Goal: Task Accomplishment & Management: Complete application form

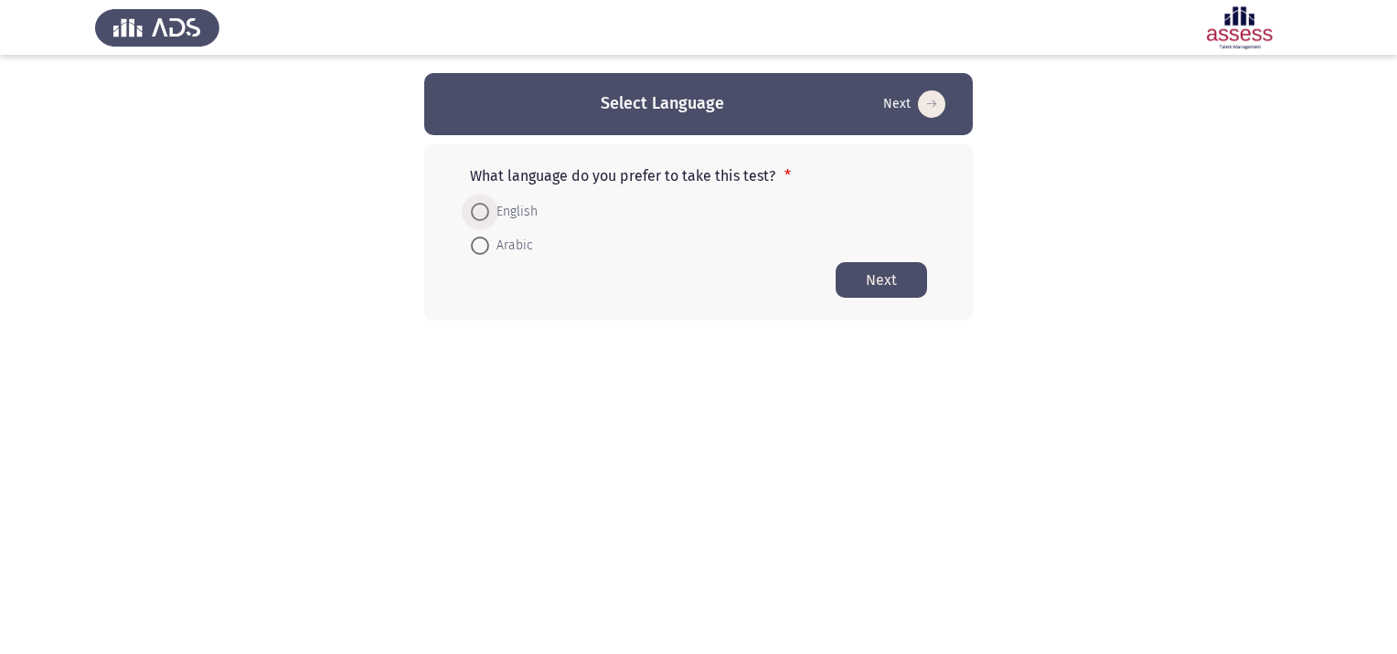
click at [475, 209] on span at bounding box center [480, 212] width 18 height 18
click at [475, 209] on input "English" at bounding box center [480, 212] width 18 height 18
radio input "true"
click at [878, 281] on button "Next" at bounding box center [880, 279] width 91 height 36
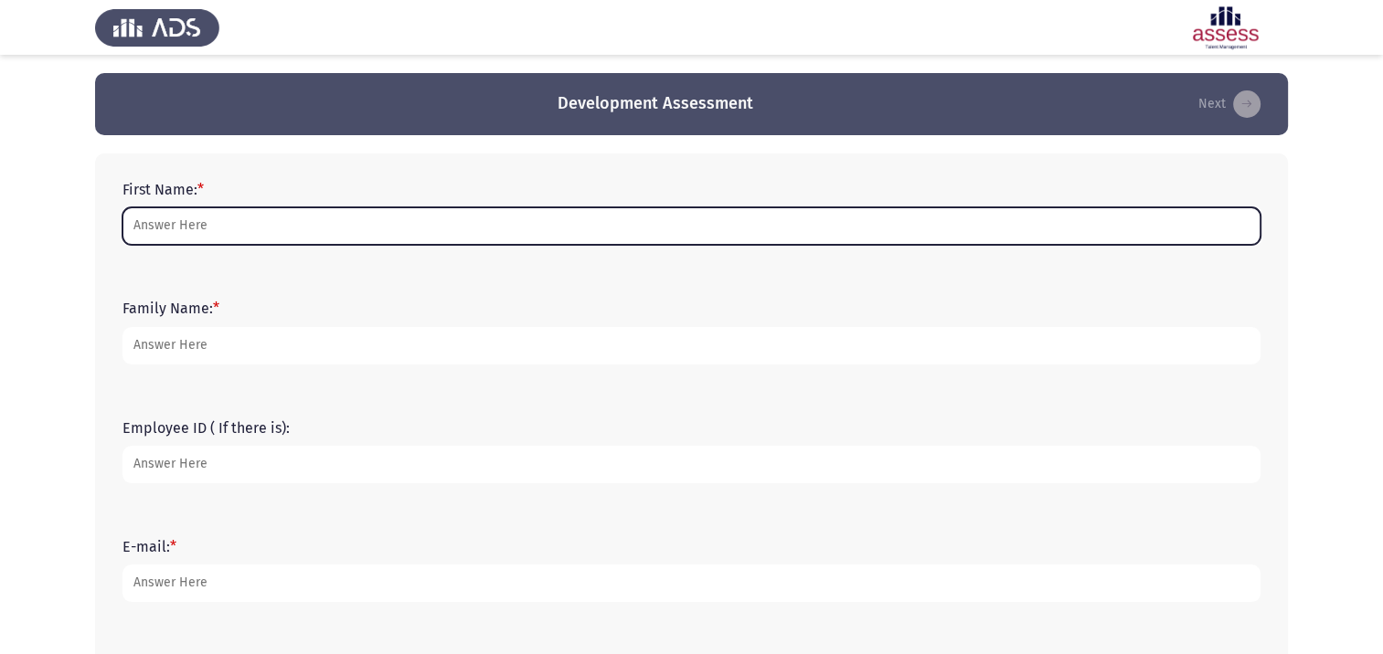
click at [264, 224] on input "First Name: *" at bounding box center [691, 225] width 1138 height 37
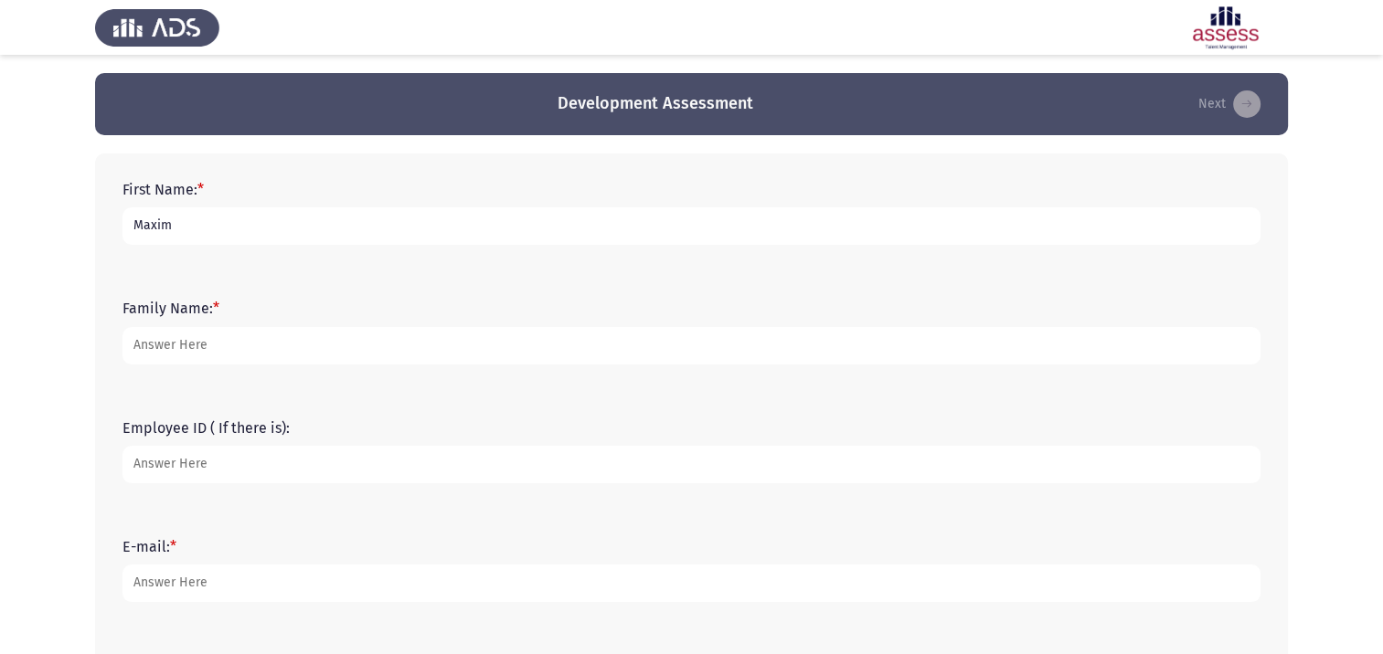
type input "Maxim"
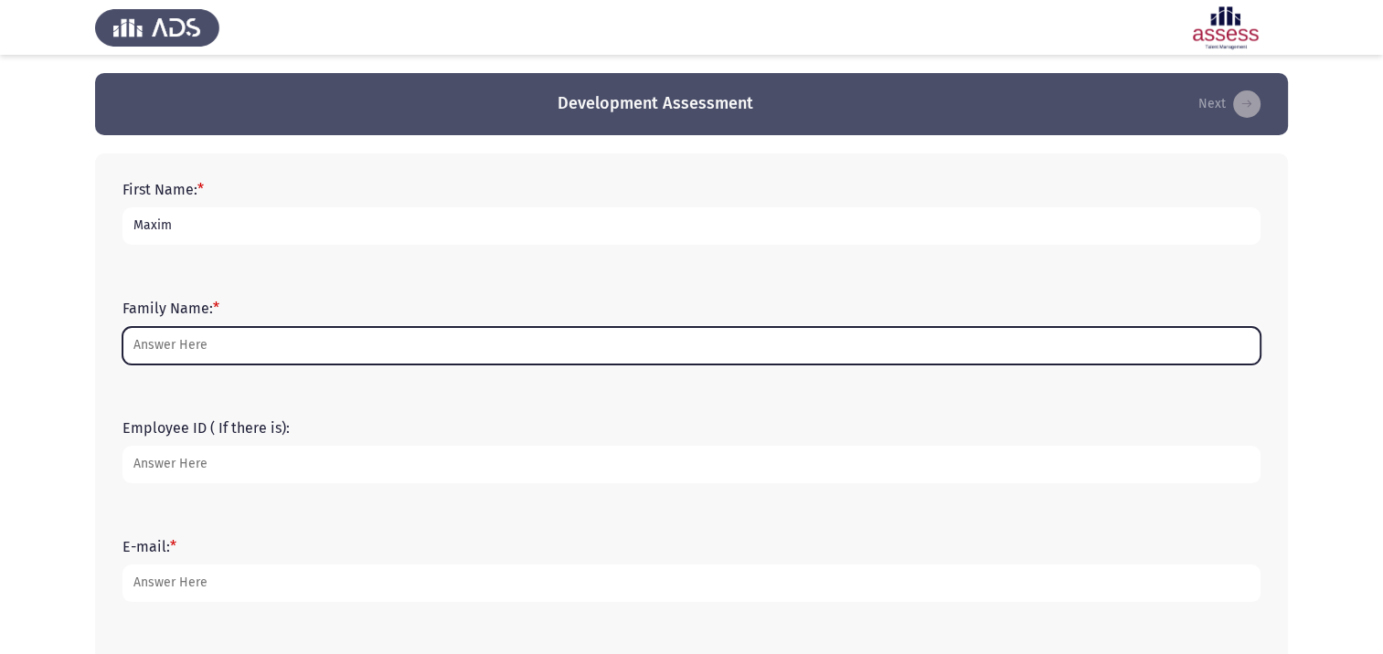
click at [225, 346] on input "Family Name: *" at bounding box center [691, 345] width 1138 height 37
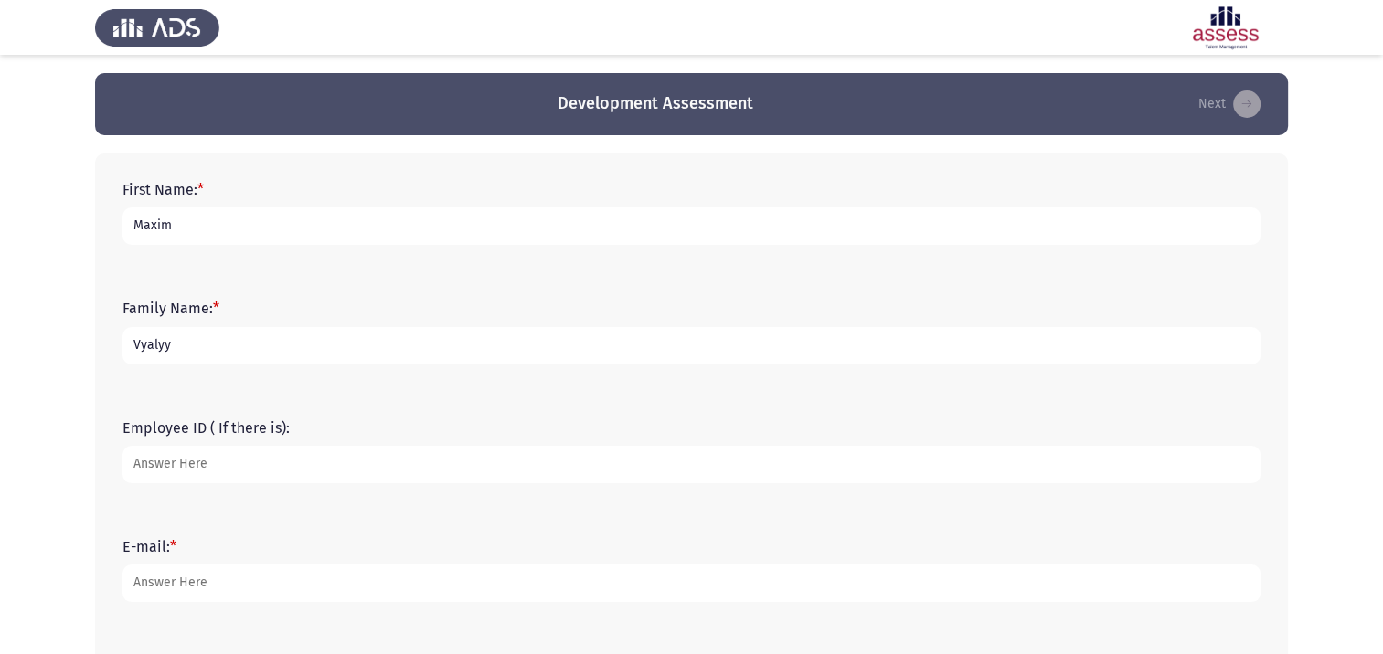
type input "Vyalyy"
click at [239, 481] on input "Employee ID ( If there is):" at bounding box center [691, 464] width 1138 height 37
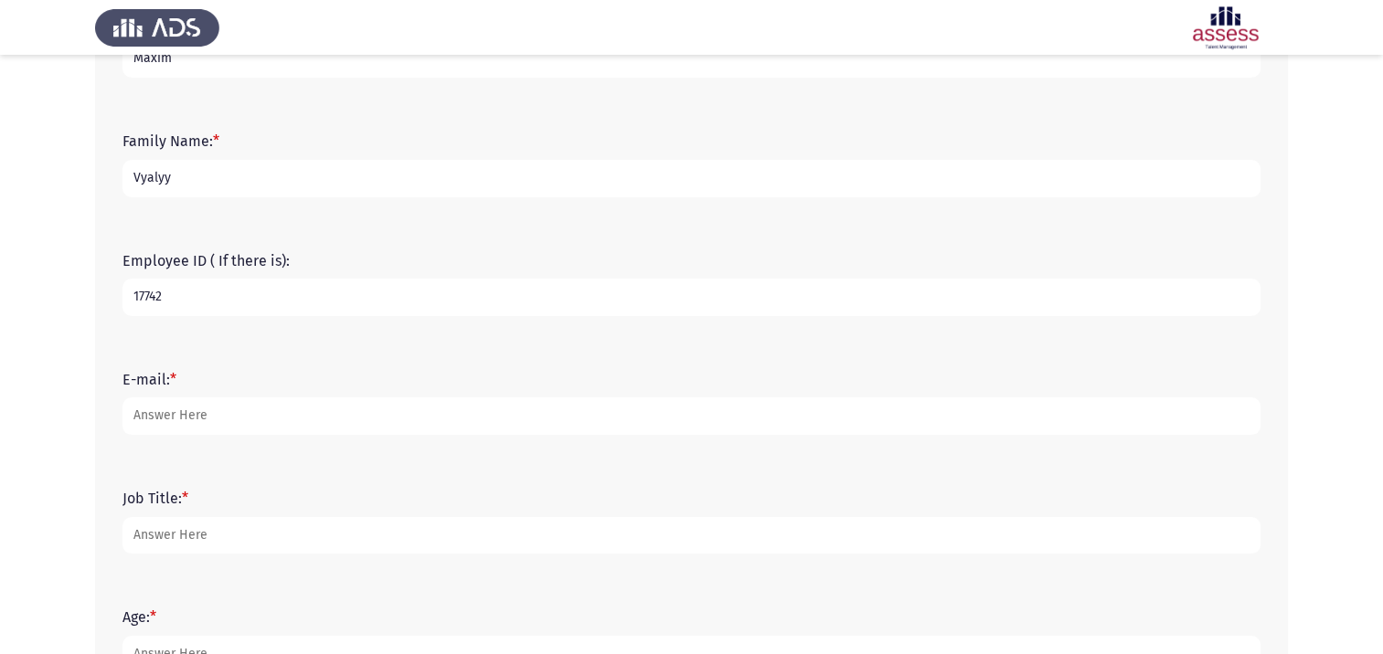
scroll to position [183, 0]
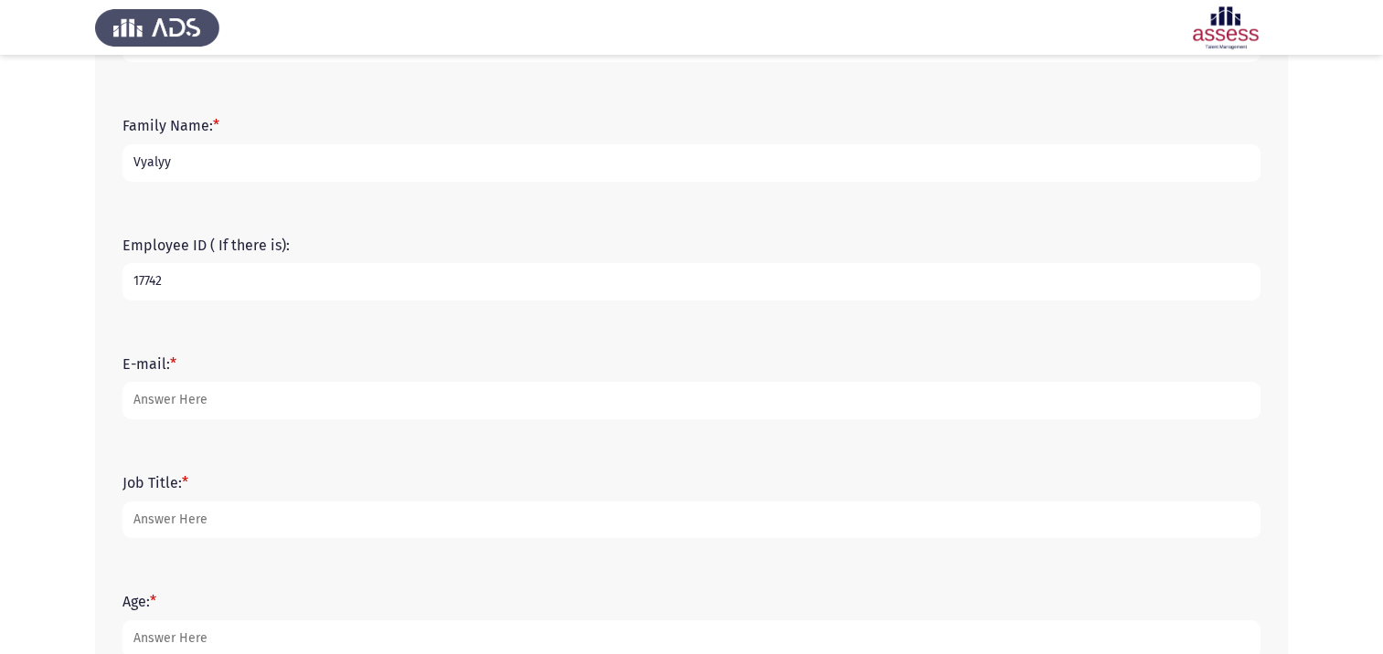
type input "17742"
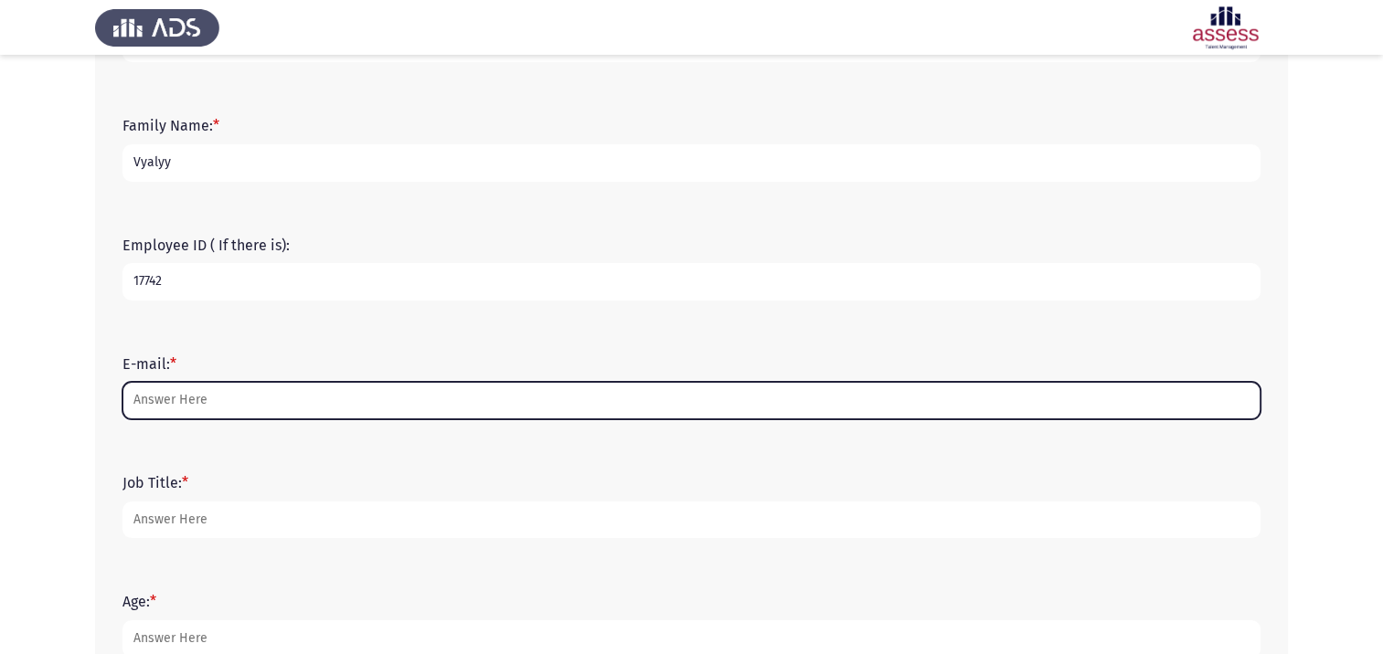
click at [207, 399] on input "E-mail: *" at bounding box center [691, 400] width 1138 height 37
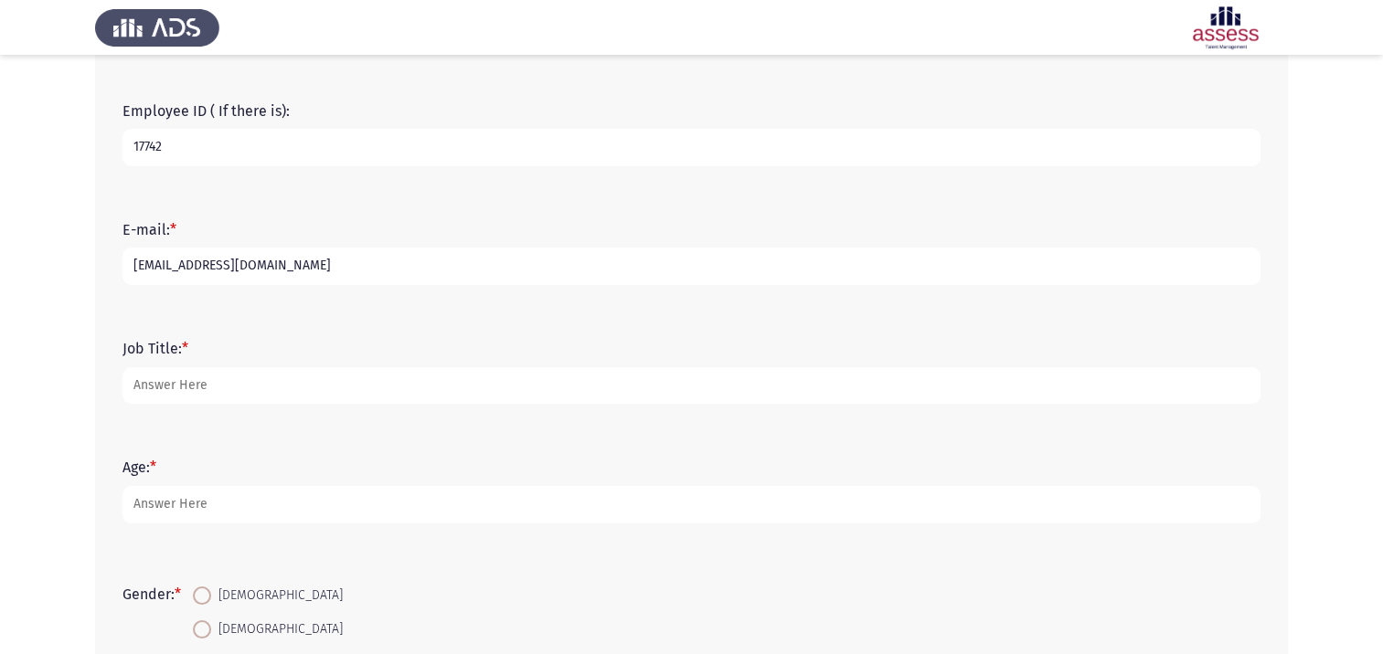
scroll to position [366, 0]
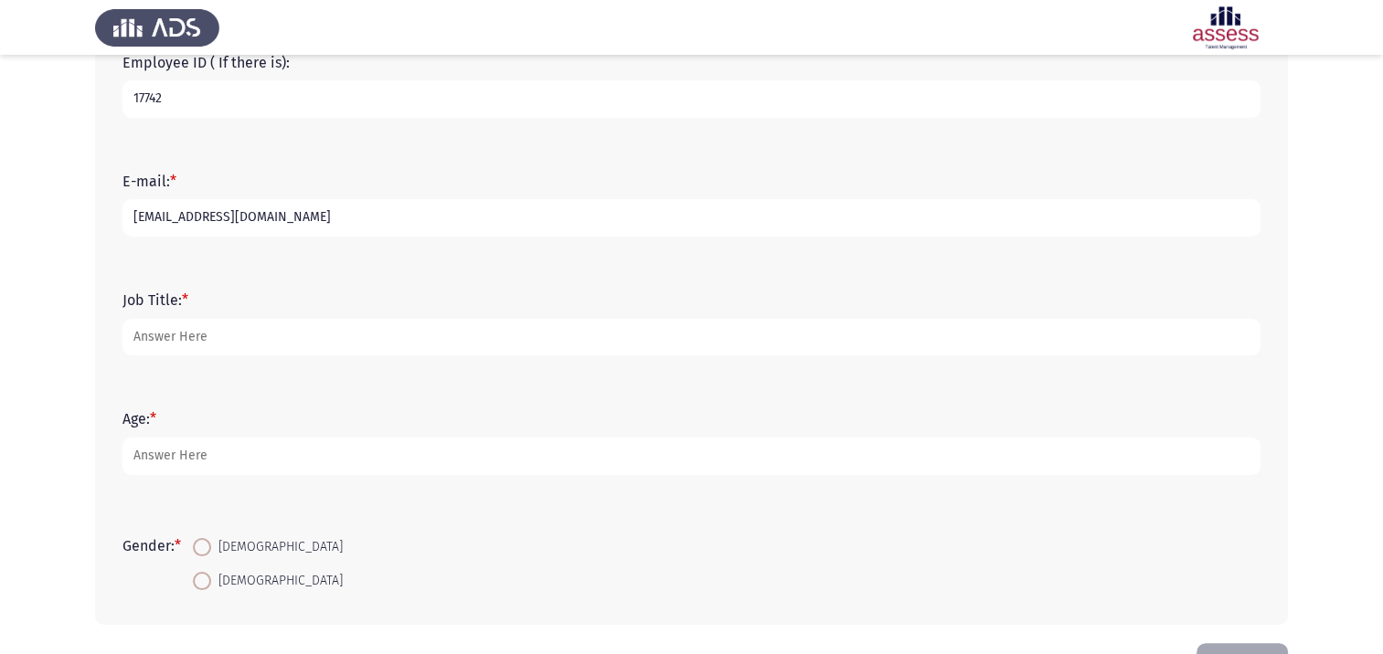
type input "[EMAIL_ADDRESS][DOMAIN_NAME]"
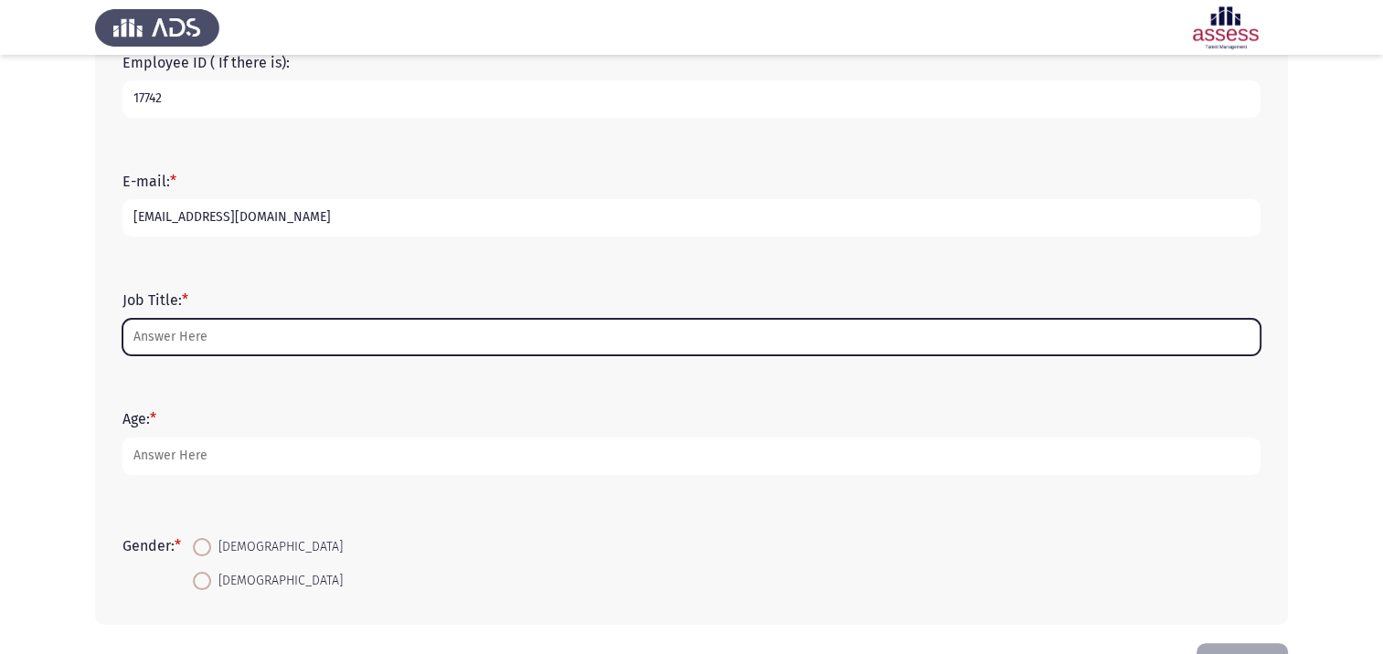
click at [230, 336] on input "Job Title: *" at bounding box center [691, 337] width 1138 height 37
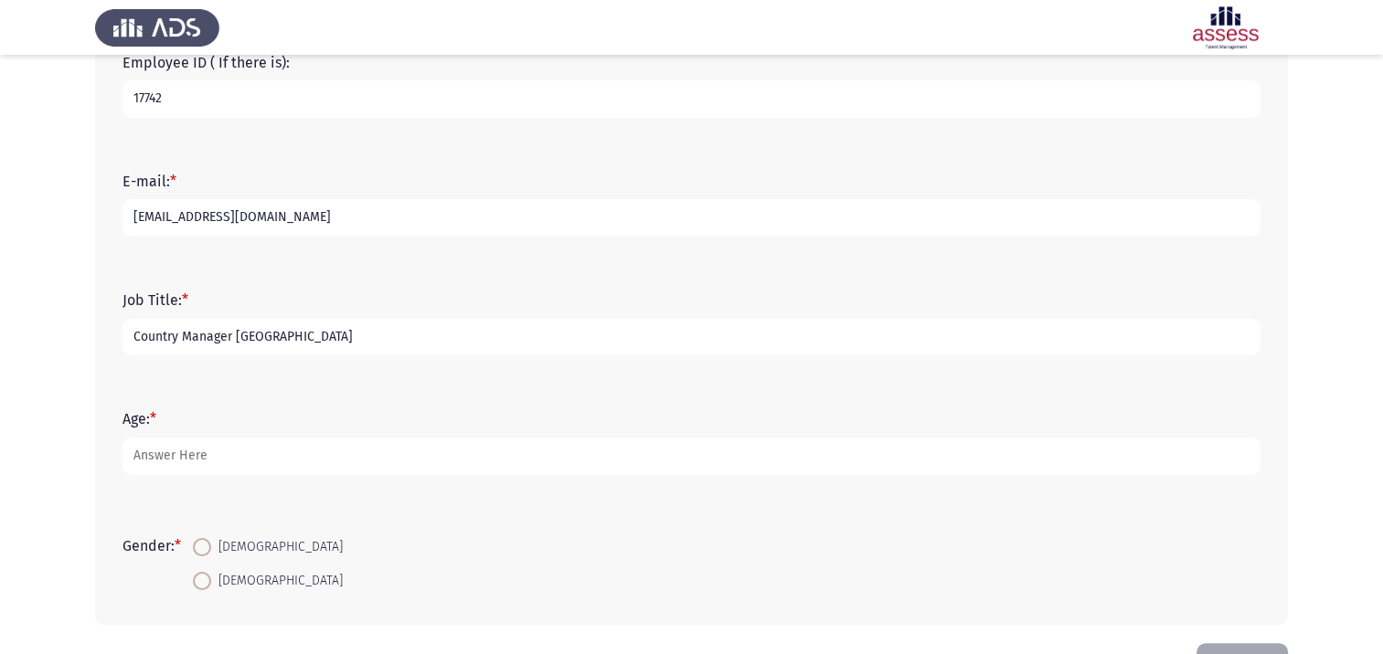
type input "Country Manager [GEOGRAPHIC_DATA]"
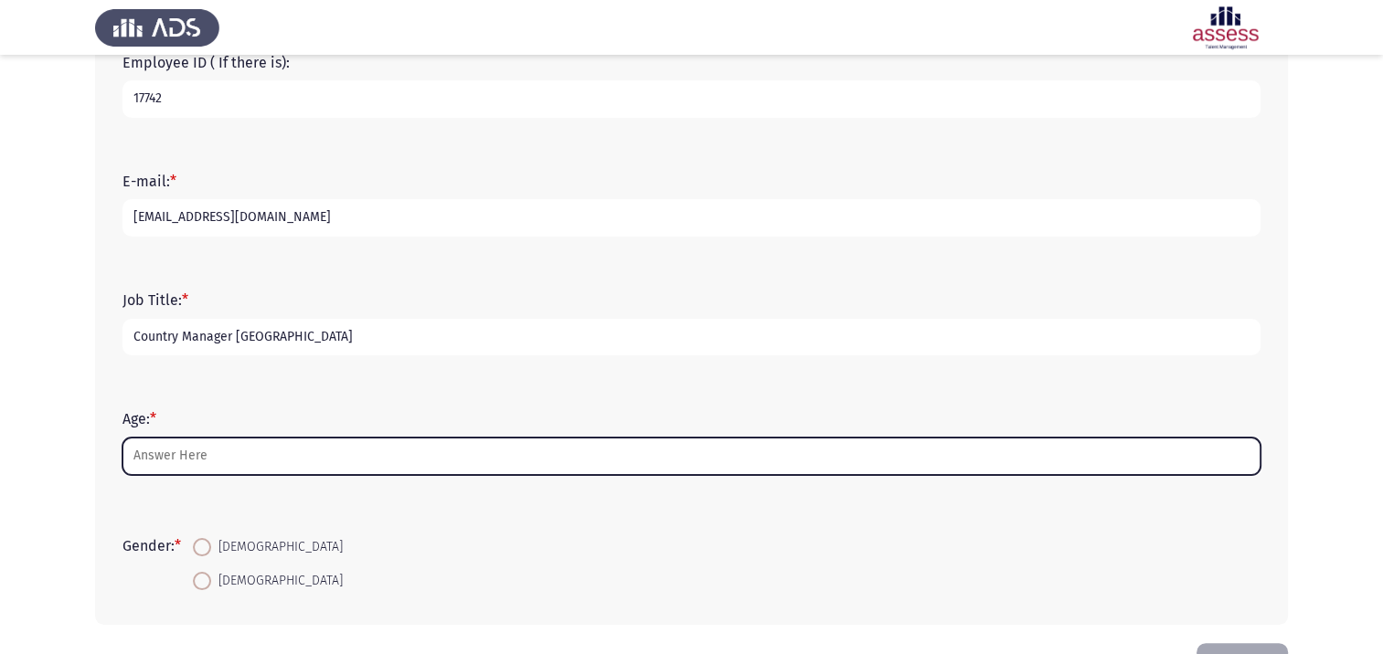
click at [190, 456] on input "Age: *" at bounding box center [691, 456] width 1138 height 37
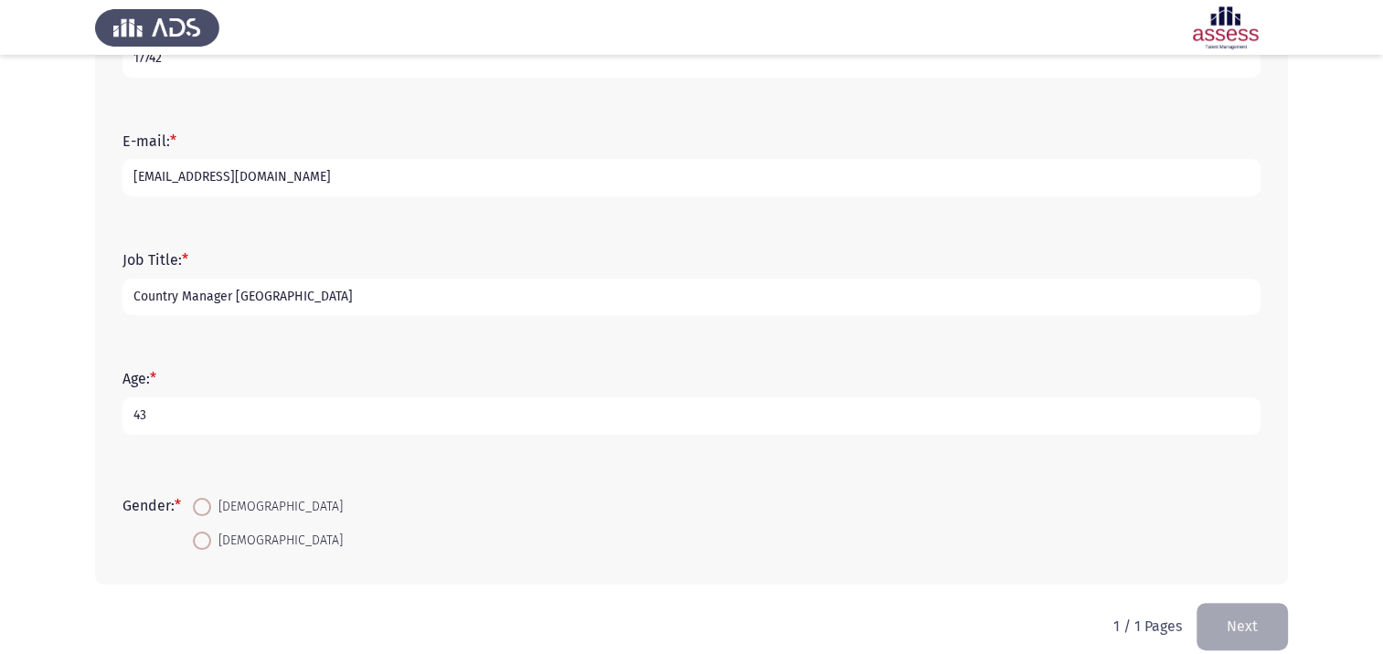
scroll to position [428, 0]
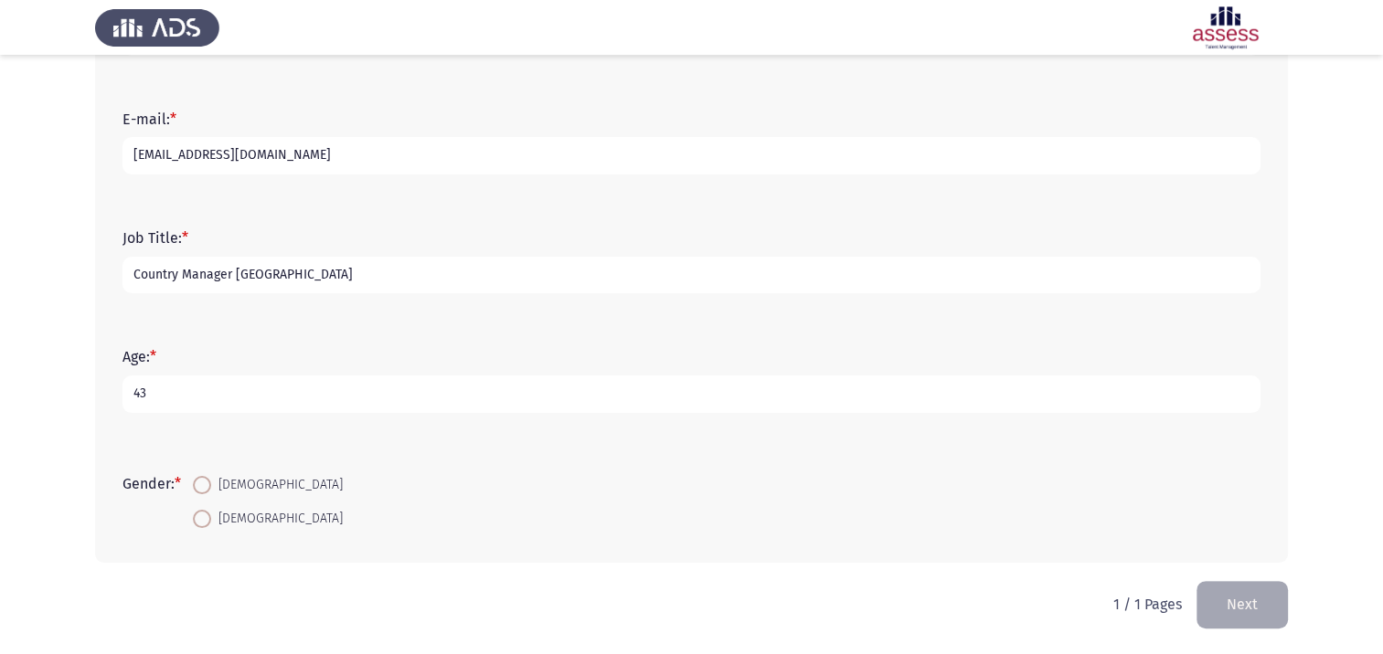
type input "43"
click at [199, 487] on span at bounding box center [202, 485] width 18 height 18
click at [199, 487] on input "[DEMOGRAPHIC_DATA]" at bounding box center [202, 485] width 18 height 18
radio input "true"
click at [1218, 591] on button "Next" at bounding box center [1241, 604] width 91 height 47
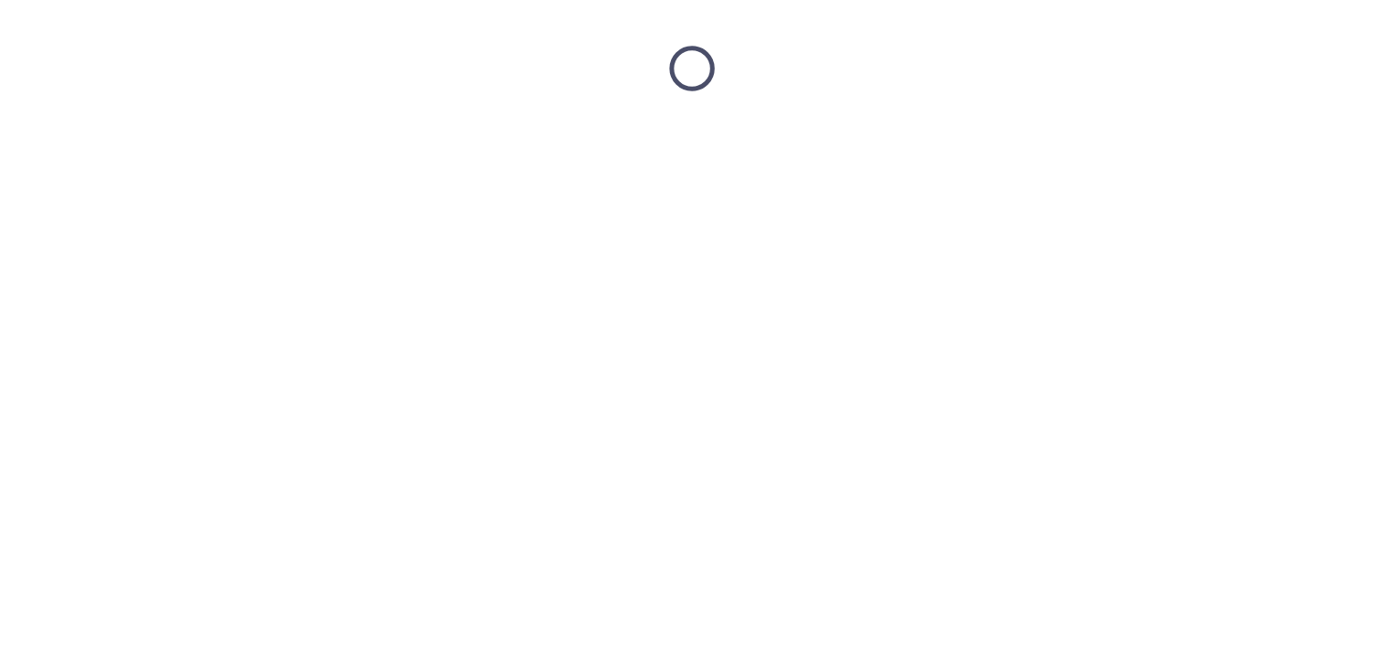
scroll to position [0, 0]
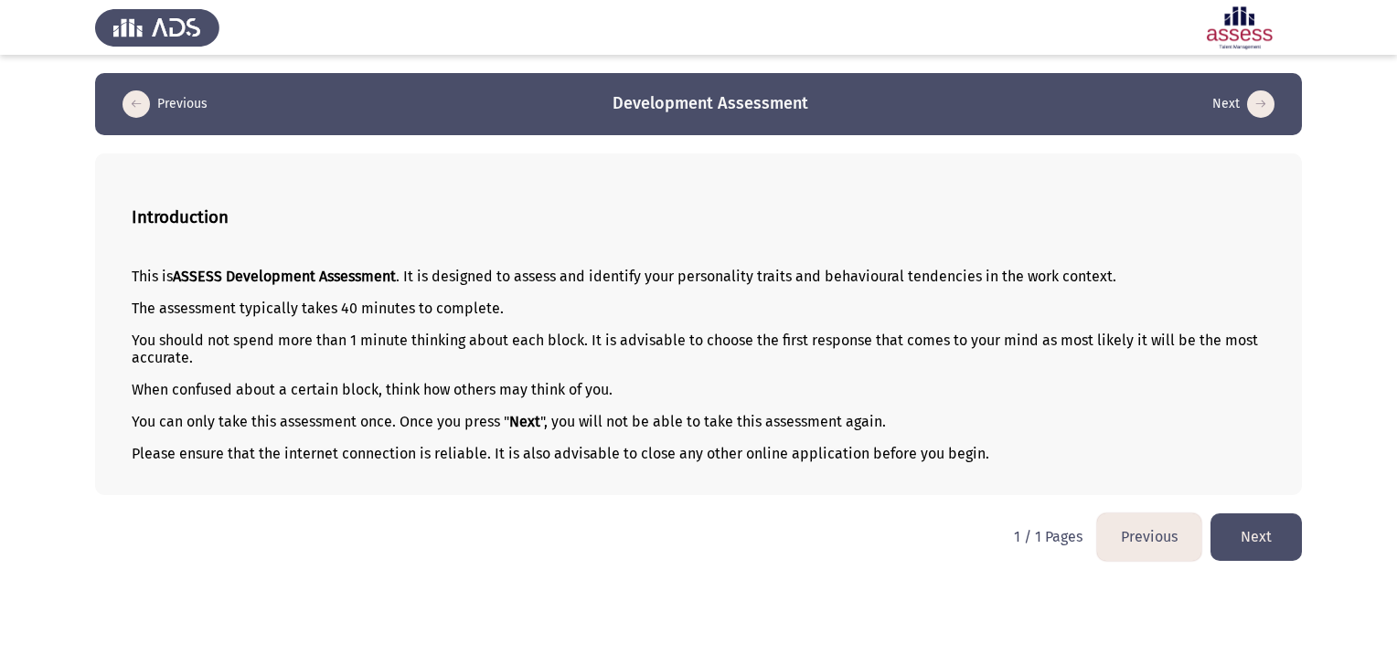
click at [1275, 528] on button "Next" at bounding box center [1255, 537] width 91 height 47
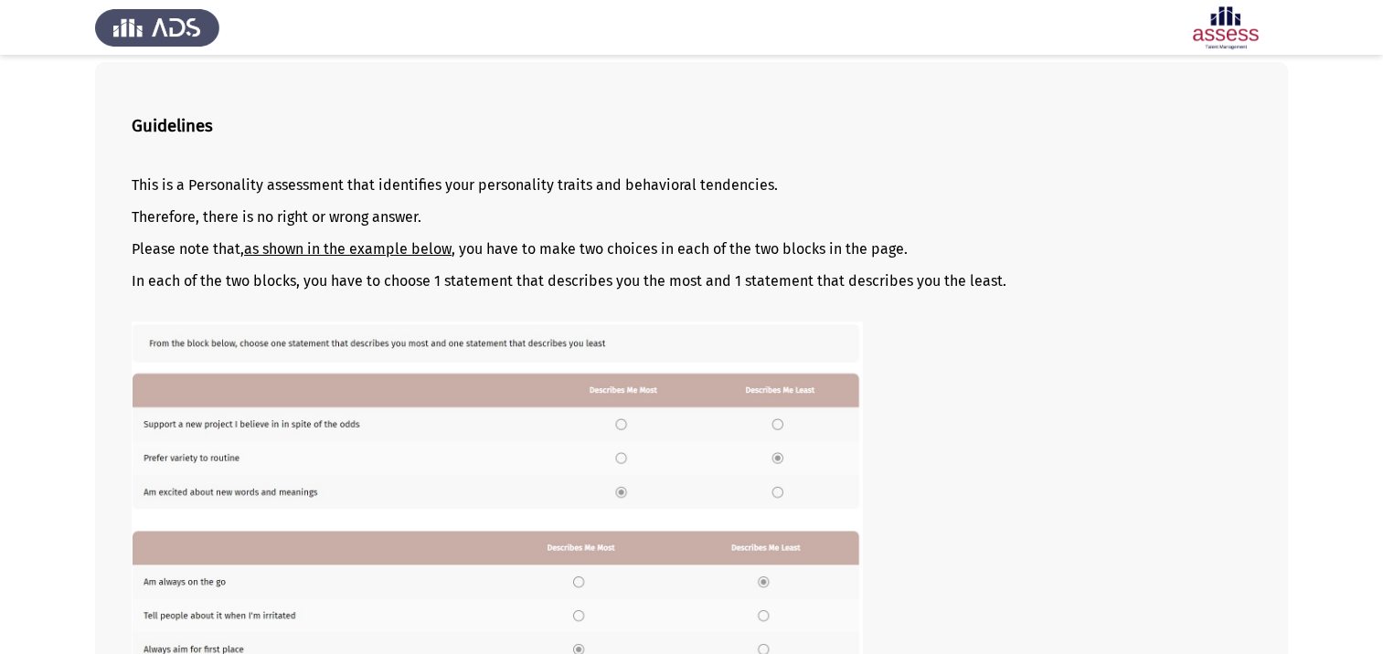
scroll to position [214, 0]
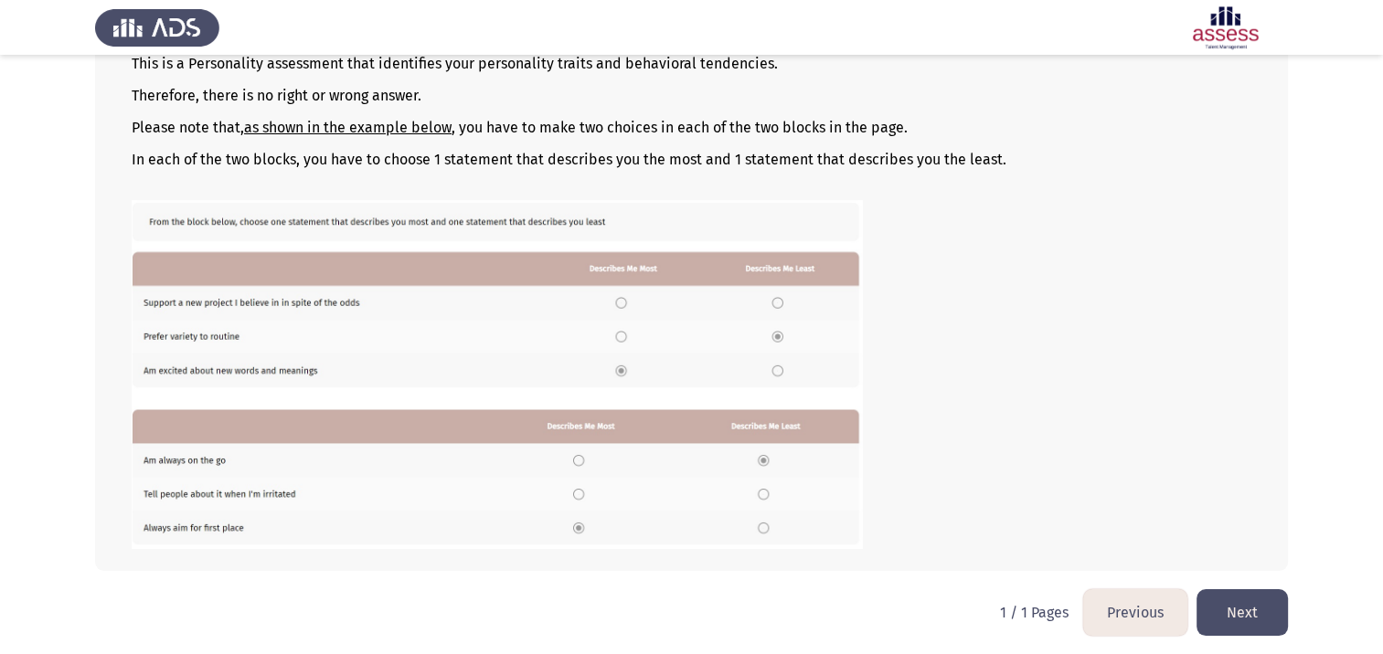
click at [1240, 614] on button "Next" at bounding box center [1241, 613] width 91 height 47
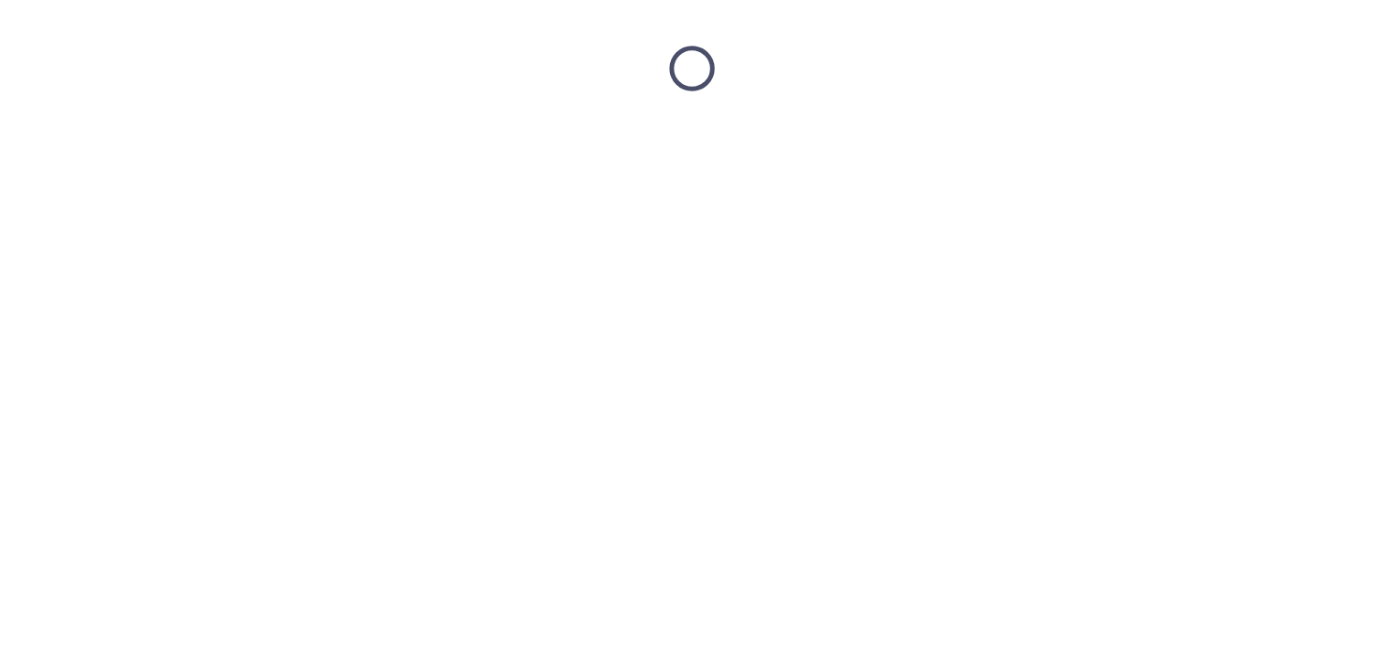
scroll to position [0, 0]
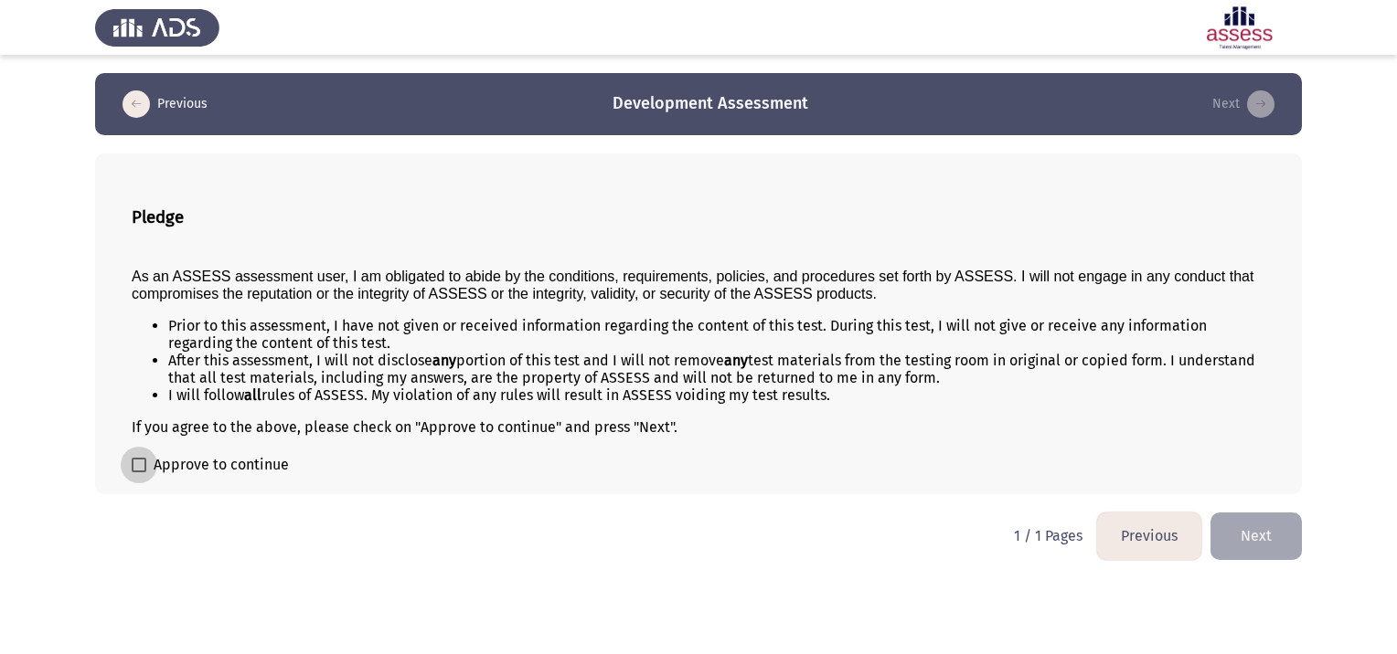
click at [218, 462] on span "Approve to continue" at bounding box center [221, 465] width 135 height 22
click at [139, 473] on input "Approve to continue" at bounding box center [138, 473] width 1 height 1
checkbox input "true"
click at [1238, 543] on button "Next" at bounding box center [1255, 536] width 91 height 47
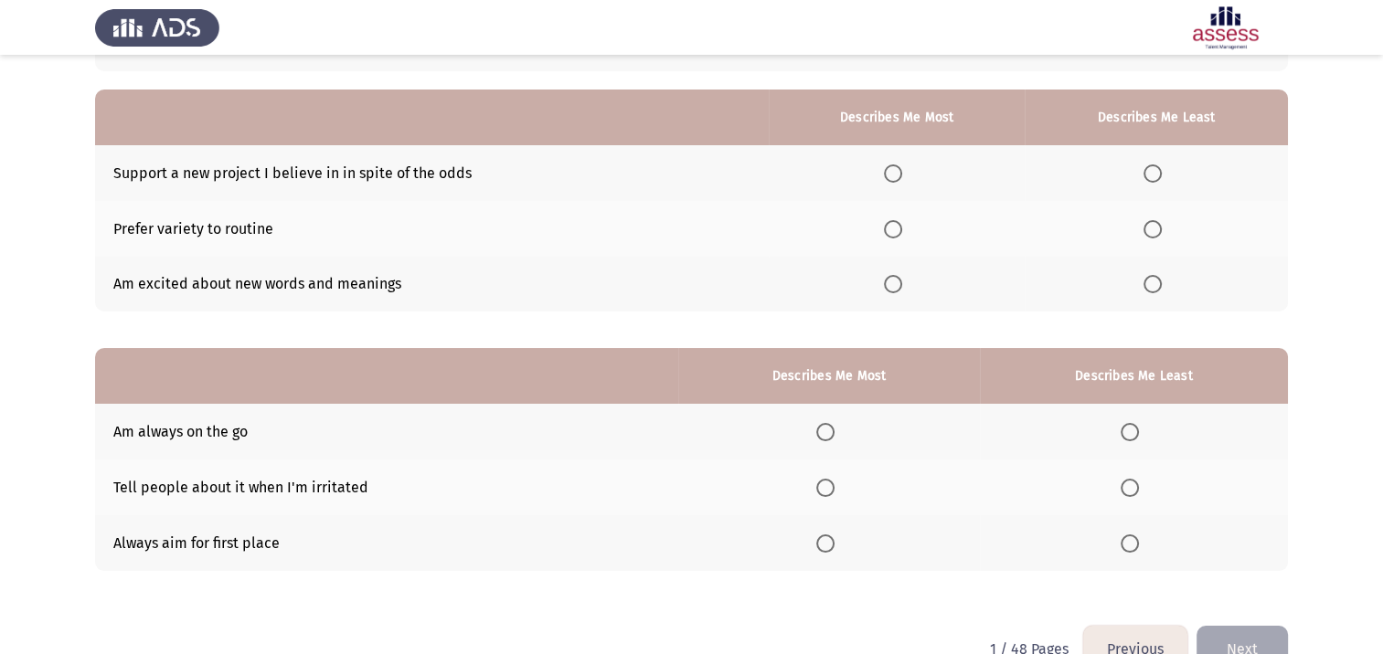
scroll to position [183, 0]
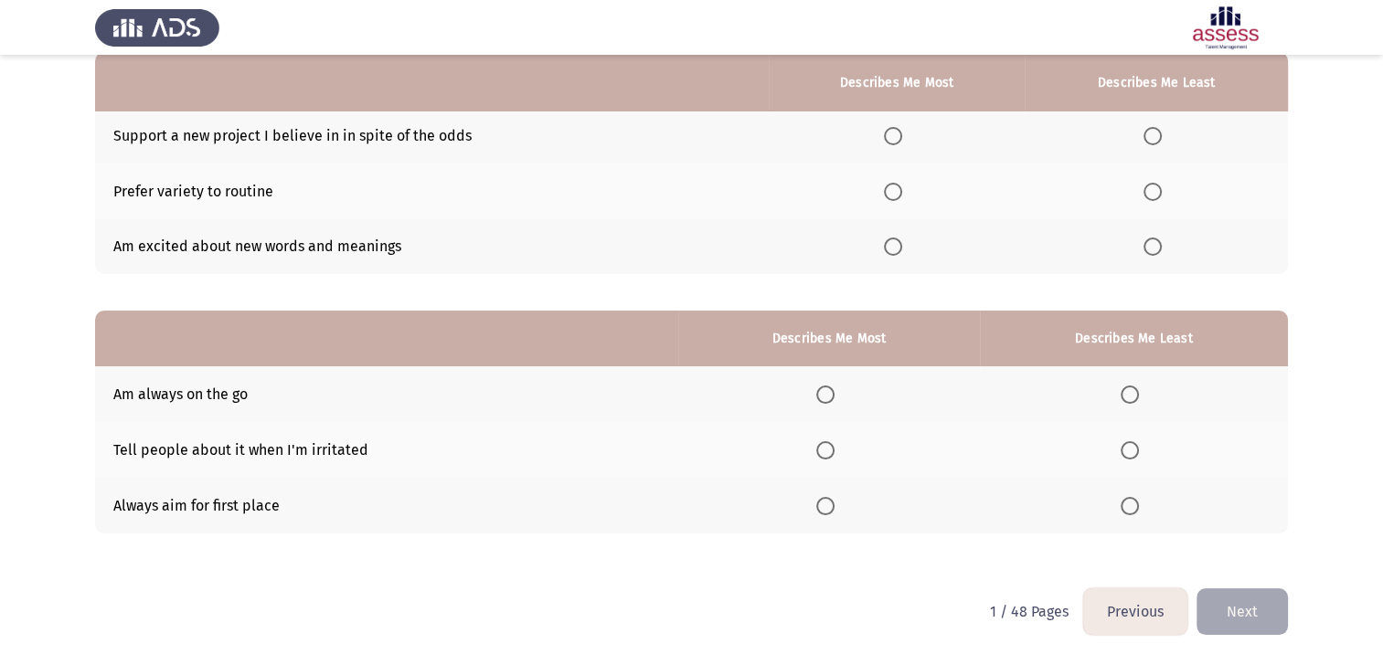
click at [830, 512] on span "Select an option" at bounding box center [825, 506] width 18 height 18
click at [830, 512] on input "Select an option" at bounding box center [825, 506] width 18 height 18
click at [1133, 451] on span "Select an option" at bounding box center [1130, 450] width 18 height 18
click at [1133, 451] on input "Select an option" at bounding box center [1130, 450] width 18 height 18
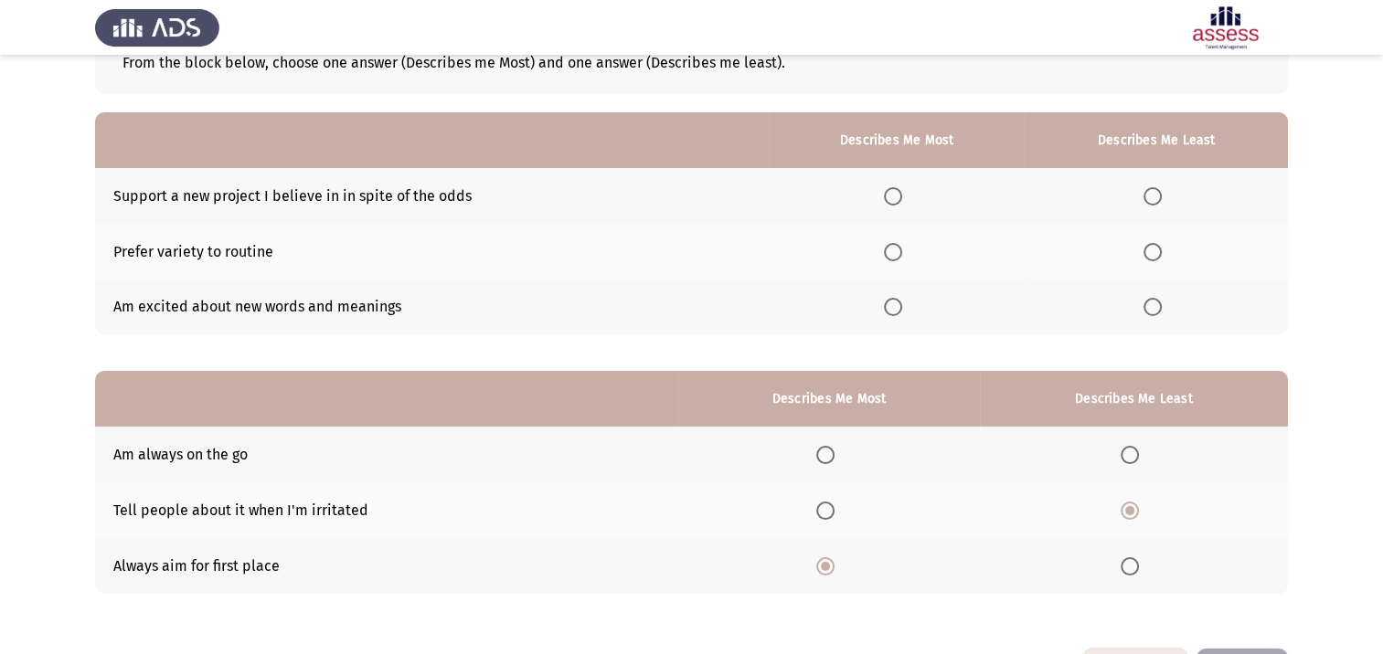
scroll to position [91, 0]
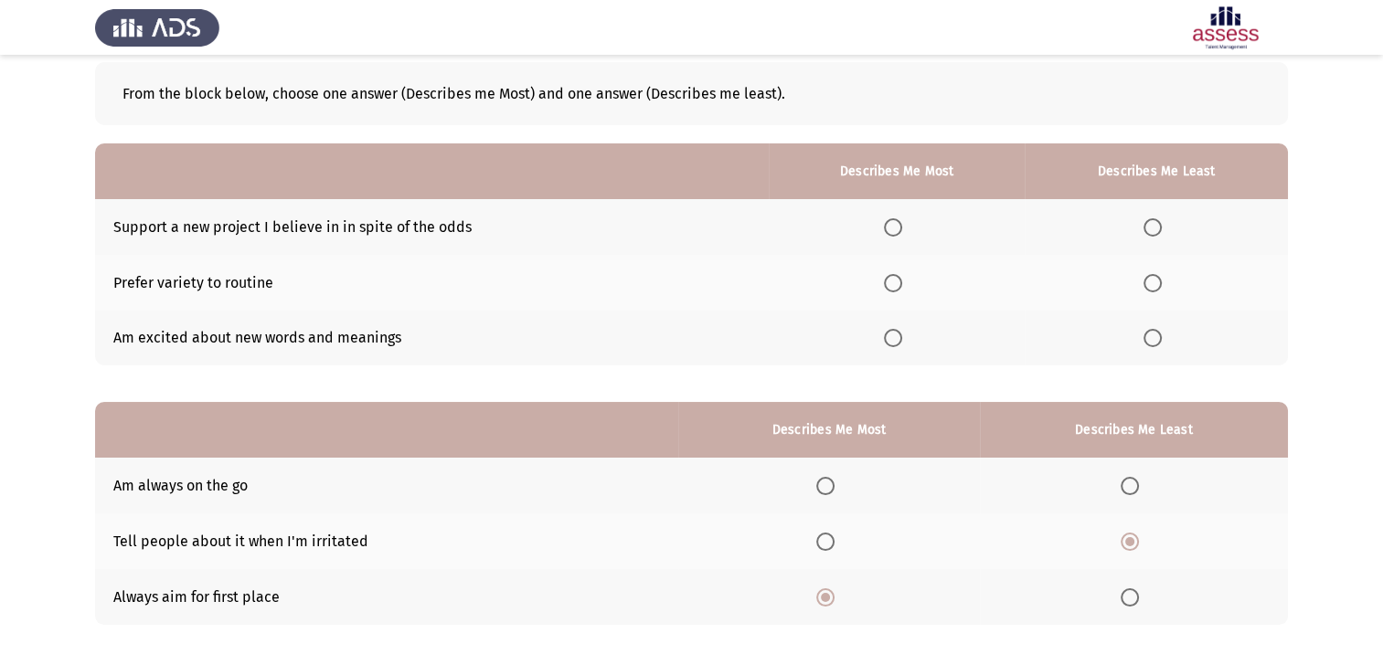
click at [890, 342] on span "Select an option" at bounding box center [893, 338] width 18 height 18
click at [890, 342] on input "Select an option" at bounding box center [893, 338] width 18 height 18
click at [1167, 228] on label "Select an option" at bounding box center [1156, 227] width 26 height 18
click at [1162, 228] on input "Select an option" at bounding box center [1152, 227] width 18 height 18
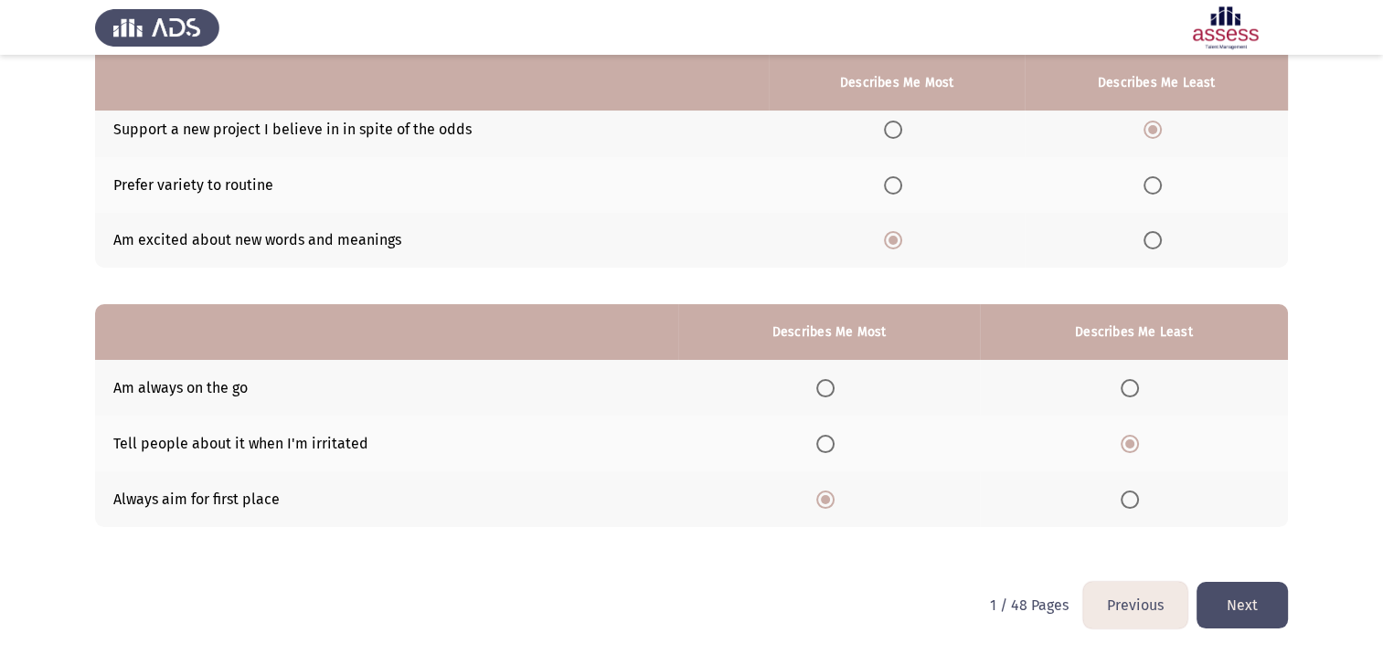
scroll to position [190, 0]
click at [1263, 594] on button "Next" at bounding box center [1241, 604] width 91 height 47
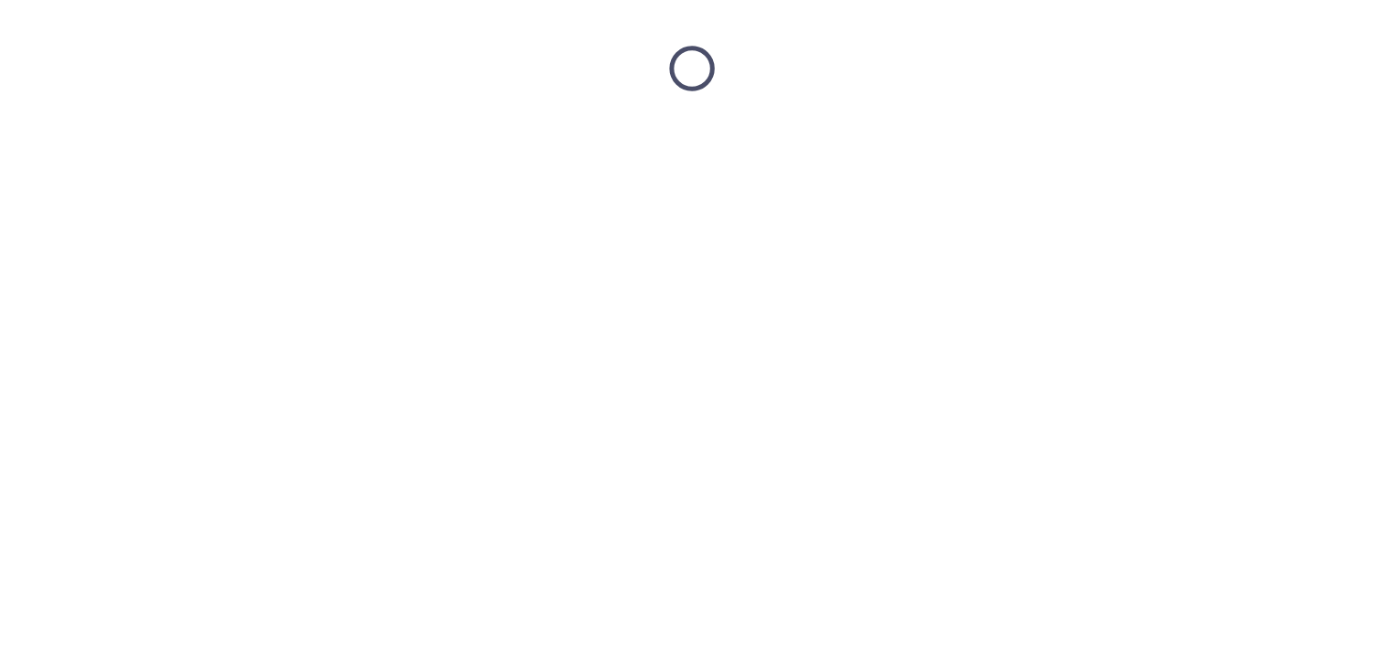
scroll to position [0, 0]
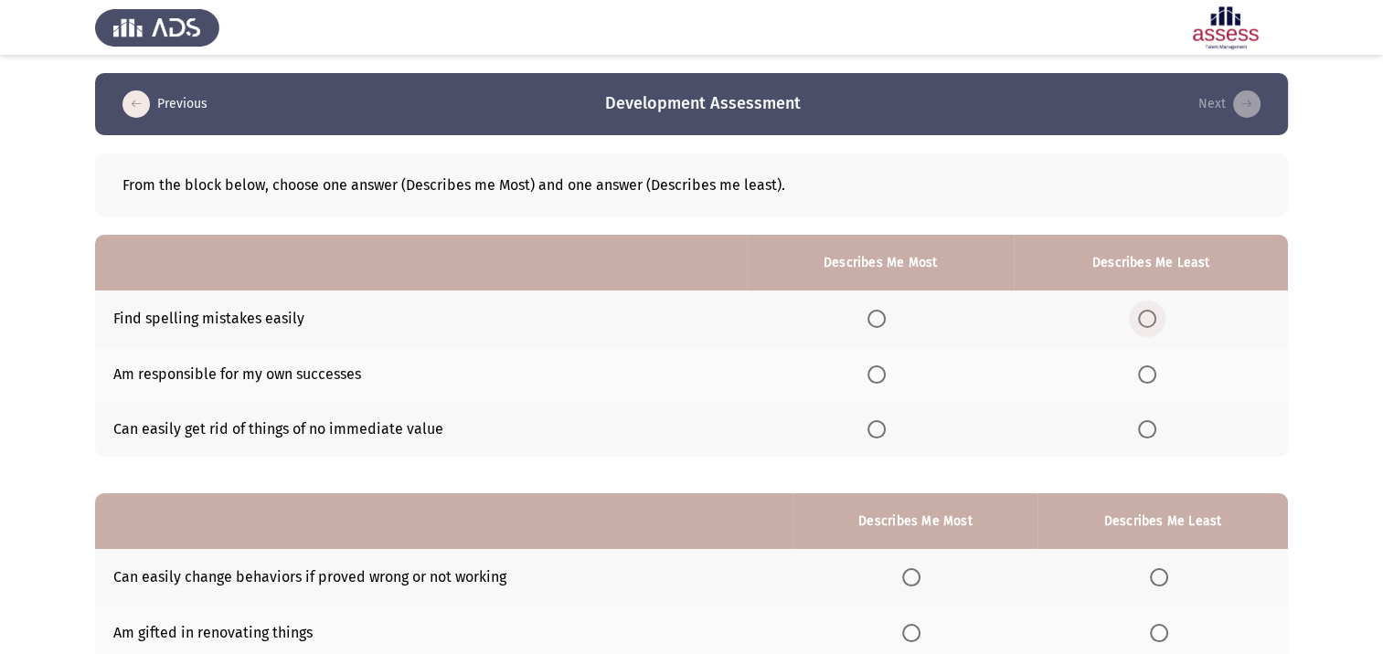
click at [1153, 317] on span "Select an option" at bounding box center [1147, 319] width 18 height 18
click at [1153, 317] on input "Select an option" at bounding box center [1147, 319] width 18 height 18
click at [884, 437] on span "Select an option" at bounding box center [876, 429] width 18 height 18
click at [884, 437] on input "Select an option" at bounding box center [876, 429] width 18 height 18
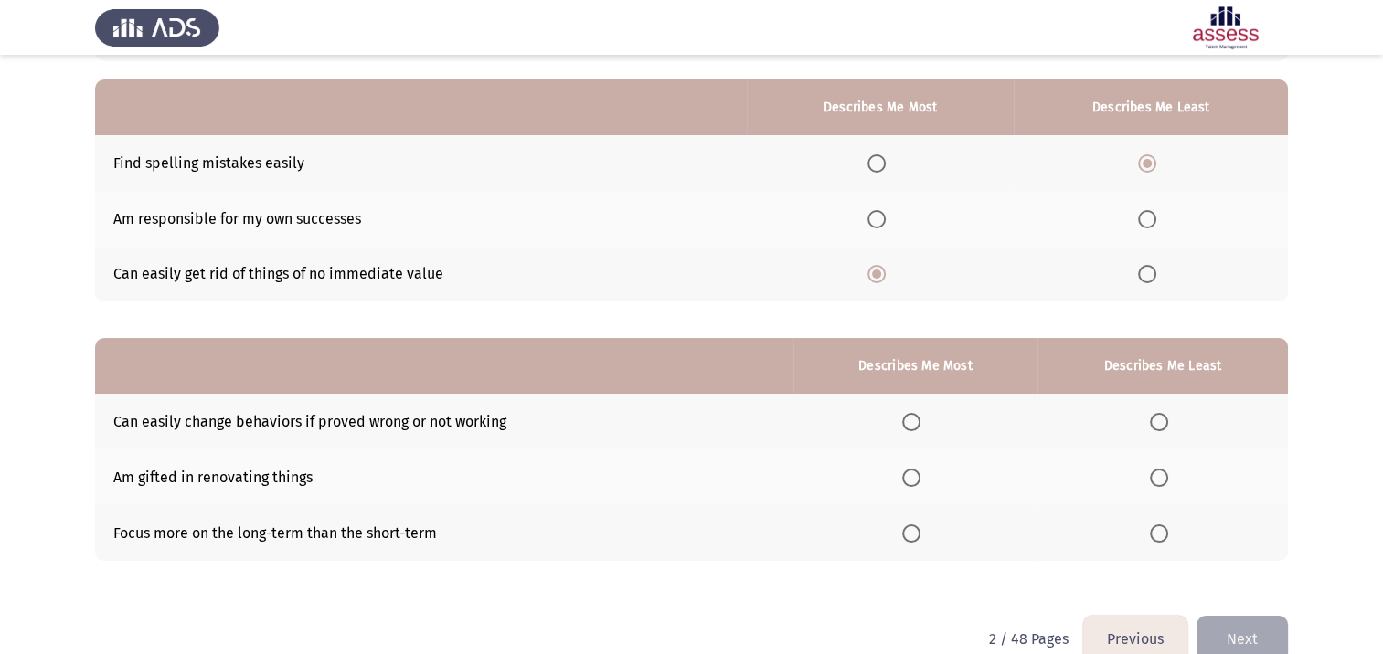
scroll to position [190, 0]
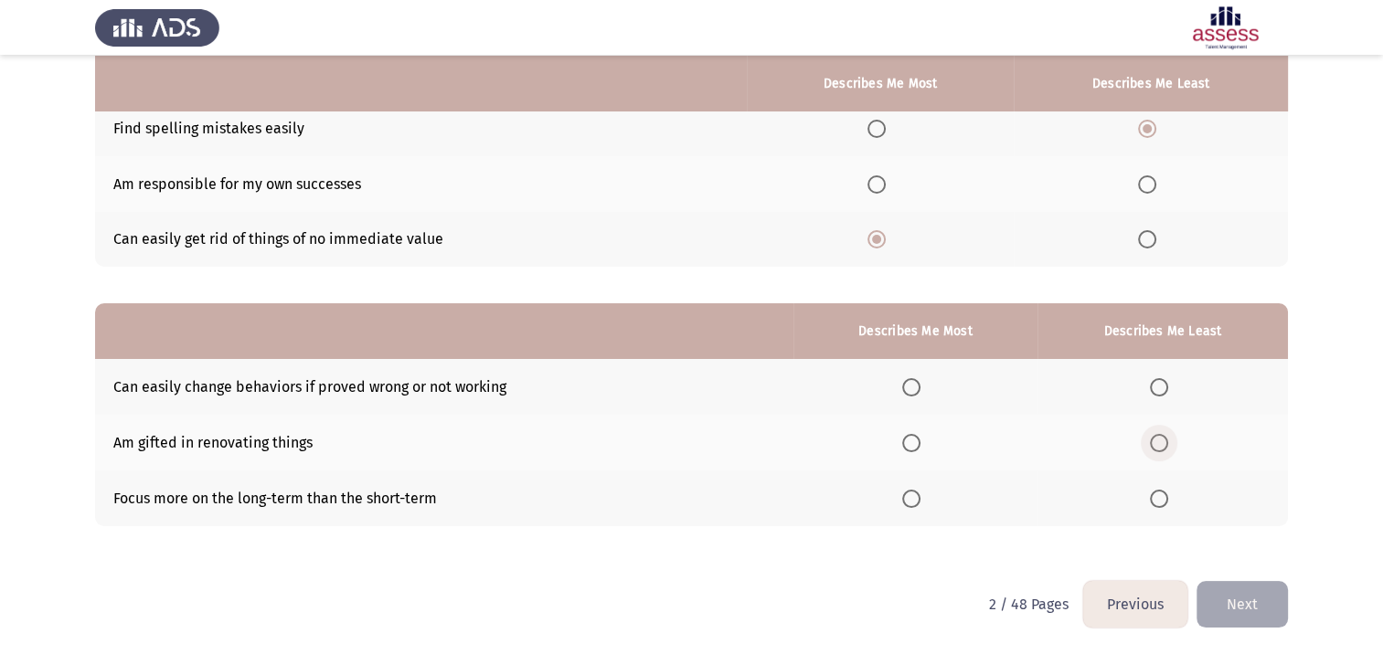
click at [1156, 448] on span "Select an option" at bounding box center [1159, 443] width 18 height 18
click at [1156, 448] on input "Select an option" at bounding box center [1159, 443] width 18 height 18
click at [919, 502] on span "Select an option" at bounding box center [911, 499] width 18 height 18
click at [919, 502] on input "Select an option" at bounding box center [911, 499] width 18 height 18
click at [1232, 592] on button "Next" at bounding box center [1241, 604] width 91 height 47
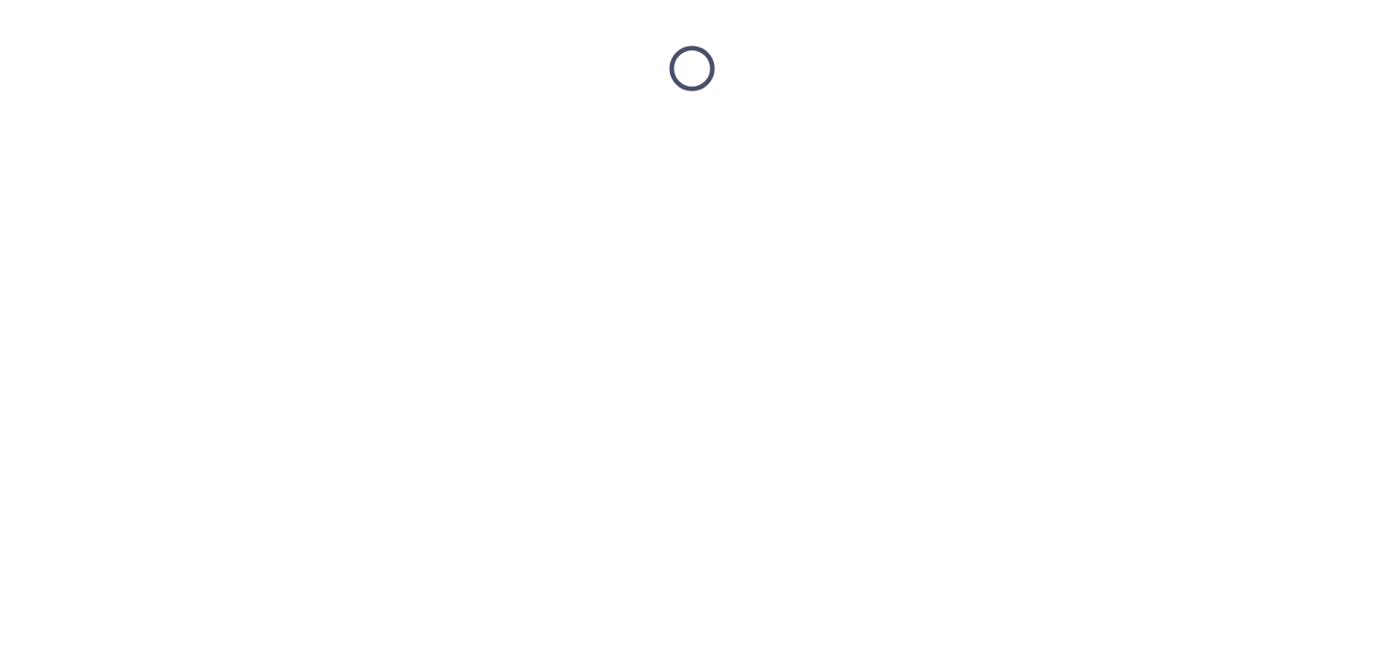
scroll to position [0, 0]
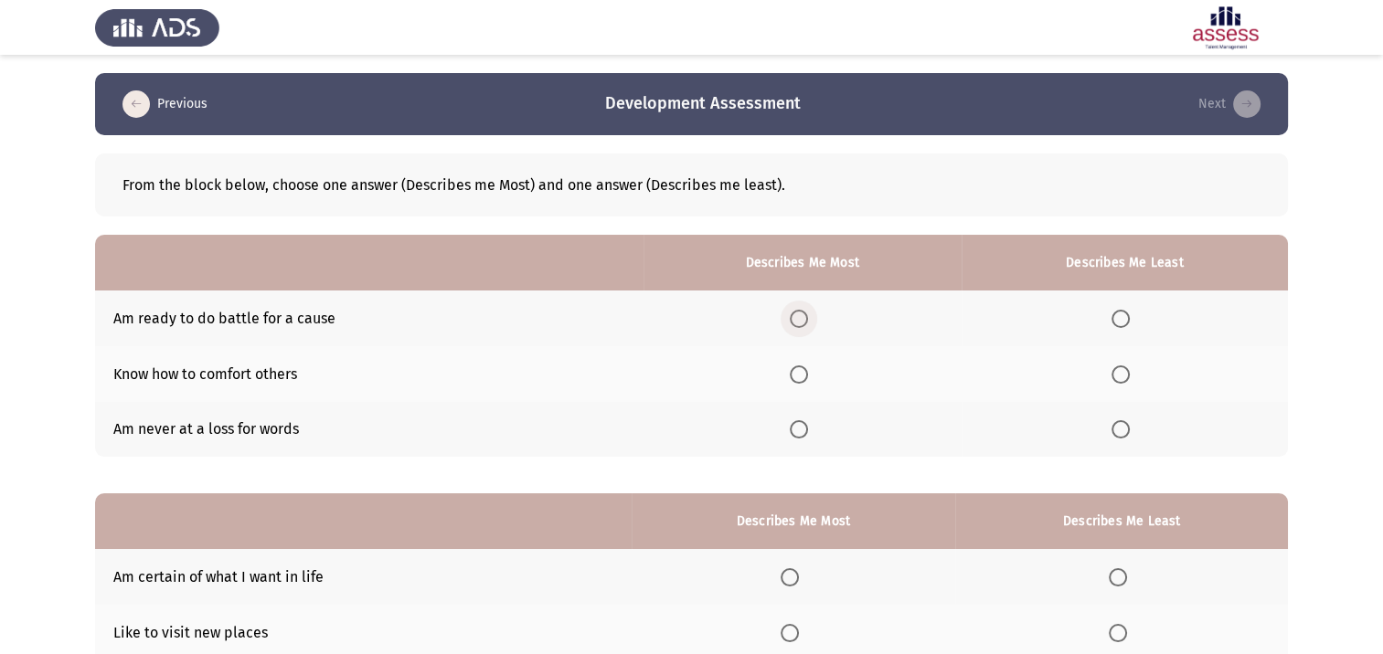
click at [804, 313] on span "Select an option" at bounding box center [799, 319] width 18 height 18
click at [804, 313] on input "Select an option" at bounding box center [799, 319] width 18 height 18
click at [1126, 430] on span "Select an option" at bounding box center [1120, 429] width 18 height 18
click at [1126, 430] on input "Select an option" at bounding box center [1120, 429] width 18 height 18
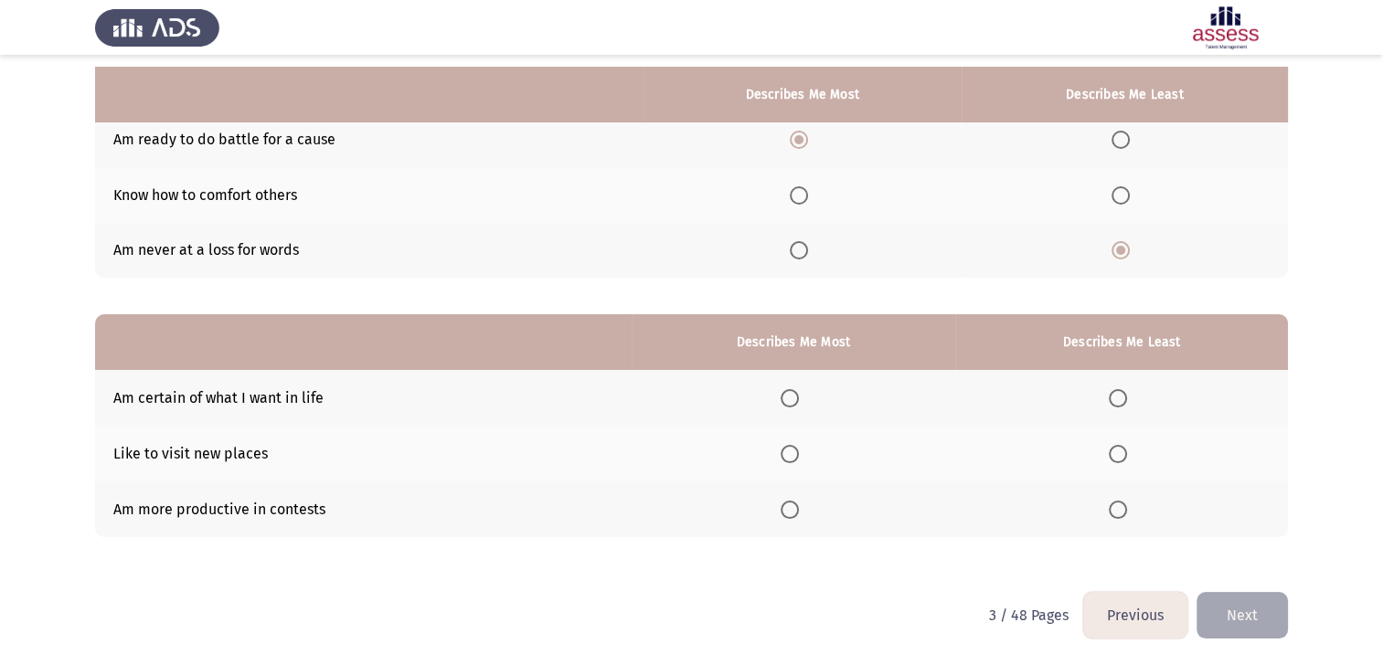
scroll to position [190, 0]
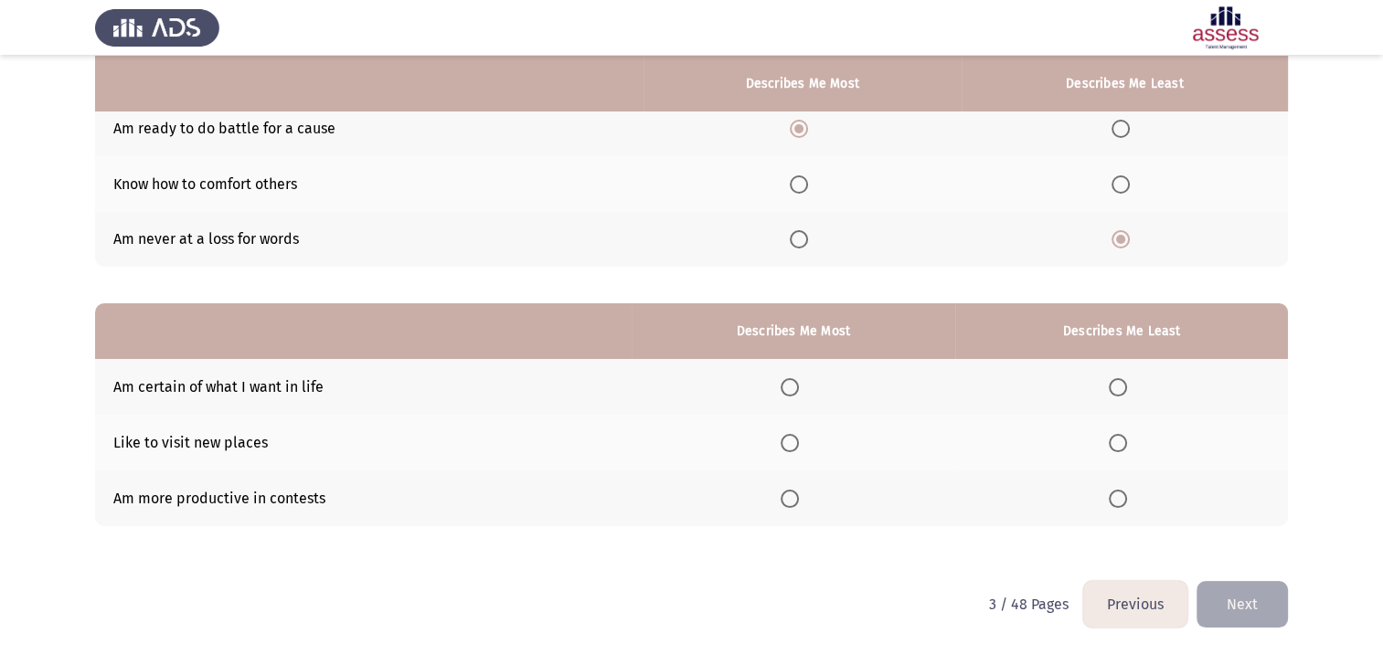
click at [797, 384] on span "Select an option" at bounding box center [790, 387] width 18 height 18
click at [797, 384] on input "Select an option" at bounding box center [790, 387] width 18 height 18
click at [1120, 504] on span "Select an option" at bounding box center [1118, 499] width 18 height 18
click at [1120, 504] on input "Select an option" at bounding box center [1118, 499] width 18 height 18
click at [1275, 611] on button "Next" at bounding box center [1241, 604] width 91 height 47
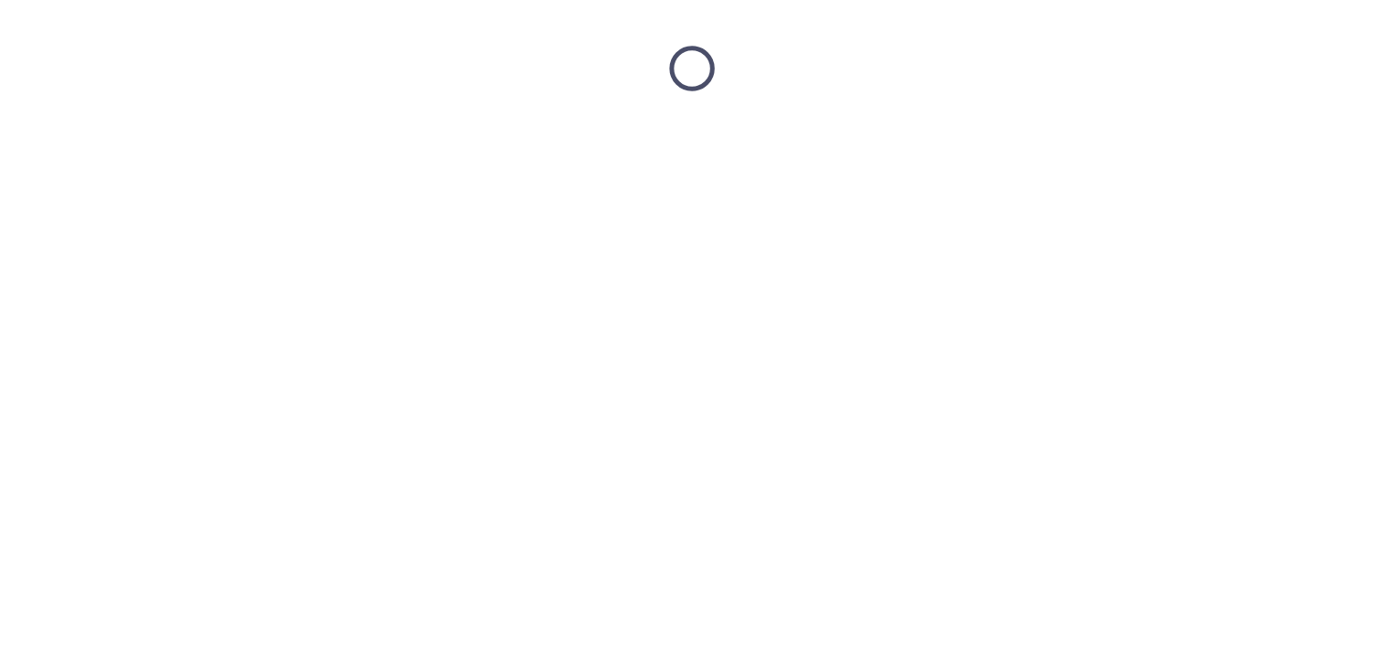
scroll to position [0, 0]
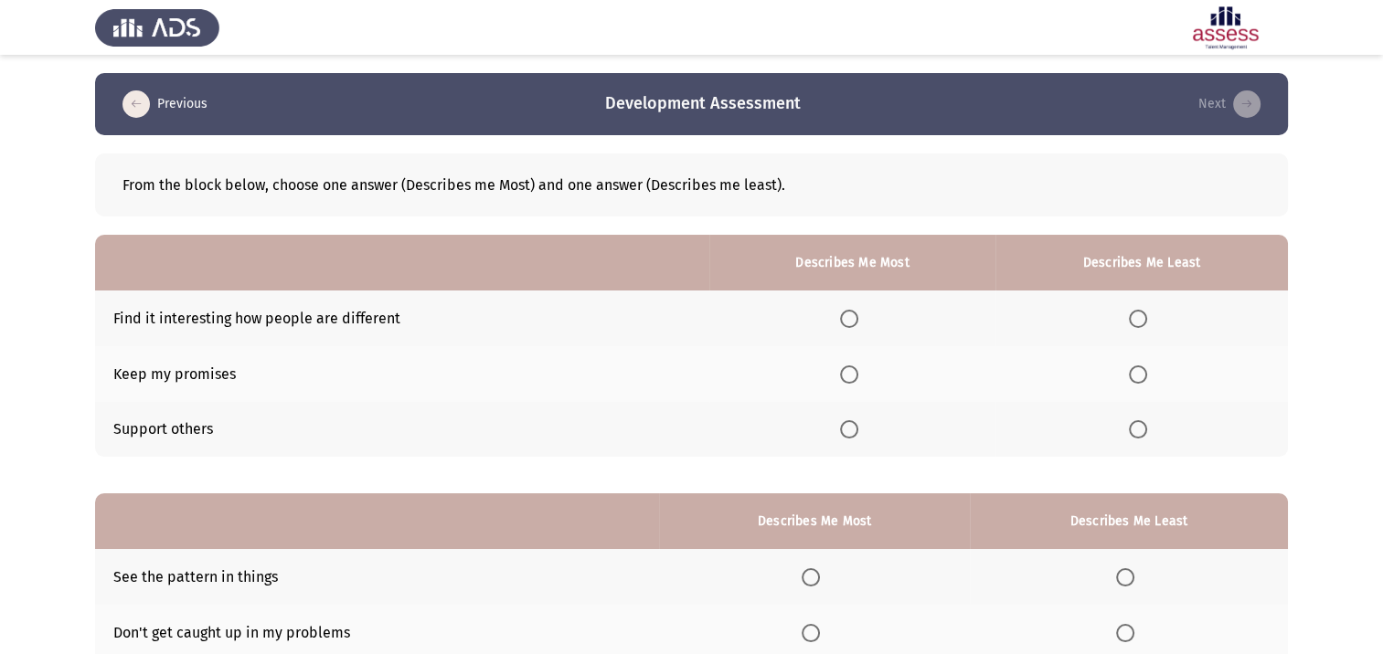
click at [856, 380] on span "Select an option" at bounding box center [849, 375] width 18 height 18
click at [856, 380] on input "Select an option" at bounding box center [849, 375] width 18 height 18
click at [1142, 316] on span "Select an option" at bounding box center [1138, 319] width 18 height 18
click at [1142, 316] on input "Select an option" at bounding box center [1138, 319] width 18 height 18
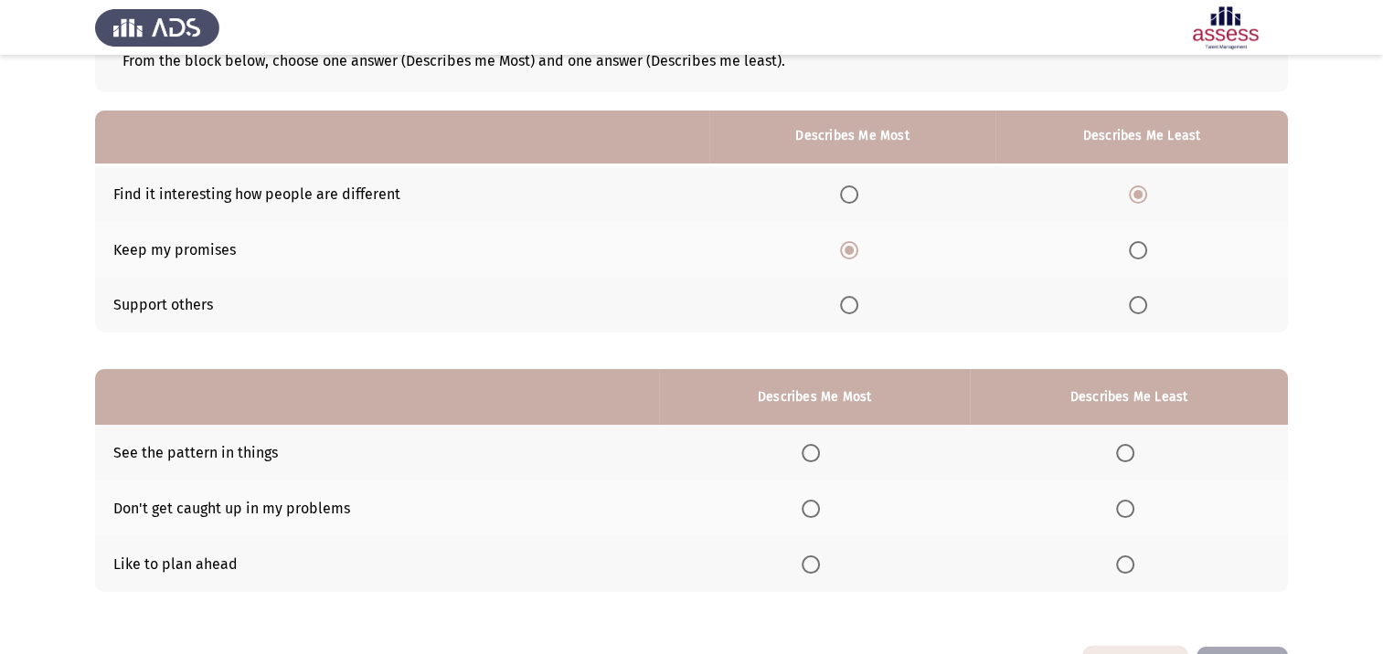
scroll to position [183, 0]
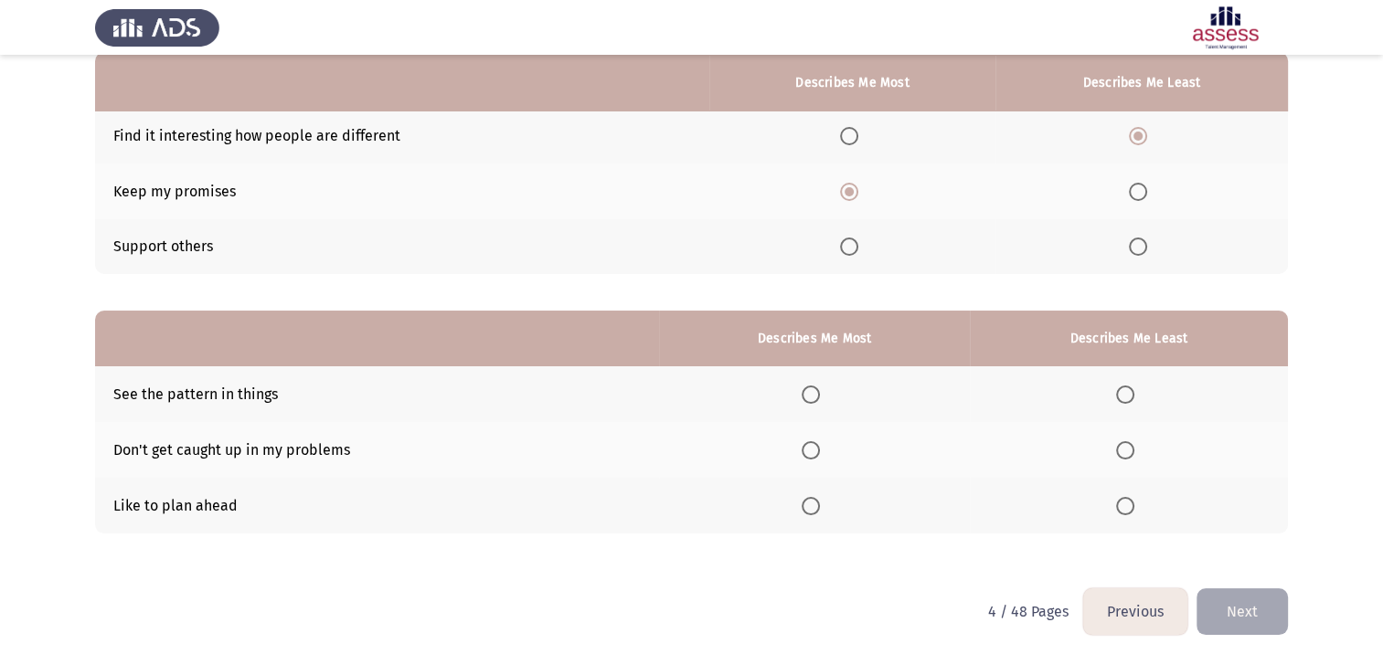
click at [812, 515] on span "Select an option" at bounding box center [811, 506] width 18 height 18
click at [812, 515] on input "Select an option" at bounding box center [811, 506] width 18 height 18
click at [1131, 455] on span "Select an option" at bounding box center [1125, 450] width 18 height 18
click at [1131, 455] on input "Select an option" at bounding box center [1125, 450] width 18 height 18
click at [1238, 622] on button "Next" at bounding box center [1241, 612] width 91 height 47
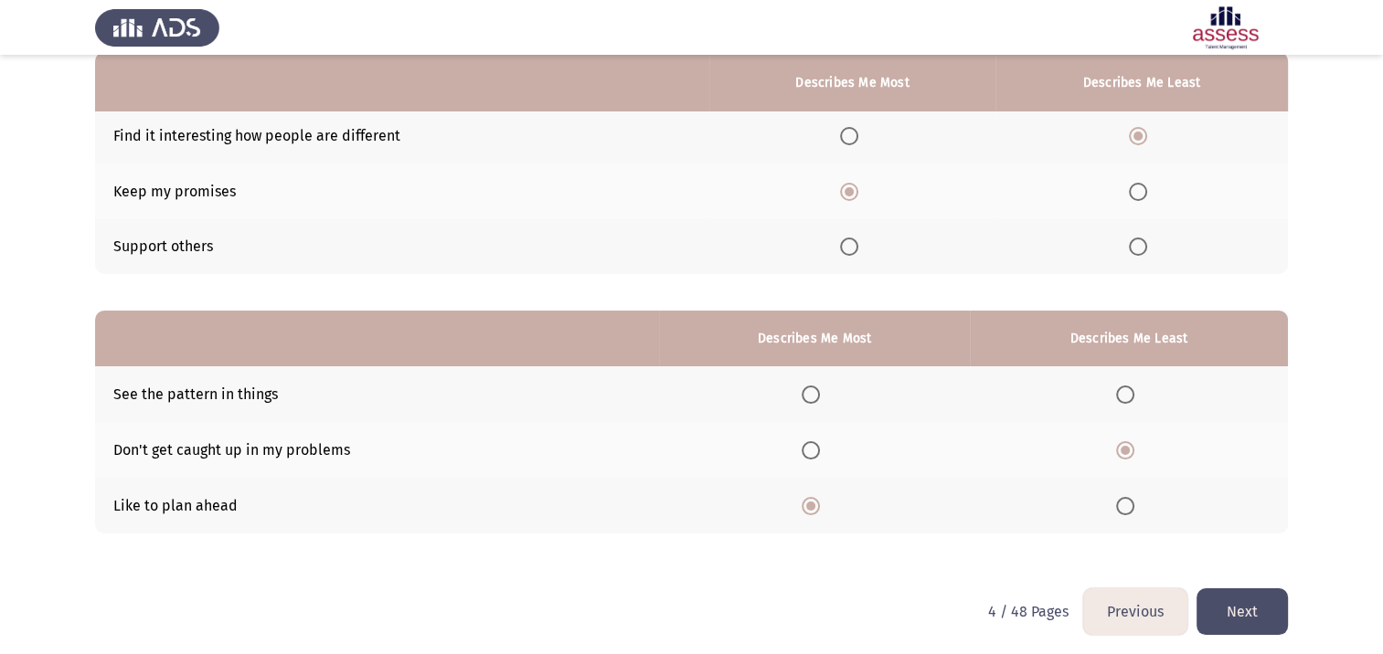
scroll to position [0, 0]
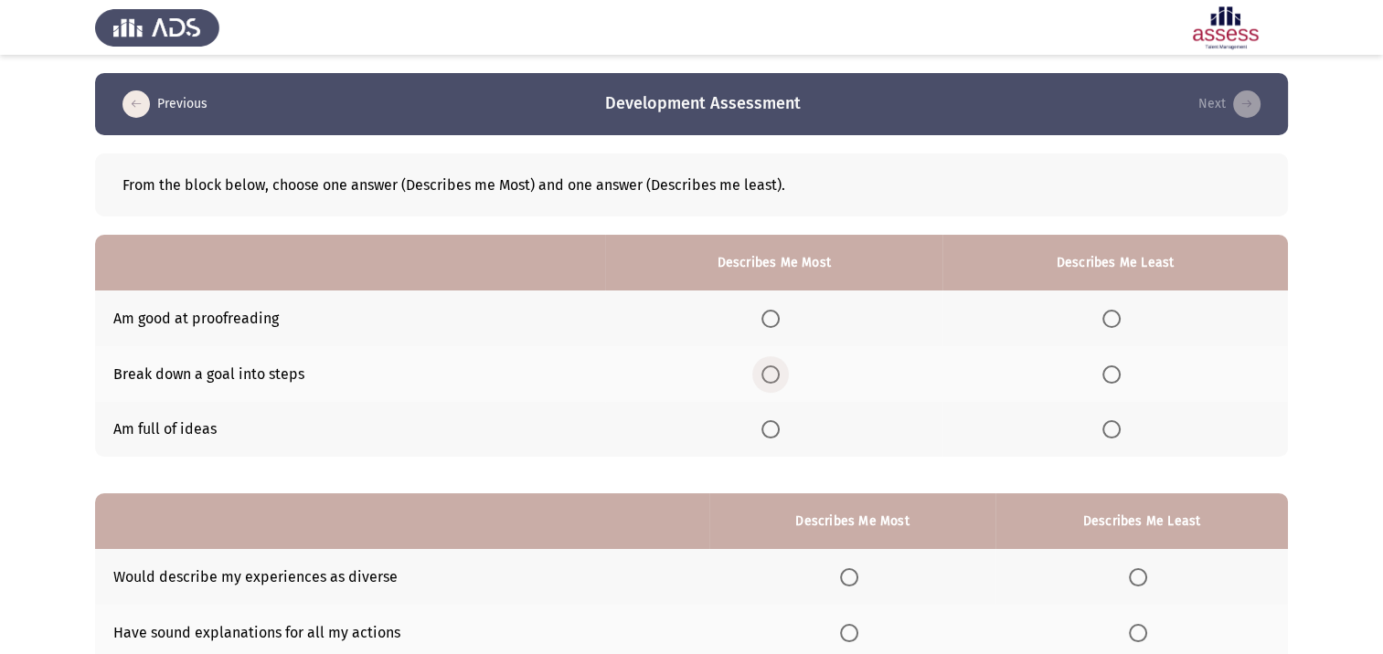
click at [770, 370] on span "Select an option" at bounding box center [770, 375] width 18 height 18
click at [770, 370] on input "Select an option" at bounding box center [770, 375] width 18 height 18
click at [1109, 322] on span "Select an option" at bounding box center [1111, 319] width 18 height 18
click at [1109, 322] on input "Select an option" at bounding box center [1111, 319] width 18 height 18
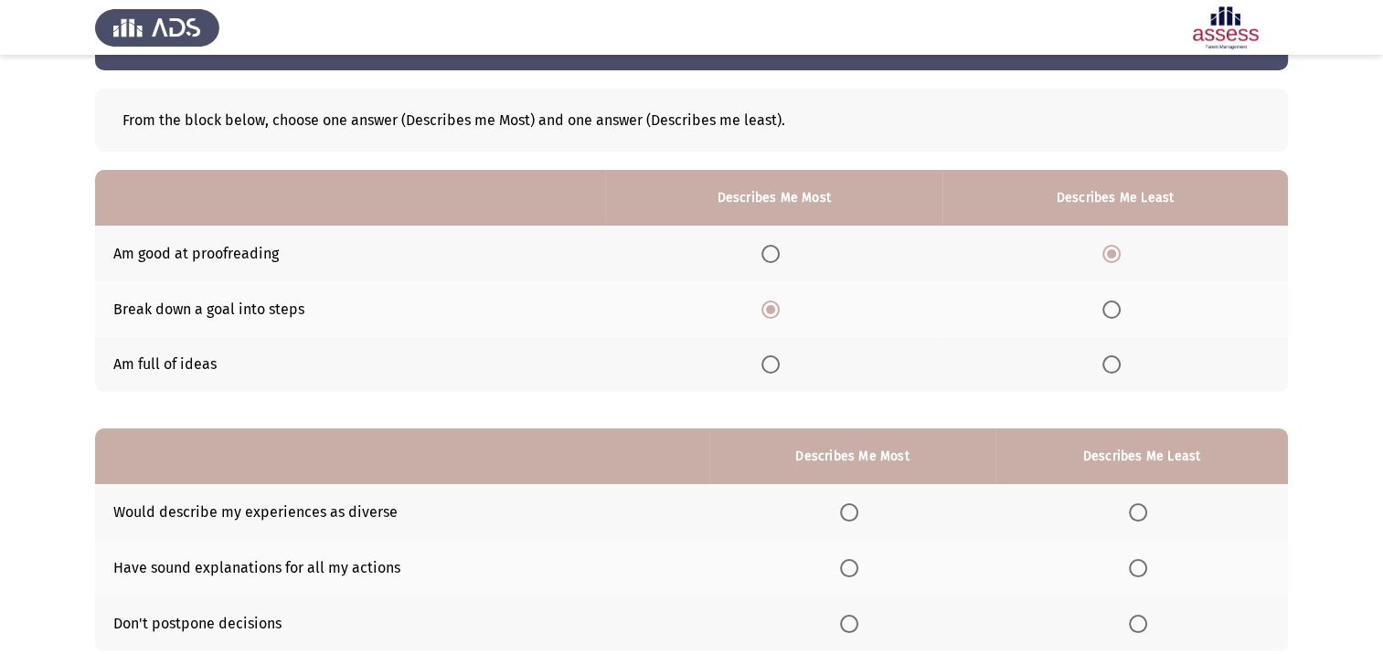
scroll to position [183, 0]
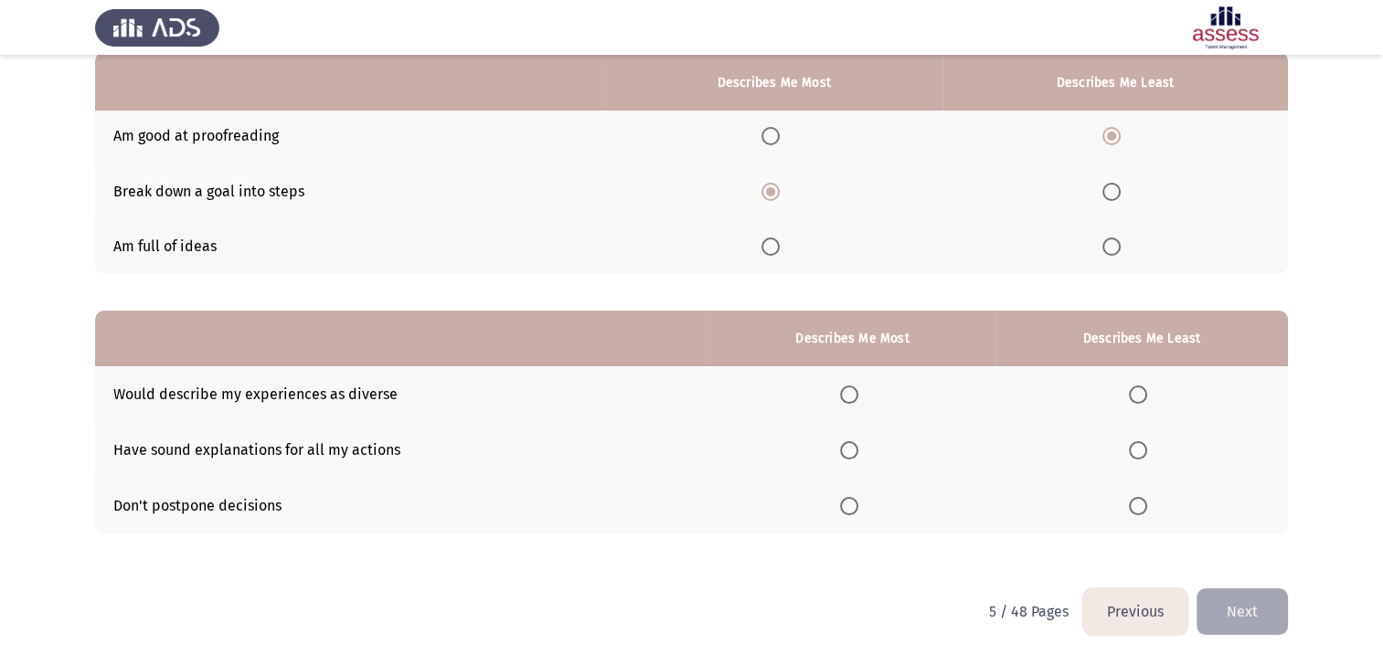
click at [851, 394] on span "Select an option" at bounding box center [849, 395] width 18 height 18
click at [851, 394] on input "Select an option" at bounding box center [849, 395] width 18 height 18
click at [1141, 455] on span "Select an option" at bounding box center [1138, 450] width 18 height 18
click at [1141, 455] on input "Select an option" at bounding box center [1138, 450] width 18 height 18
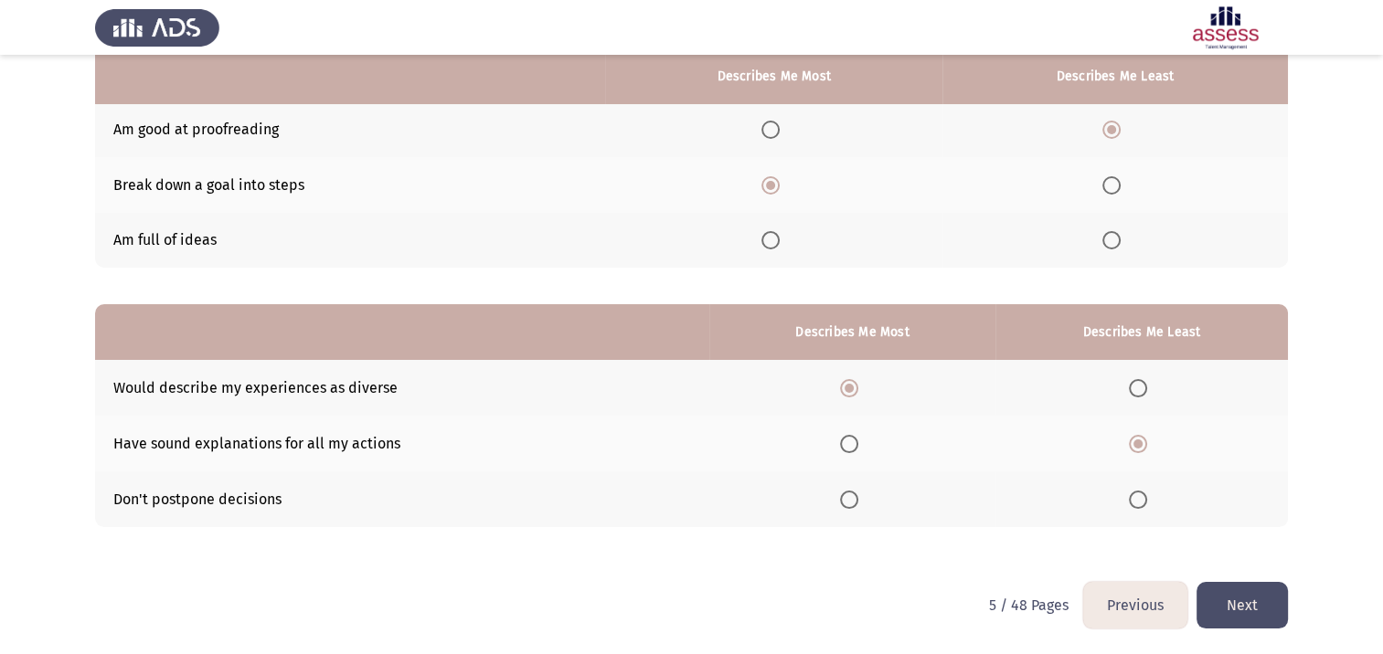
scroll to position [190, 0]
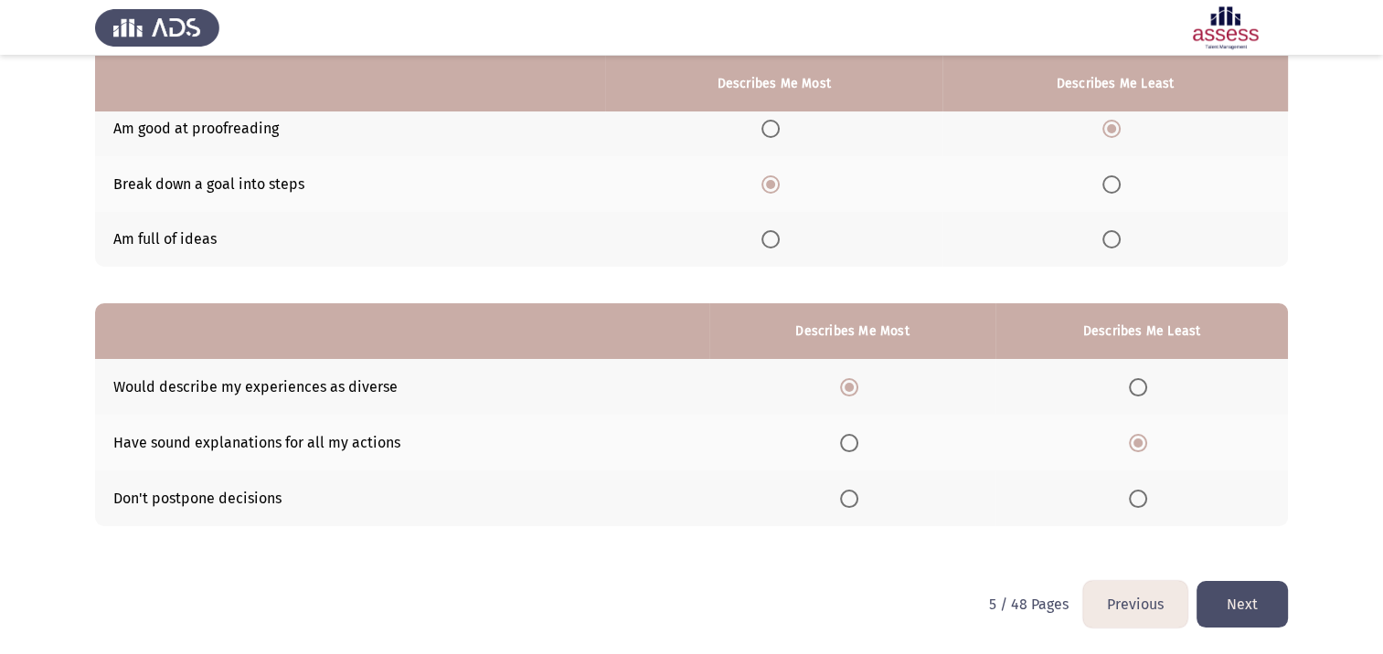
click at [1228, 617] on button "Next" at bounding box center [1241, 604] width 91 height 47
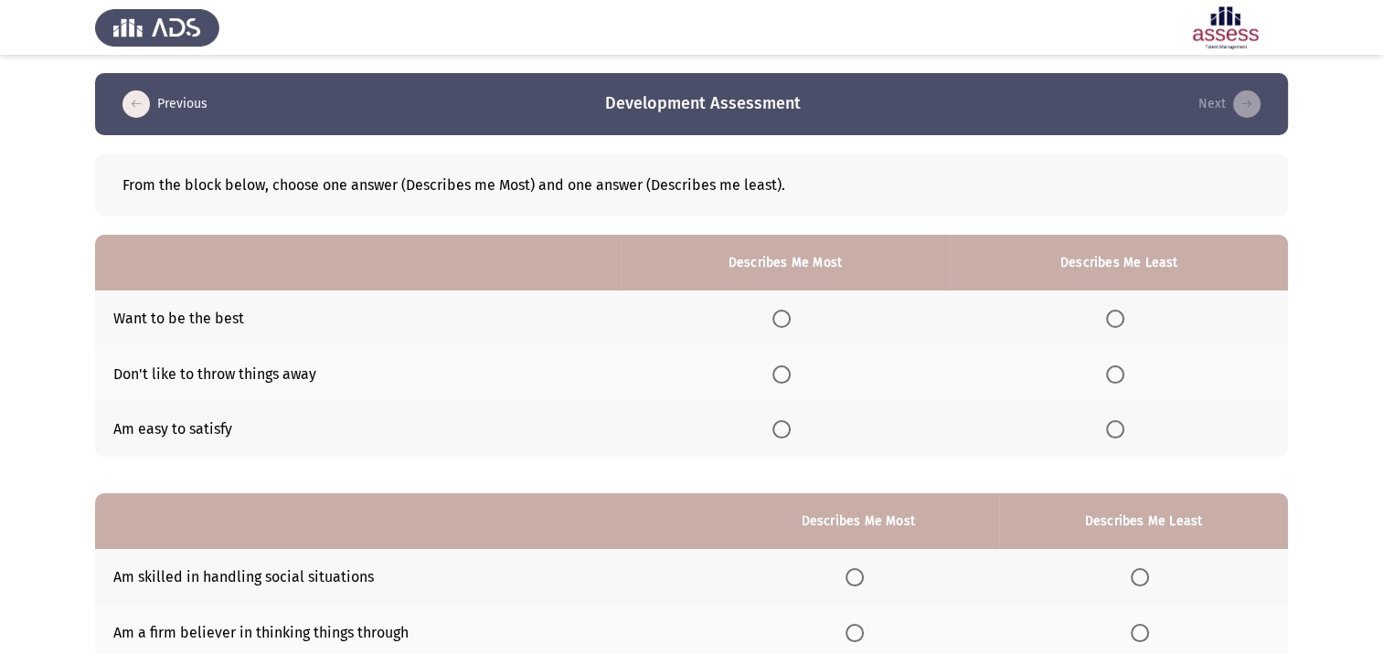
click at [782, 316] on span "Select an option" at bounding box center [781, 319] width 18 height 18
click at [782, 316] on input "Select an option" at bounding box center [781, 319] width 18 height 18
click at [787, 377] on span "Select an option" at bounding box center [781, 375] width 18 height 18
click at [787, 377] on input "Select an option" at bounding box center [781, 375] width 18 height 18
click at [1121, 321] on span "Select an option" at bounding box center [1115, 319] width 18 height 18
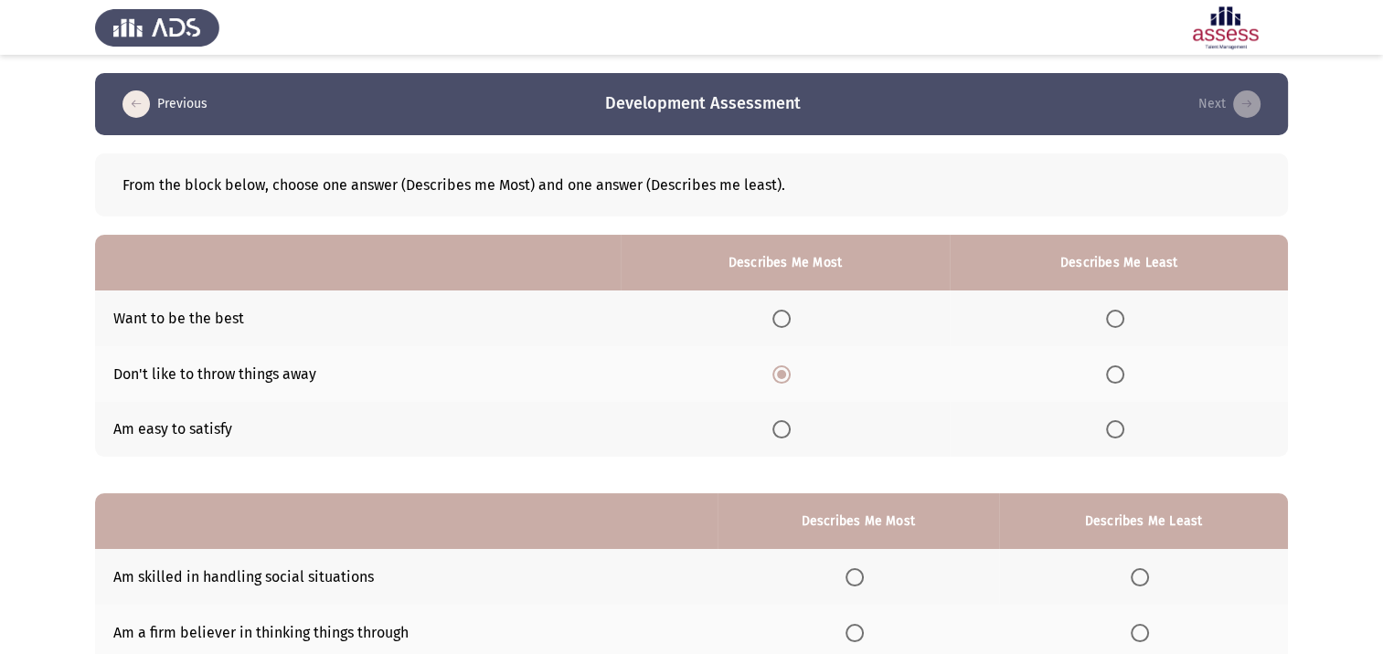
click at [1121, 321] on input "Select an option" at bounding box center [1115, 319] width 18 height 18
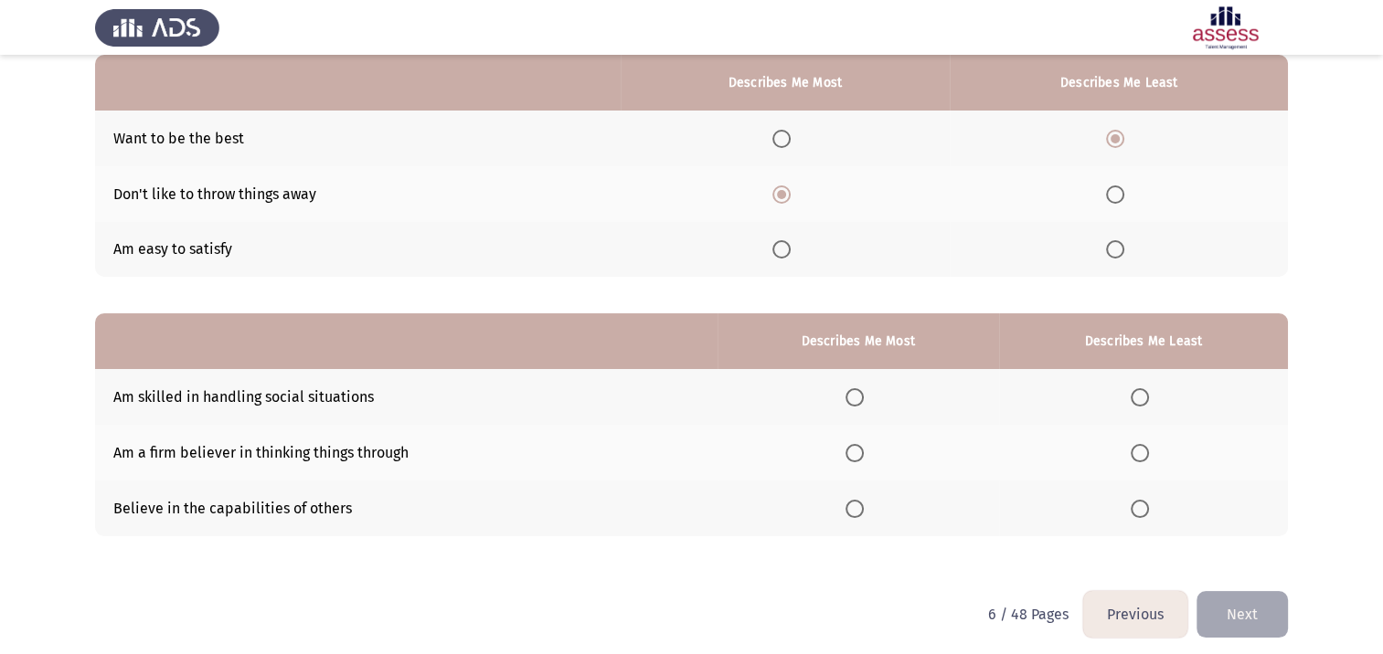
scroll to position [183, 0]
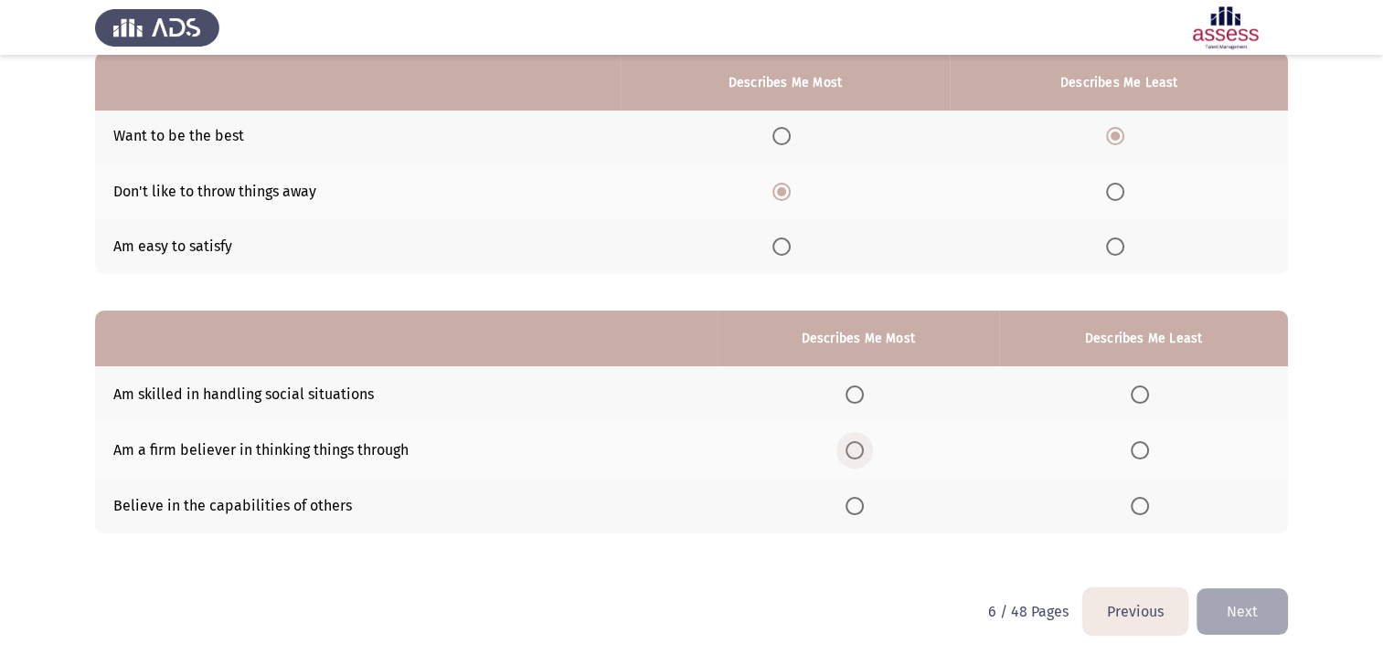
click at [858, 444] on span "Select an option" at bounding box center [854, 450] width 18 height 18
click at [858, 444] on input "Select an option" at bounding box center [854, 450] width 18 height 18
click at [1141, 390] on span "Select an option" at bounding box center [1140, 395] width 18 height 18
click at [1141, 390] on input "Select an option" at bounding box center [1140, 395] width 18 height 18
click at [1247, 611] on button "Next" at bounding box center [1241, 612] width 91 height 47
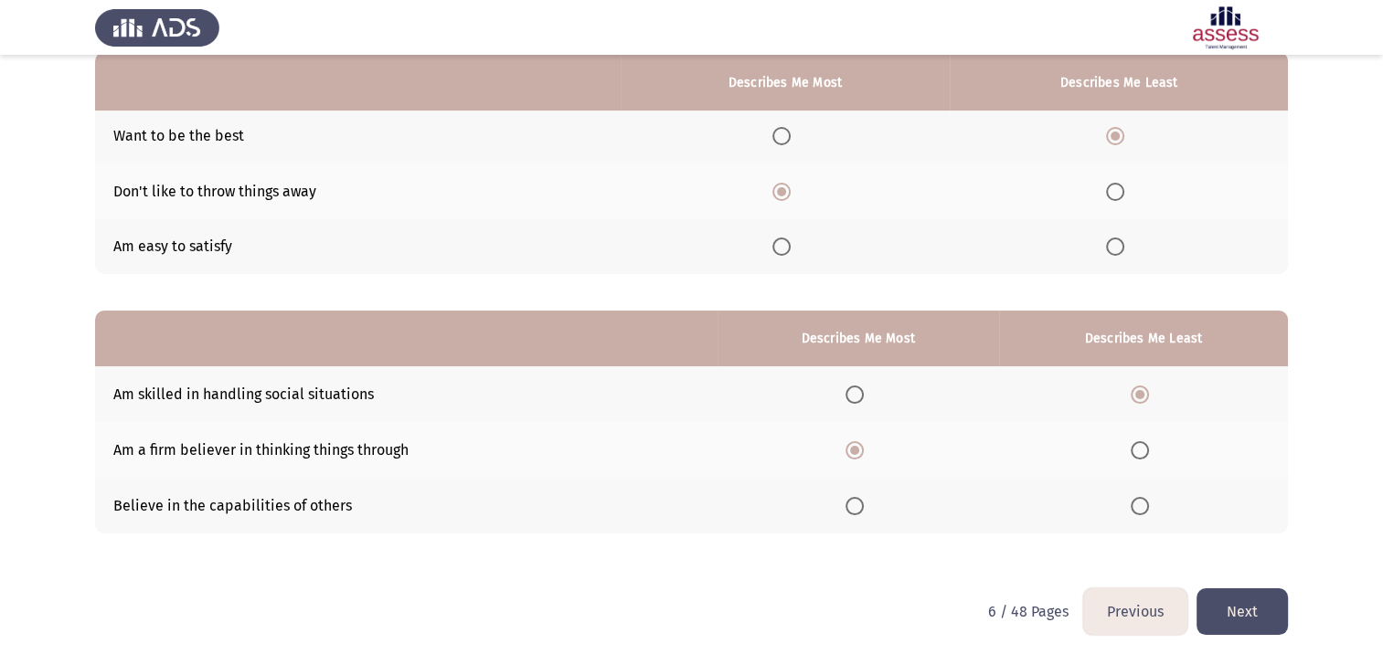
scroll to position [0, 0]
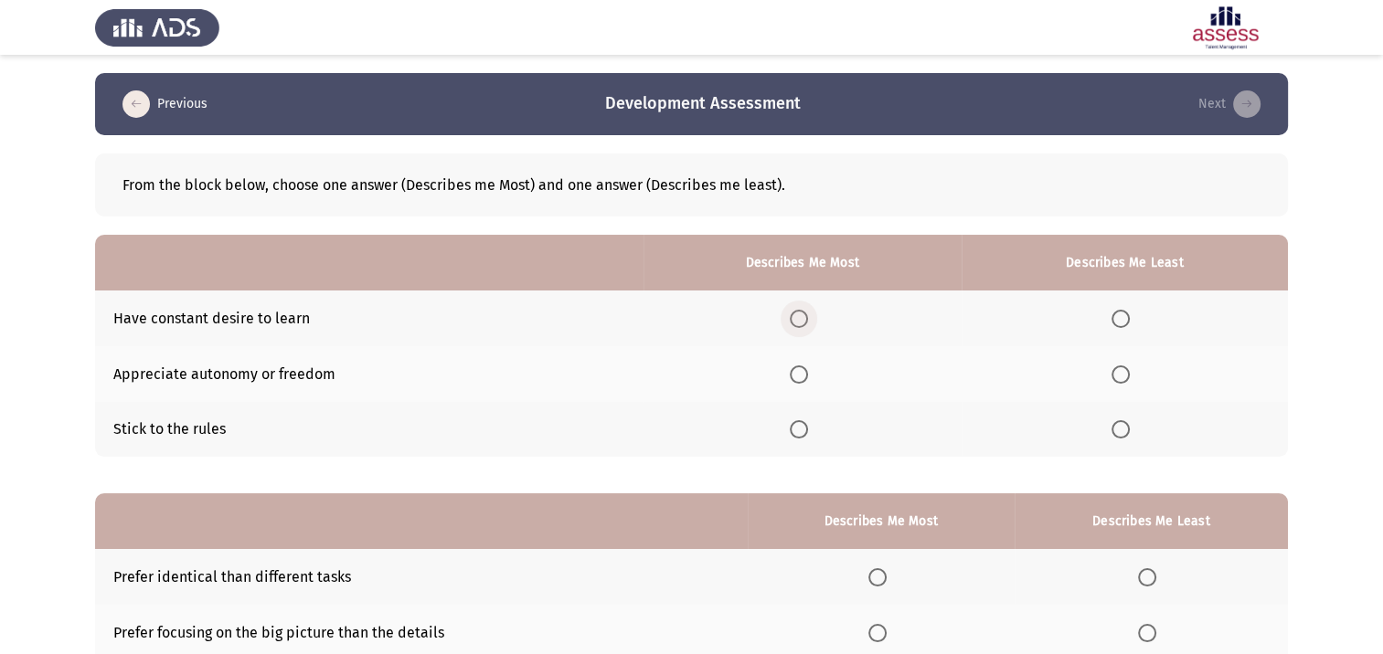
click at [801, 318] on span "Select an option" at bounding box center [799, 319] width 18 height 18
click at [801, 318] on input "Select an option" at bounding box center [799, 319] width 18 height 18
click at [1126, 369] on span "Select an option" at bounding box center [1120, 375] width 18 height 18
click at [1126, 369] on input "Select an option" at bounding box center [1120, 375] width 18 height 18
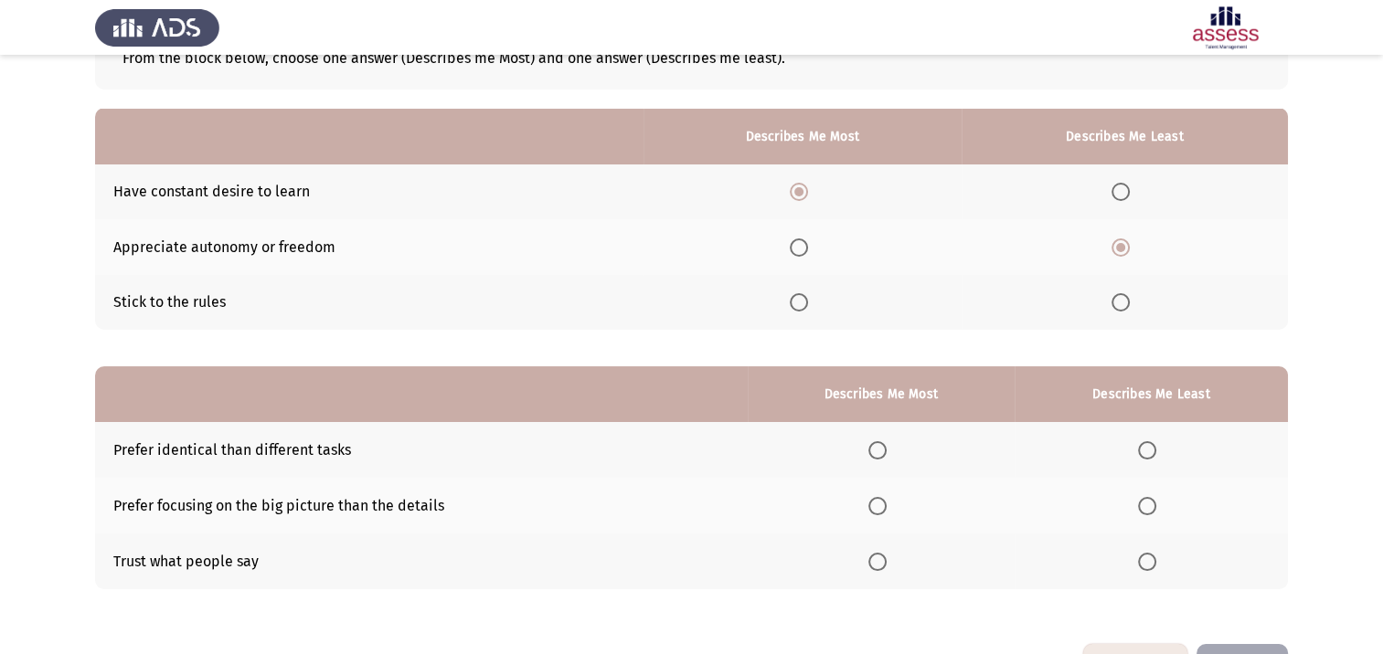
scroll to position [183, 0]
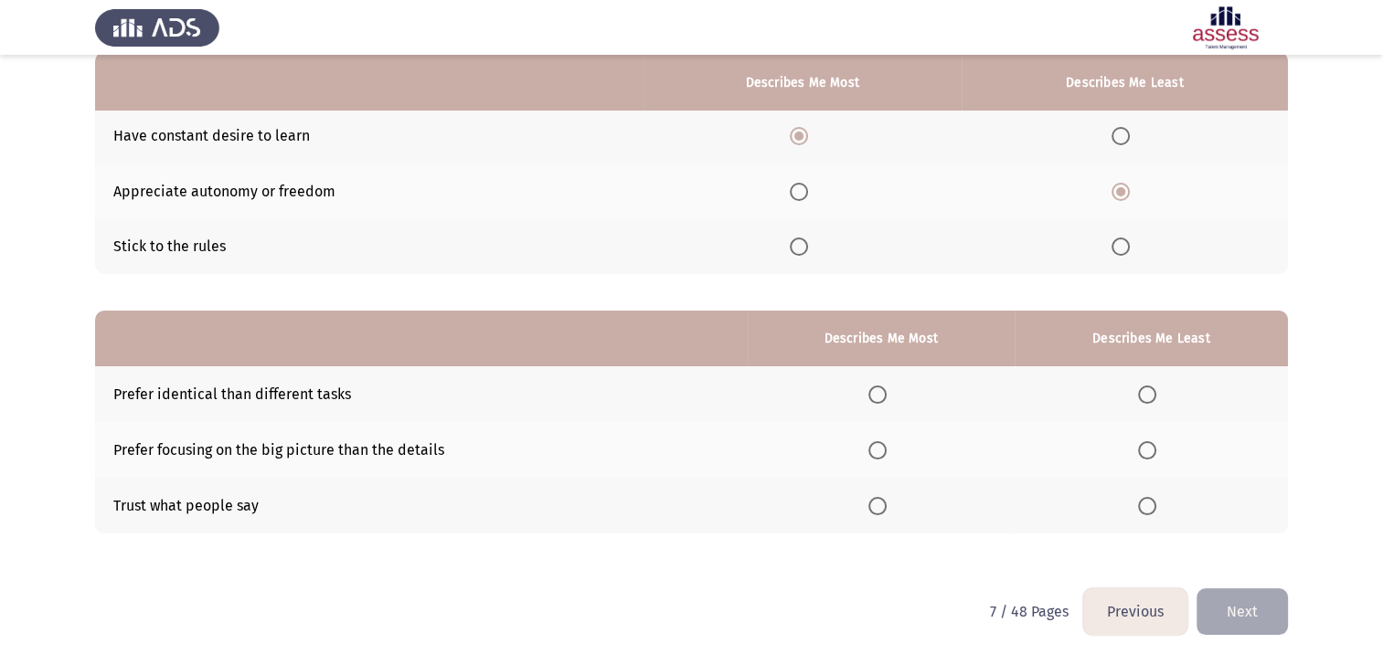
click at [1152, 512] on span "Select an option" at bounding box center [1147, 506] width 18 height 18
click at [1152, 512] on input "Select an option" at bounding box center [1147, 506] width 18 height 18
click at [1135, 392] on th at bounding box center [1151, 395] width 273 height 56
click at [1153, 397] on span "Select an option" at bounding box center [1147, 395] width 18 height 18
click at [1153, 397] on input "Select an option" at bounding box center [1147, 395] width 18 height 18
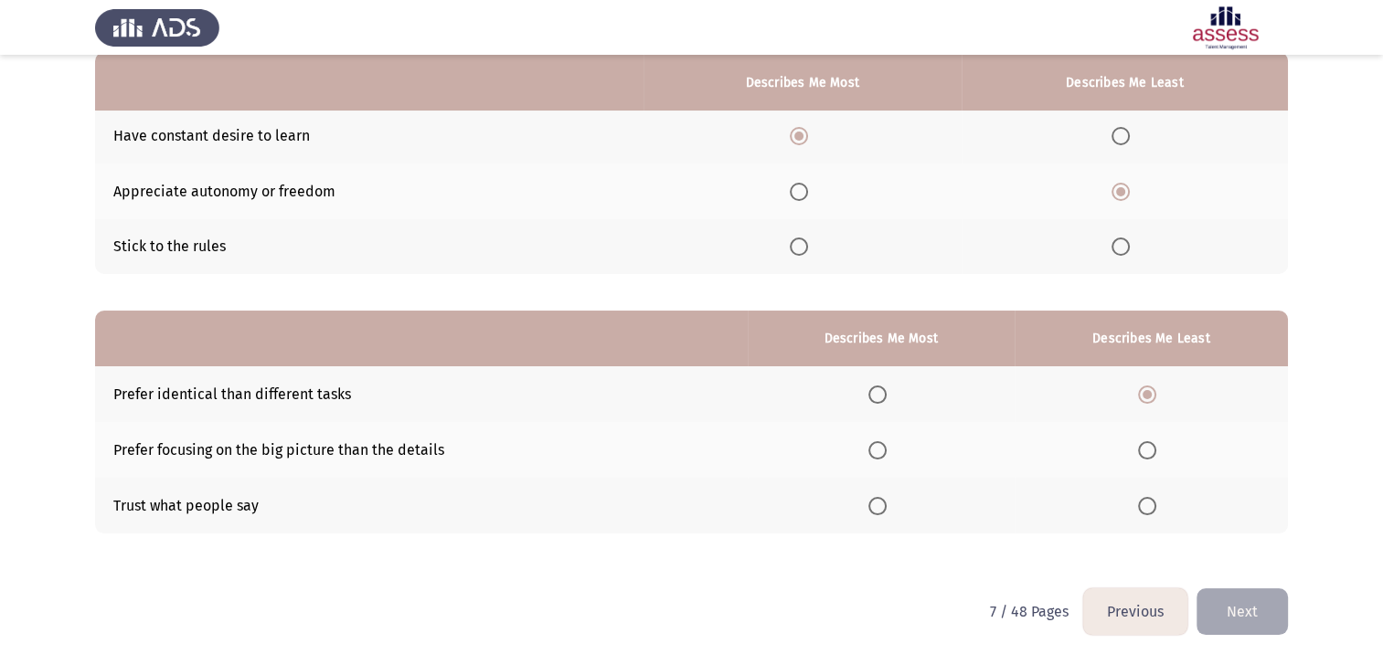
click at [873, 453] on span "Select an option" at bounding box center [877, 450] width 18 height 18
click at [873, 453] on input "Select an option" at bounding box center [877, 450] width 18 height 18
click at [1247, 606] on button "Next" at bounding box center [1241, 612] width 91 height 47
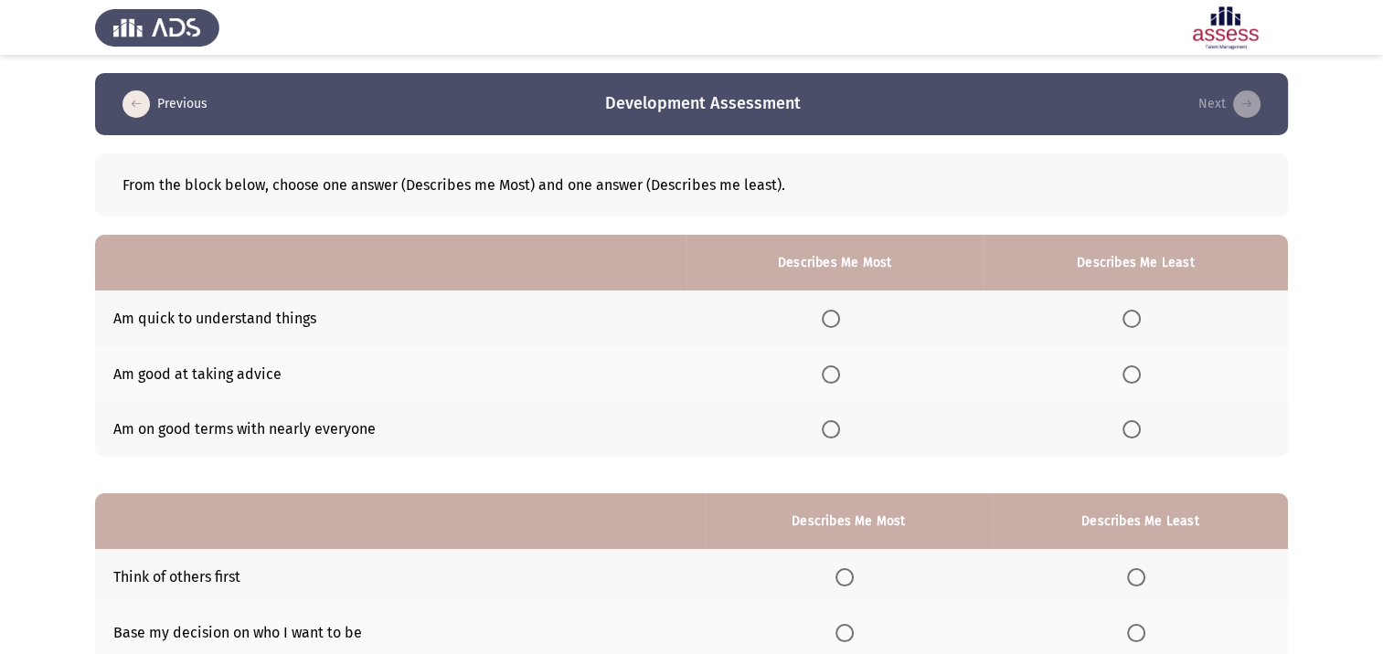
click at [836, 322] on span "Select an option" at bounding box center [831, 319] width 18 height 18
click at [836, 322] on input "Select an option" at bounding box center [831, 319] width 18 height 18
click at [1138, 373] on span "Select an option" at bounding box center [1131, 375] width 18 height 18
click at [1138, 373] on input "Select an option" at bounding box center [1131, 375] width 18 height 18
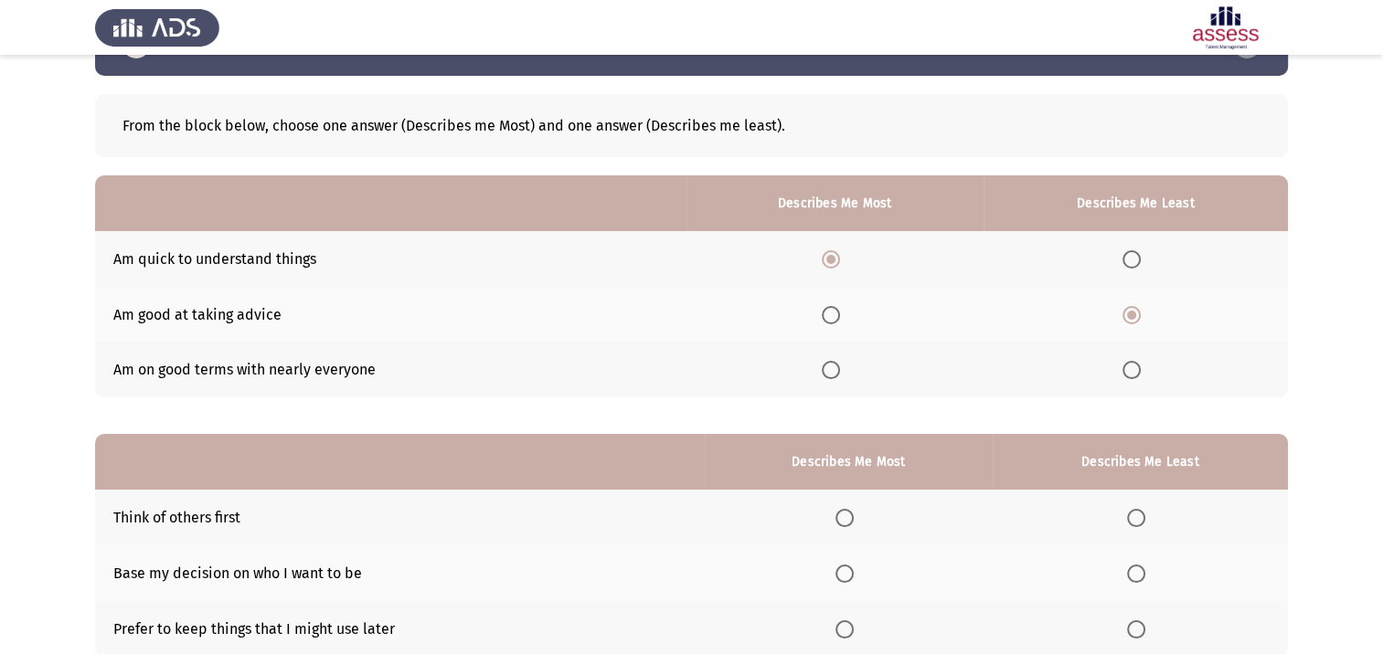
scroll to position [183, 0]
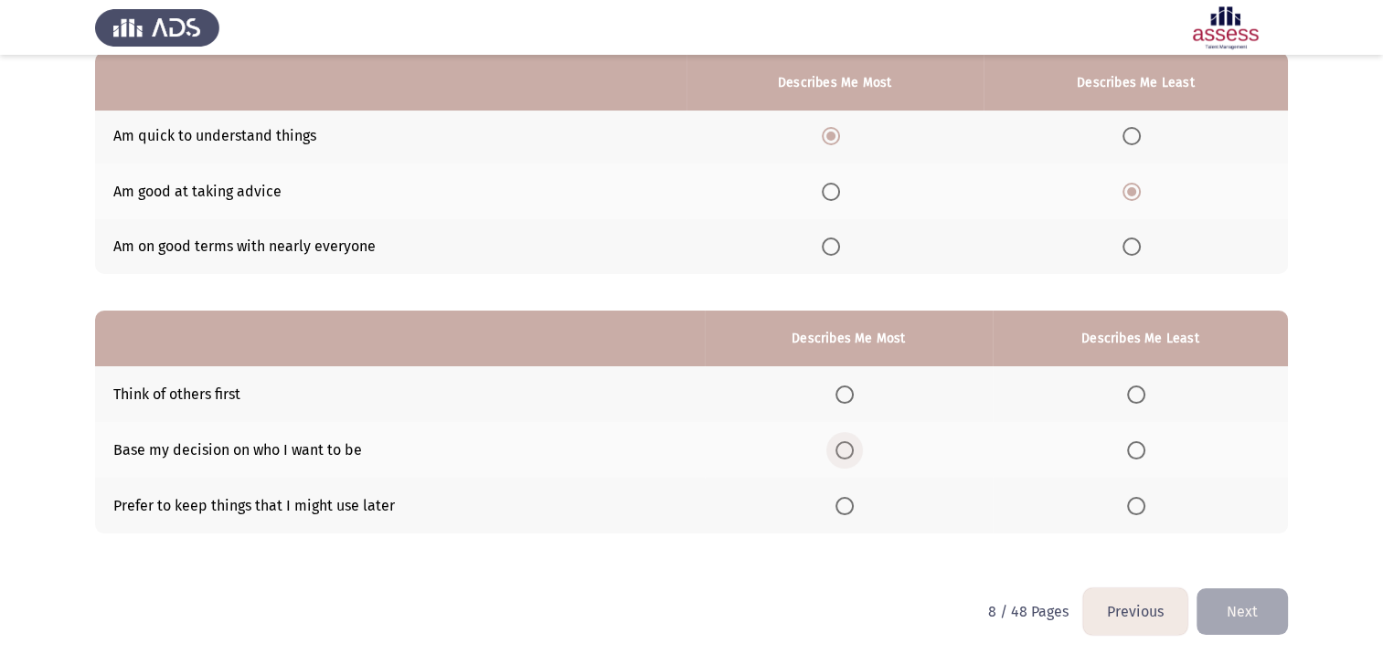
click at [854, 448] on span "Select an option" at bounding box center [844, 450] width 18 height 18
click at [854, 448] on input "Select an option" at bounding box center [844, 450] width 18 height 18
click at [1133, 505] on span "Select an option" at bounding box center [1136, 506] width 18 height 18
click at [1133, 505] on input "Select an option" at bounding box center [1136, 506] width 18 height 18
click at [1233, 622] on button "Next" at bounding box center [1241, 612] width 91 height 47
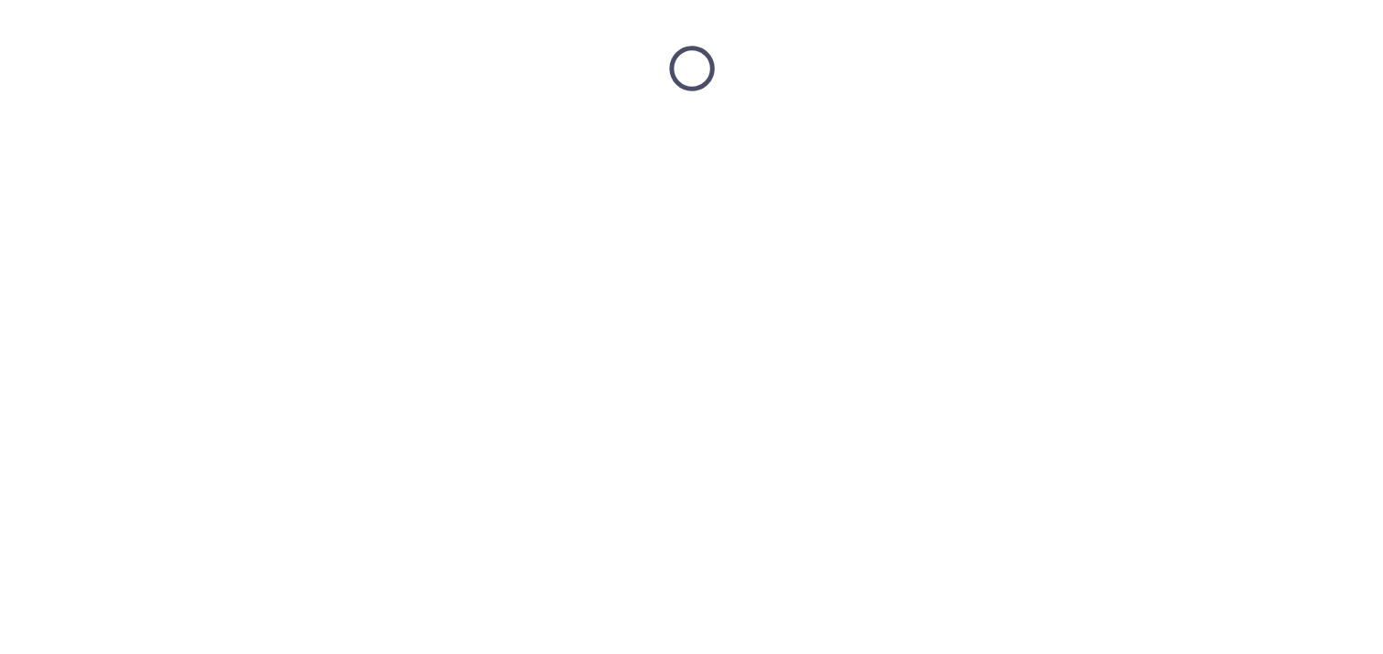
scroll to position [0, 0]
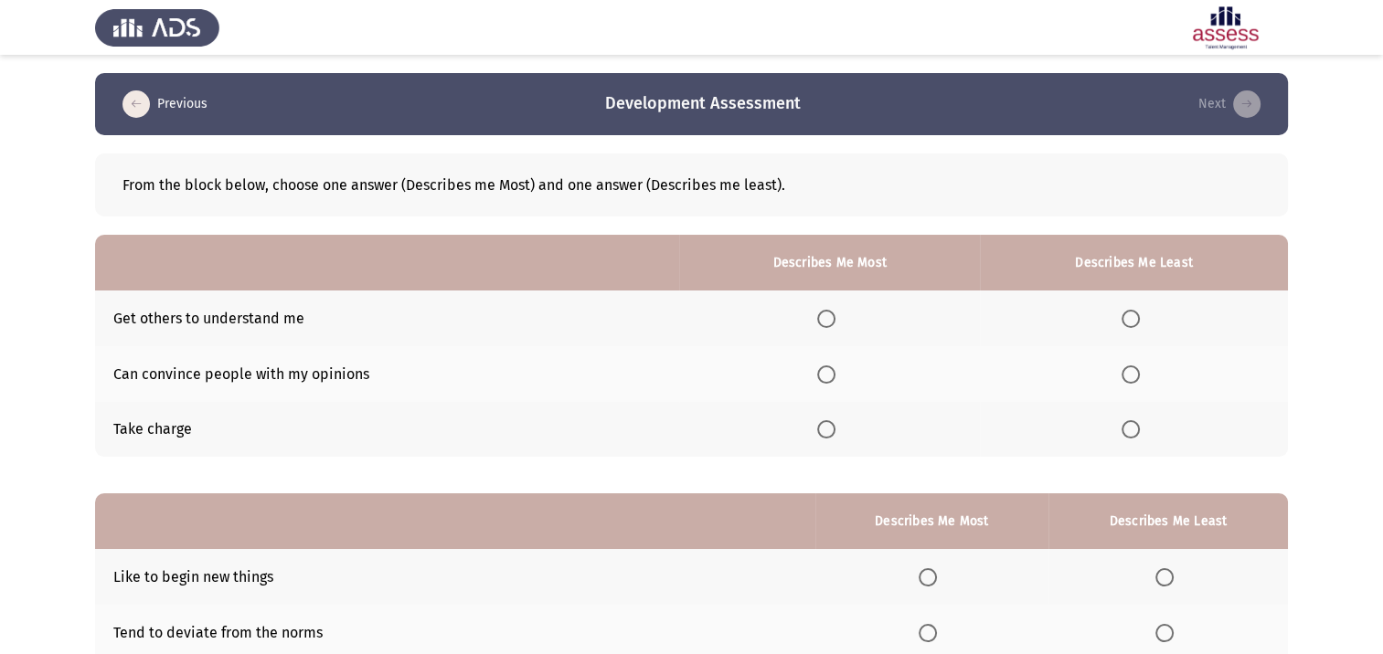
click at [841, 429] on label "Select an option" at bounding box center [830, 429] width 26 height 18
click at [835, 429] on input "Select an option" at bounding box center [826, 429] width 18 height 18
click at [1126, 377] on span "Select an option" at bounding box center [1130, 375] width 18 height 18
click at [1126, 377] on input "Select an option" at bounding box center [1130, 375] width 18 height 18
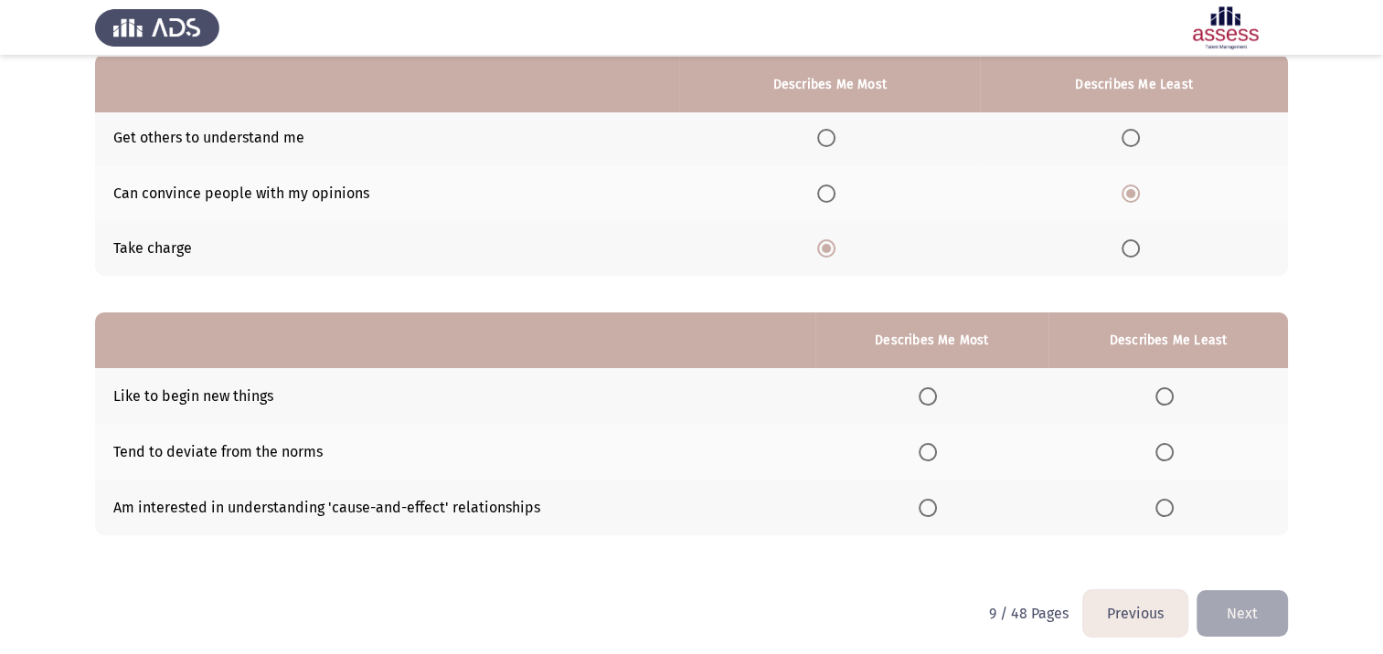
scroll to position [183, 0]
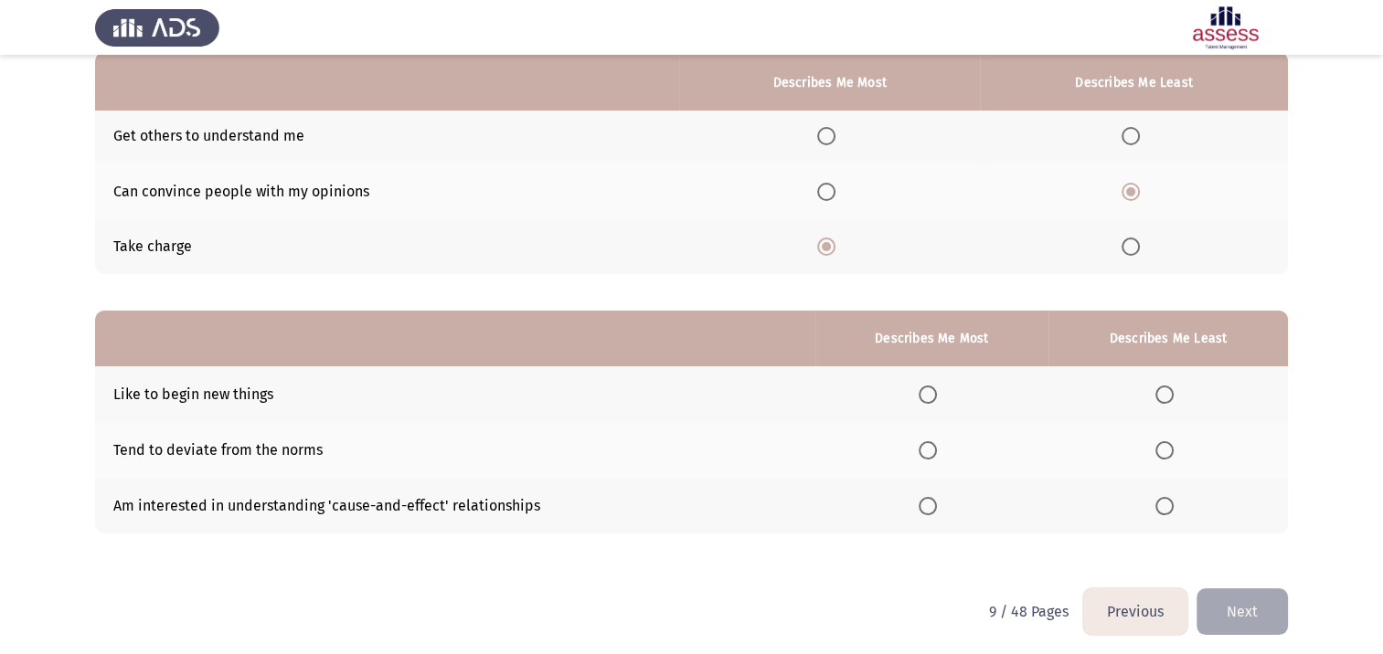
click at [930, 394] on span "Select an option" at bounding box center [928, 395] width 18 height 18
click at [930, 394] on input "Select an option" at bounding box center [928, 395] width 18 height 18
click at [1163, 454] on span "Select an option" at bounding box center [1164, 450] width 18 height 18
click at [1163, 454] on input "Select an option" at bounding box center [1164, 450] width 18 height 18
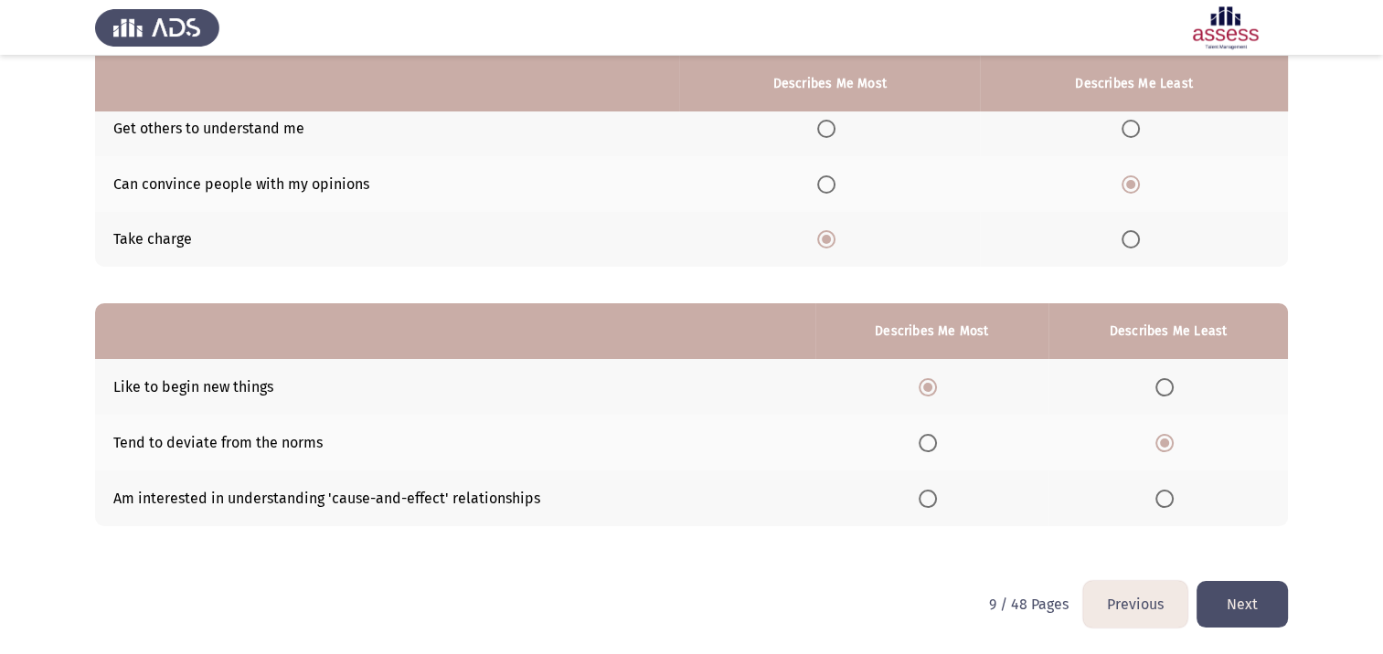
scroll to position [190, 0]
click at [1226, 604] on button "Next" at bounding box center [1241, 604] width 91 height 47
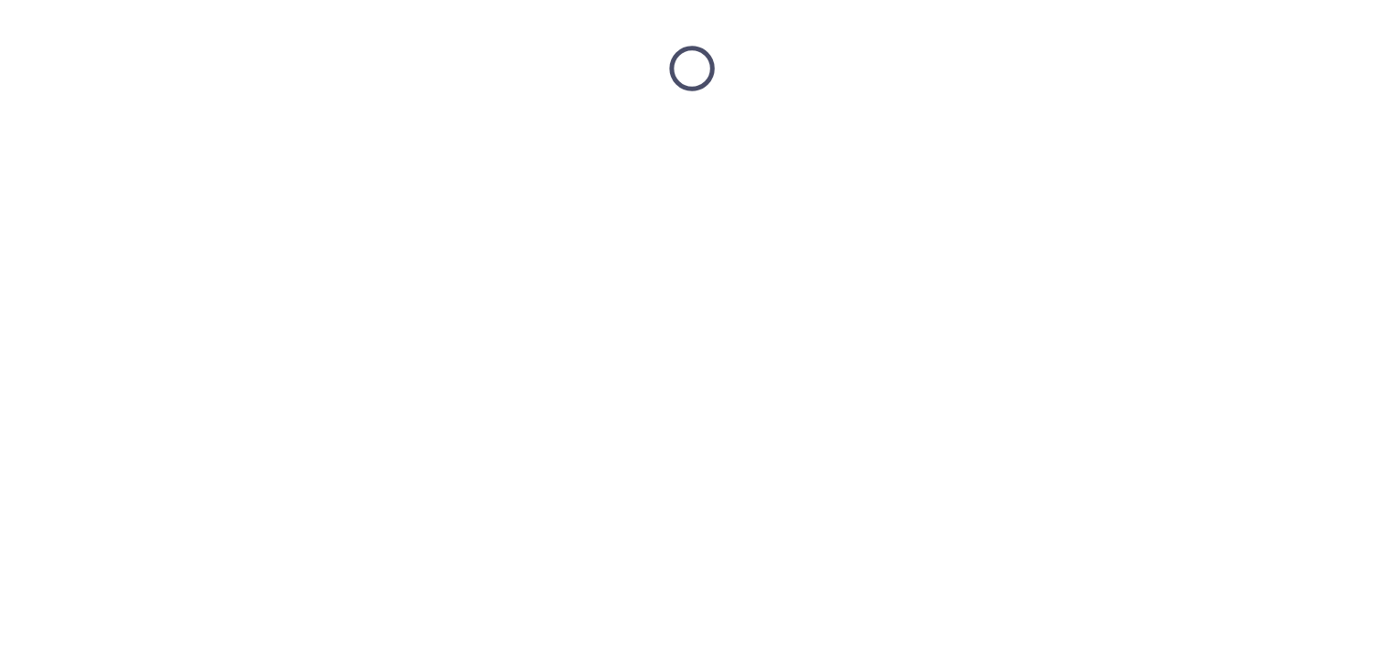
scroll to position [0, 0]
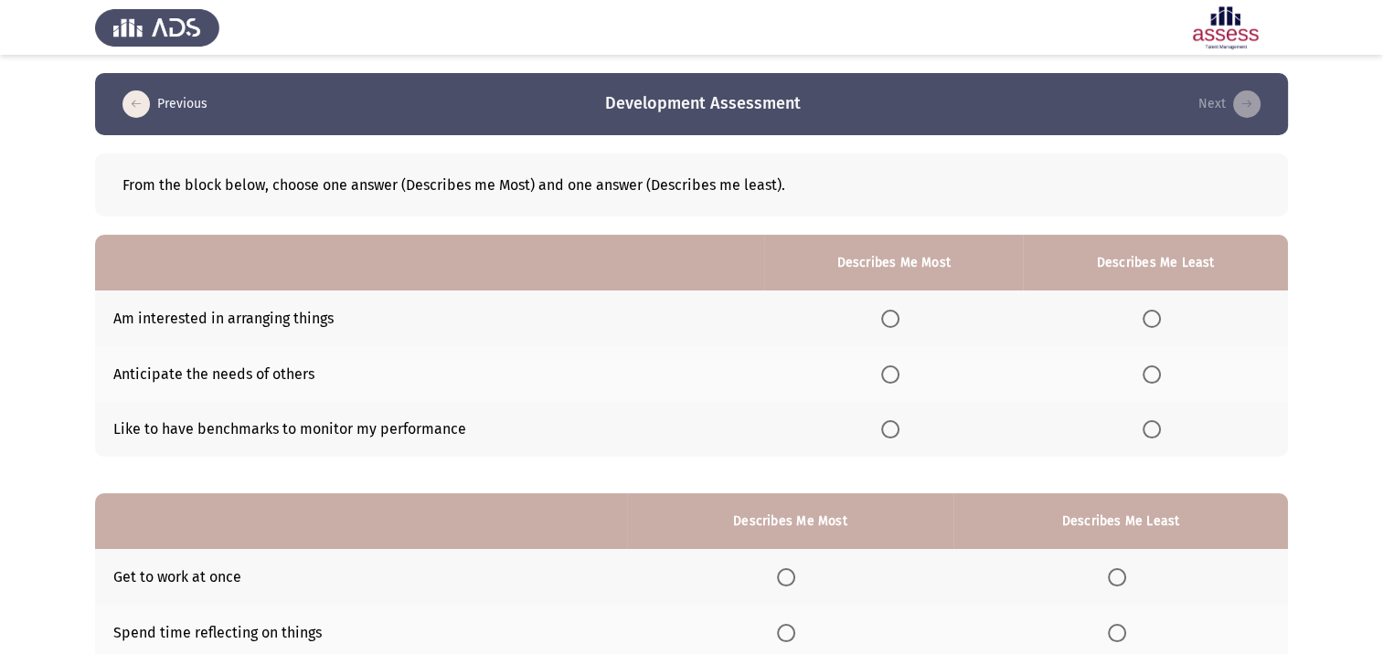
click at [898, 328] on th at bounding box center [893, 319] width 259 height 56
click at [895, 322] on span "Select an option" at bounding box center [890, 319] width 18 height 18
click at [895, 322] on input "Select an option" at bounding box center [890, 319] width 18 height 18
click at [1152, 429] on span "Select an option" at bounding box center [1151, 429] width 18 height 18
click at [1152, 429] on input "Select an option" at bounding box center [1151, 429] width 18 height 18
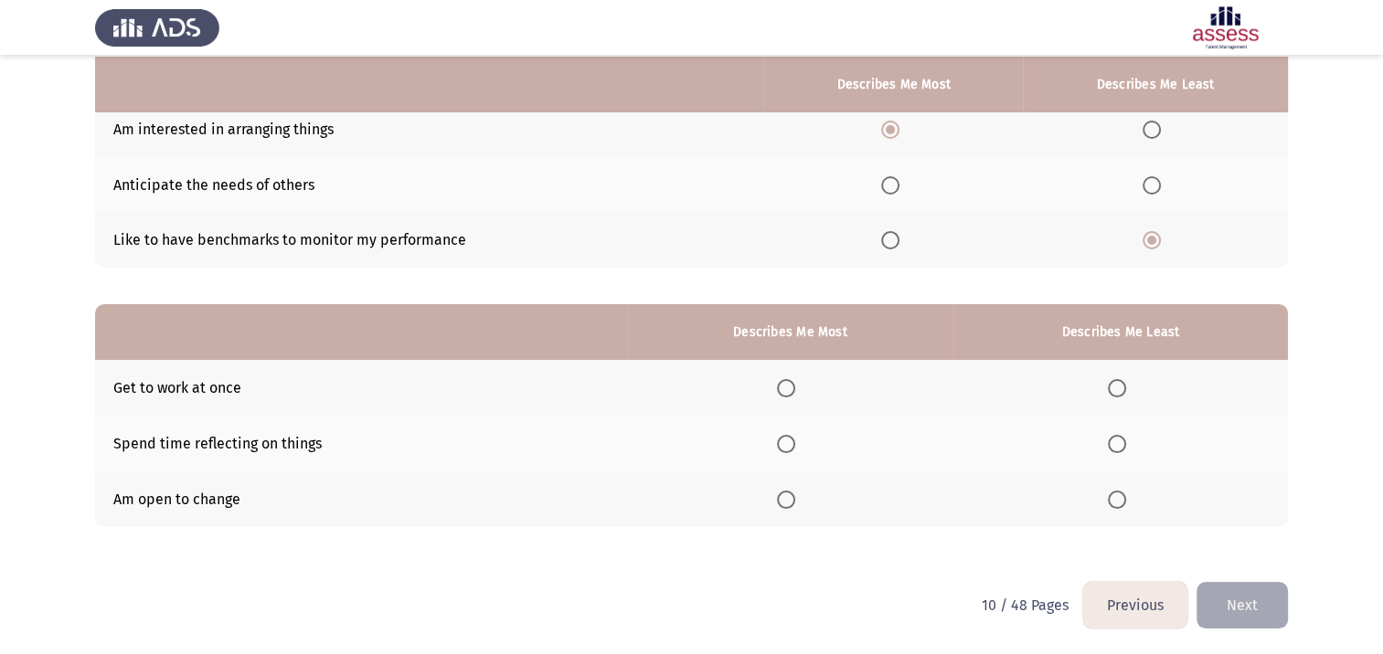
scroll to position [190, 0]
click at [801, 504] on label "Select an option" at bounding box center [790, 499] width 26 height 18
click at [795, 504] on input "Select an option" at bounding box center [786, 499] width 18 height 18
click at [1119, 442] on span "Select an option" at bounding box center [1117, 443] width 18 height 18
click at [1119, 442] on input "Select an option" at bounding box center [1117, 443] width 18 height 18
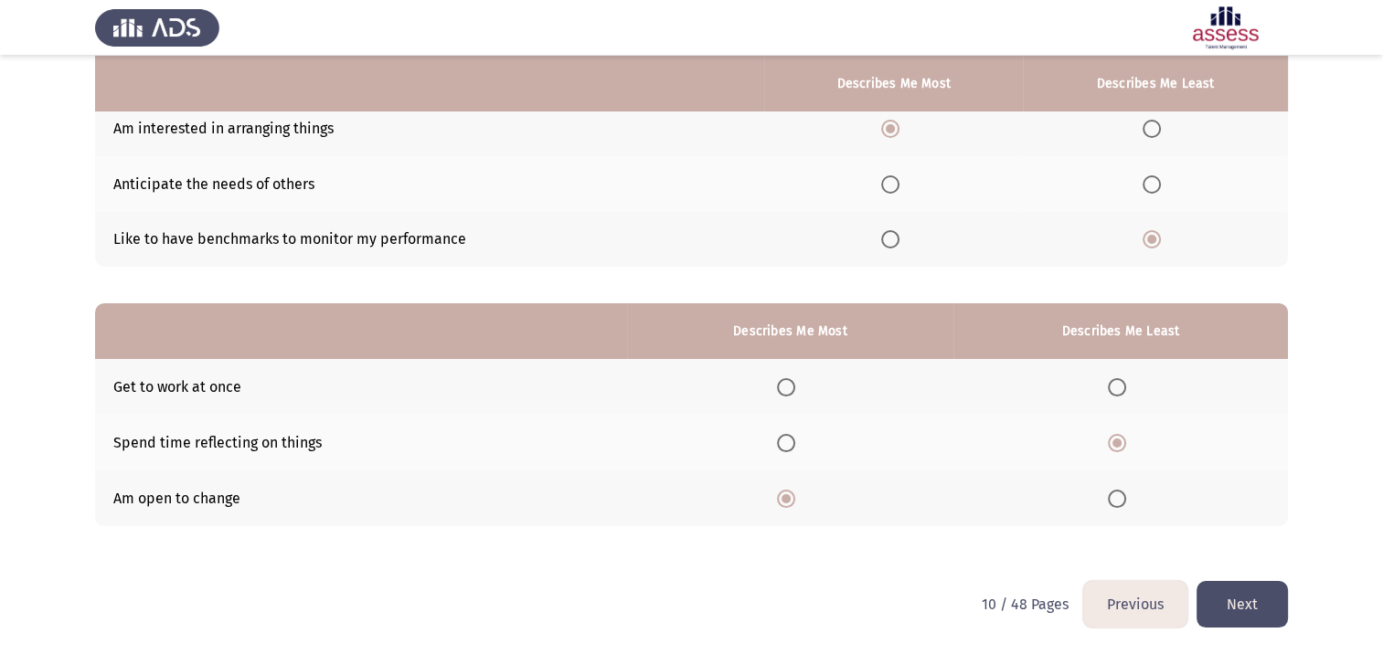
click at [1259, 600] on button "Next" at bounding box center [1241, 604] width 91 height 47
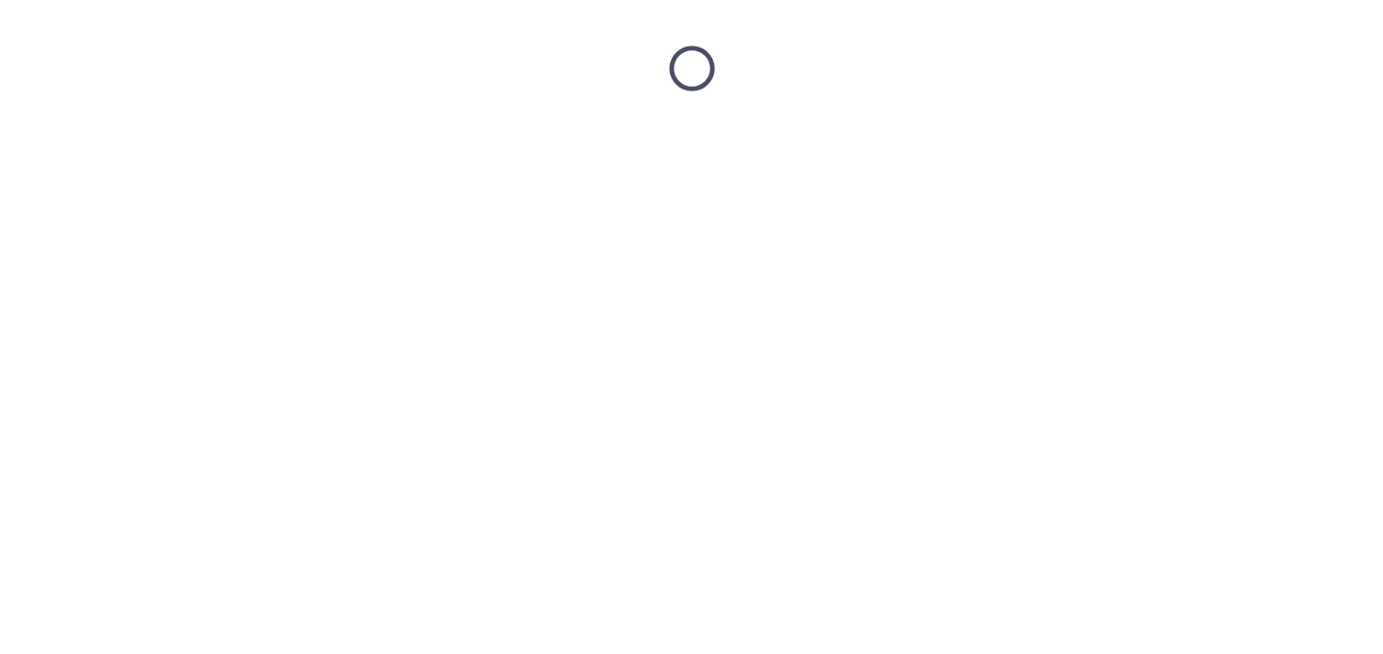
scroll to position [0, 0]
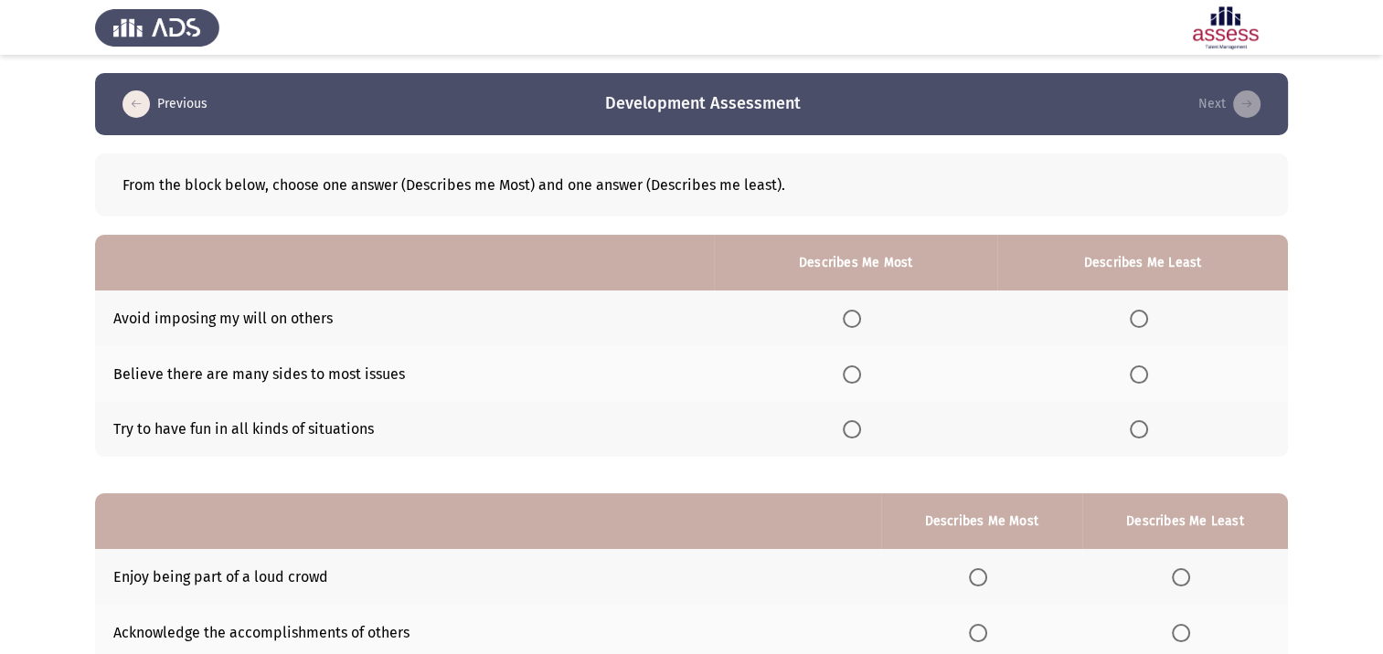
click at [1141, 319] on span "Select an option" at bounding box center [1139, 319] width 18 height 18
click at [1141, 319] on input "Select an option" at bounding box center [1139, 319] width 18 height 18
click at [855, 429] on span "Select an option" at bounding box center [852, 429] width 18 height 18
click at [855, 429] on input "Select an option" at bounding box center [852, 429] width 18 height 18
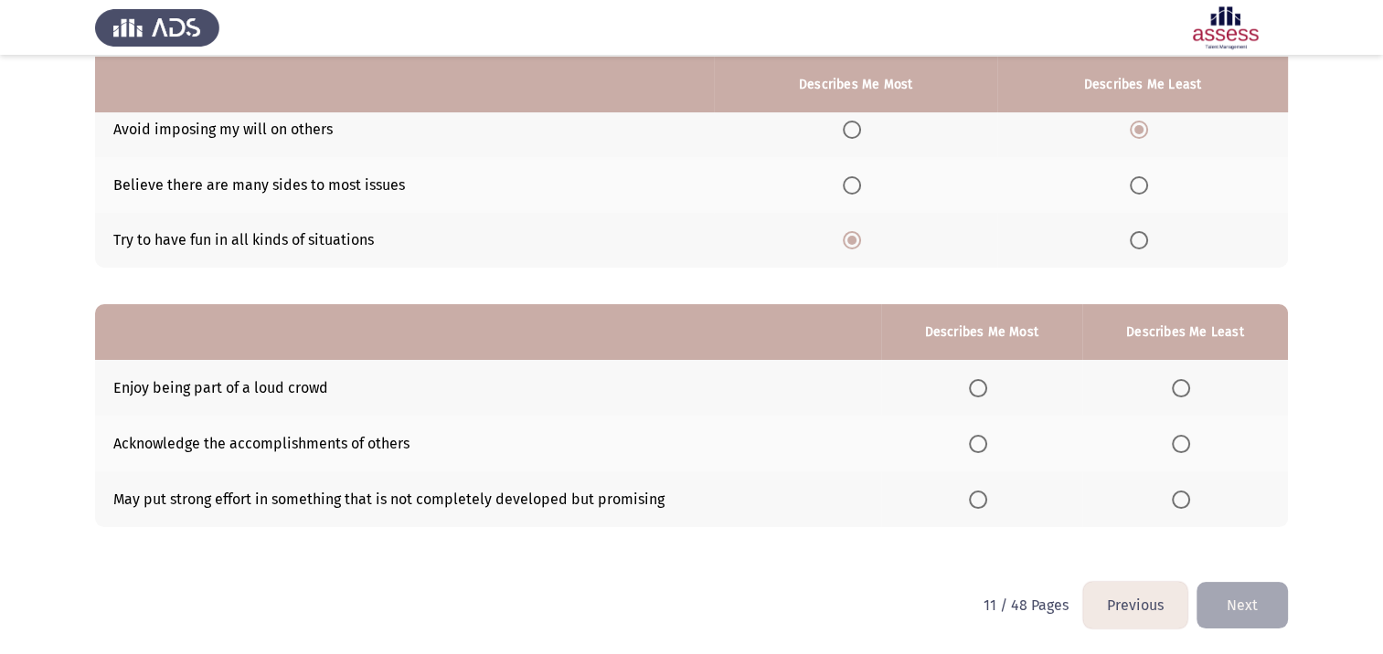
scroll to position [190, 0]
click at [975, 501] on span "Select an option" at bounding box center [978, 499] width 18 height 18
click at [975, 501] on input "Select an option" at bounding box center [978, 499] width 18 height 18
click at [1190, 387] on span "Select an option" at bounding box center [1181, 387] width 18 height 18
click at [1190, 387] on input "Select an option" at bounding box center [1181, 387] width 18 height 18
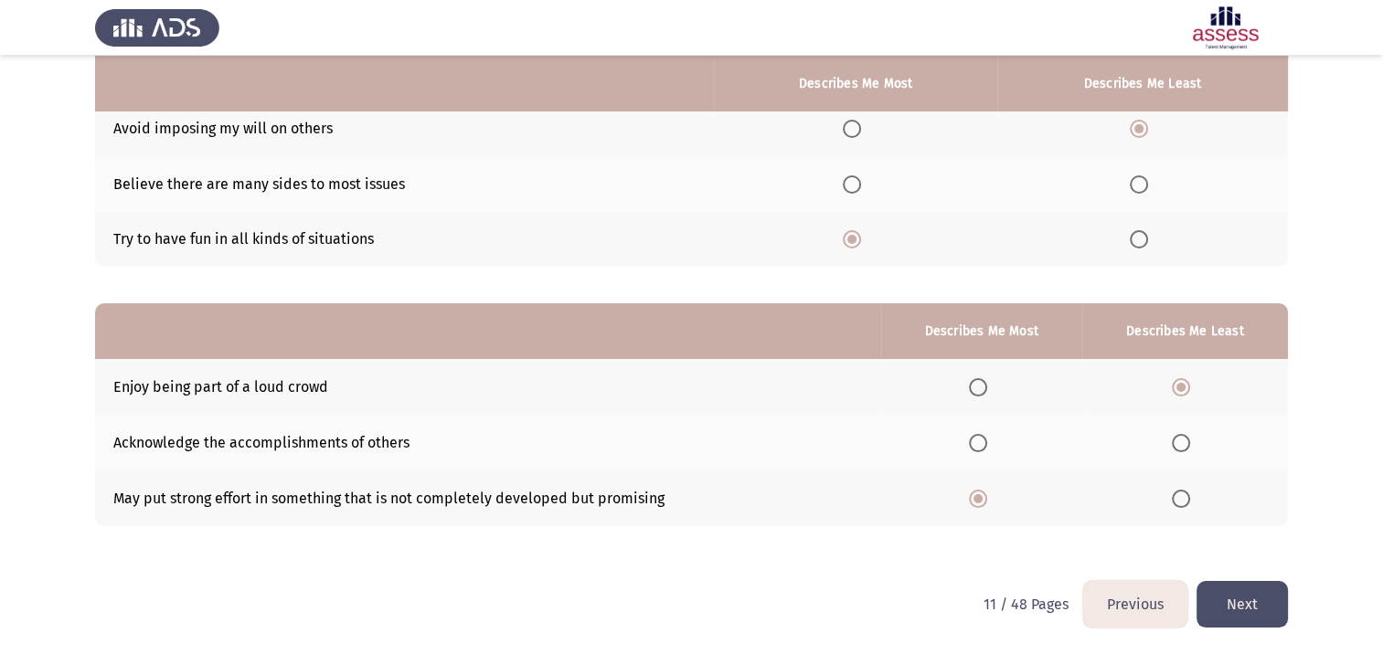
click at [1239, 614] on button "Next" at bounding box center [1241, 604] width 91 height 47
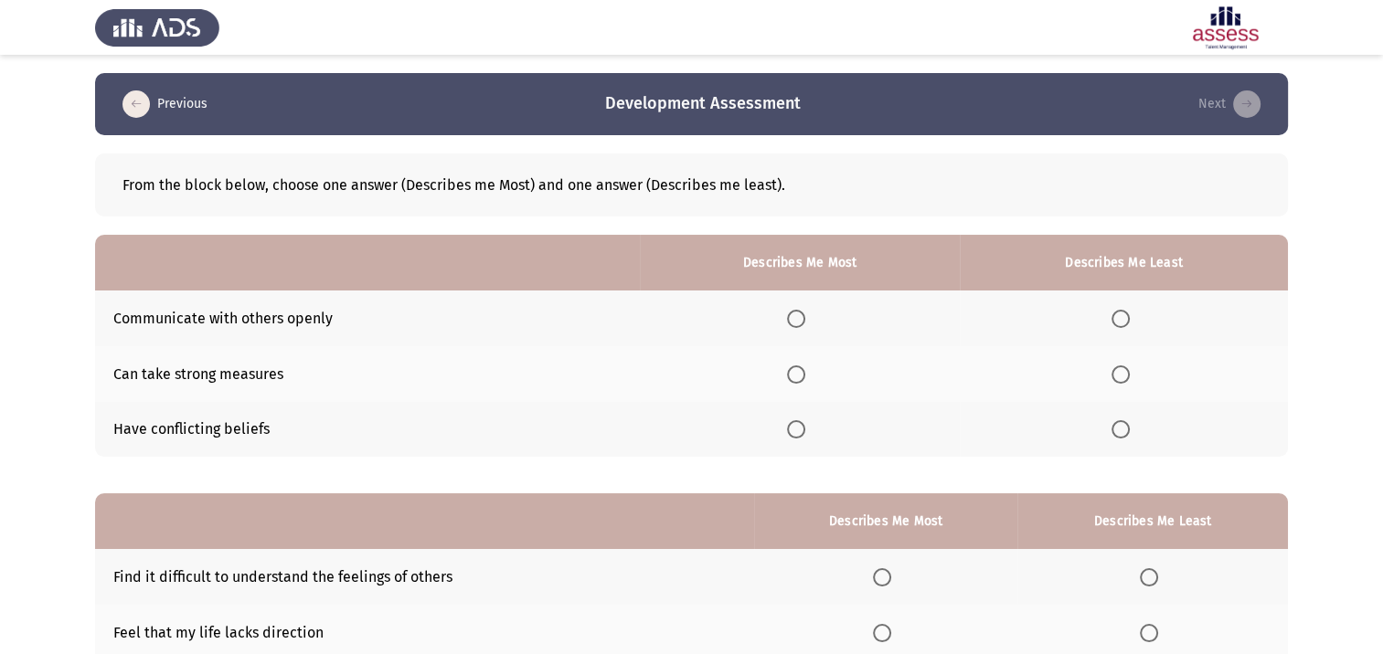
click at [1118, 431] on span "Select an option" at bounding box center [1120, 429] width 18 height 18
click at [1118, 431] on input "Select an option" at bounding box center [1120, 429] width 18 height 18
click at [801, 317] on span "Select an option" at bounding box center [796, 319] width 18 height 18
click at [801, 317] on input "Select an option" at bounding box center [796, 319] width 18 height 18
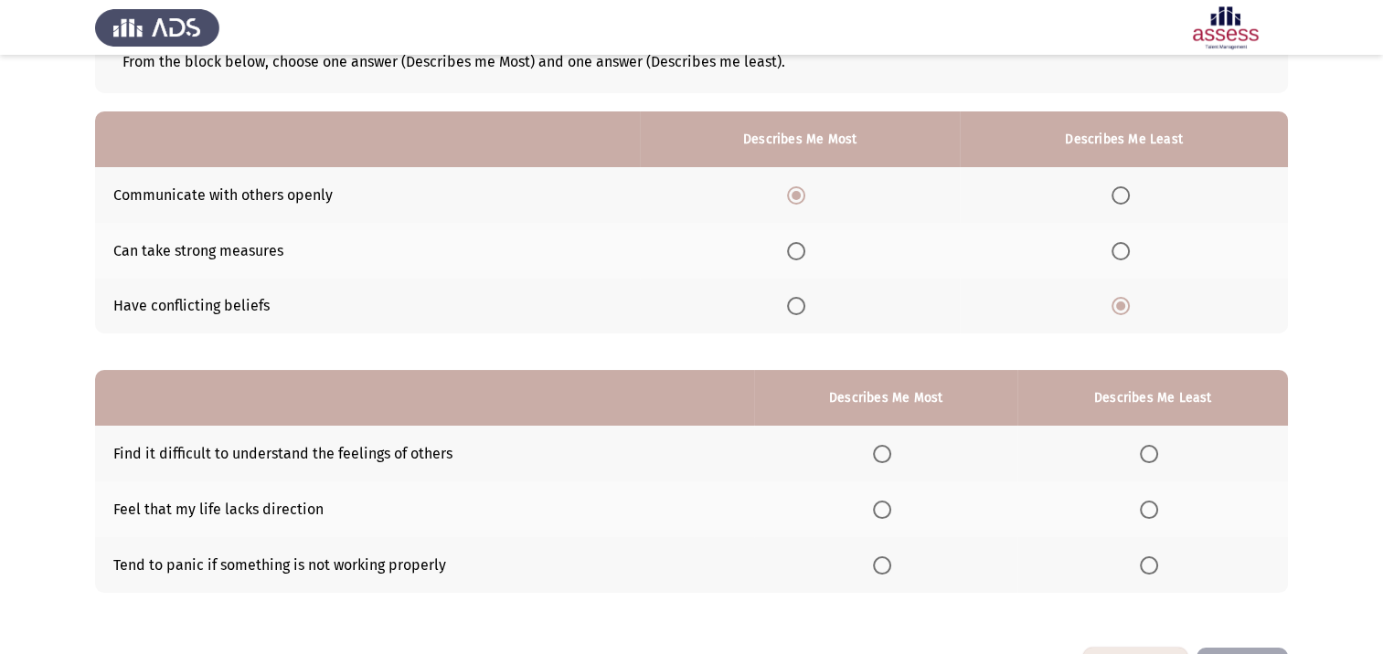
scroll to position [183, 0]
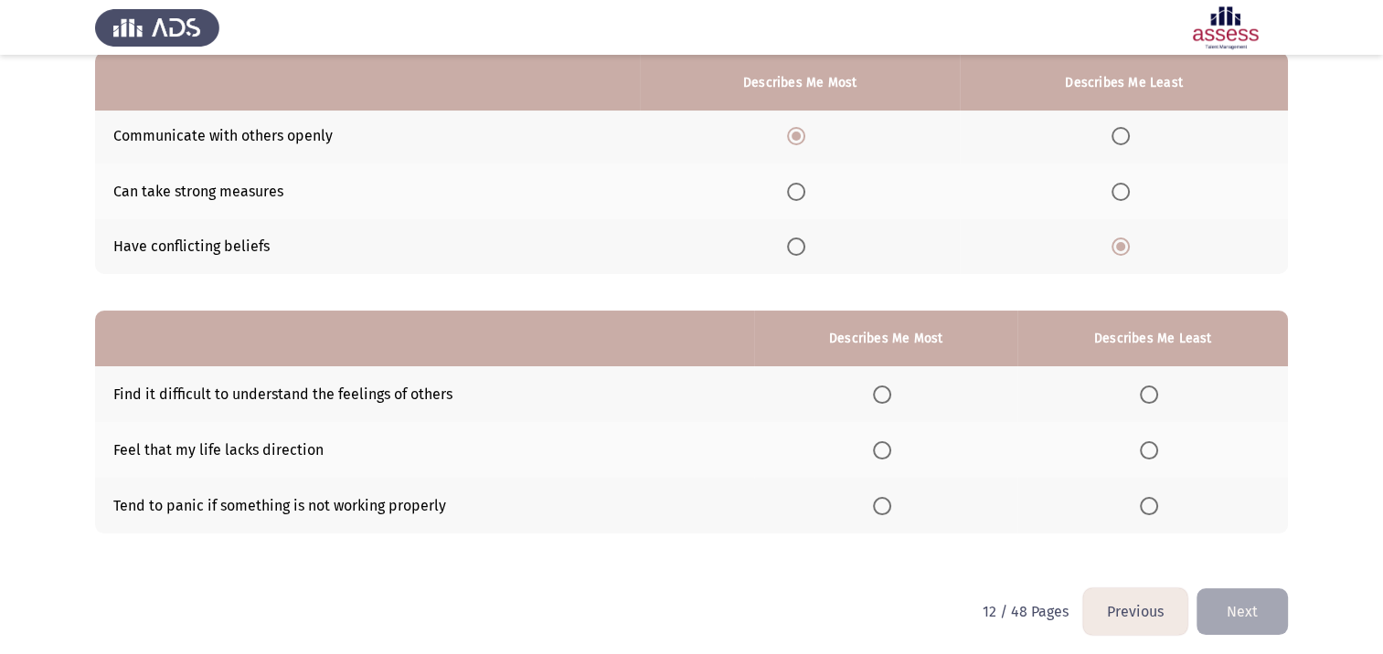
click at [1149, 513] on span "Select an option" at bounding box center [1149, 506] width 18 height 18
click at [1149, 513] on input "Select an option" at bounding box center [1149, 506] width 18 height 18
click at [886, 398] on span "Select an option" at bounding box center [882, 395] width 18 height 18
click at [886, 398] on input "Select an option" at bounding box center [882, 395] width 18 height 18
click at [887, 462] on th at bounding box center [885, 450] width 263 height 56
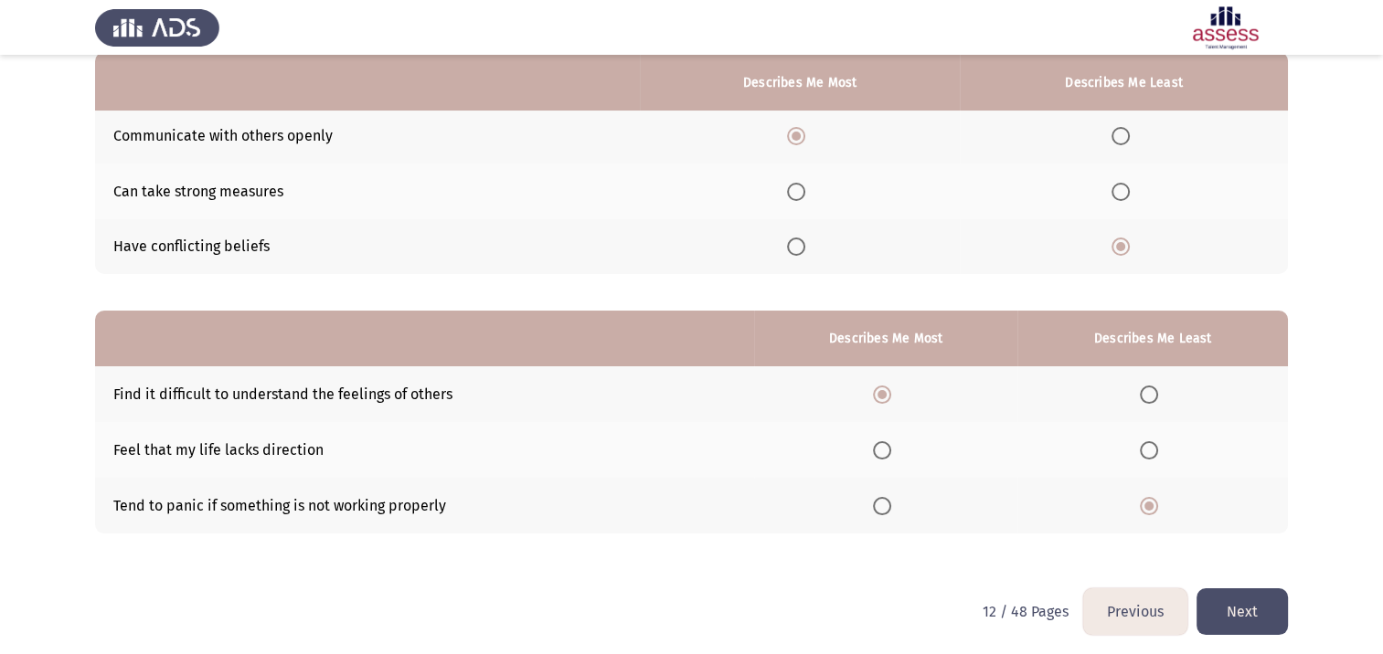
click at [891, 449] on span "Select an option" at bounding box center [882, 450] width 18 height 18
click at [891, 449] on input "Select an option" at bounding box center [882, 450] width 18 height 18
click at [887, 394] on span "Select an option" at bounding box center [882, 395] width 18 height 18
click at [887, 394] on input "Select an option" at bounding box center [882, 395] width 18 height 18
click at [1234, 607] on button "Next" at bounding box center [1241, 612] width 91 height 47
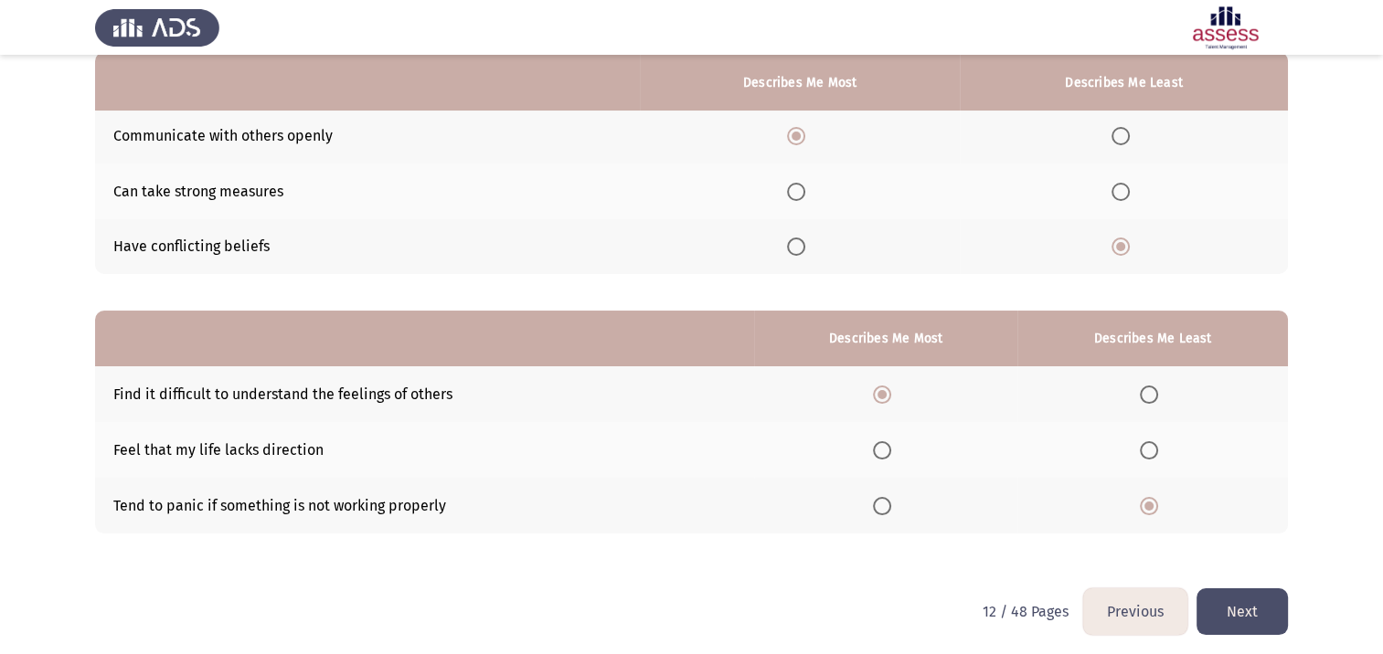
scroll to position [0, 0]
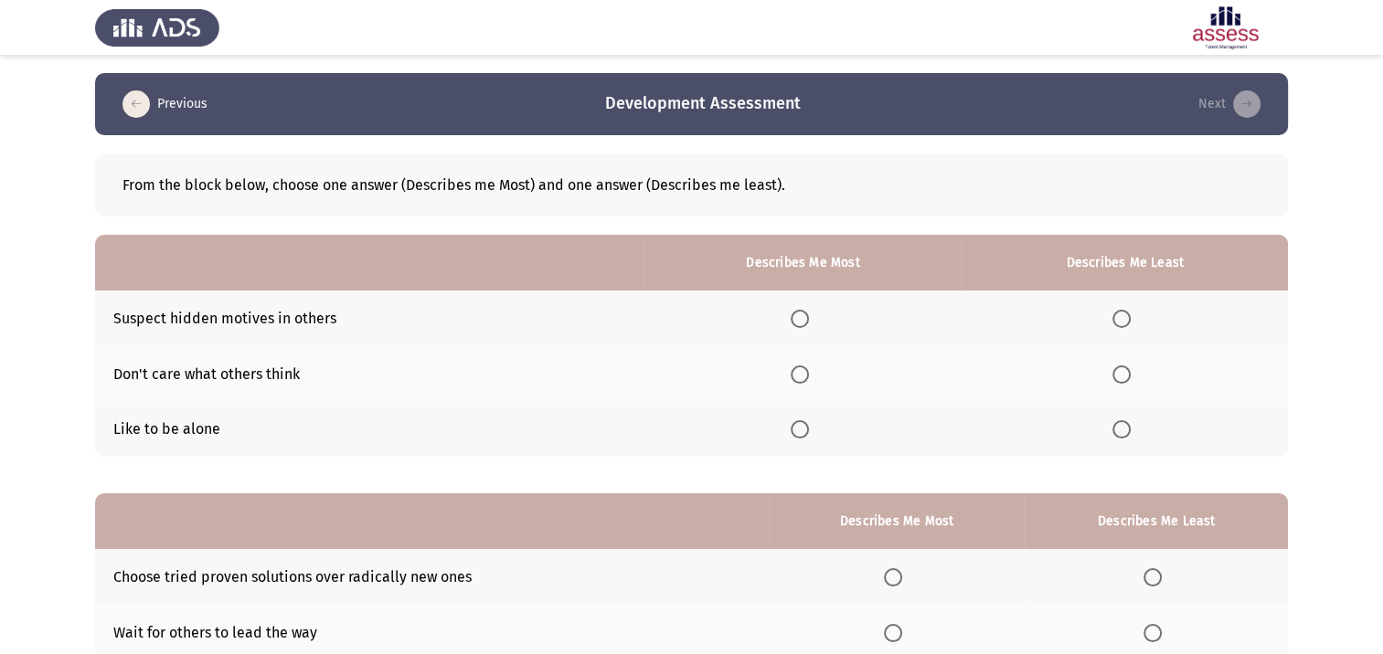
click at [802, 377] on span "Select an option" at bounding box center [800, 375] width 18 height 18
click at [802, 377] on input "Select an option" at bounding box center [800, 375] width 18 height 18
click at [1131, 435] on span "Select an option" at bounding box center [1121, 429] width 18 height 18
click at [1131, 435] on input "Select an option" at bounding box center [1121, 429] width 18 height 18
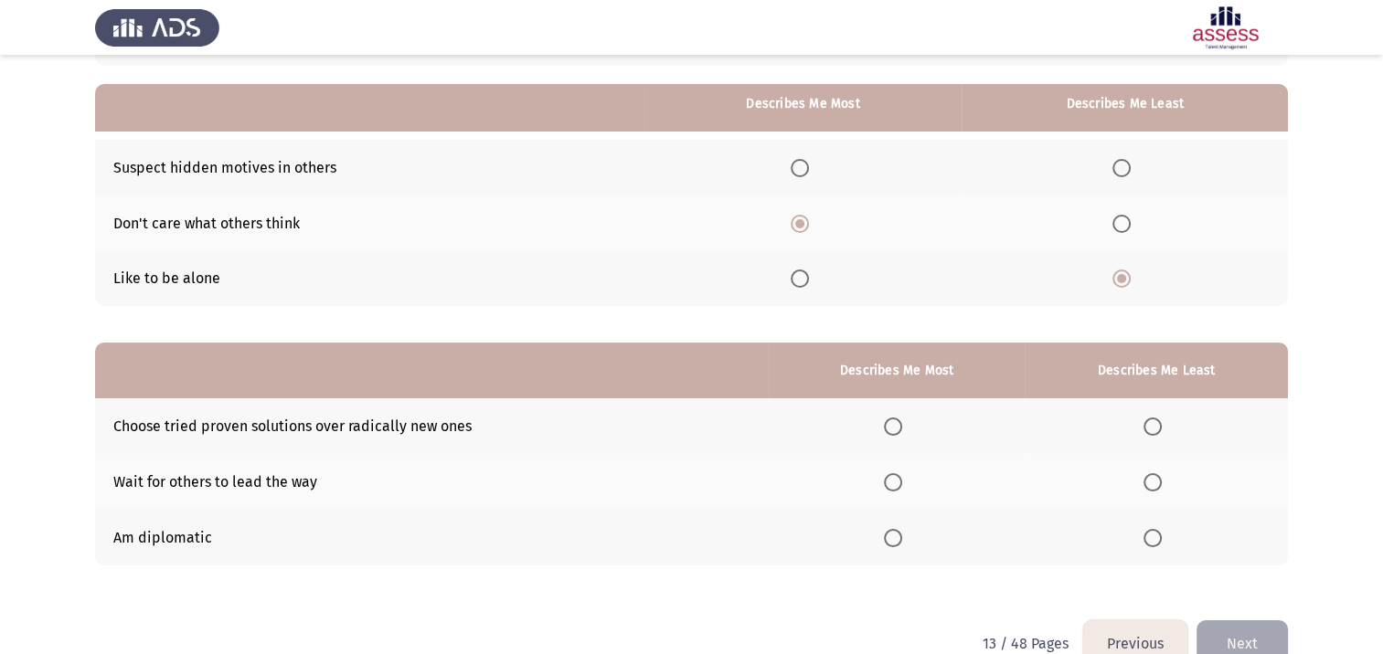
scroll to position [183, 0]
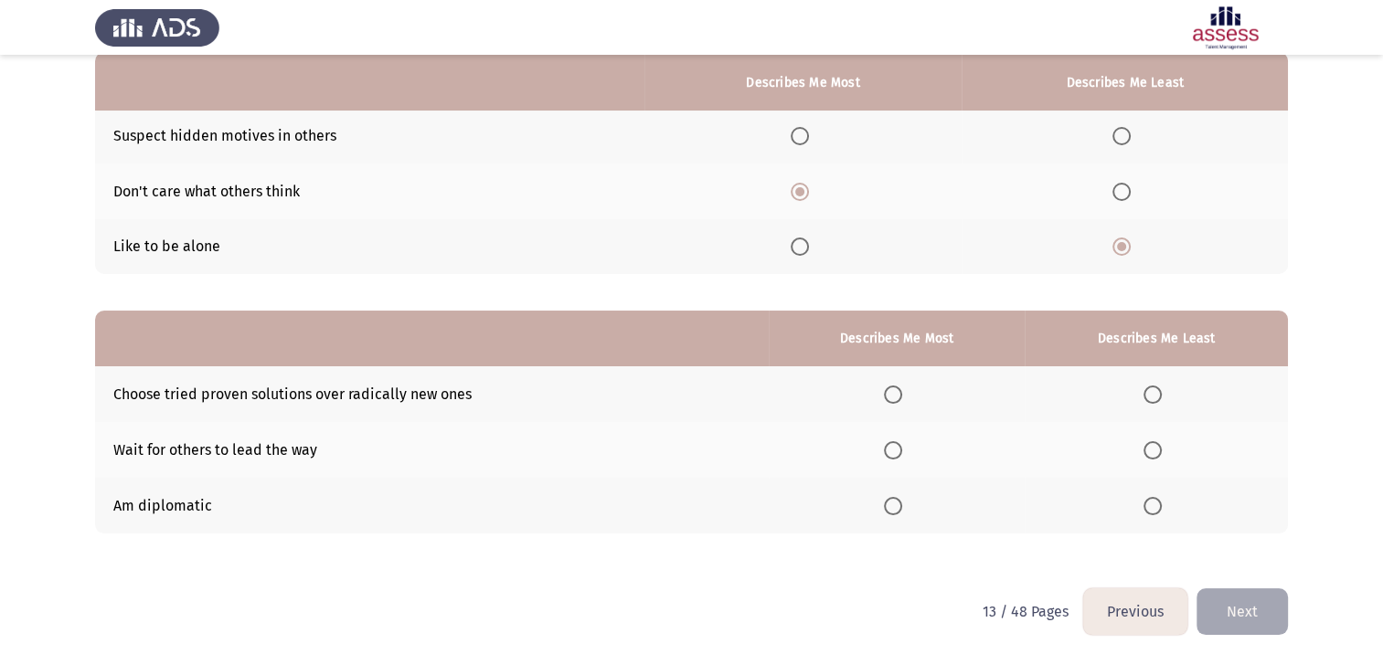
click at [902, 506] on span "Select an option" at bounding box center [893, 506] width 18 height 18
click at [902, 506] on input "Select an option" at bounding box center [893, 506] width 18 height 18
click at [1151, 449] on span "Select an option" at bounding box center [1152, 450] width 18 height 18
click at [1151, 449] on input "Select an option" at bounding box center [1152, 450] width 18 height 18
click at [1262, 620] on button "Next" at bounding box center [1241, 612] width 91 height 47
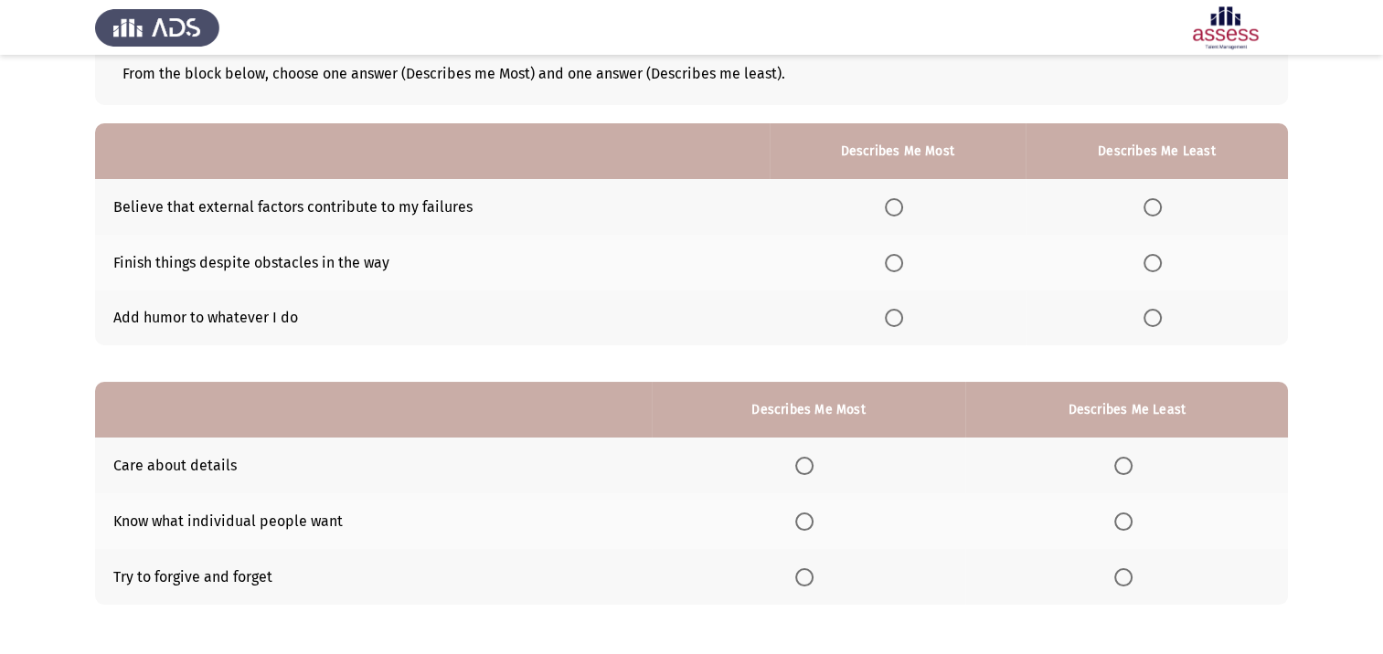
scroll to position [0, 0]
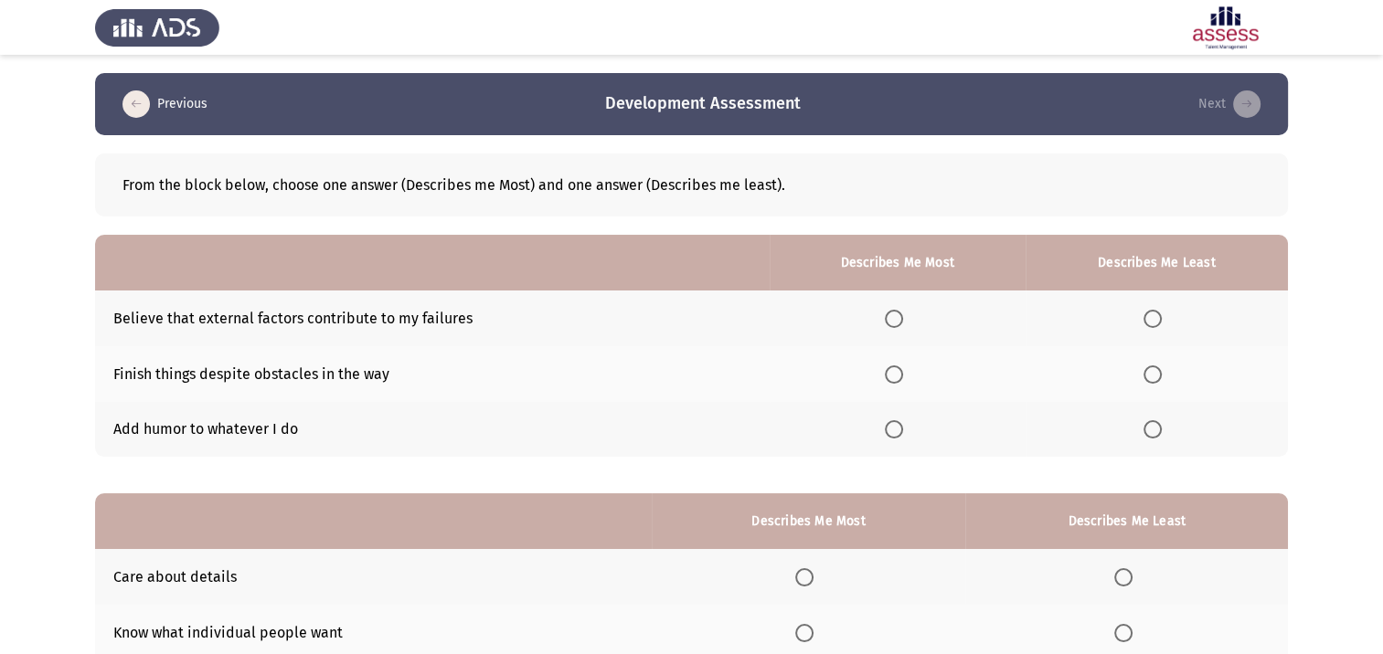
click at [1153, 314] on span "Select an option" at bounding box center [1152, 319] width 18 height 18
click at [1153, 314] on input "Select an option" at bounding box center [1152, 319] width 18 height 18
click at [899, 369] on span "Select an option" at bounding box center [894, 375] width 18 height 18
click at [899, 369] on input "Select an option" at bounding box center [894, 375] width 18 height 18
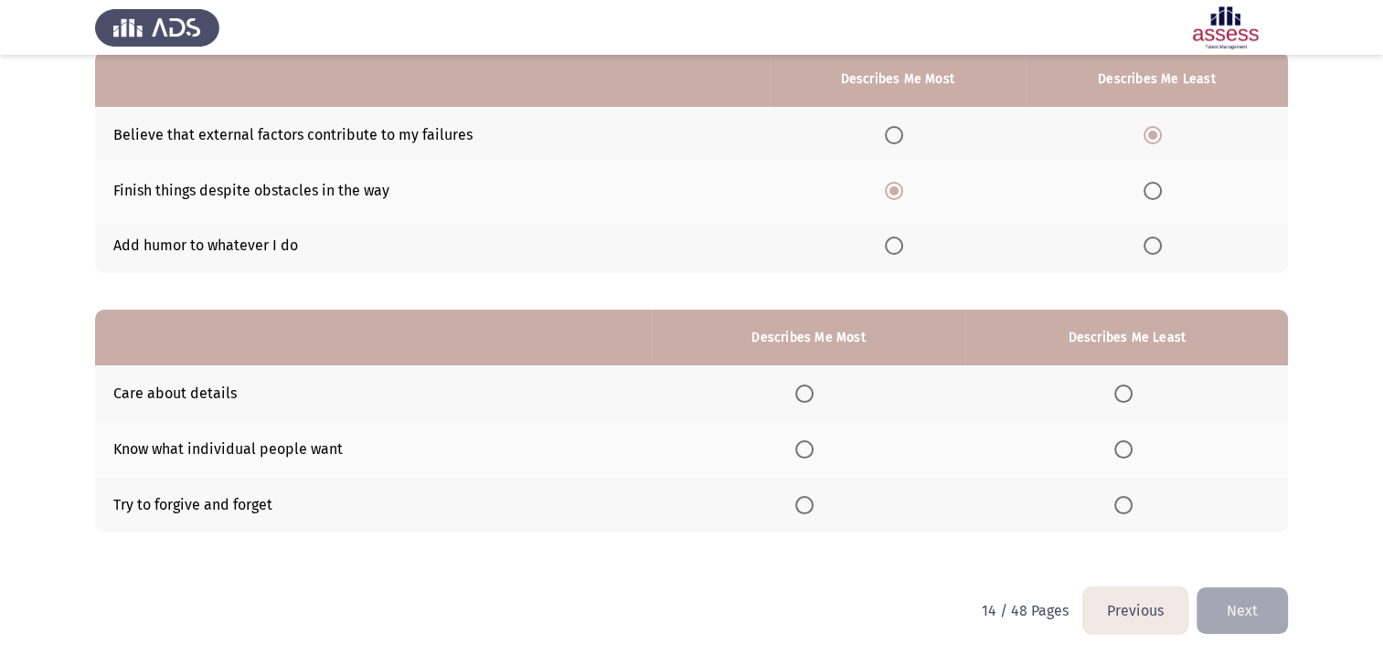
scroll to position [190, 0]
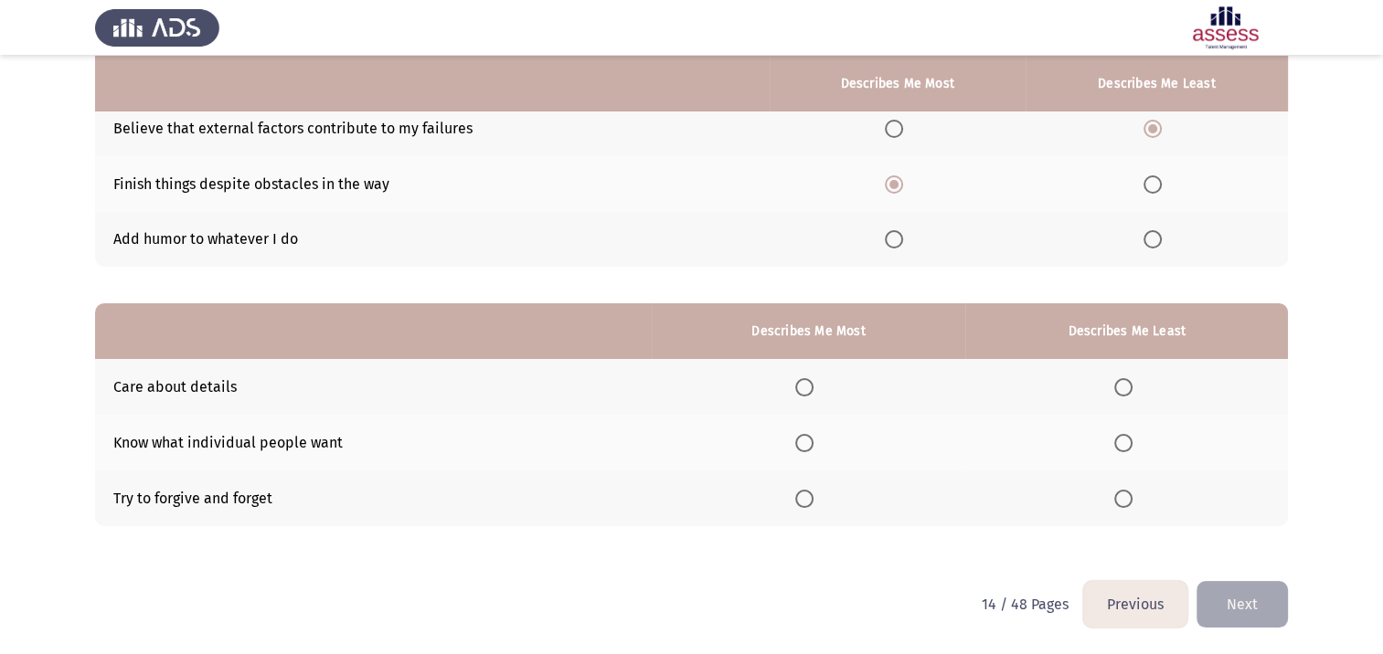
click at [808, 505] on span "Select an option" at bounding box center [804, 499] width 18 height 18
click at [808, 505] on input "Select an option" at bounding box center [804, 499] width 18 height 18
click at [1131, 437] on span "Select an option" at bounding box center [1123, 443] width 18 height 18
click at [1131, 437] on input "Select an option" at bounding box center [1123, 443] width 18 height 18
click at [1245, 607] on button "Next" at bounding box center [1241, 604] width 91 height 47
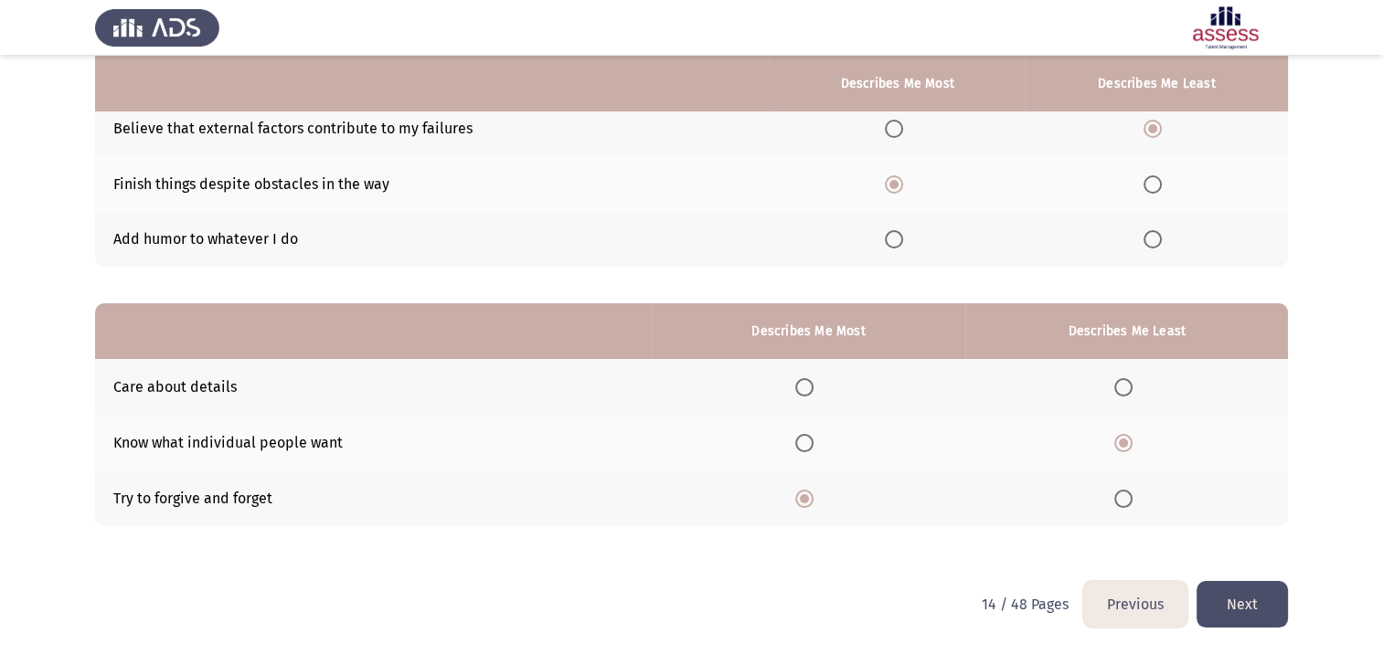
scroll to position [0, 0]
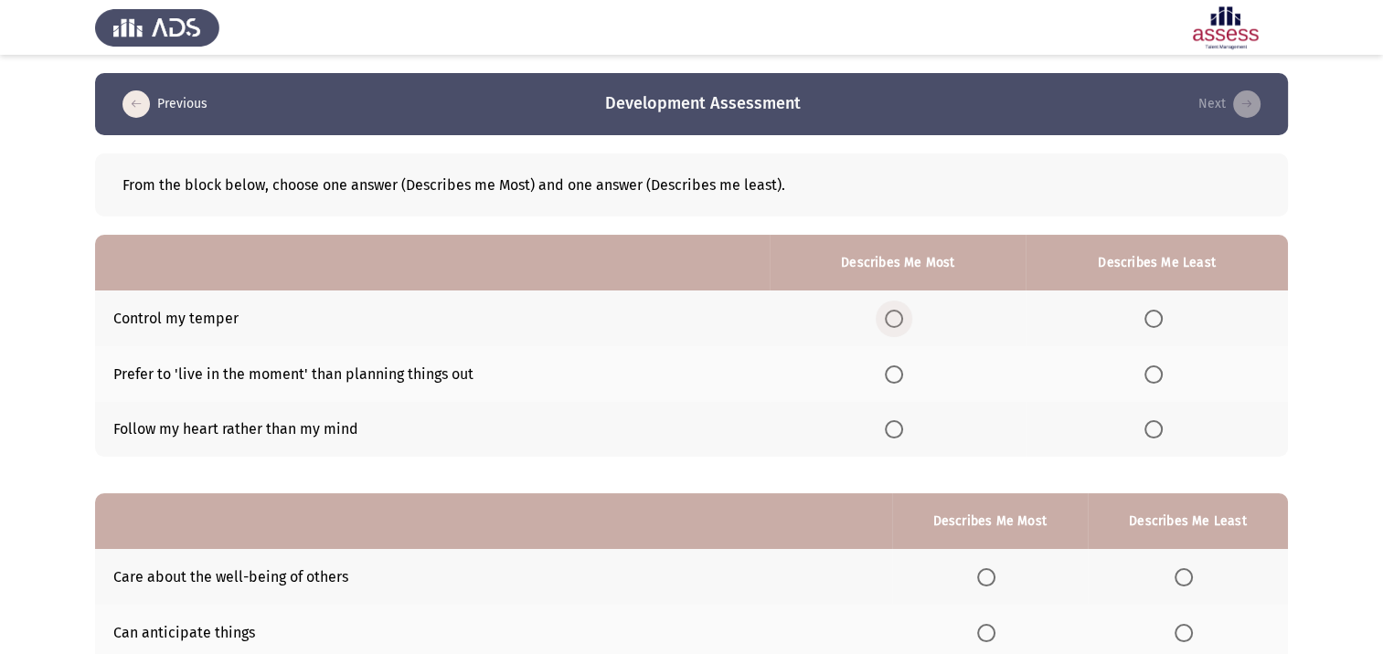
click at [899, 322] on span "Select an option" at bounding box center [894, 319] width 18 height 18
click at [899, 322] on input "Select an option" at bounding box center [894, 319] width 18 height 18
click at [1156, 431] on span "Select an option" at bounding box center [1153, 429] width 18 height 18
click at [1156, 431] on input "Select an option" at bounding box center [1153, 429] width 18 height 18
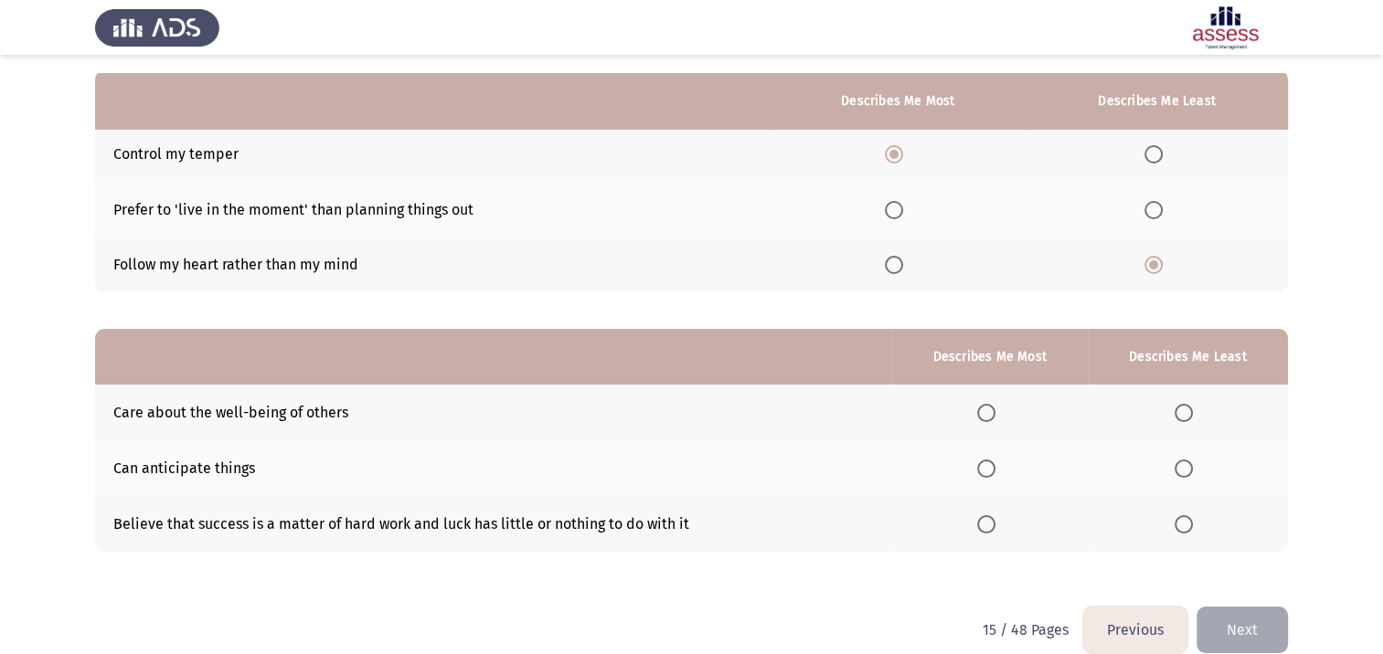
scroll to position [183, 0]
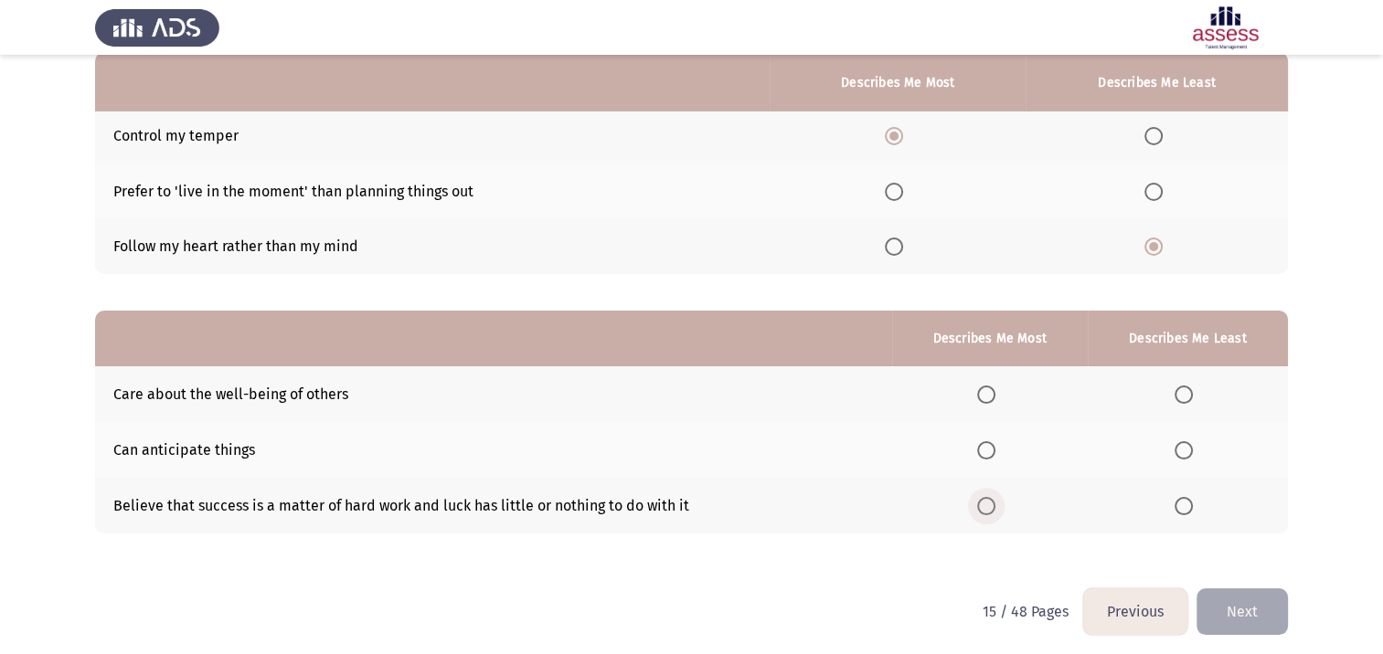
click at [983, 512] on span "Select an option" at bounding box center [986, 506] width 18 height 18
click at [983, 512] on input "Select an option" at bounding box center [986, 506] width 18 height 18
click at [1185, 450] on span "Select an option" at bounding box center [1183, 450] width 18 height 18
click at [1185, 450] on input "Select an option" at bounding box center [1183, 450] width 18 height 18
click at [1238, 615] on button "Next" at bounding box center [1241, 612] width 91 height 47
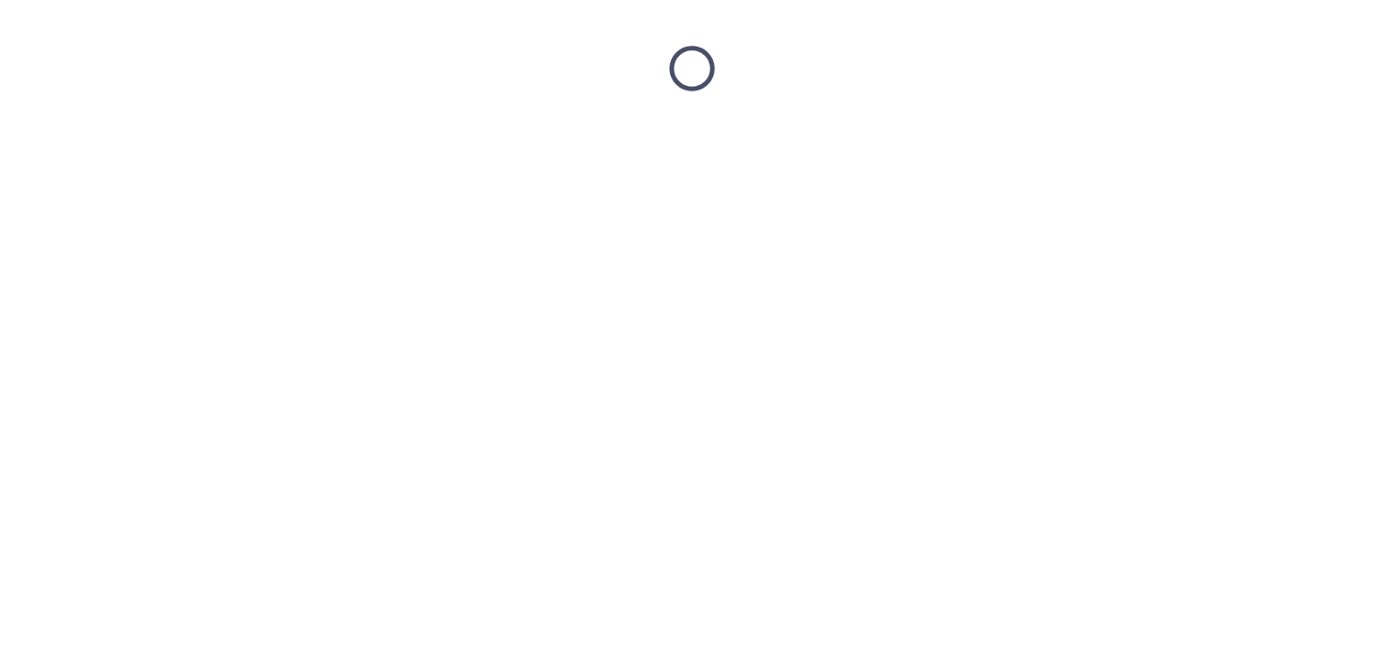
scroll to position [0, 0]
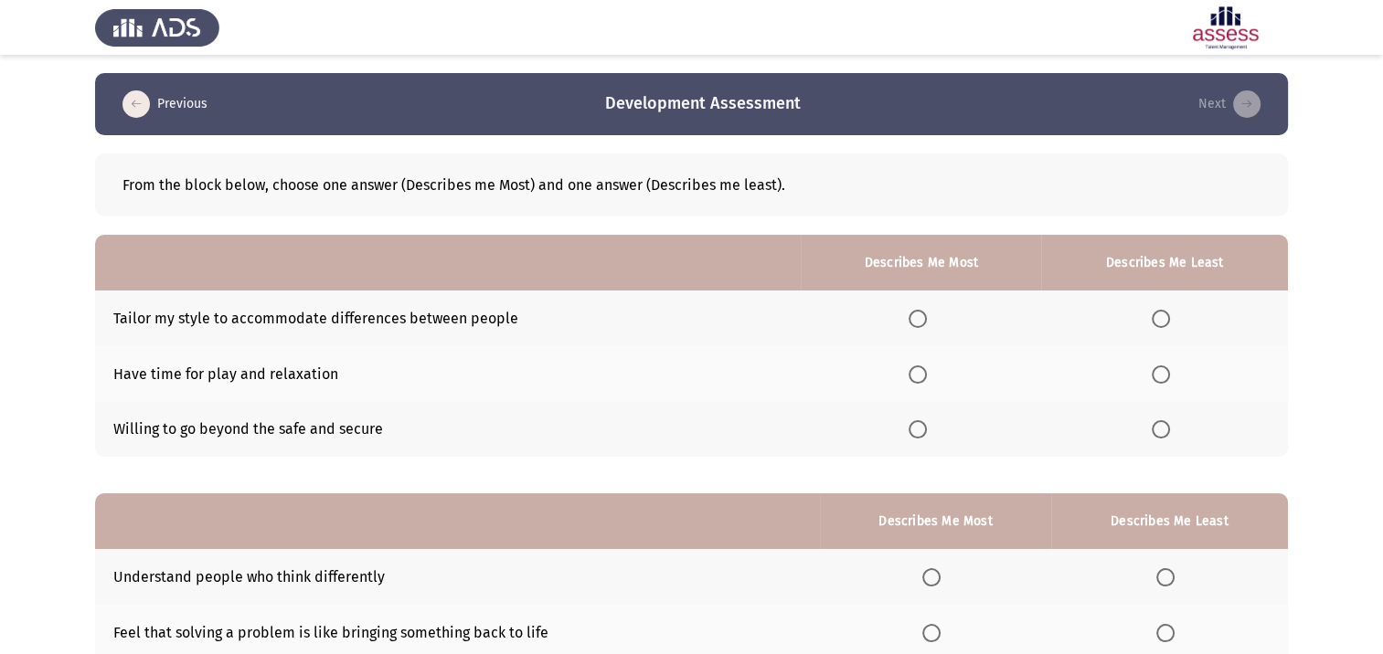
click at [916, 319] on span "Select an option" at bounding box center [917, 319] width 18 height 18
click at [916, 319] on input "Select an option" at bounding box center [917, 319] width 18 height 18
click at [1165, 377] on span "Select an option" at bounding box center [1161, 375] width 18 height 18
click at [1165, 377] on input "Select an option" at bounding box center [1161, 375] width 18 height 18
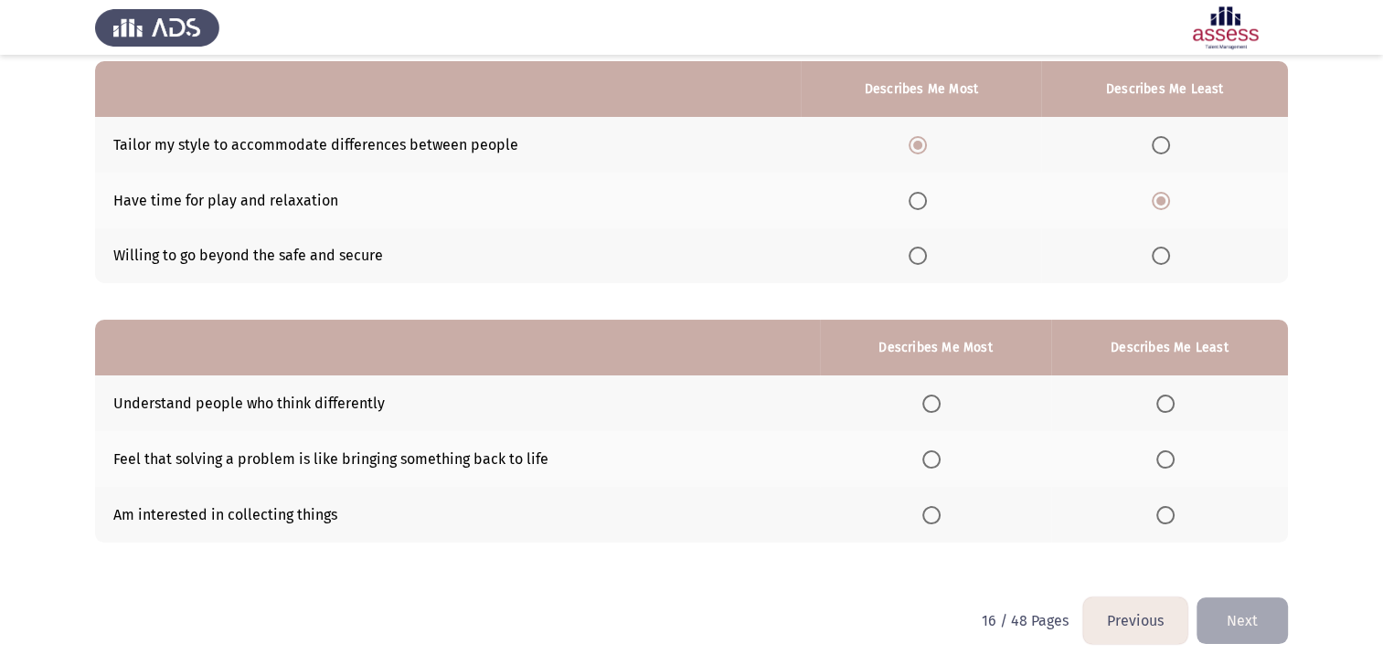
scroll to position [190, 0]
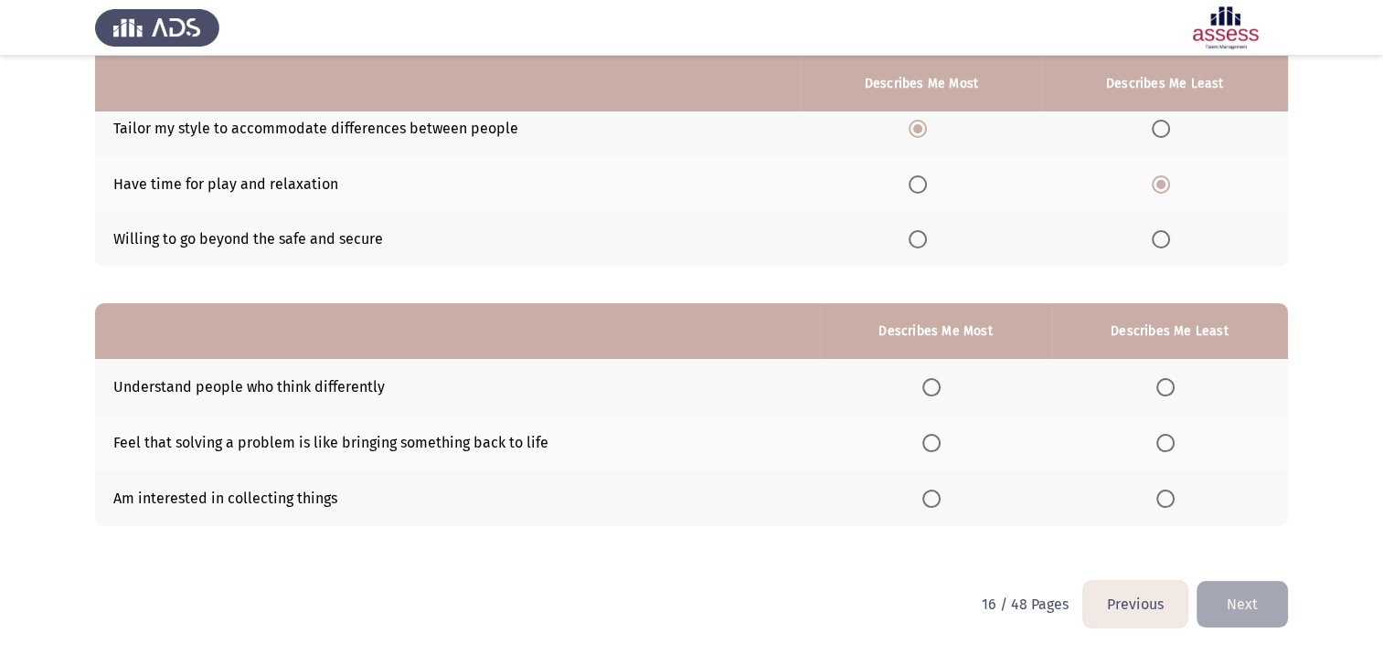
click at [936, 390] on span "Select an option" at bounding box center [931, 387] width 18 height 18
click at [936, 390] on input "Select an option" at bounding box center [931, 387] width 18 height 18
click at [1171, 500] on span "Select an option" at bounding box center [1165, 499] width 18 height 18
click at [1171, 500] on input "Select an option" at bounding box center [1165, 499] width 18 height 18
click at [1244, 590] on button "Next" at bounding box center [1241, 604] width 91 height 47
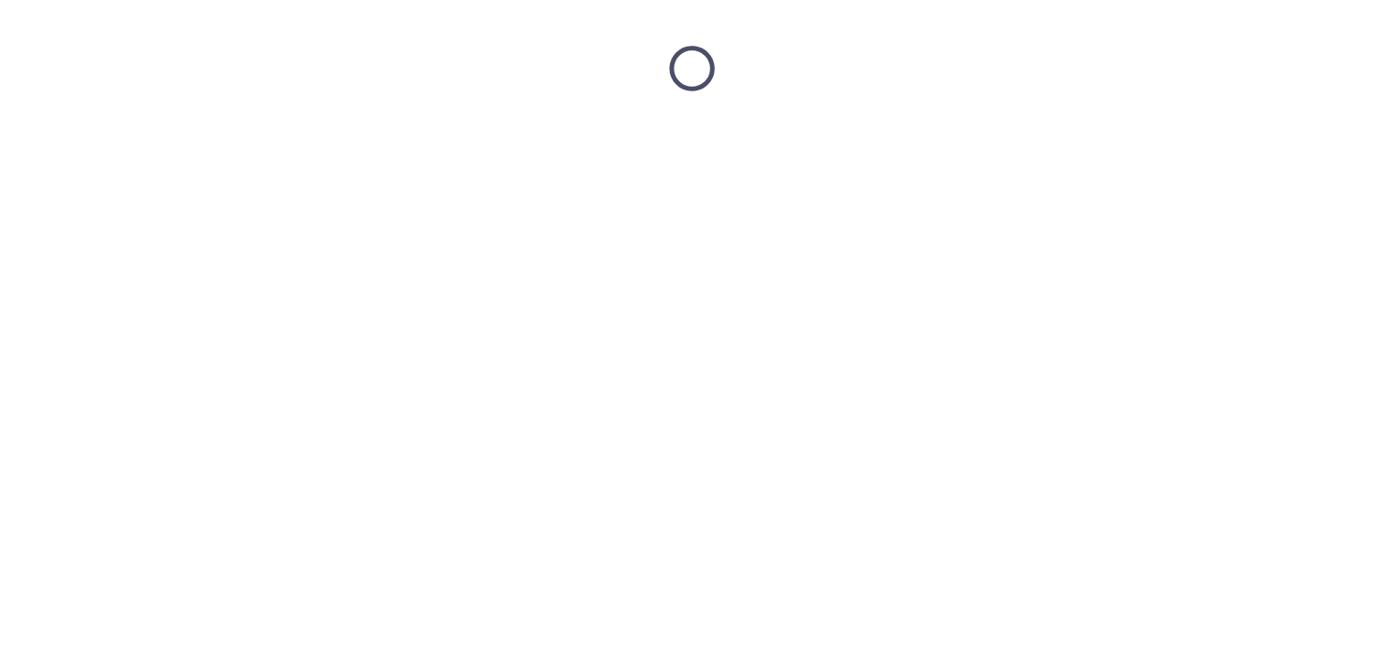
scroll to position [0, 0]
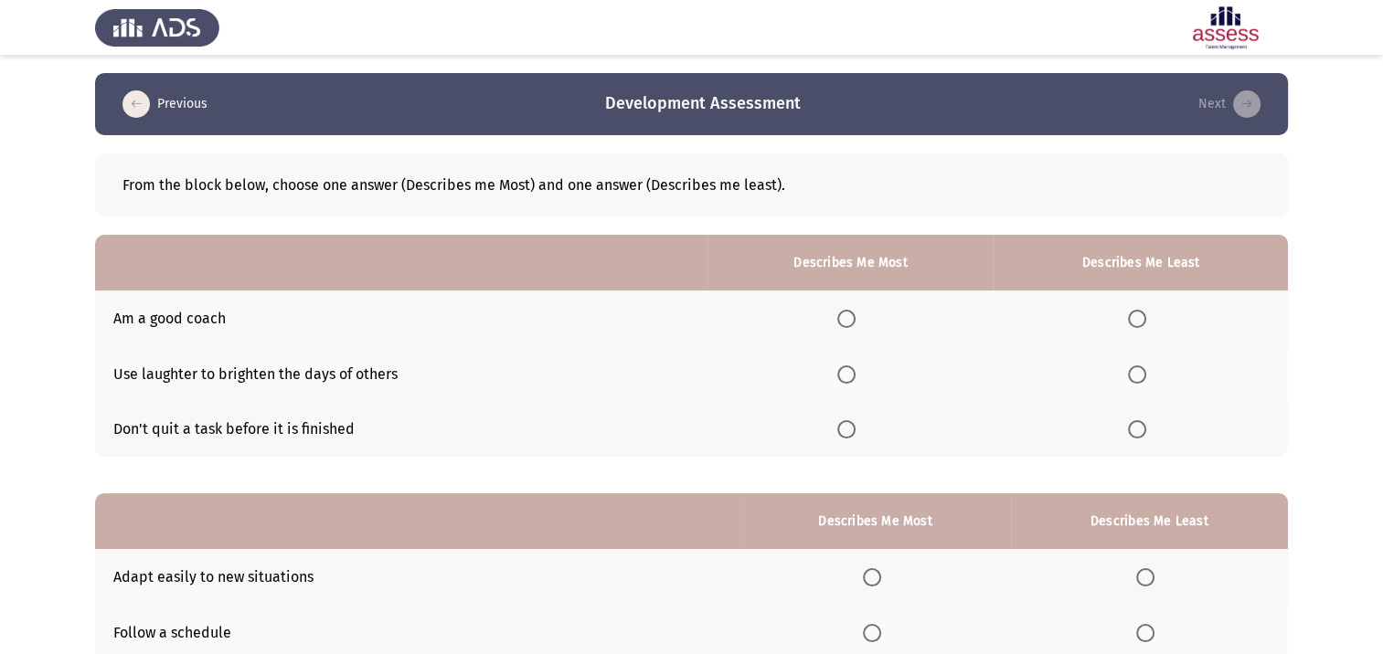
click at [851, 431] on span "Select an option" at bounding box center [846, 429] width 18 height 18
click at [851, 431] on input "Select an option" at bounding box center [846, 429] width 18 height 18
click at [1143, 373] on span "Select an option" at bounding box center [1137, 375] width 18 height 18
click at [1143, 373] on input "Select an option" at bounding box center [1137, 375] width 18 height 18
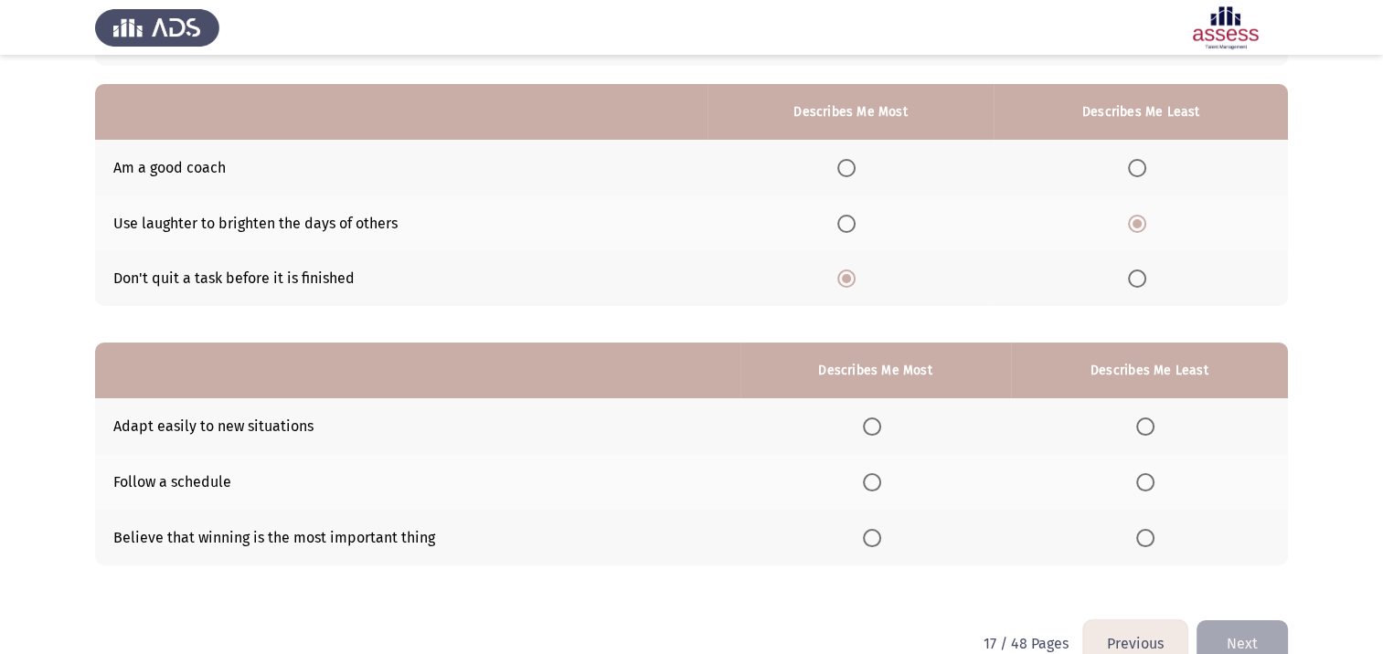
scroll to position [183, 0]
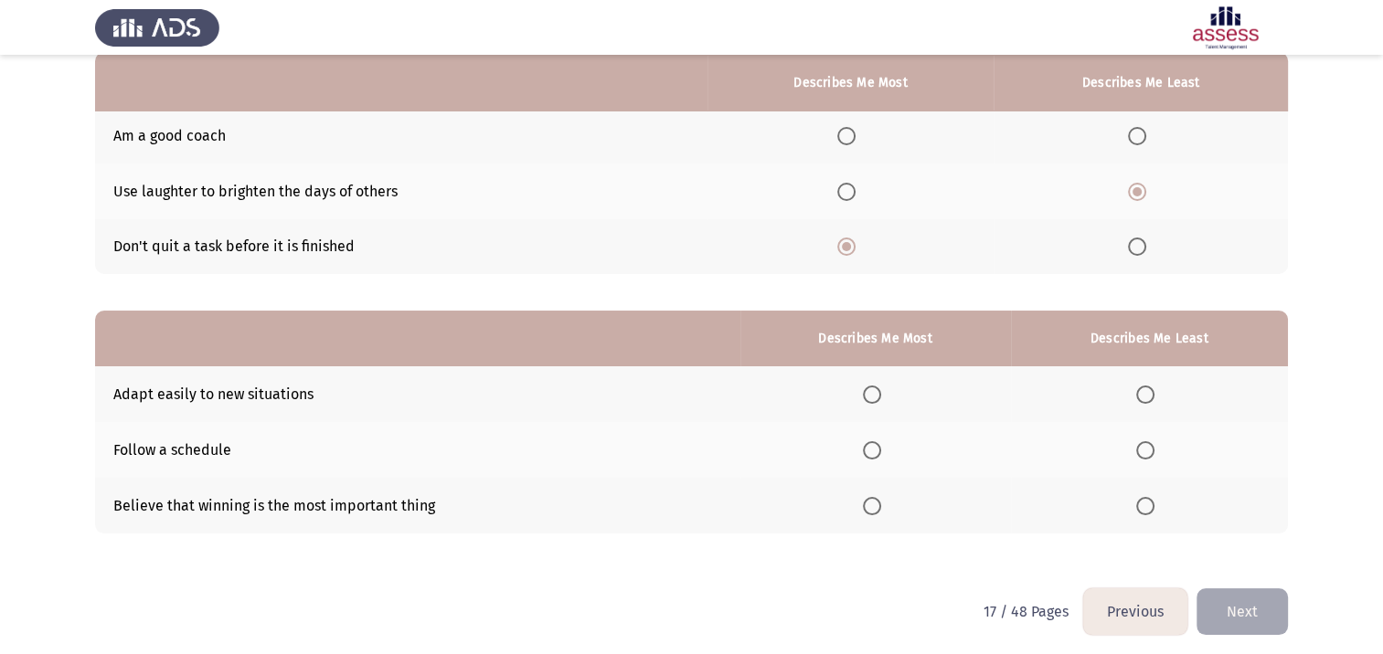
click at [881, 397] on span "Select an option" at bounding box center [872, 395] width 18 height 18
click at [881, 397] on input "Select an option" at bounding box center [872, 395] width 18 height 18
click at [1144, 509] on span "Select an option" at bounding box center [1145, 506] width 18 height 18
click at [1144, 509] on input "Select an option" at bounding box center [1145, 506] width 18 height 18
click at [1256, 615] on button "Next" at bounding box center [1241, 612] width 91 height 47
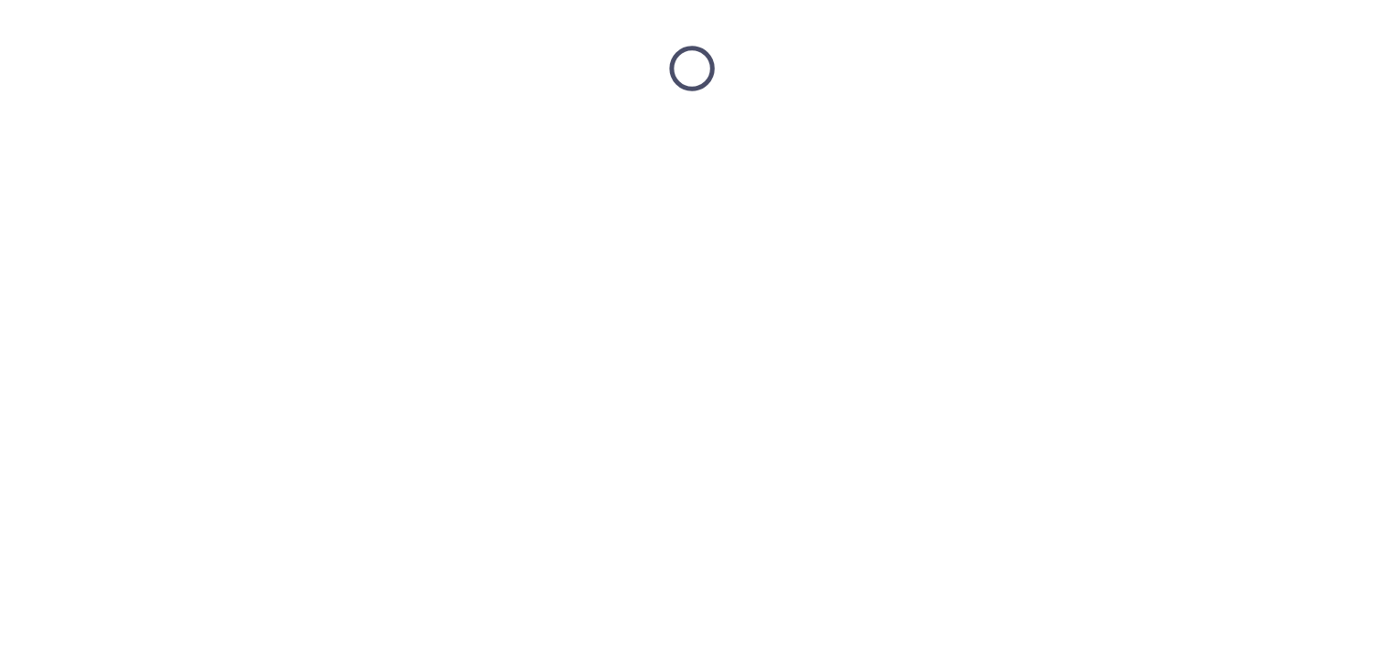
scroll to position [0, 0]
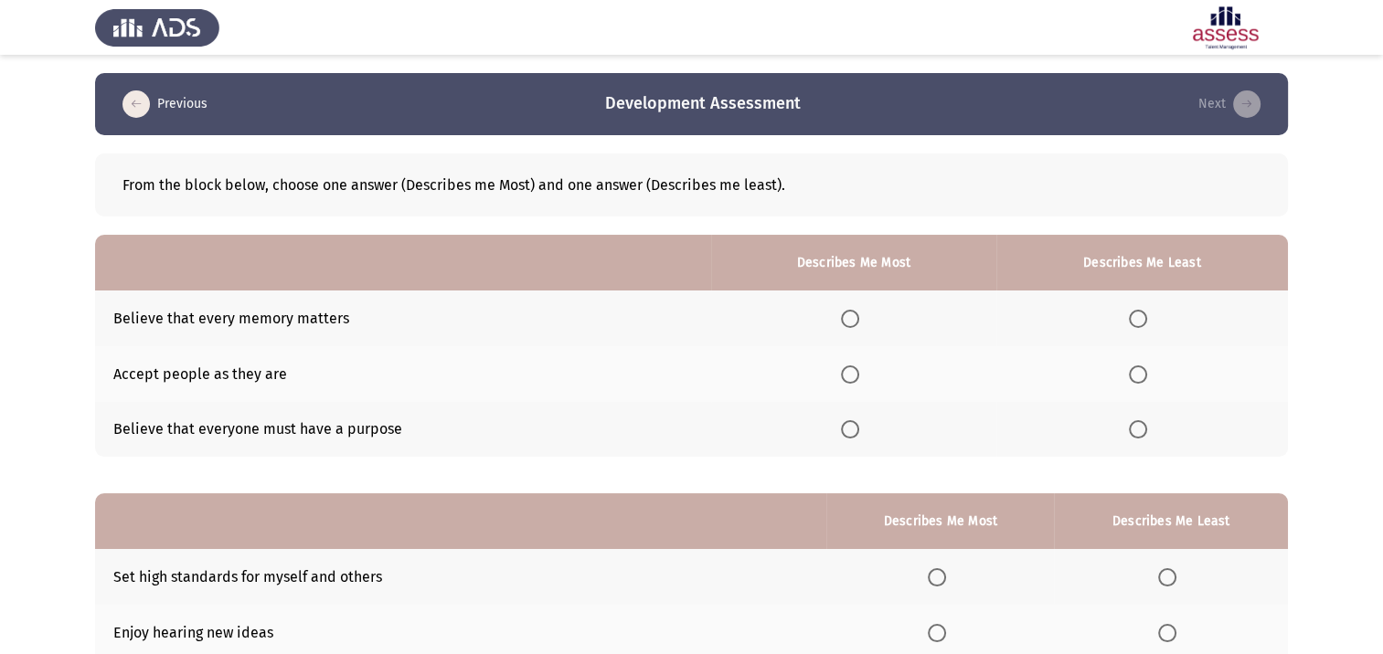
click at [852, 317] on span "Select an option" at bounding box center [850, 319] width 18 height 18
click at [852, 317] on input "Select an option" at bounding box center [850, 319] width 18 height 18
click at [1137, 373] on span "Select an option" at bounding box center [1138, 375] width 18 height 18
click at [1137, 373] on input "Select an option" at bounding box center [1138, 375] width 18 height 18
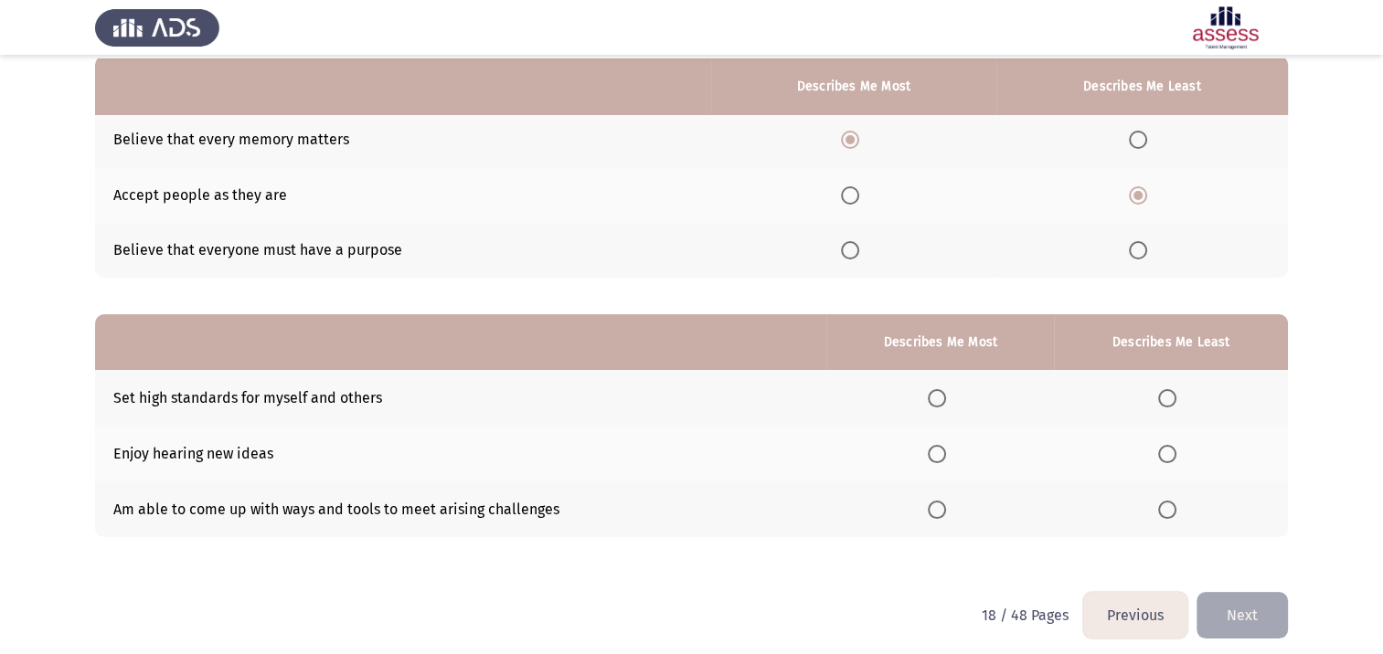
scroll to position [183, 0]
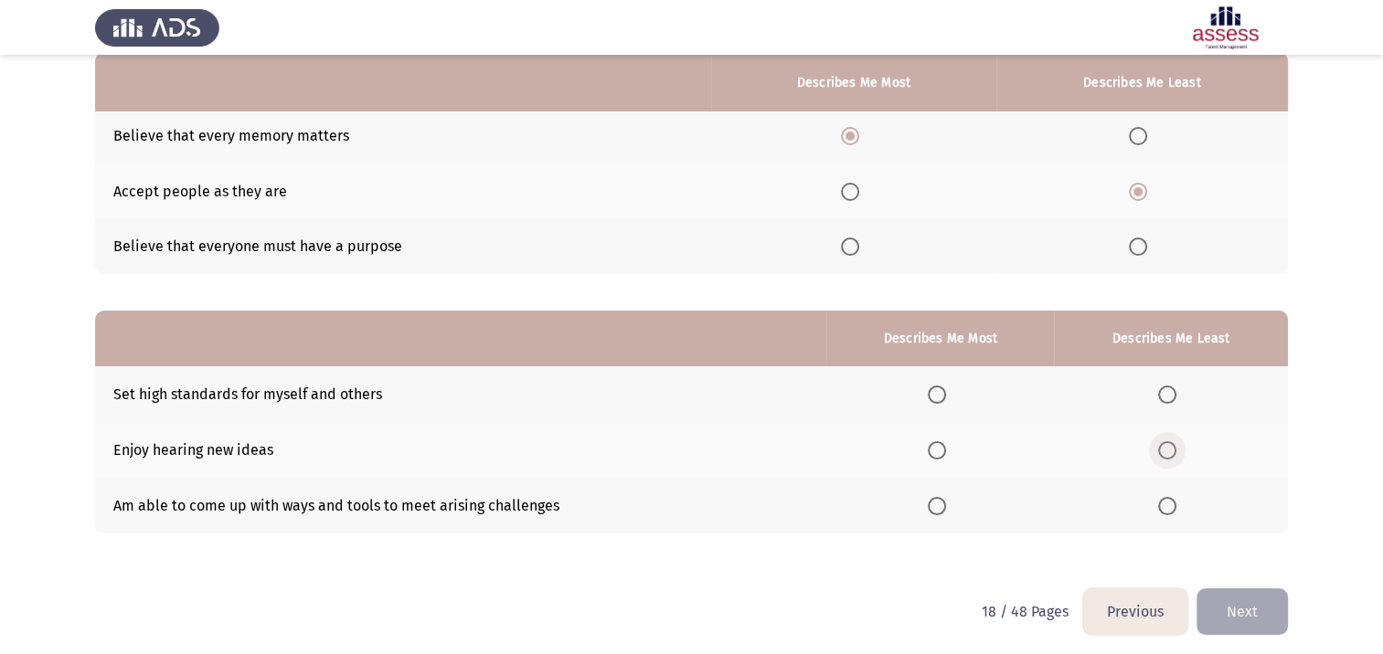
click at [1168, 445] on span "Select an option" at bounding box center [1167, 450] width 18 height 18
click at [1168, 445] on input "Select an option" at bounding box center [1167, 450] width 18 height 18
click at [932, 394] on span "Select an option" at bounding box center [937, 395] width 18 height 18
click at [932, 394] on input "Select an option" at bounding box center [937, 395] width 18 height 18
click at [939, 508] on span "Select an option" at bounding box center [937, 506] width 18 height 18
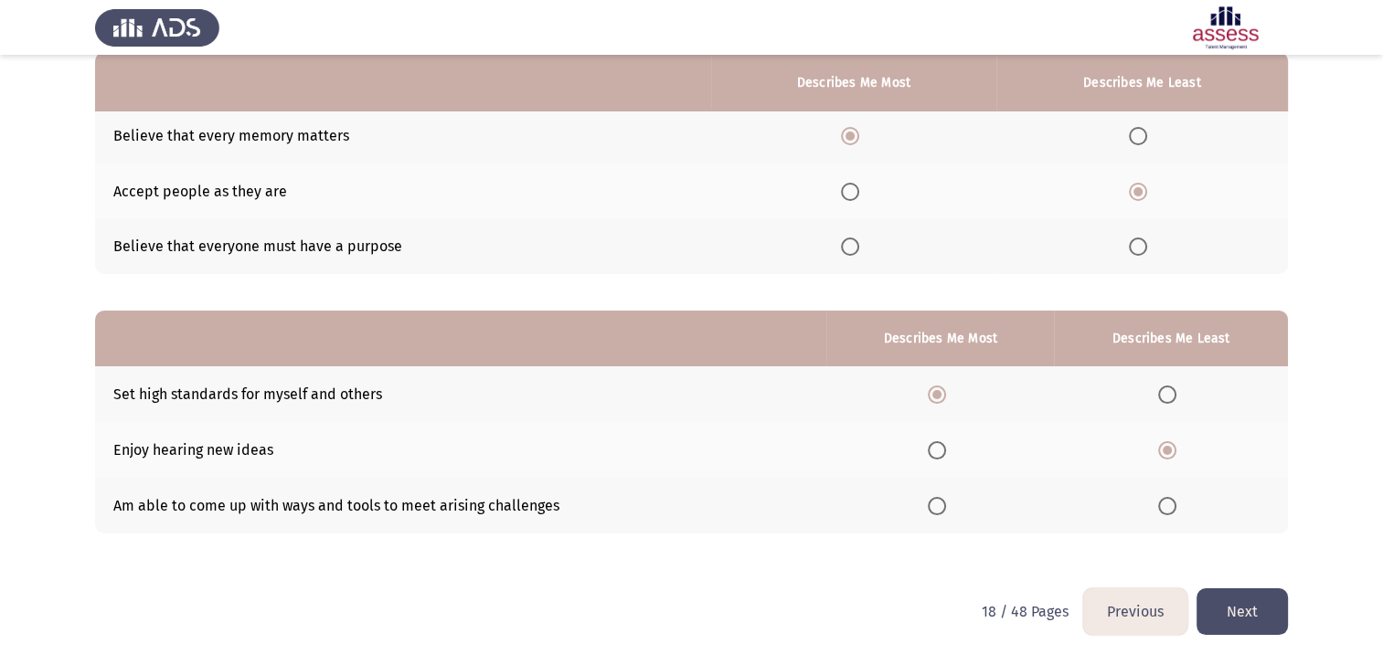
click at [939, 508] on input "Select an option" at bounding box center [937, 506] width 18 height 18
click at [1246, 614] on button "Next" at bounding box center [1241, 612] width 91 height 47
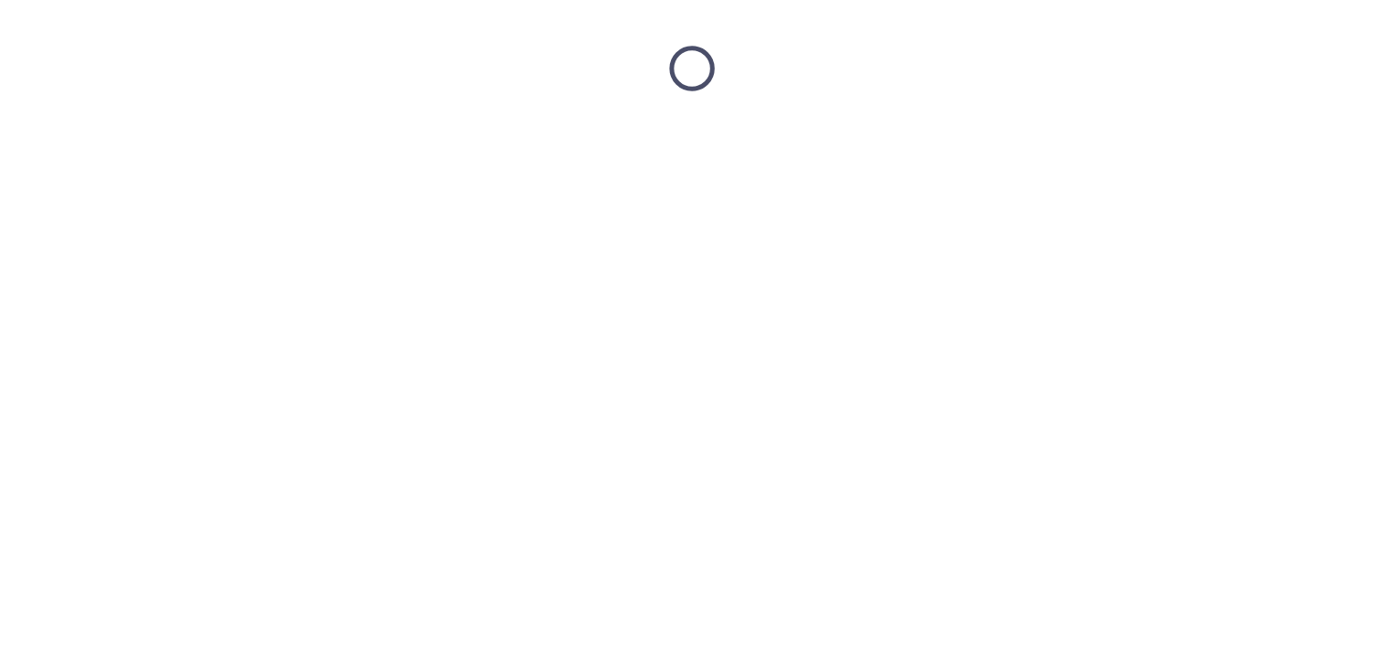
scroll to position [0, 0]
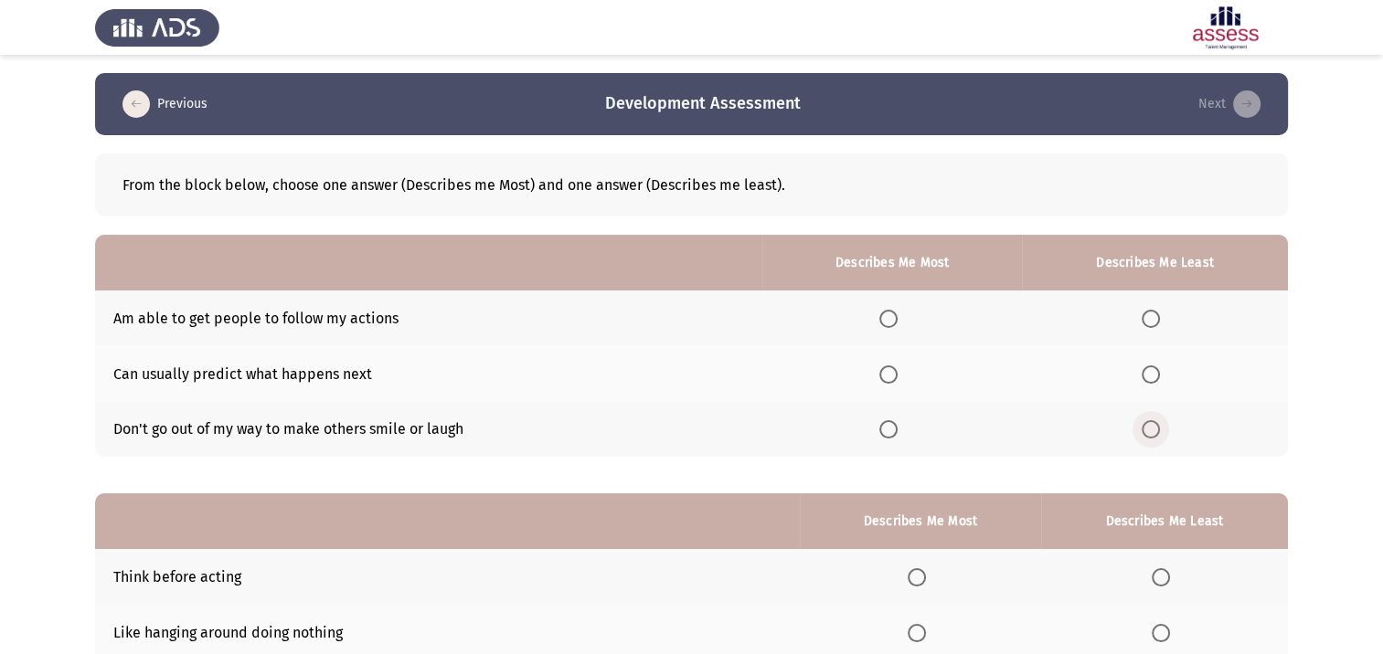
click at [1159, 424] on span "Select an option" at bounding box center [1151, 429] width 18 height 18
click at [1159, 424] on input "Select an option" at bounding box center [1151, 429] width 18 height 18
click at [896, 314] on span "Select an option" at bounding box center [888, 319] width 18 height 18
click at [896, 314] on input "Select an option" at bounding box center [888, 319] width 18 height 18
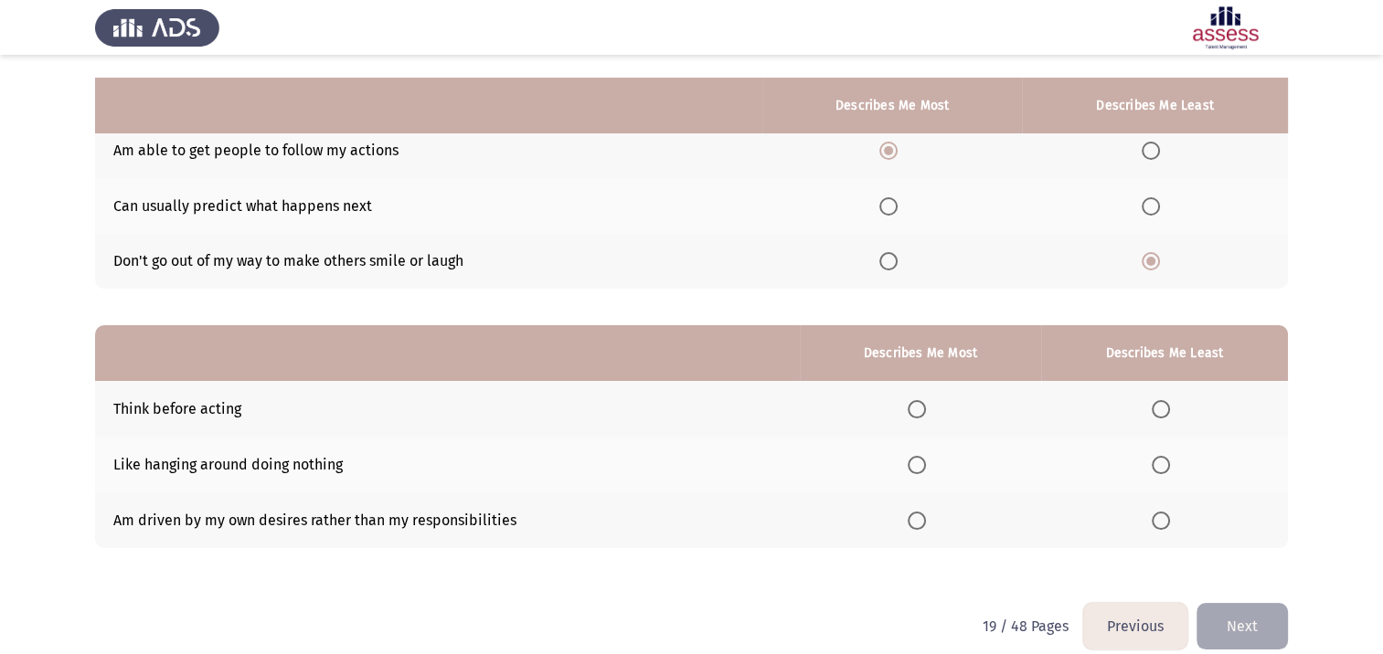
scroll to position [190, 0]
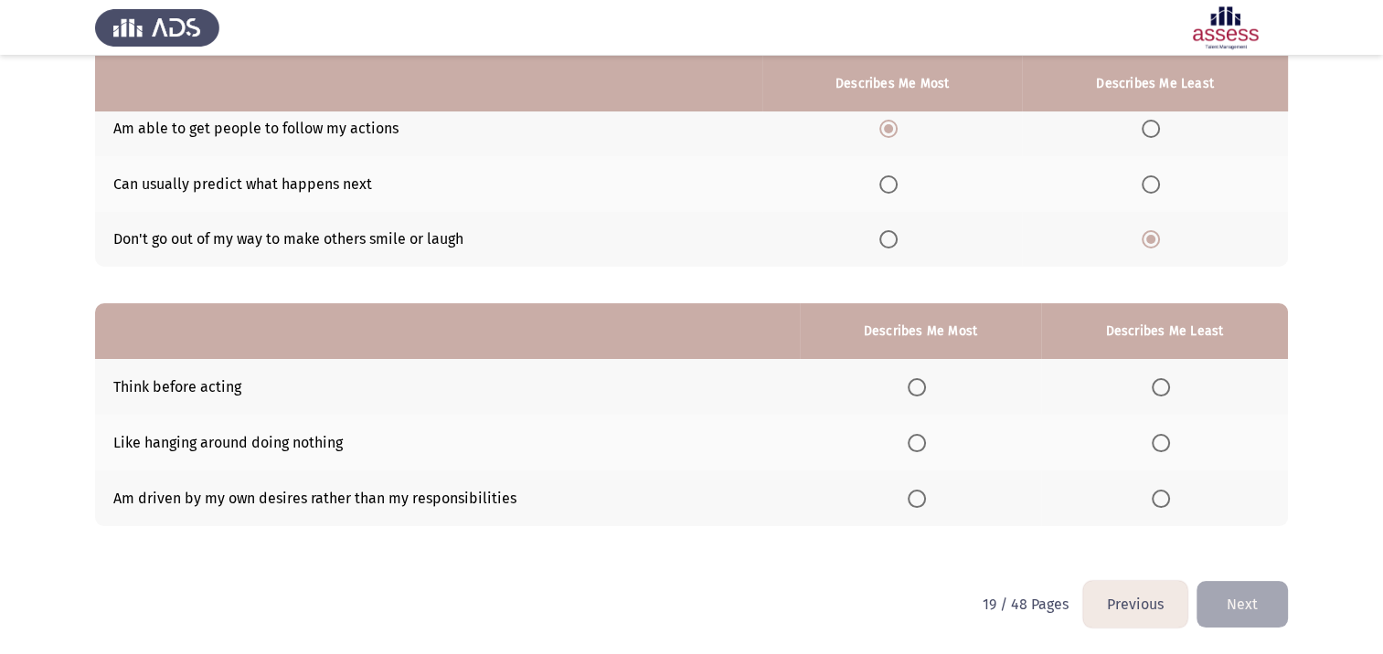
click at [1155, 501] on span "Select an option" at bounding box center [1161, 499] width 18 height 18
click at [1155, 501] on input "Select an option" at bounding box center [1161, 499] width 18 height 18
click at [930, 378] on label "Select an option" at bounding box center [921, 387] width 26 height 18
click at [926, 378] on input "Select an option" at bounding box center [917, 387] width 18 height 18
click at [1243, 607] on button "Next" at bounding box center [1241, 604] width 91 height 47
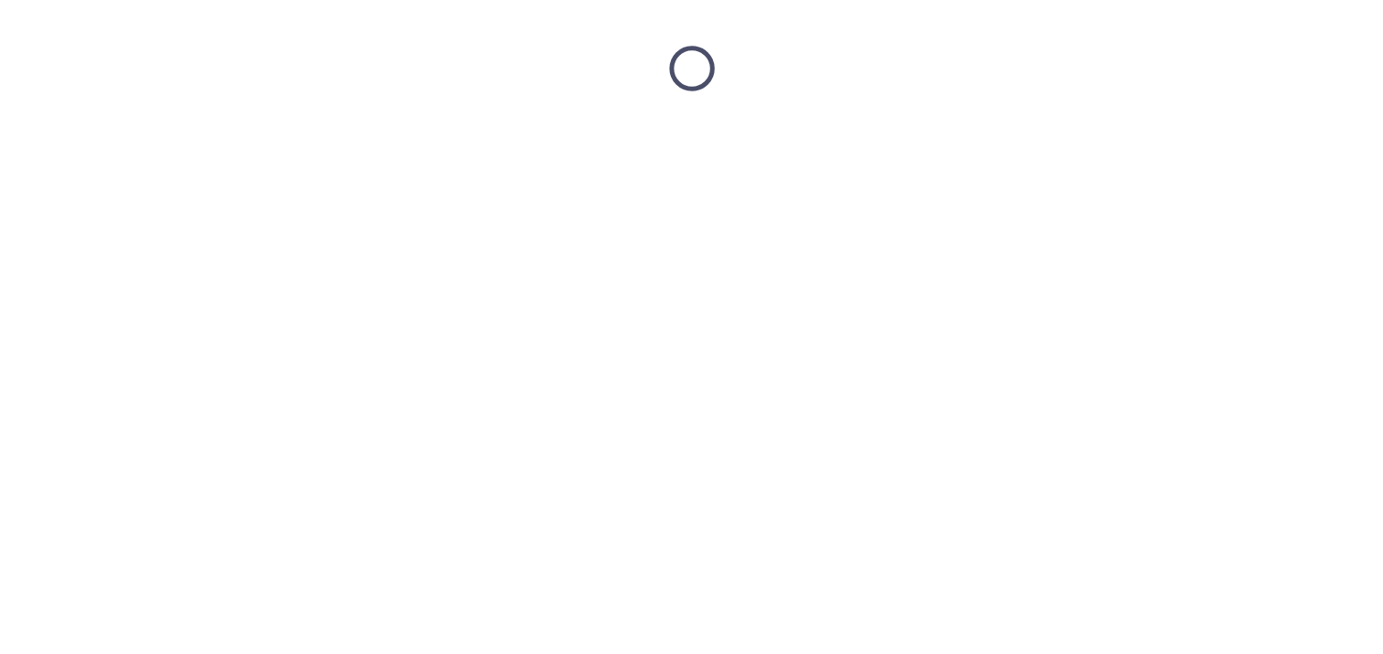
scroll to position [0, 0]
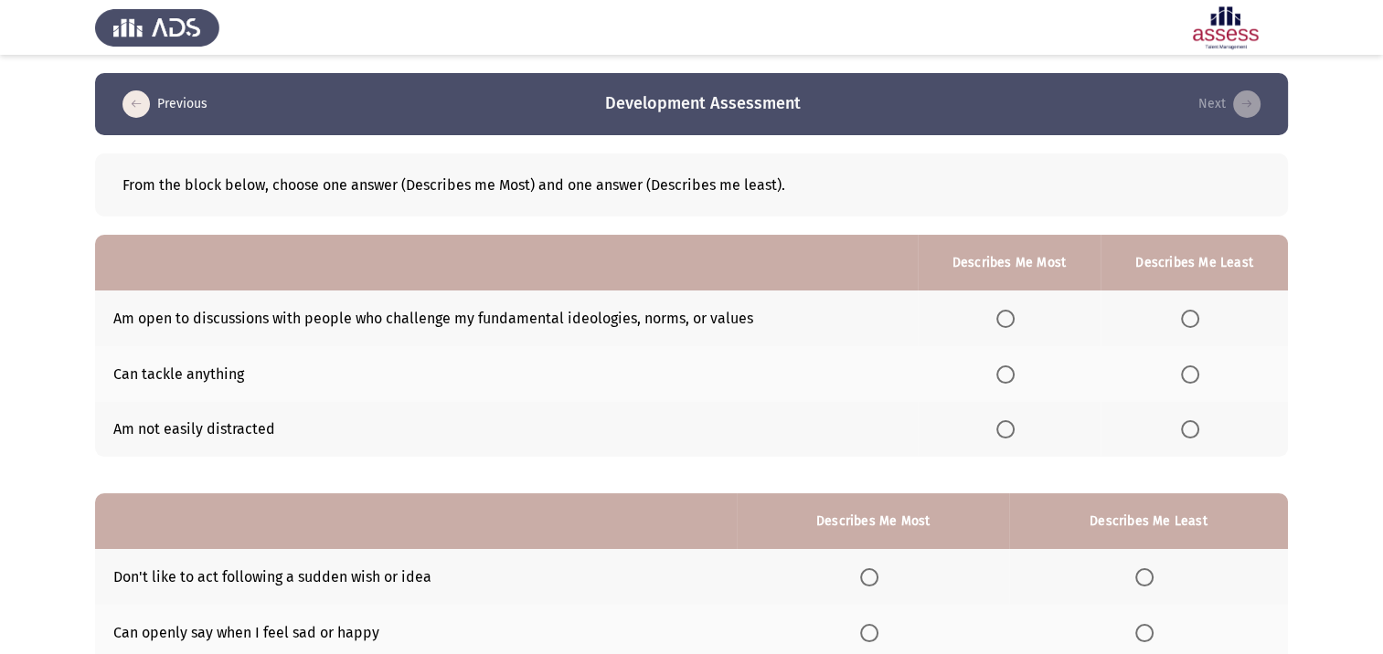
click at [1199, 369] on span "Select an option" at bounding box center [1190, 375] width 18 height 18
click at [1199, 369] on input "Select an option" at bounding box center [1190, 375] width 18 height 18
click at [1013, 375] on span "Select an option" at bounding box center [1005, 375] width 18 height 18
click at [1013, 375] on input "Select an option" at bounding box center [1005, 375] width 18 height 18
click at [1189, 312] on span "Select an option" at bounding box center [1190, 319] width 18 height 18
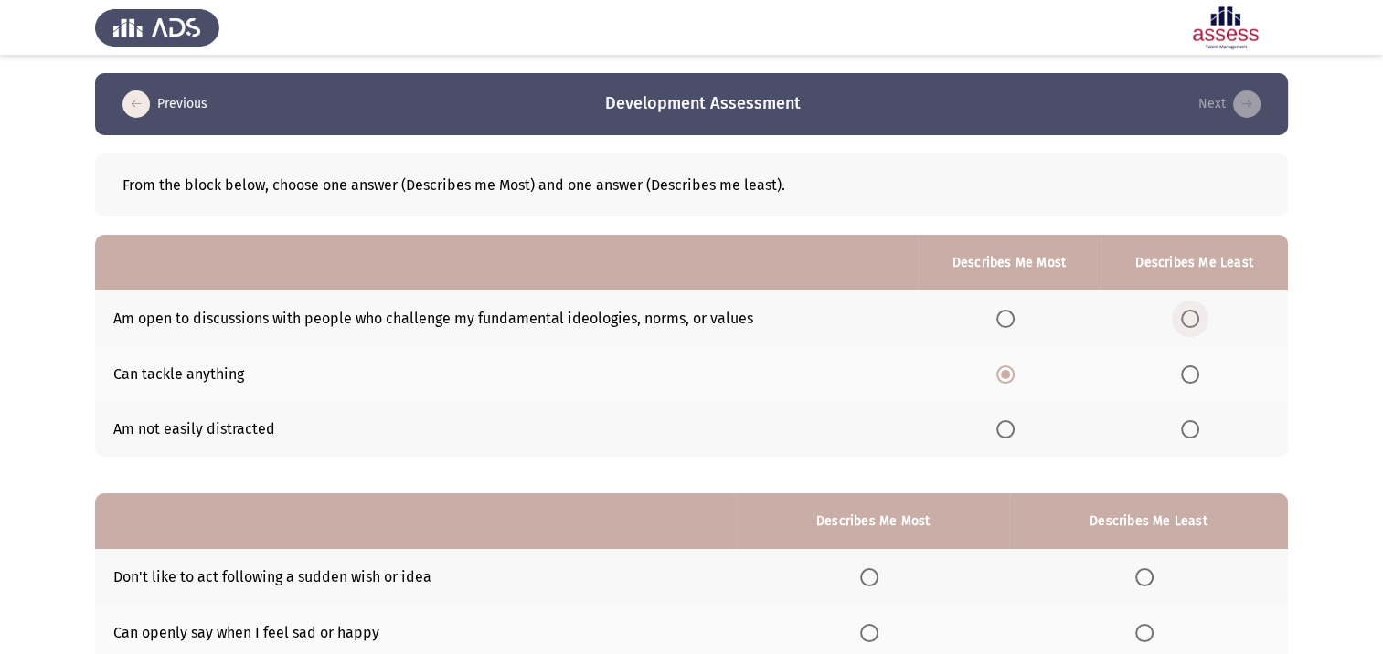
click at [1189, 312] on input "Select an option" at bounding box center [1190, 319] width 18 height 18
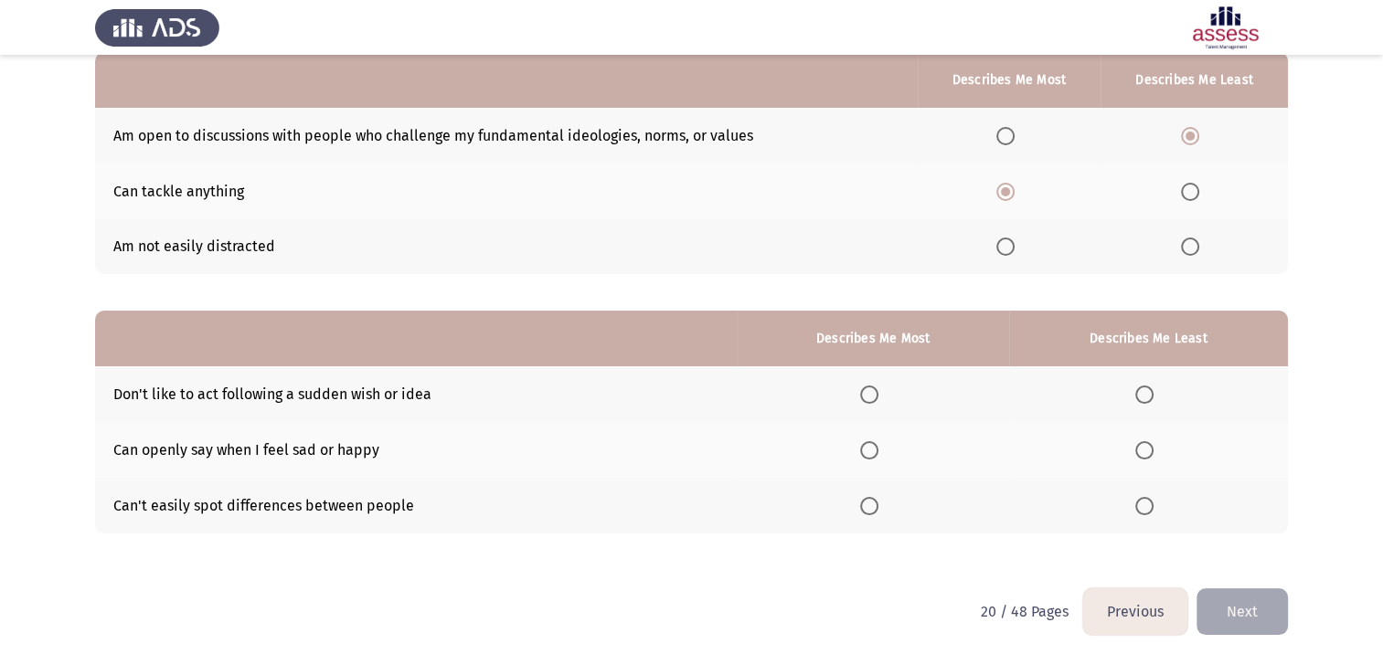
scroll to position [91, 0]
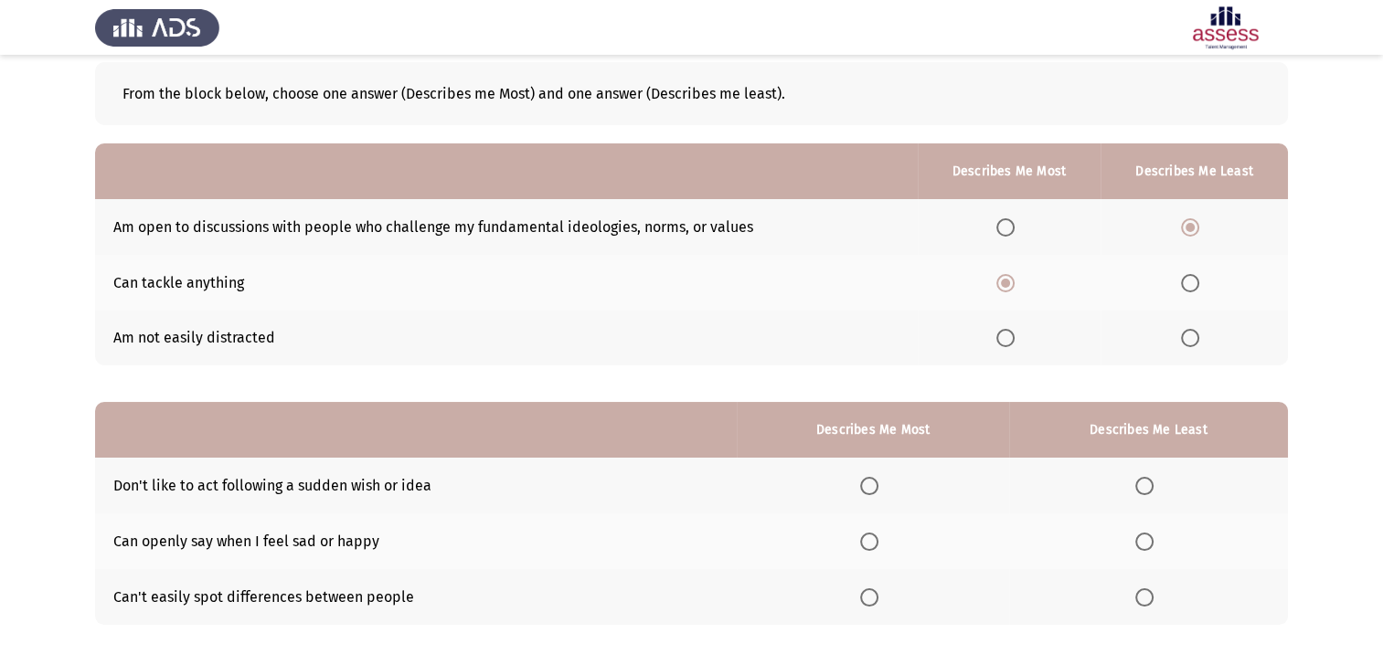
click at [1193, 343] on span "Select an option" at bounding box center [1190, 338] width 18 height 18
click at [1193, 343] on input "Select an option" at bounding box center [1190, 338] width 18 height 18
click at [1007, 342] on span "Select an option" at bounding box center [1005, 338] width 18 height 18
click at [1007, 342] on input "Select an option" at bounding box center [1005, 338] width 18 height 18
click at [1191, 228] on span "Select an option" at bounding box center [1190, 227] width 18 height 18
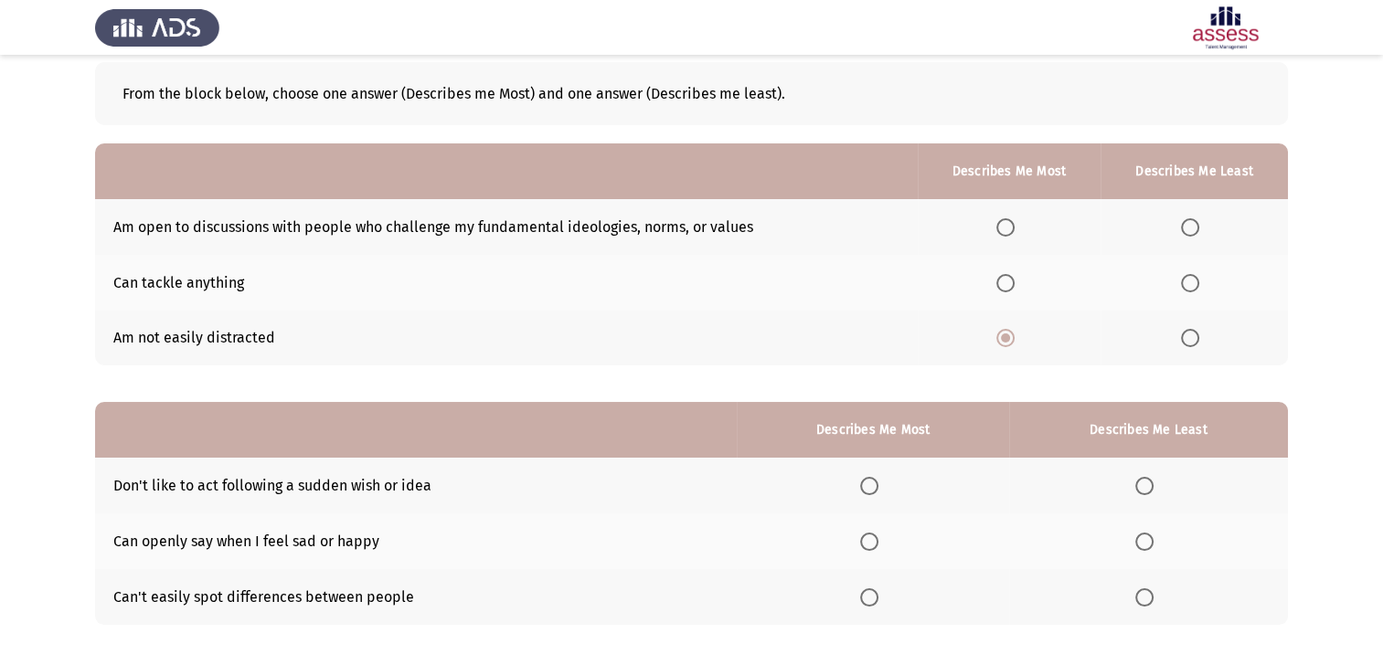
click at [1191, 228] on input "Select an option" at bounding box center [1190, 227] width 18 height 18
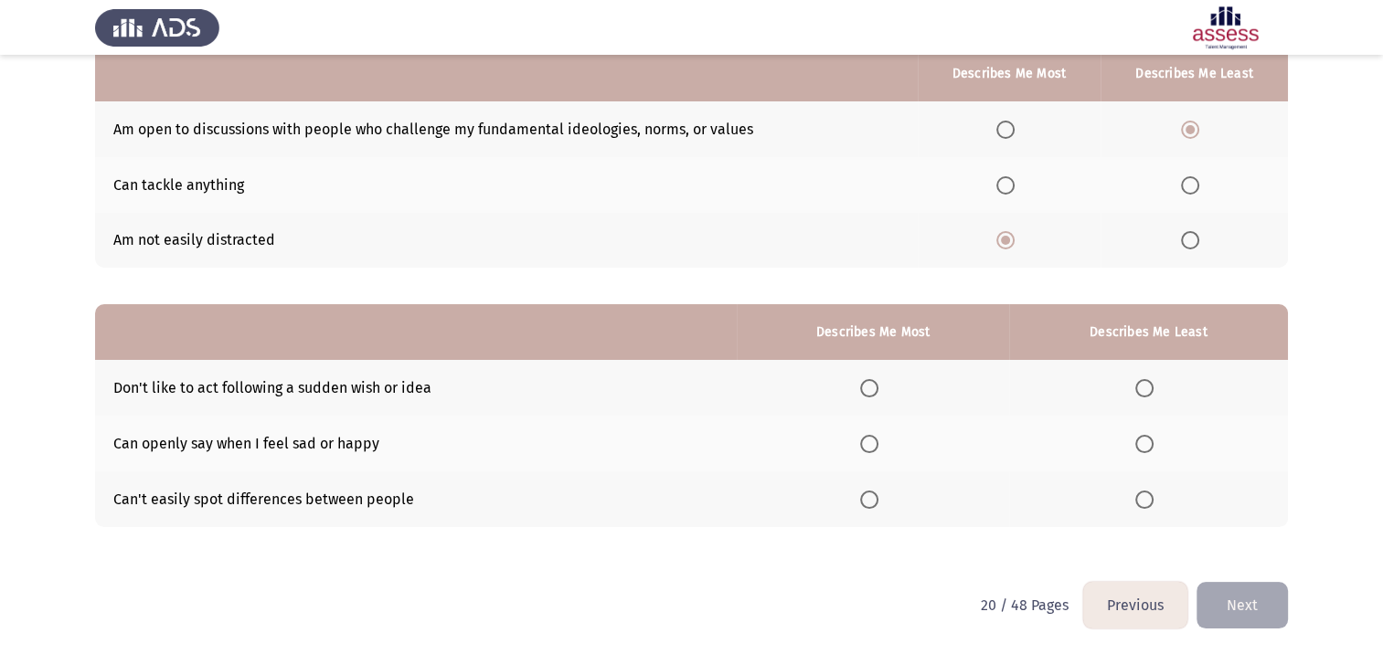
scroll to position [190, 0]
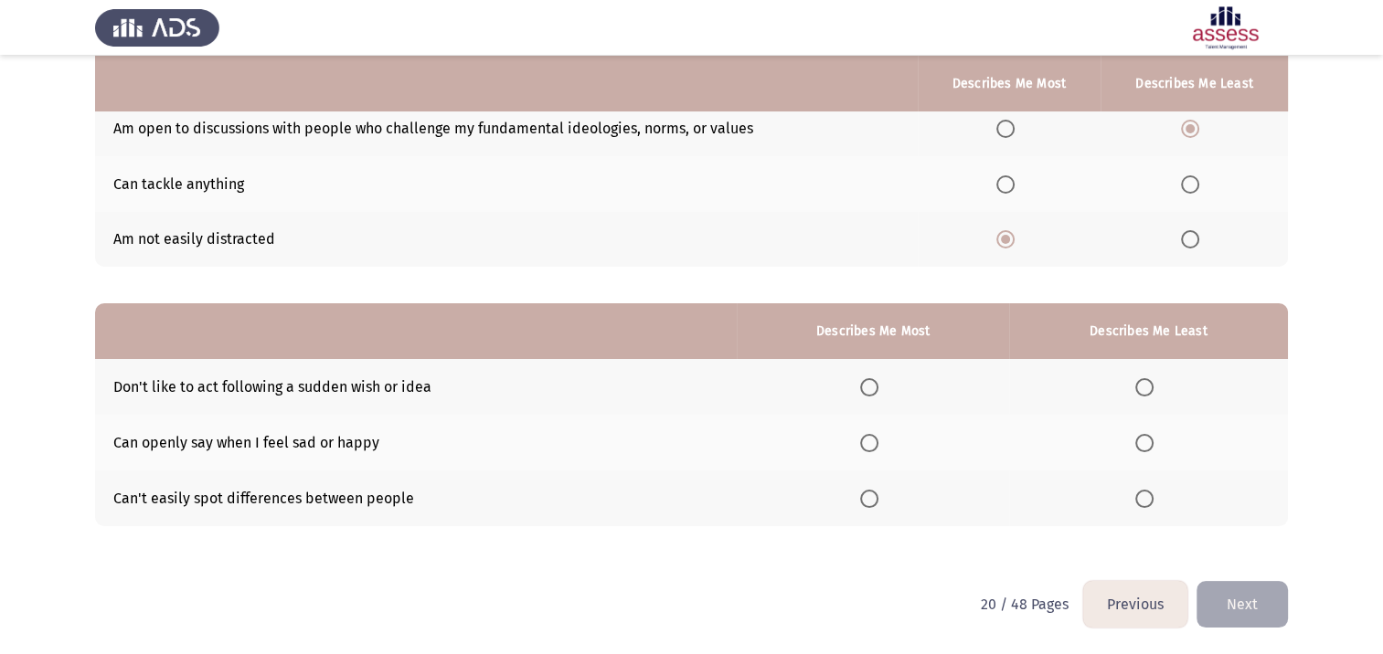
click at [1145, 500] on span "Select an option" at bounding box center [1144, 499] width 18 height 18
click at [1145, 500] on input "Select an option" at bounding box center [1144, 499] width 18 height 18
click at [871, 440] on span "Select an option" at bounding box center [869, 443] width 18 height 18
click at [871, 440] on input "Select an option" at bounding box center [869, 443] width 18 height 18
click at [1147, 443] on span "Select an option" at bounding box center [1144, 443] width 18 height 18
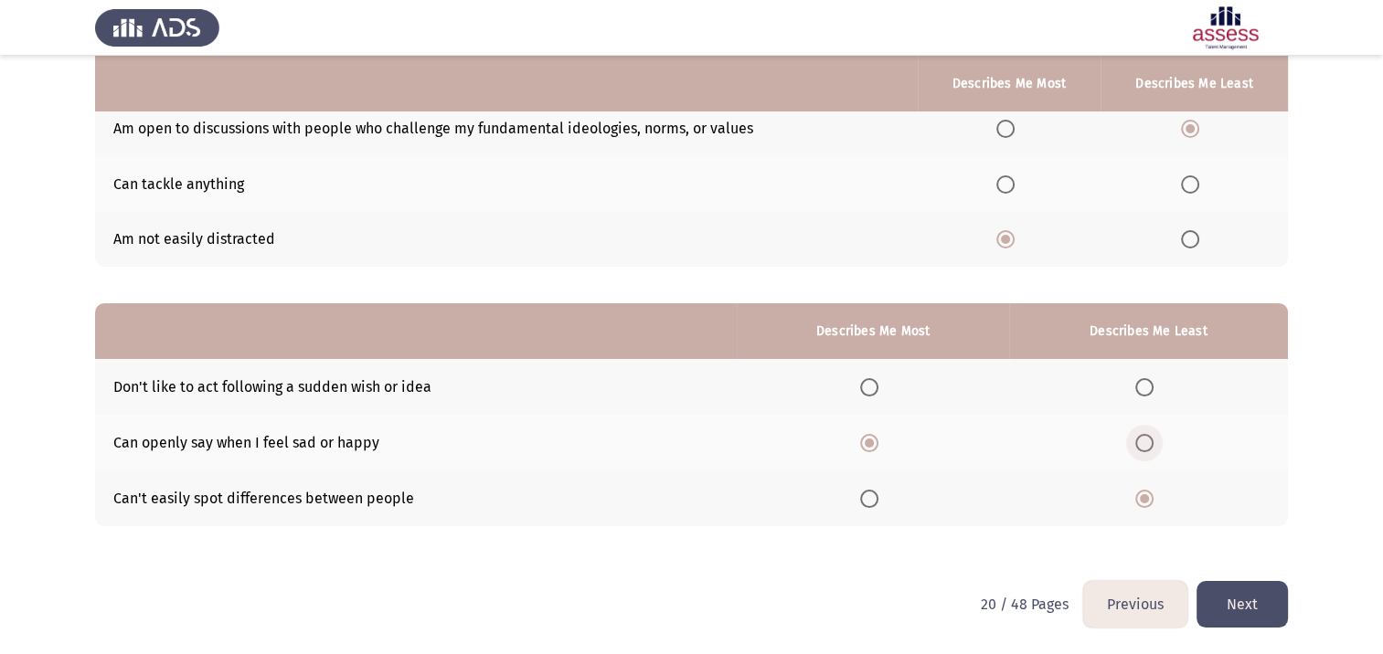
click at [1147, 443] on input "Select an option" at bounding box center [1144, 443] width 18 height 18
click at [865, 387] on span "Select an option" at bounding box center [869, 387] width 18 height 18
click at [865, 387] on input "Select an option" at bounding box center [869, 387] width 18 height 18
click at [1234, 590] on button "Next" at bounding box center [1241, 604] width 91 height 47
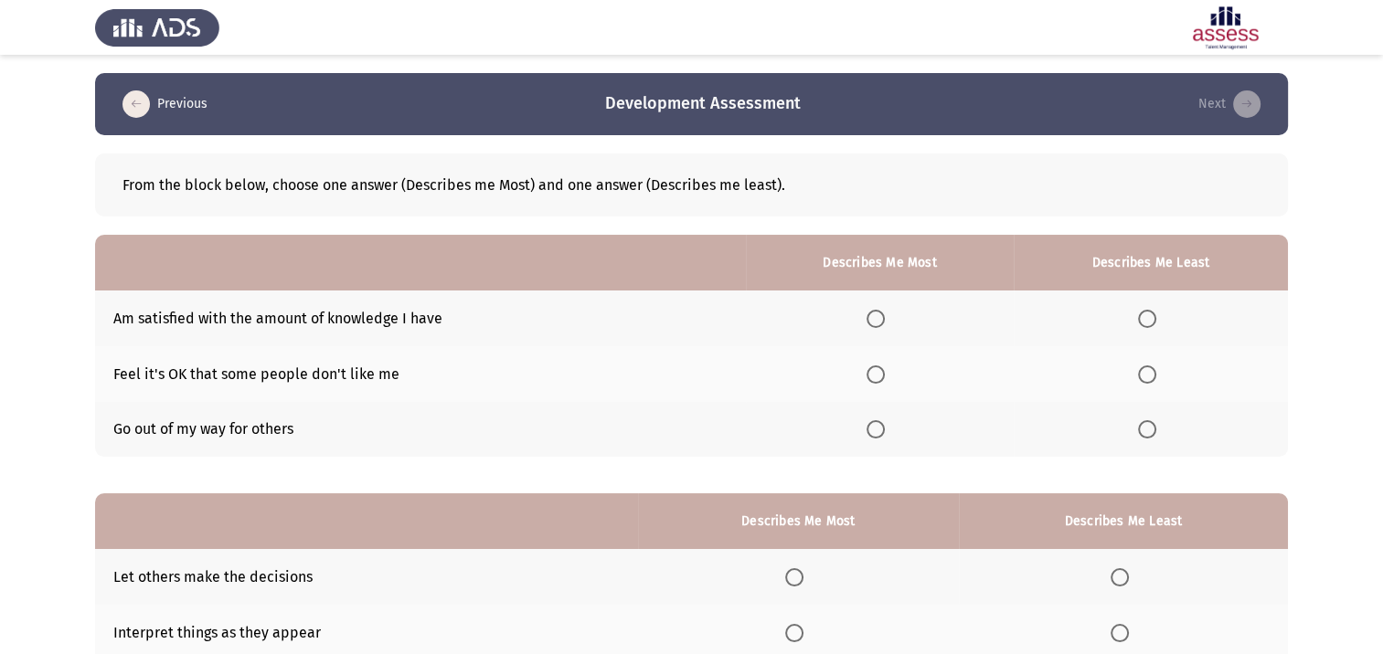
click at [881, 434] on span "Select an option" at bounding box center [875, 429] width 18 height 18
click at [881, 434] on input "Select an option" at bounding box center [875, 429] width 18 height 18
click at [1155, 317] on span "Select an option" at bounding box center [1147, 319] width 18 height 18
click at [1155, 317] on input "Select an option" at bounding box center [1147, 319] width 18 height 18
click at [884, 365] on mat-radio-button "Select an option" at bounding box center [879, 374] width 26 height 19
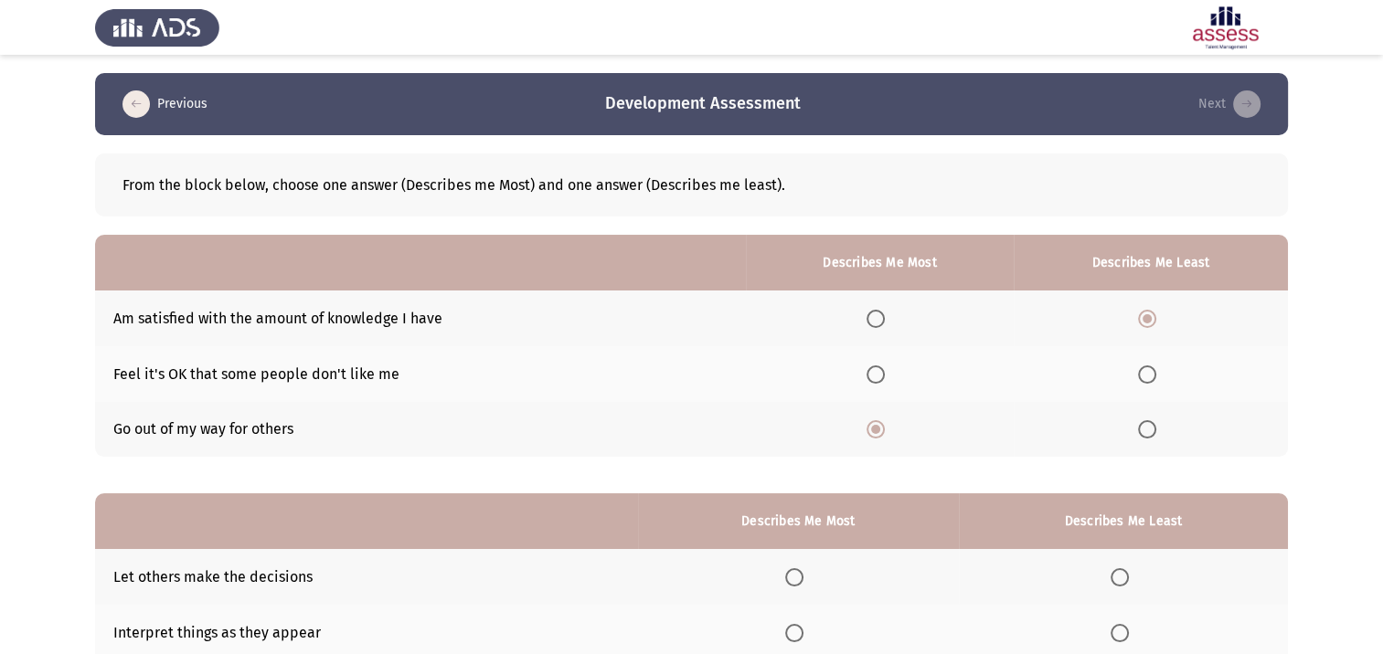
click at [866, 362] on th at bounding box center [880, 374] width 268 height 56
click at [885, 371] on span "Select an option" at bounding box center [875, 375] width 18 height 18
click at [885, 371] on input "Select an option" at bounding box center [875, 375] width 18 height 18
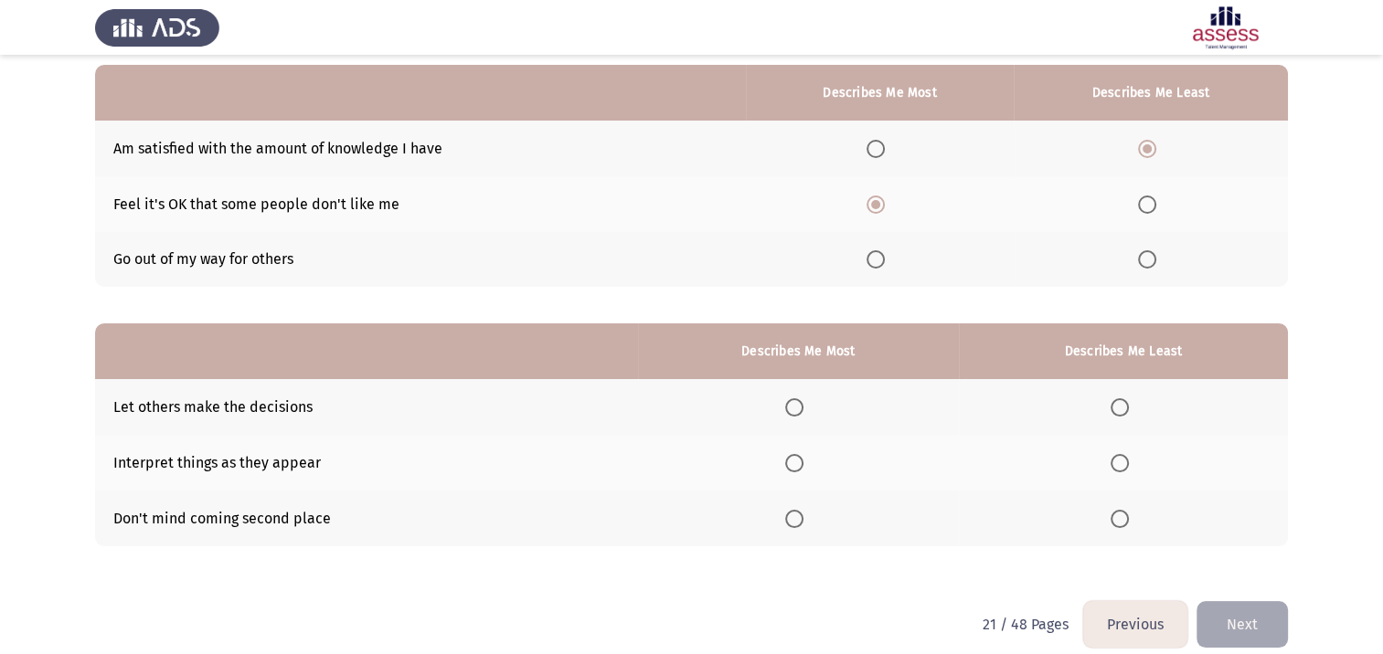
scroll to position [183, 0]
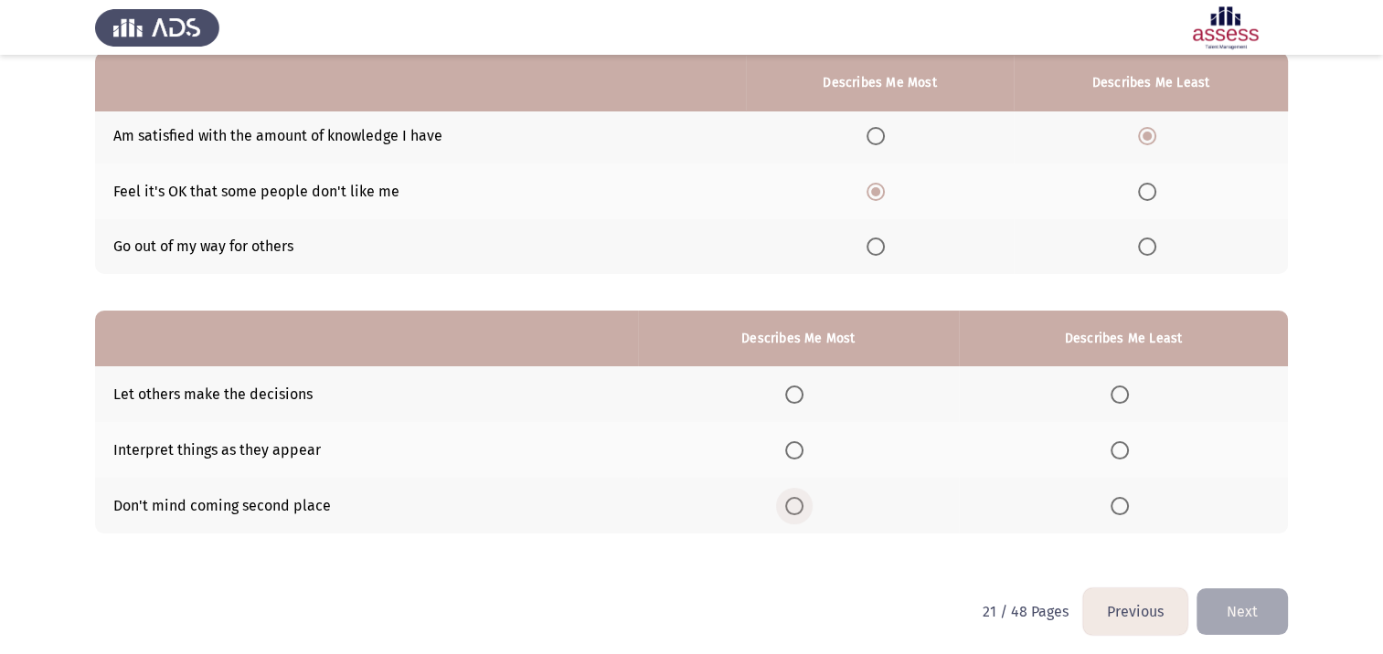
click at [794, 509] on span "Select an option" at bounding box center [794, 506] width 18 height 18
click at [794, 509] on input "Select an option" at bounding box center [794, 506] width 18 height 18
click at [1129, 456] on span "Select an option" at bounding box center [1119, 450] width 18 height 18
click at [1129, 456] on input "Select an option" at bounding box center [1119, 450] width 18 height 18
click at [1225, 612] on button "Next" at bounding box center [1241, 612] width 91 height 47
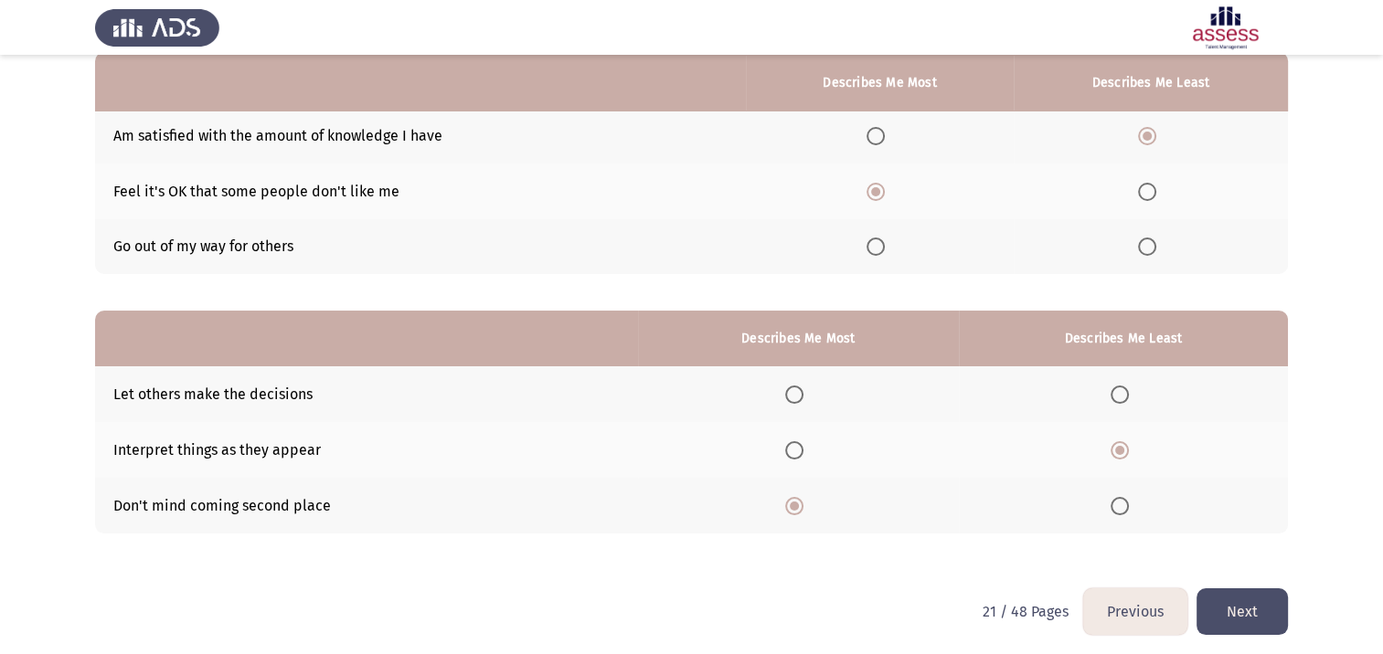
scroll to position [0, 0]
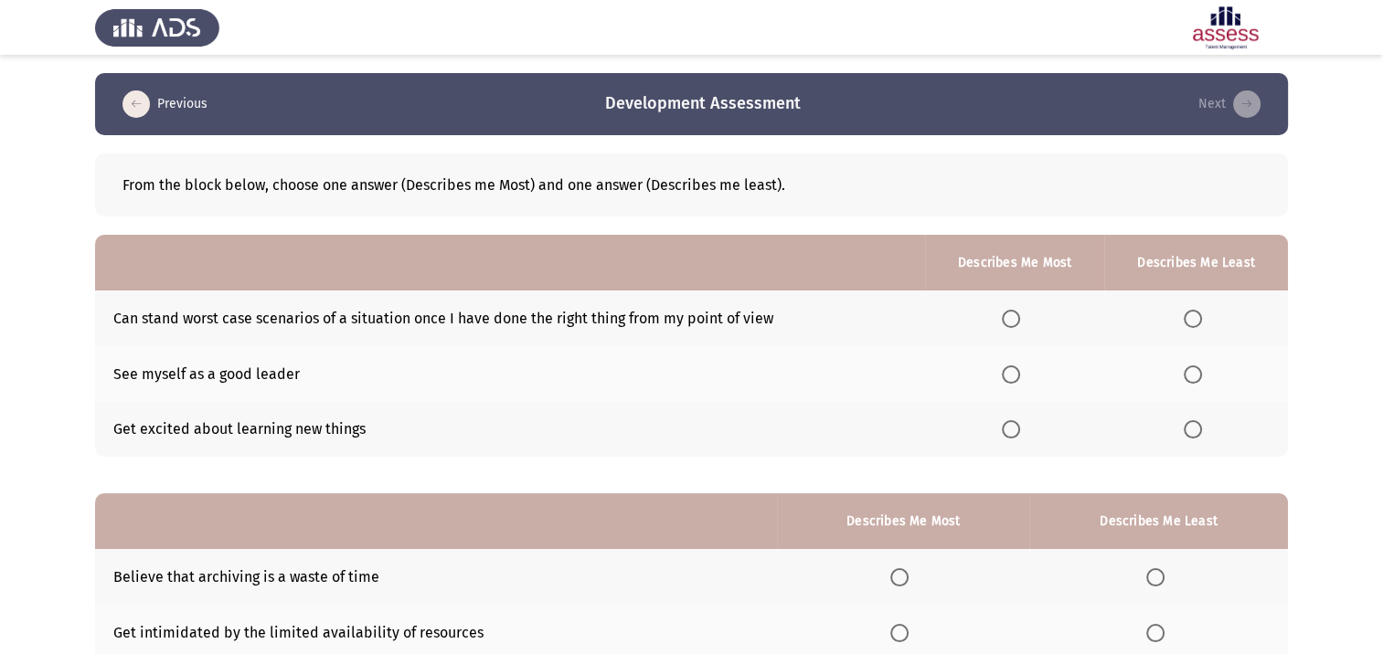
click at [1019, 430] on span "Select an option" at bounding box center [1011, 429] width 18 height 18
click at [1019, 430] on input "Select an option" at bounding box center [1011, 429] width 18 height 18
click at [1196, 322] on span "Select an option" at bounding box center [1193, 319] width 18 height 18
click at [1196, 322] on input "Select an option" at bounding box center [1193, 319] width 18 height 18
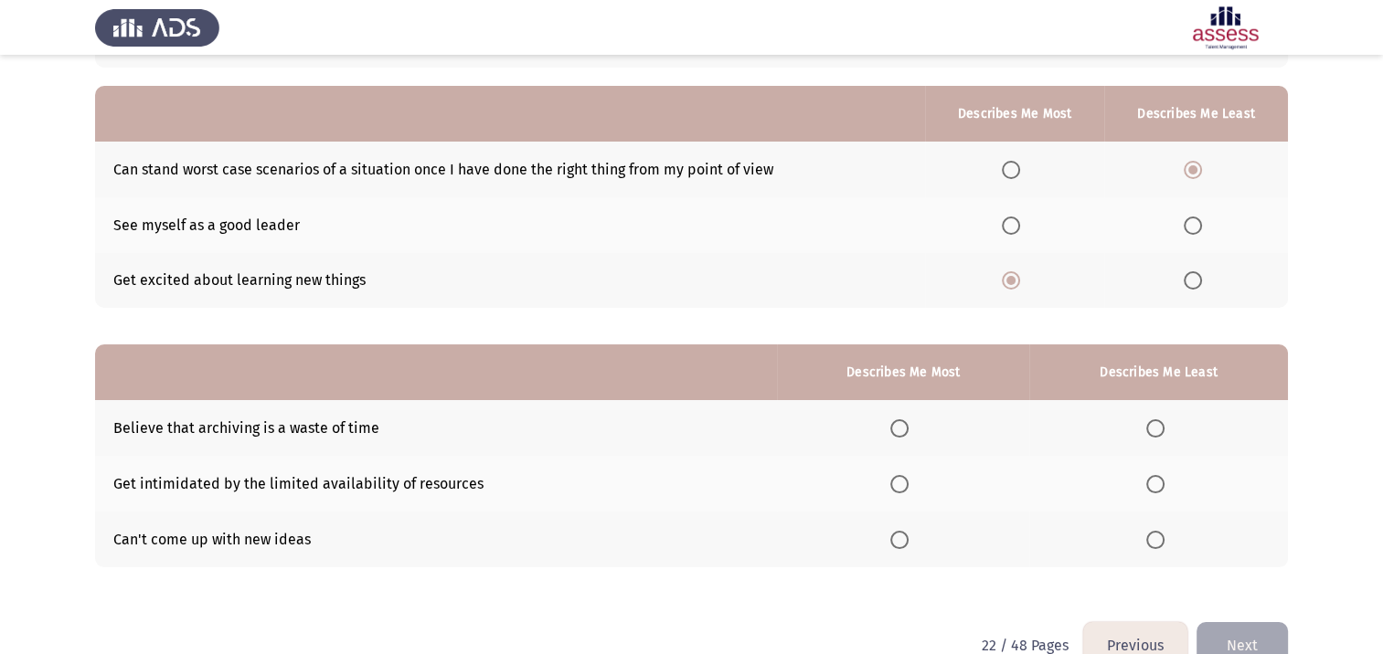
scroll to position [183, 0]
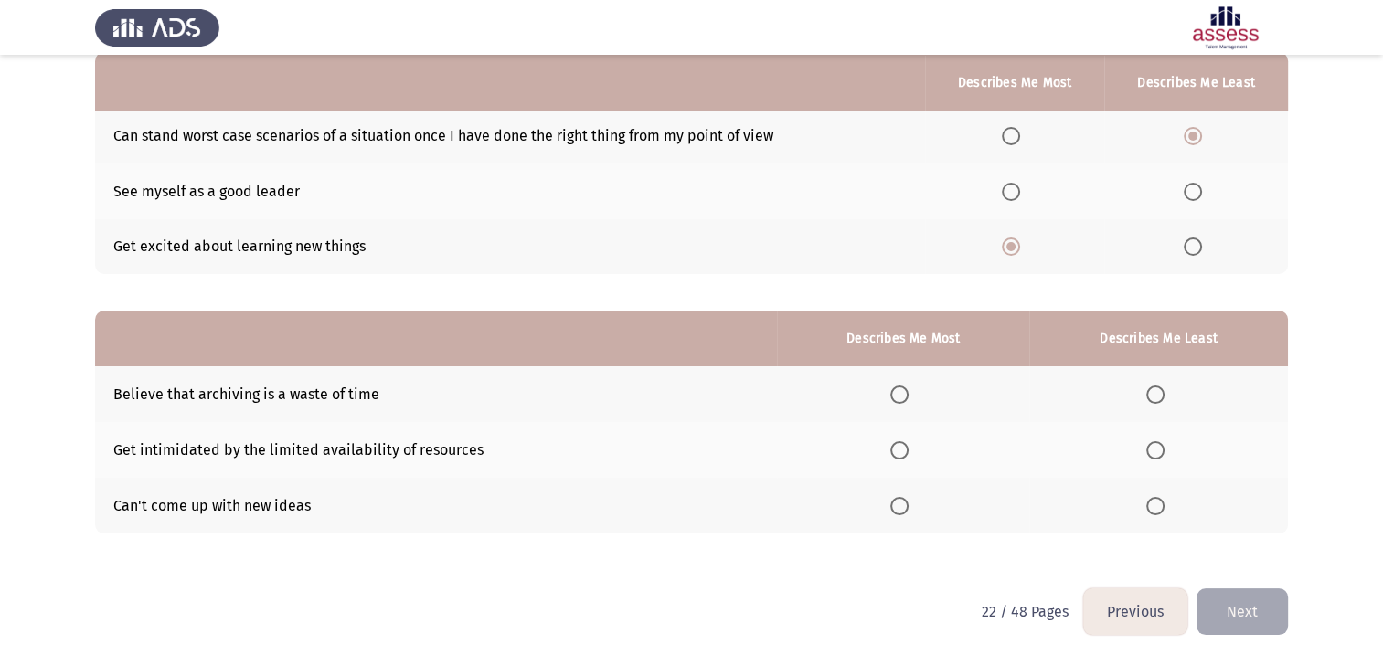
click at [1159, 509] on span "Select an option" at bounding box center [1155, 506] width 18 height 18
click at [1159, 509] on input "Select an option" at bounding box center [1155, 506] width 18 height 18
click at [894, 458] on span "Select an option" at bounding box center [899, 450] width 18 height 18
click at [894, 458] on input "Select an option" at bounding box center [899, 450] width 18 height 18
click at [1233, 618] on button "Next" at bounding box center [1241, 612] width 91 height 47
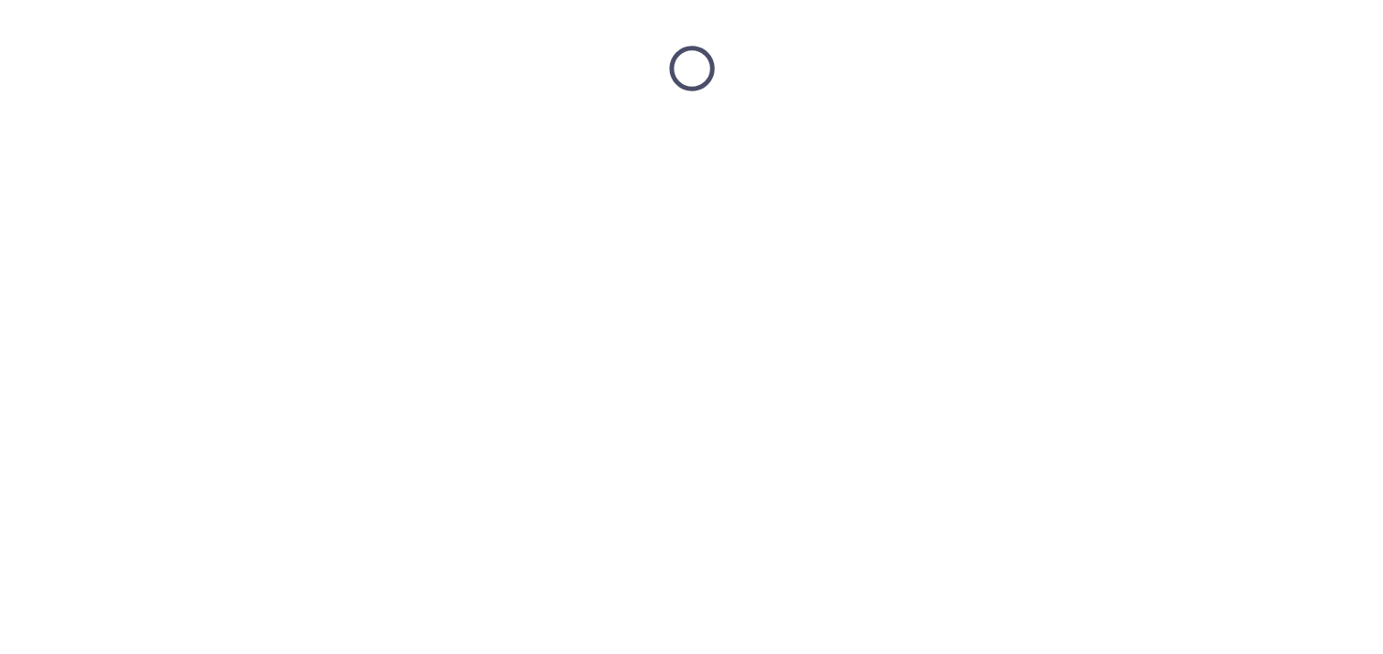
scroll to position [0, 0]
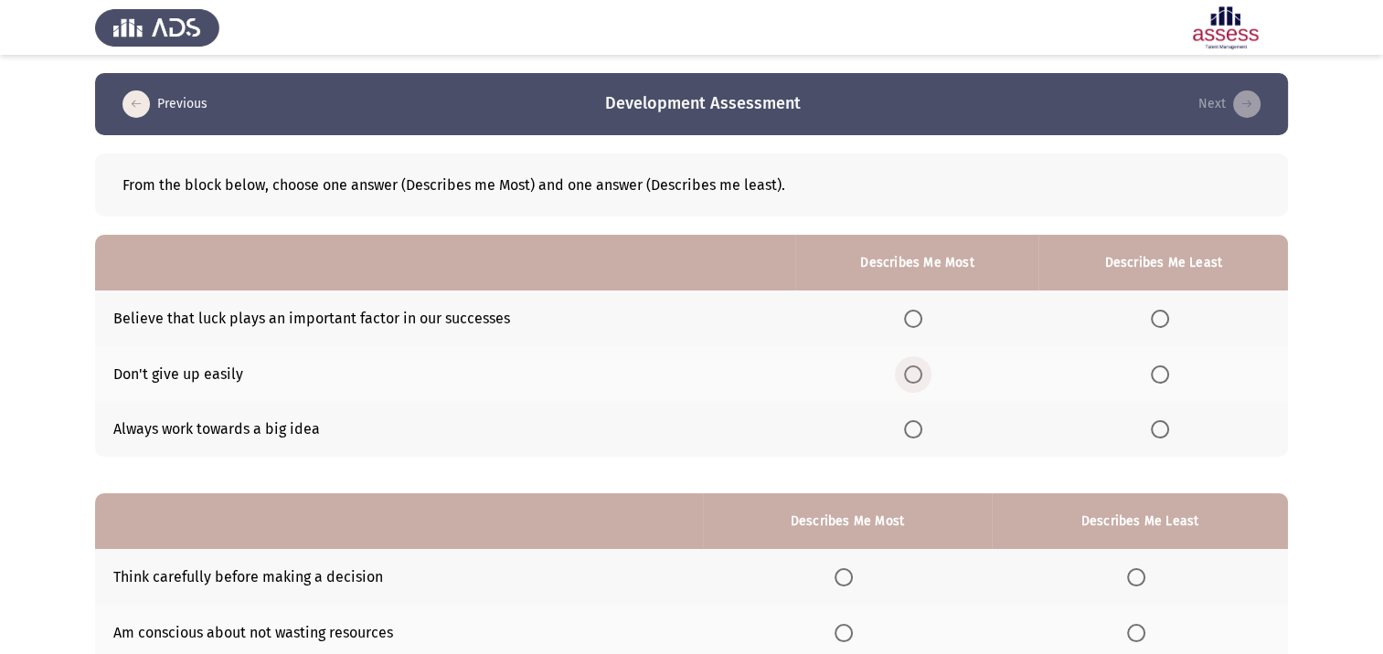
click at [921, 367] on span "Select an option" at bounding box center [913, 375] width 18 height 18
click at [921, 367] on input "Select an option" at bounding box center [913, 375] width 18 height 18
click at [1161, 320] on span "Select an option" at bounding box center [1160, 319] width 18 height 18
click at [1161, 320] on input "Select an option" at bounding box center [1160, 319] width 18 height 18
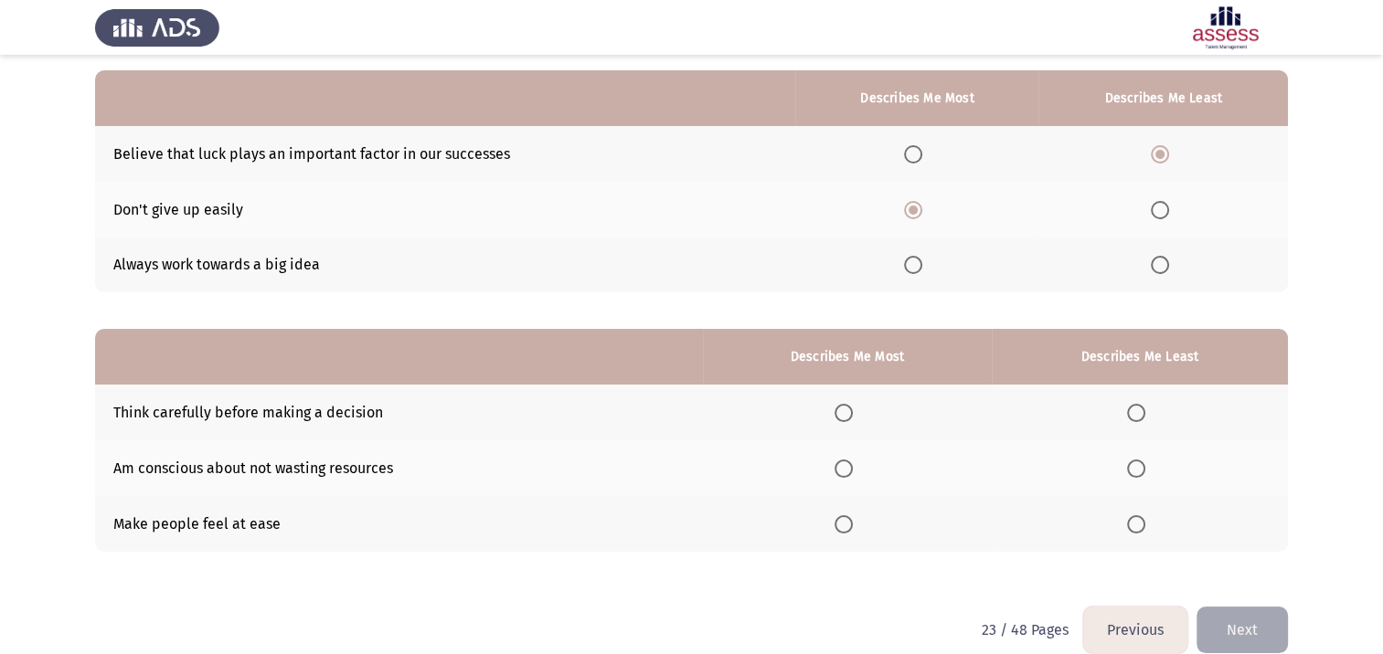
scroll to position [190, 0]
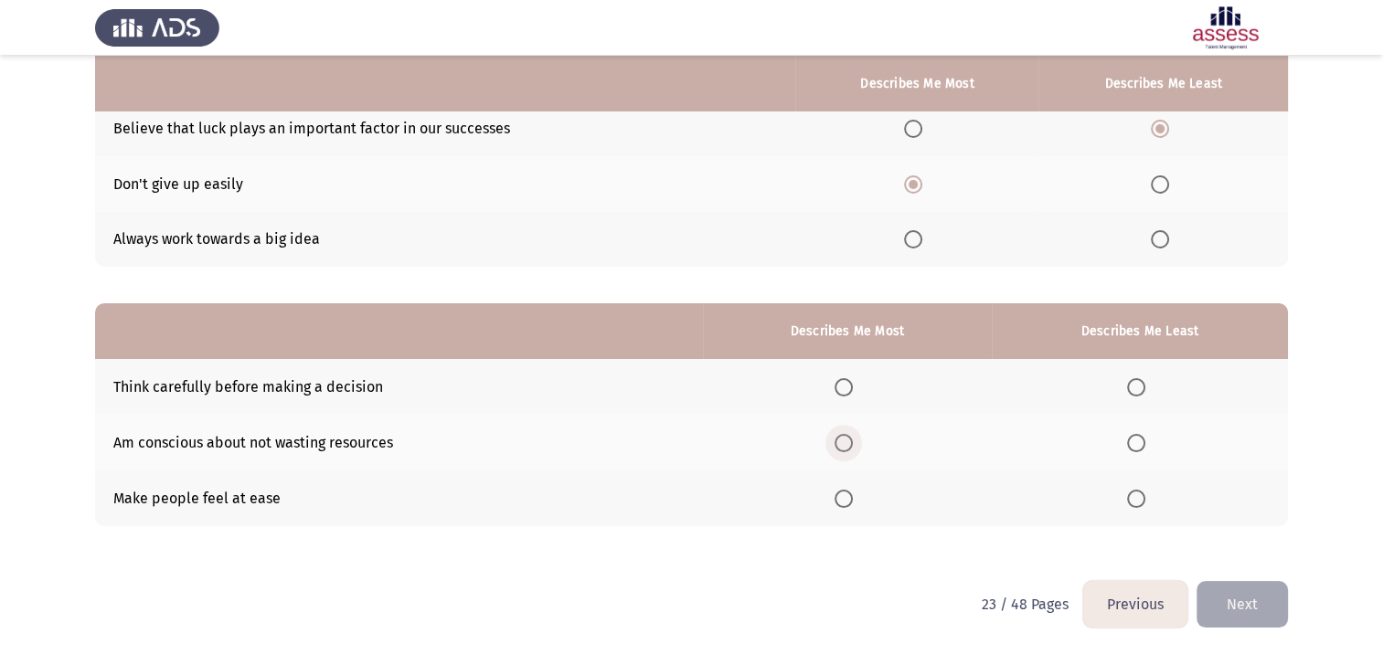
click at [849, 443] on span "Select an option" at bounding box center [843, 443] width 18 height 18
click at [849, 443] on input "Select an option" at bounding box center [843, 443] width 18 height 18
click at [1123, 497] on th at bounding box center [1140, 499] width 296 height 56
click at [1137, 505] on span "Select an option" at bounding box center [1136, 499] width 18 height 18
click at [1137, 505] on input "Select an option" at bounding box center [1136, 499] width 18 height 18
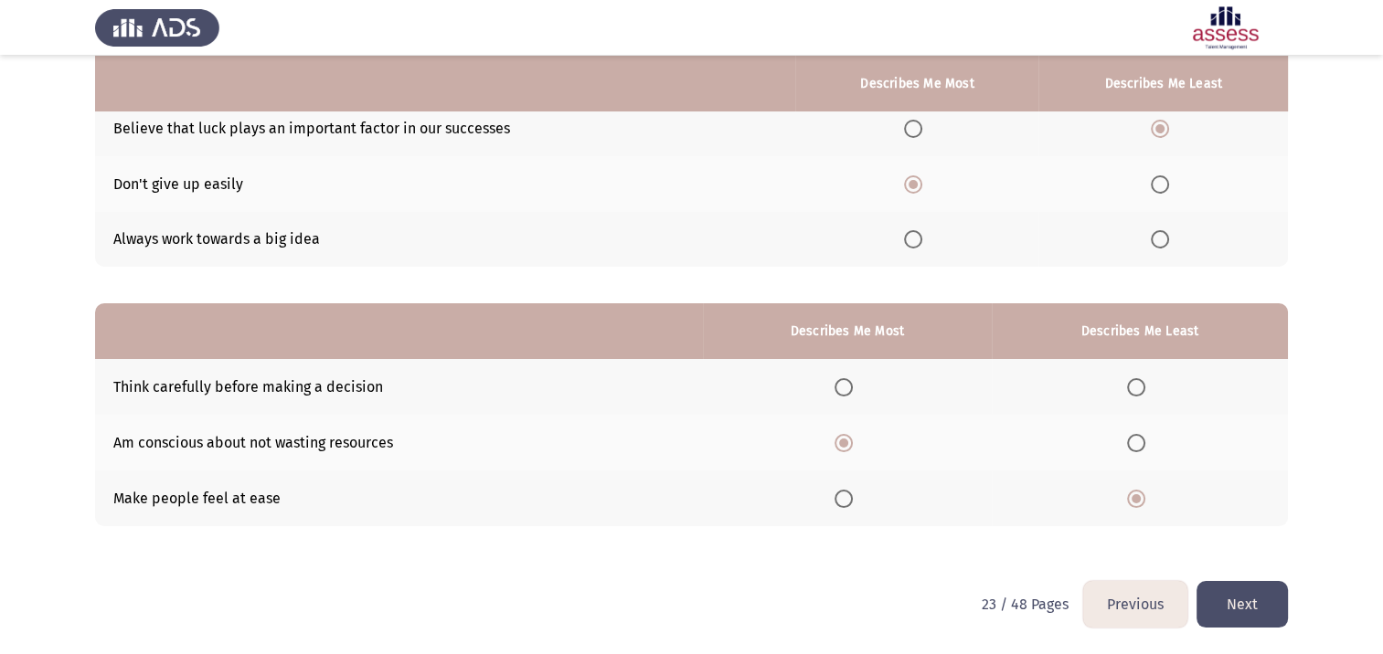
click at [1231, 591] on button "Next" at bounding box center [1241, 604] width 91 height 47
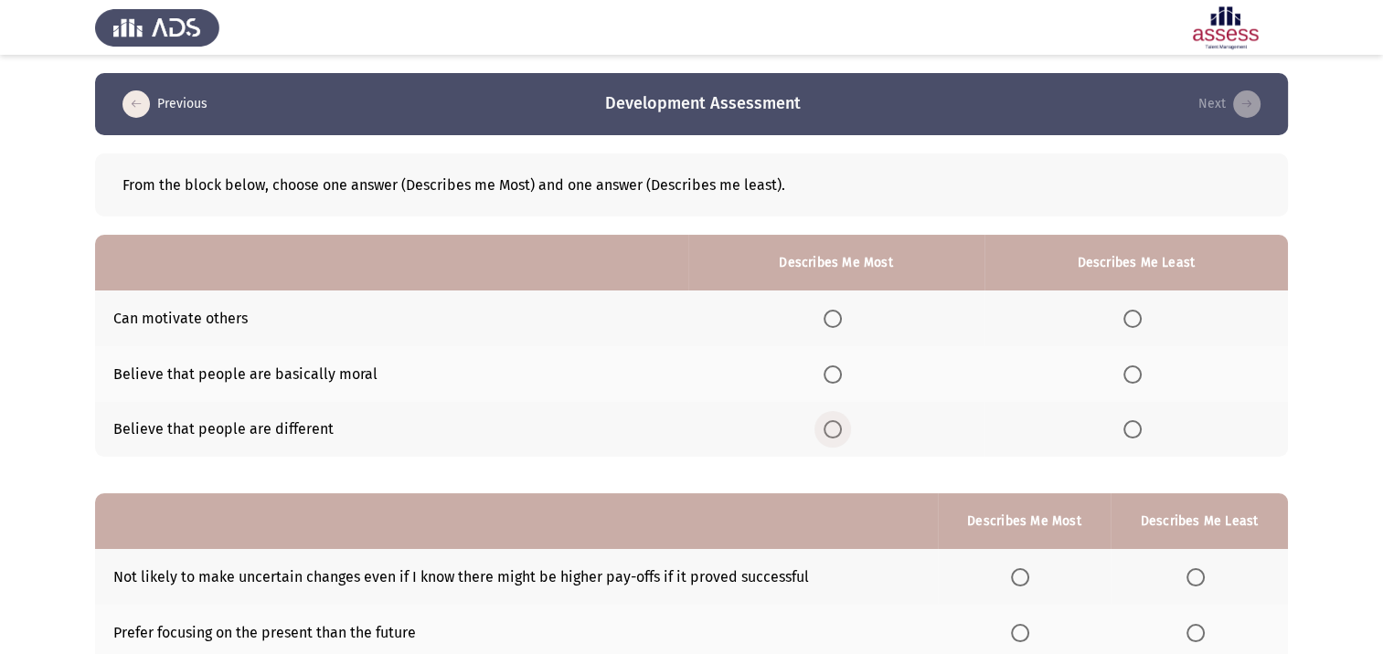
click at [834, 429] on span "Select an option" at bounding box center [832, 429] width 18 height 18
click at [834, 429] on input "Select an option" at bounding box center [832, 429] width 18 height 18
click at [1136, 369] on span "Select an option" at bounding box center [1132, 375] width 18 height 18
click at [1136, 369] on input "Select an option" at bounding box center [1132, 375] width 18 height 18
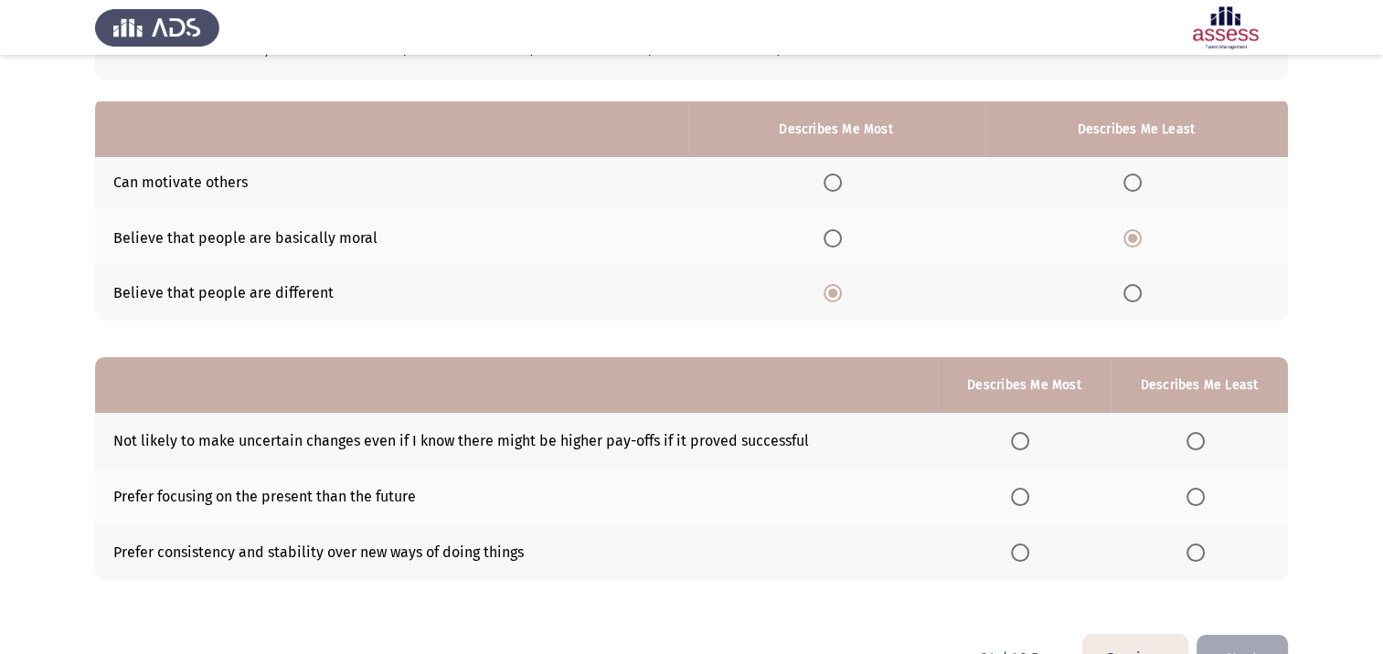
scroll to position [183, 0]
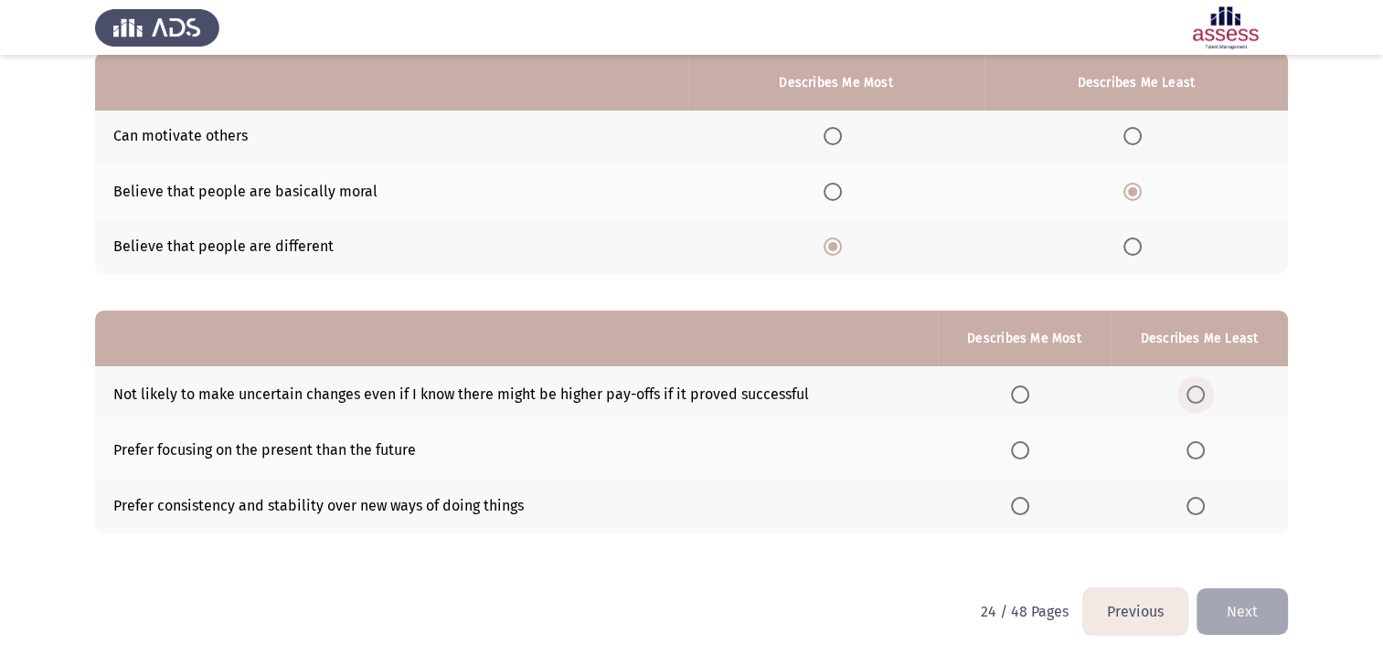
click at [1206, 391] on label "Select an option" at bounding box center [1199, 395] width 26 height 18
click at [1205, 391] on input "Select an option" at bounding box center [1195, 395] width 18 height 18
click at [1200, 457] on span "Select an option" at bounding box center [1195, 450] width 18 height 18
click at [1200, 457] on input "Select an option" at bounding box center [1195, 450] width 18 height 18
click at [1023, 400] on span "Select an option" at bounding box center [1020, 395] width 18 height 18
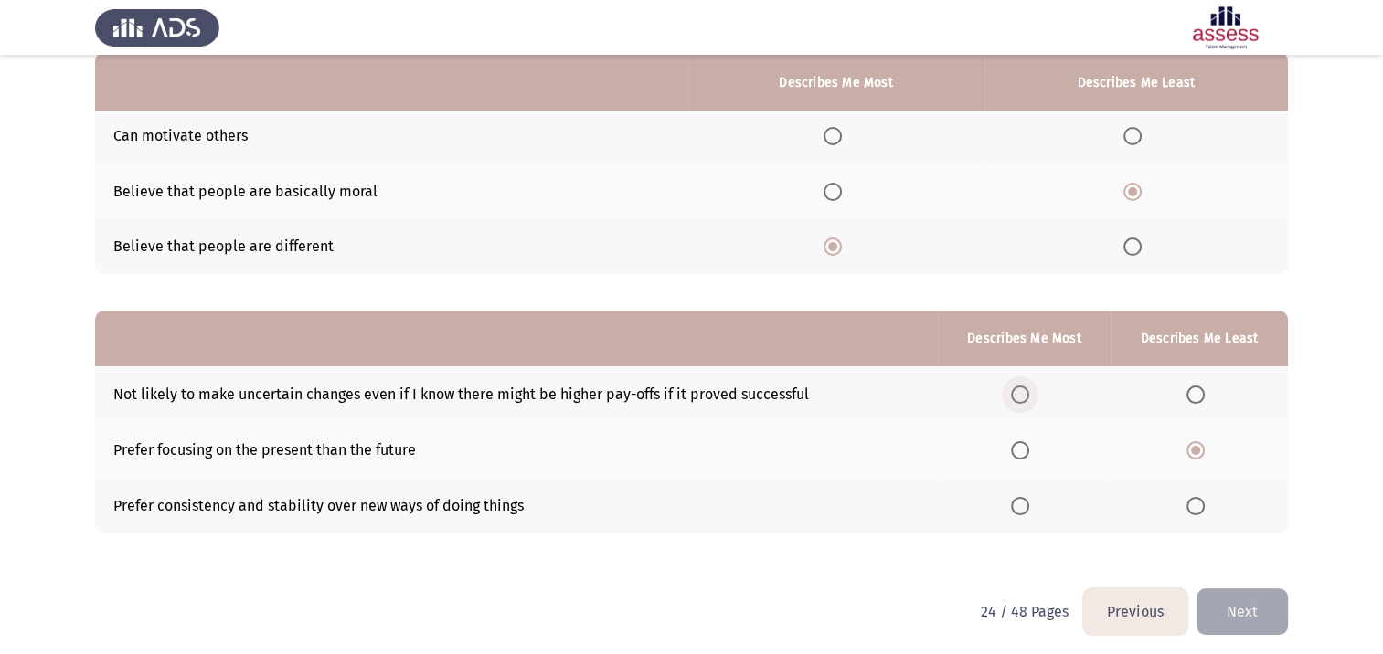
click at [1023, 400] on input "Select an option" at bounding box center [1020, 395] width 18 height 18
click at [1225, 609] on button "Next" at bounding box center [1241, 612] width 91 height 47
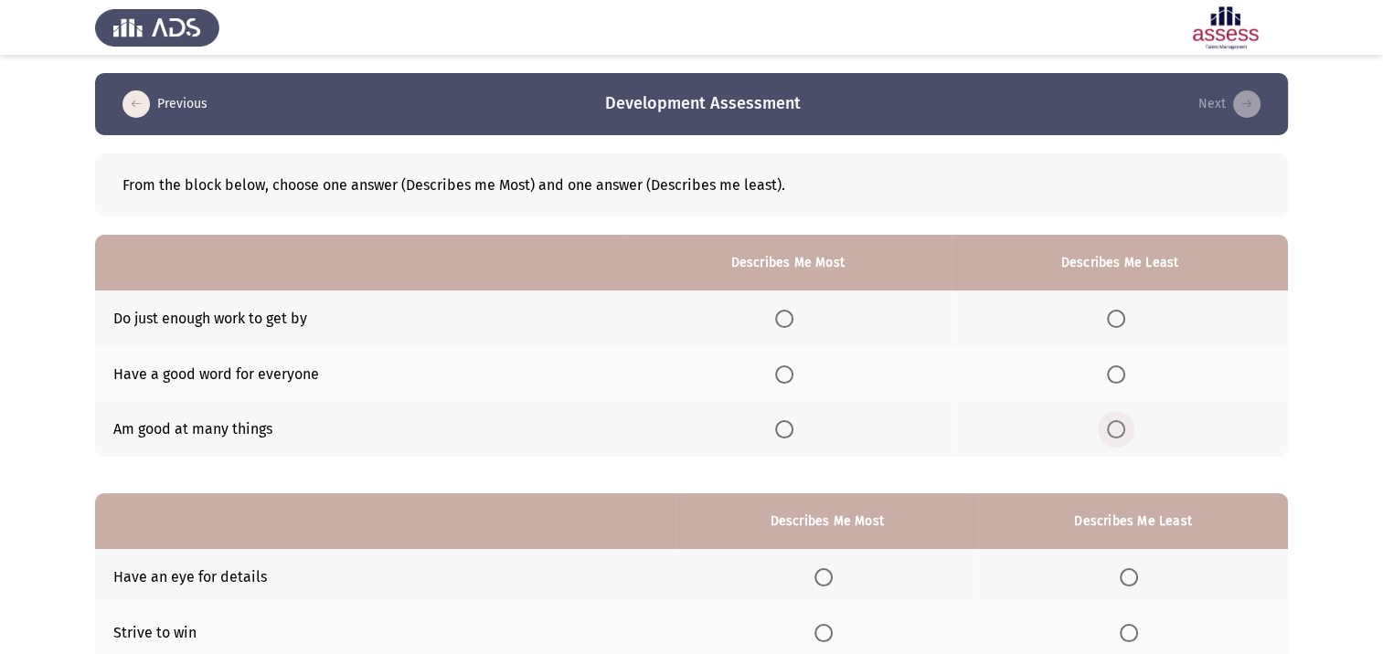
click at [1120, 427] on span "Select an option" at bounding box center [1116, 429] width 18 height 18
click at [1120, 427] on input "Select an option" at bounding box center [1116, 429] width 18 height 18
click at [785, 370] on span "Select an option" at bounding box center [784, 375] width 18 height 18
click at [785, 370] on input "Select an option" at bounding box center [784, 375] width 18 height 18
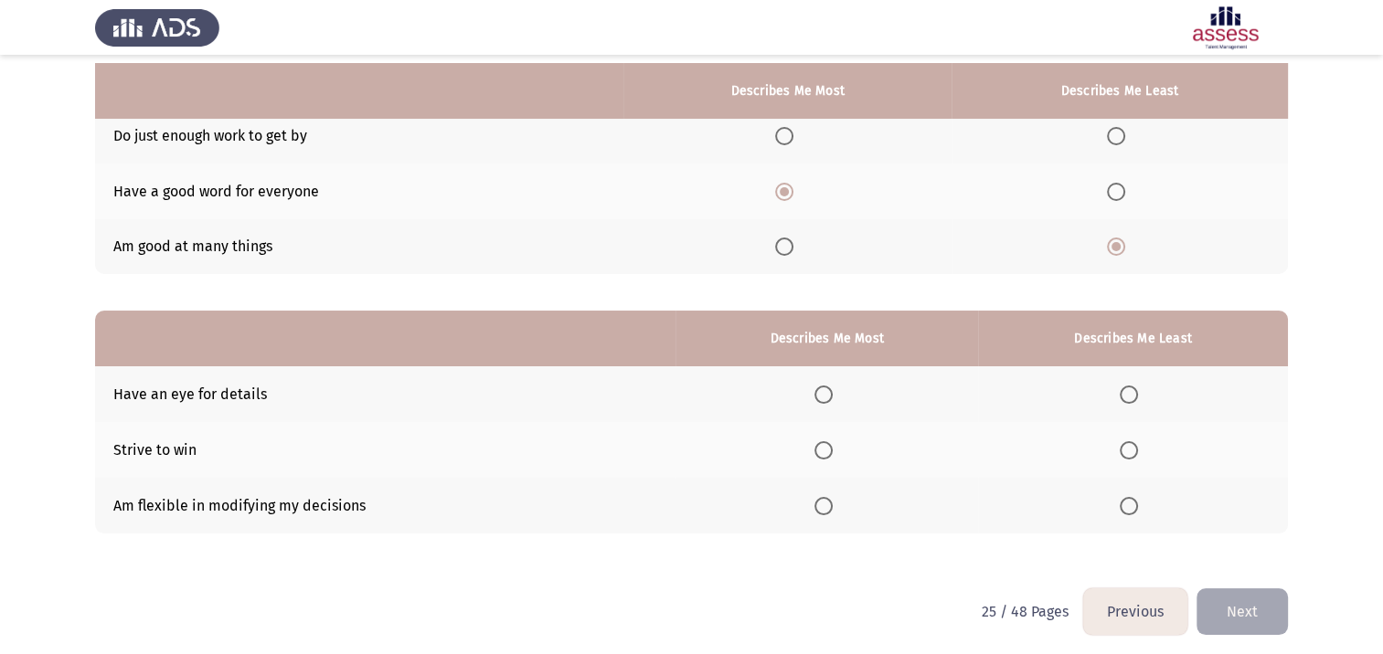
scroll to position [190, 0]
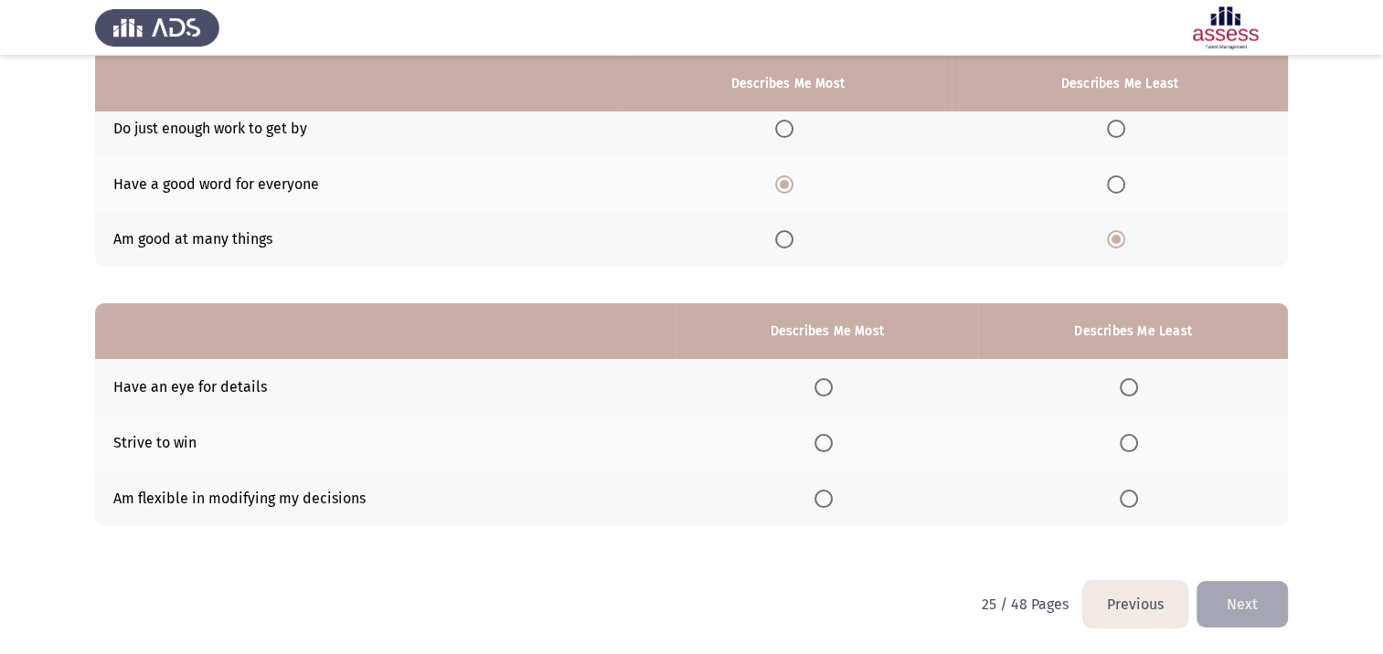
click at [1131, 387] on span "Select an option" at bounding box center [1129, 387] width 18 height 18
click at [1131, 387] on input "Select an option" at bounding box center [1129, 387] width 18 height 18
click at [826, 439] on span "Select an option" at bounding box center [823, 443] width 18 height 18
click at [826, 439] on input "Select an option" at bounding box center [823, 443] width 18 height 18
click at [1235, 607] on button "Next" at bounding box center [1241, 604] width 91 height 47
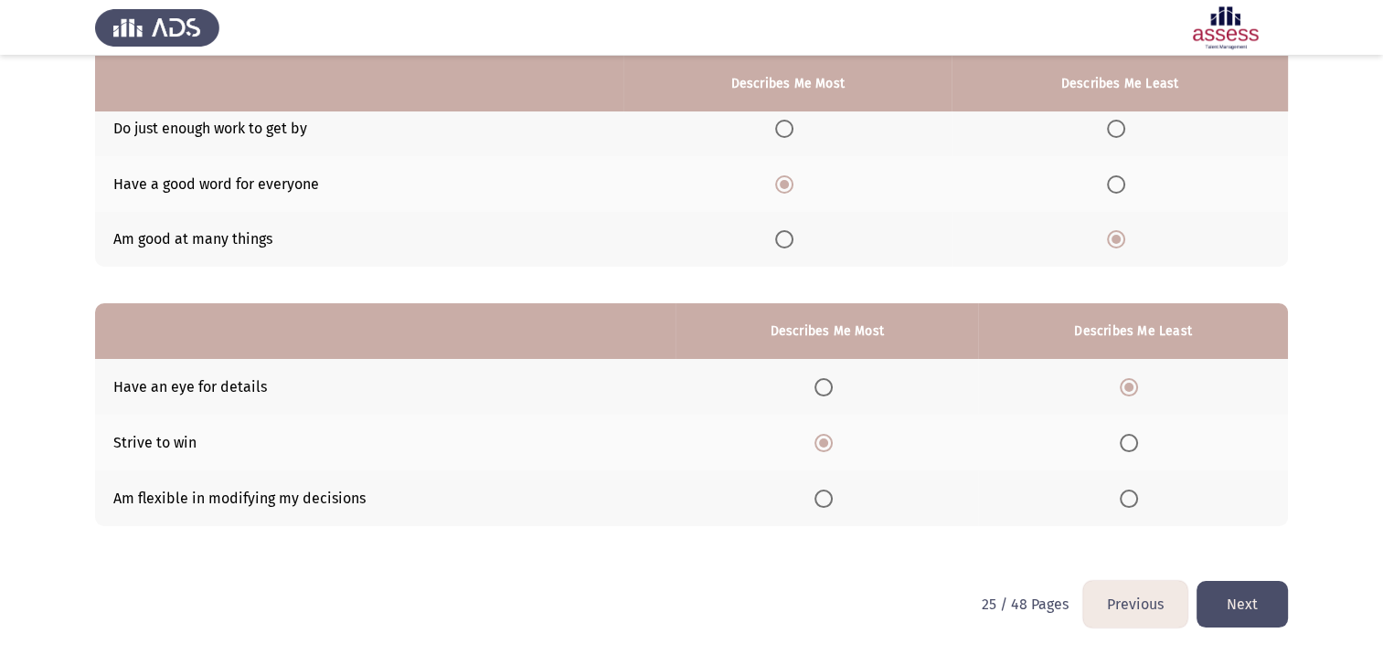
scroll to position [0, 0]
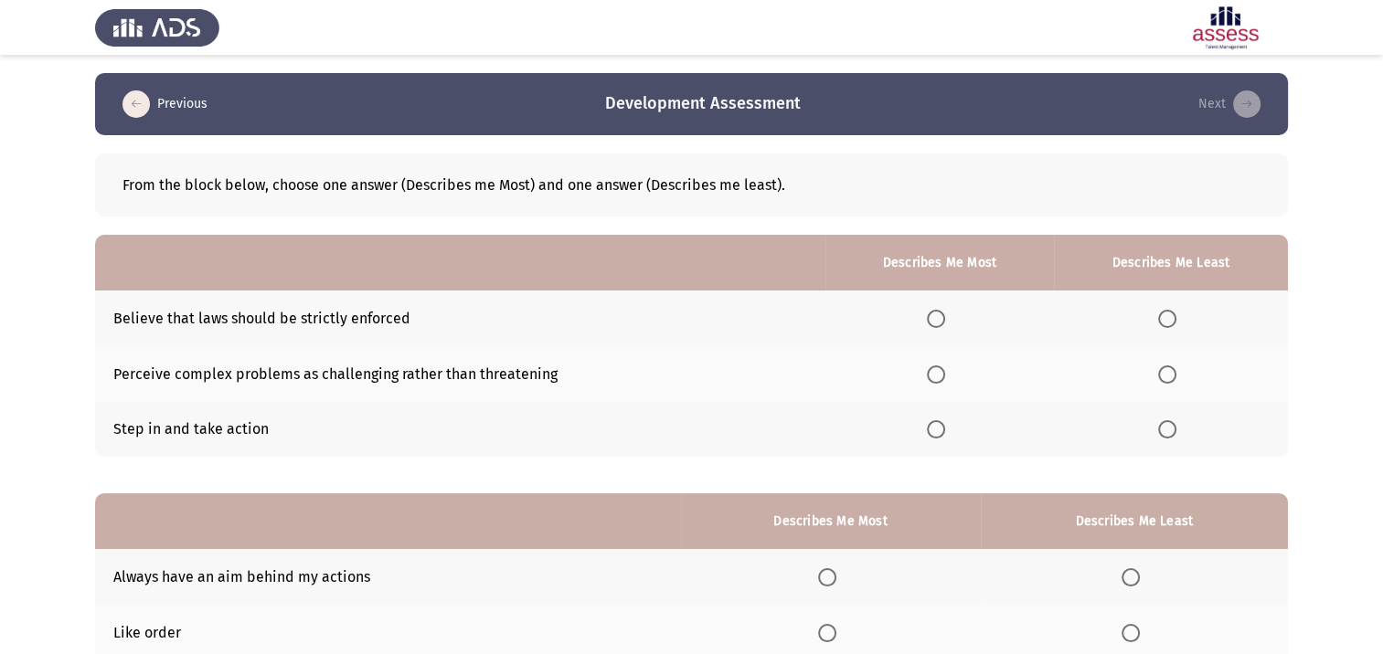
click at [1166, 318] on span "Select an option" at bounding box center [1167, 319] width 18 height 18
click at [1166, 318] on input "Select an option" at bounding box center [1167, 319] width 18 height 18
click at [935, 375] on span "Select an option" at bounding box center [936, 375] width 18 height 18
click at [935, 375] on input "Select an option" at bounding box center [936, 375] width 18 height 18
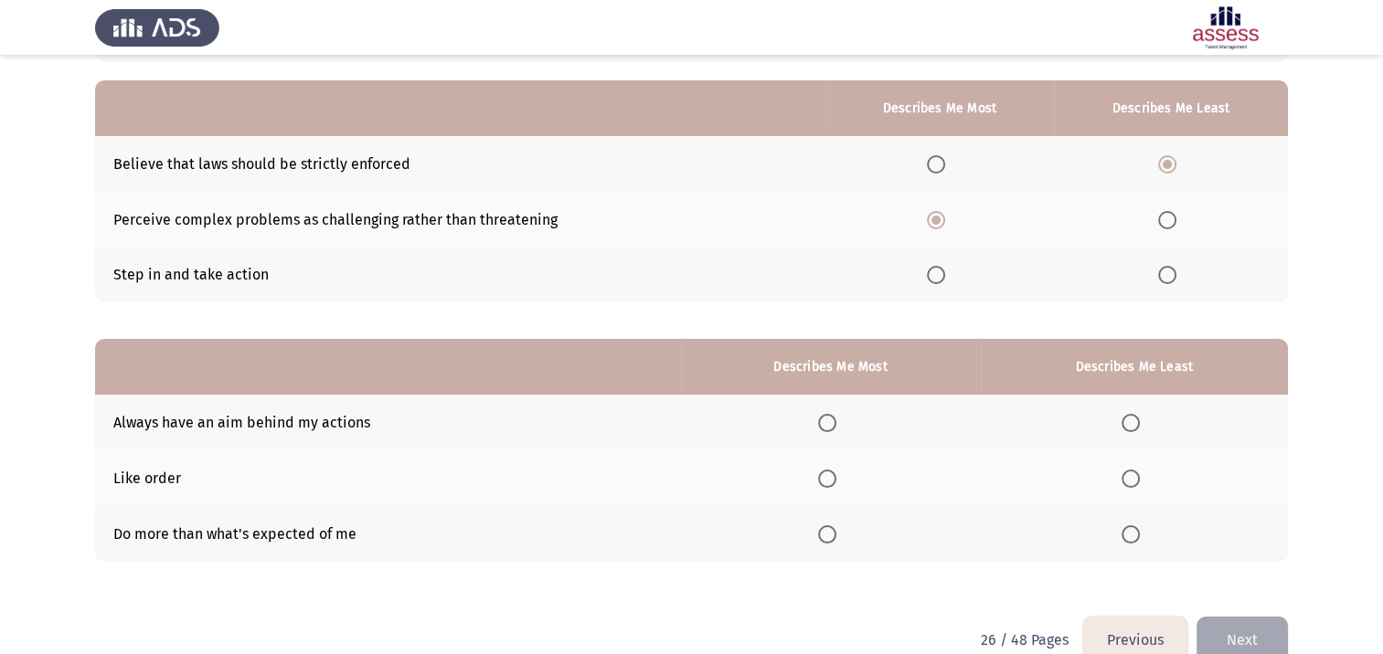
scroll to position [183, 0]
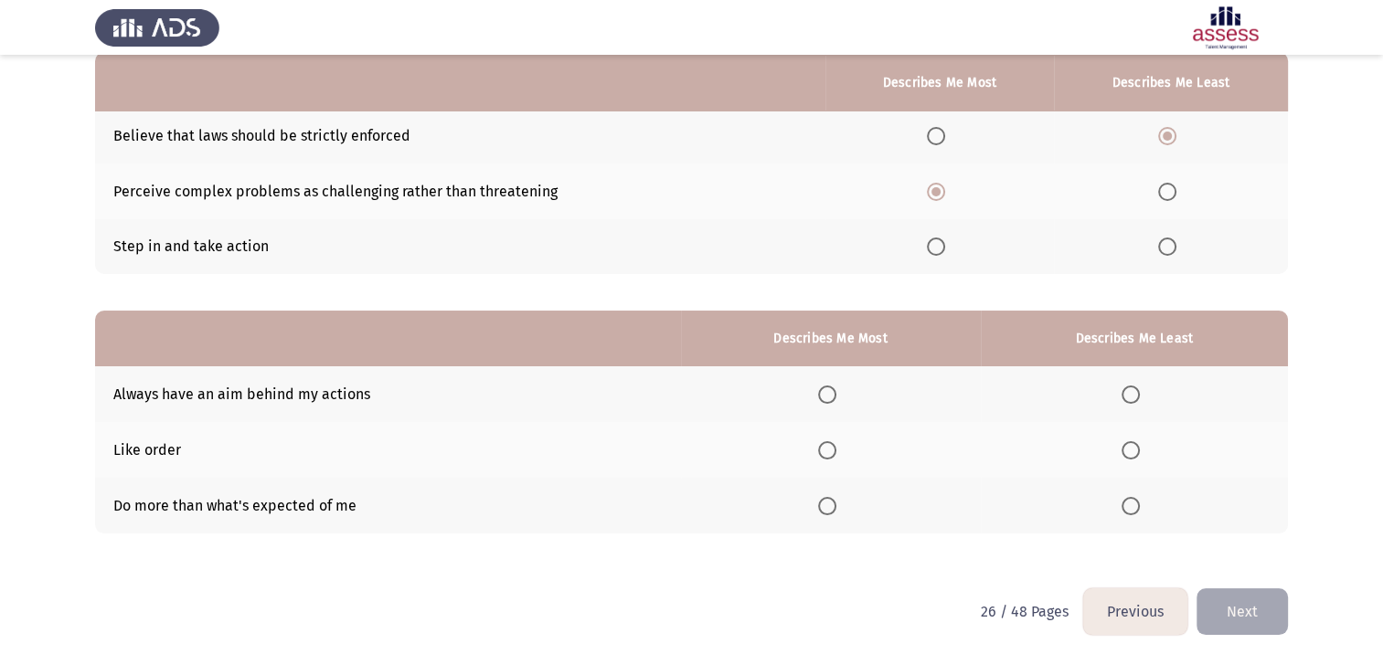
click at [834, 395] on span "Select an option" at bounding box center [827, 395] width 18 height 18
click at [834, 395] on input "Select an option" at bounding box center [827, 395] width 18 height 18
click at [1134, 456] on span "Select an option" at bounding box center [1130, 450] width 18 height 18
click at [1134, 456] on input "Select an option" at bounding box center [1130, 450] width 18 height 18
click at [1128, 512] on span "Select an option" at bounding box center [1130, 506] width 18 height 18
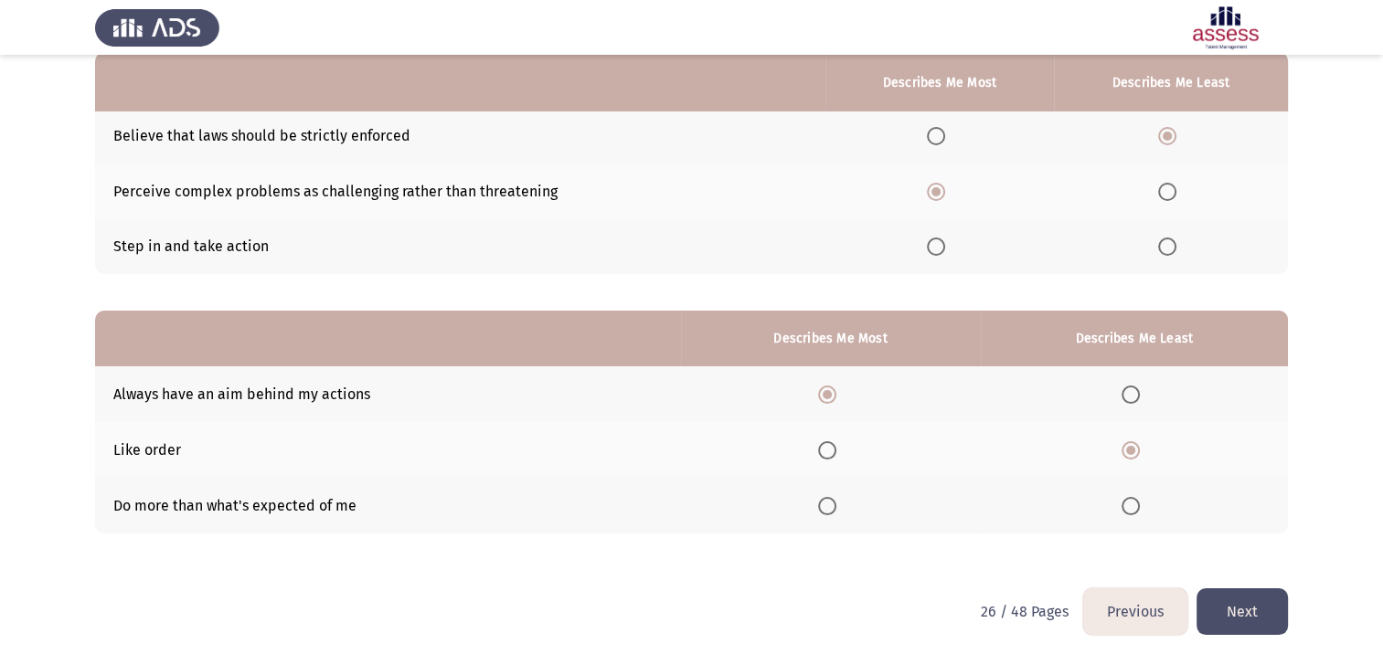
click at [1128, 512] on input "Select an option" at bounding box center [1130, 506] width 18 height 18
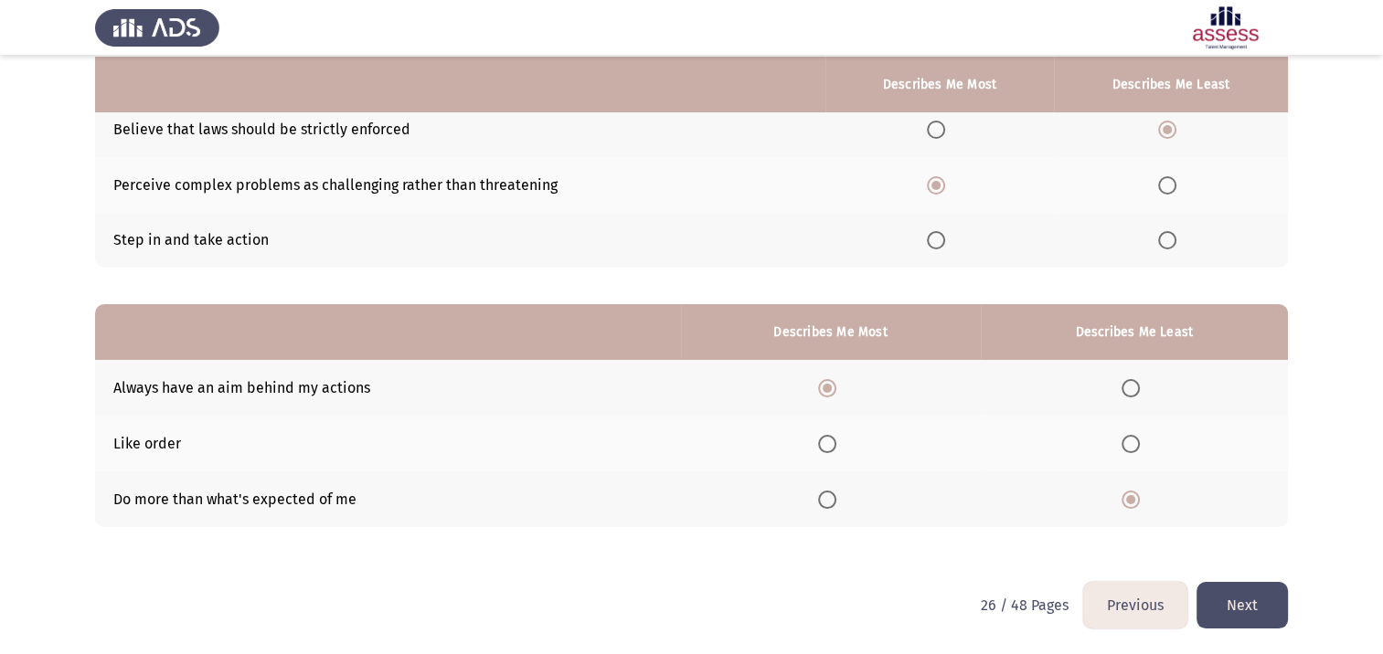
scroll to position [190, 0]
click at [1234, 613] on button "Next" at bounding box center [1241, 604] width 91 height 47
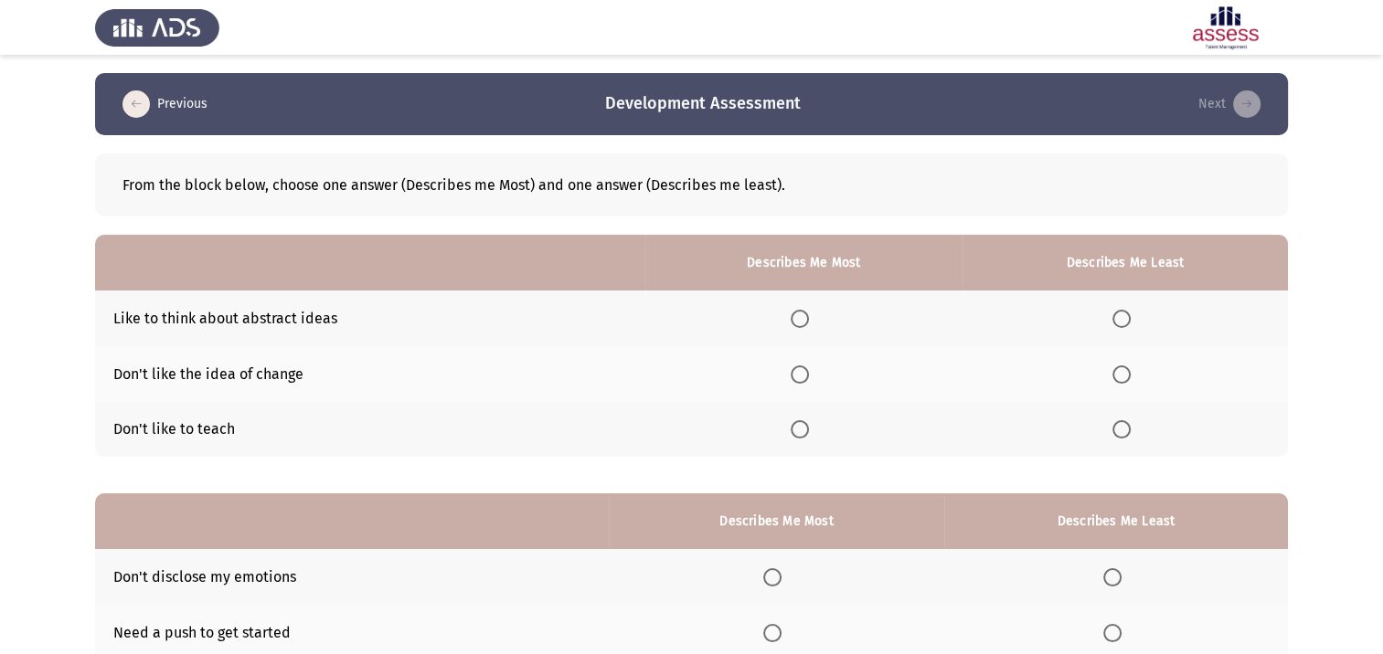
click at [1123, 318] on span "Select an option" at bounding box center [1121, 319] width 18 height 18
click at [1123, 318] on input "Select an option" at bounding box center [1121, 319] width 18 height 18
click at [795, 430] on span "Select an option" at bounding box center [800, 429] width 18 height 18
click at [795, 430] on input "Select an option" at bounding box center [800, 429] width 18 height 18
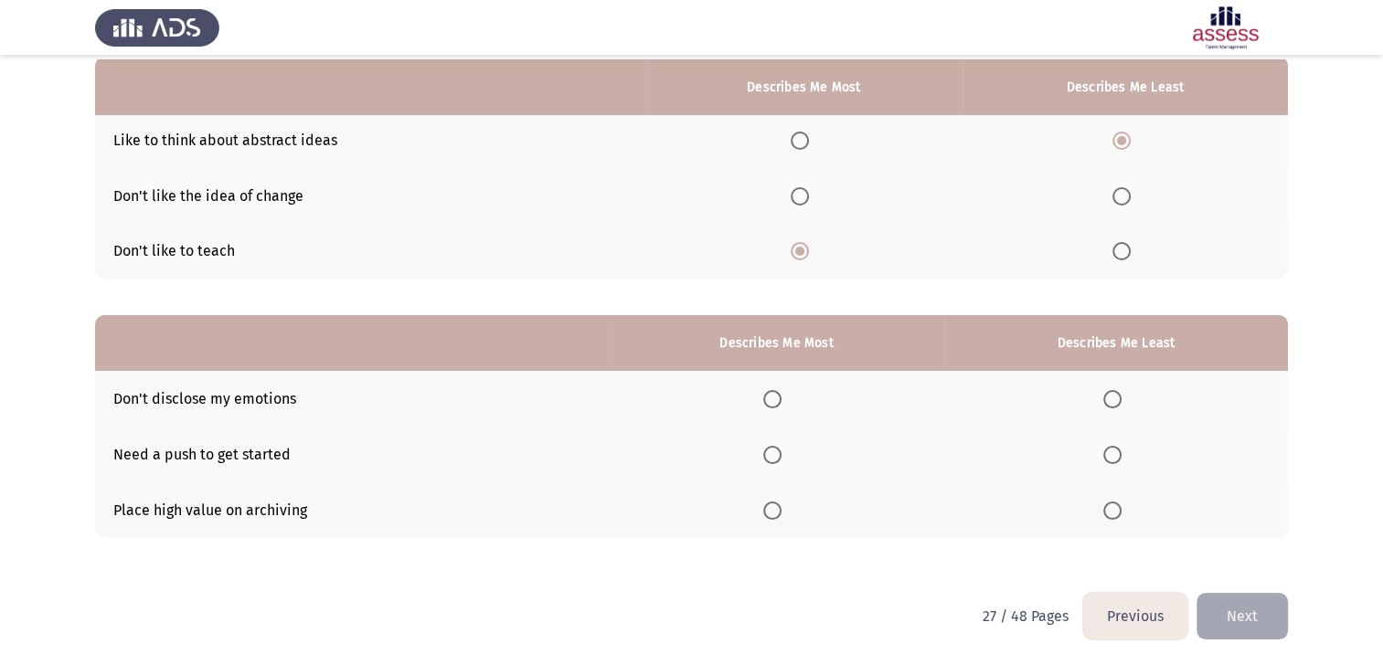
scroll to position [183, 0]
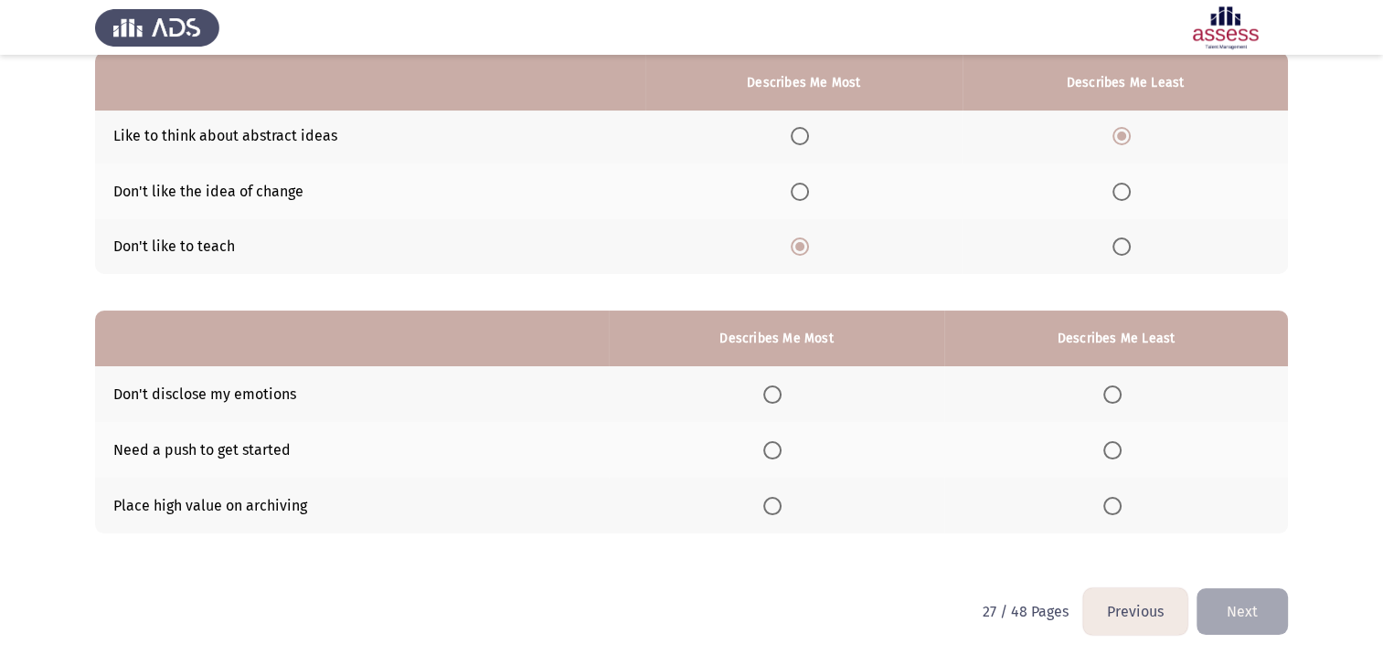
click at [778, 508] on span "Select an option" at bounding box center [772, 506] width 18 height 18
click at [778, 508] on input "Select an option" at bounding box center [772, 506] width 18 height 18
click at [1115, 452] on span "Select an option" at bounding box center [1112, 450] width 18 height 18
click at [1115, 452] on input "Select an option" at bounding box center [1112, 450] width 18 height 18
click at [1232, 607] on button "Next" at bounding box center [1241, 612] width 91 height 47
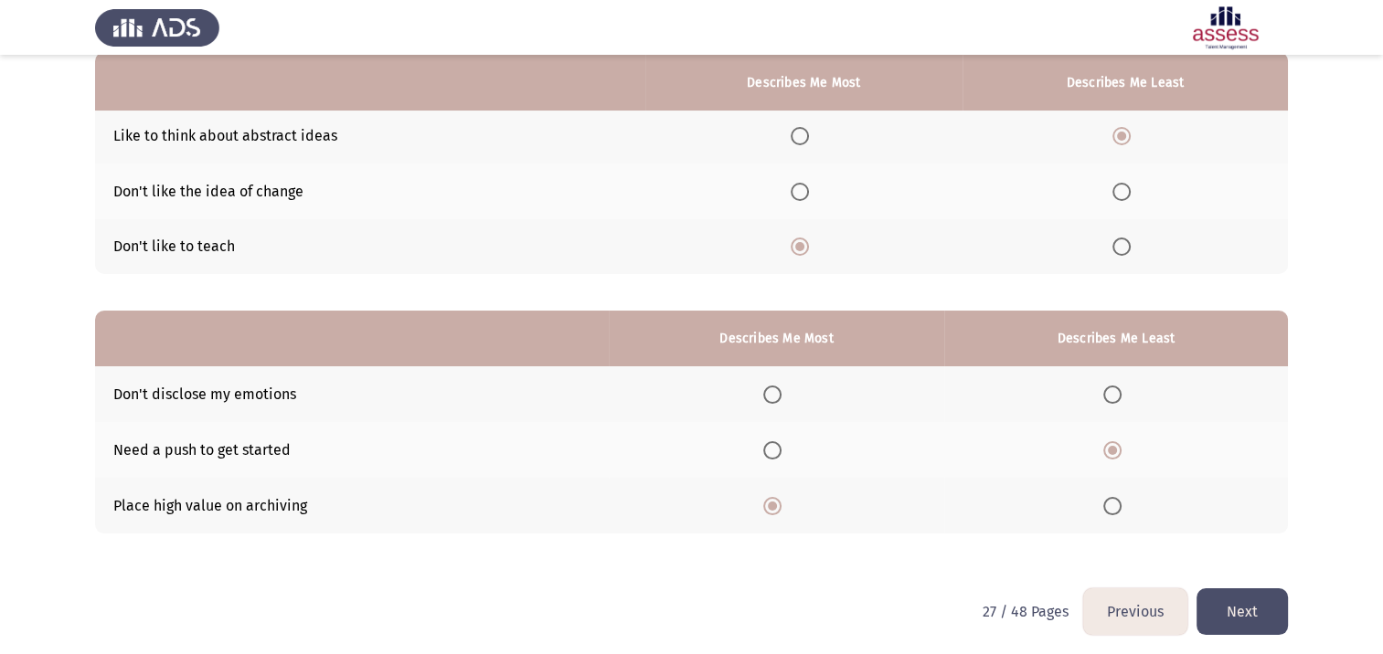
scroll to position [0, 0]
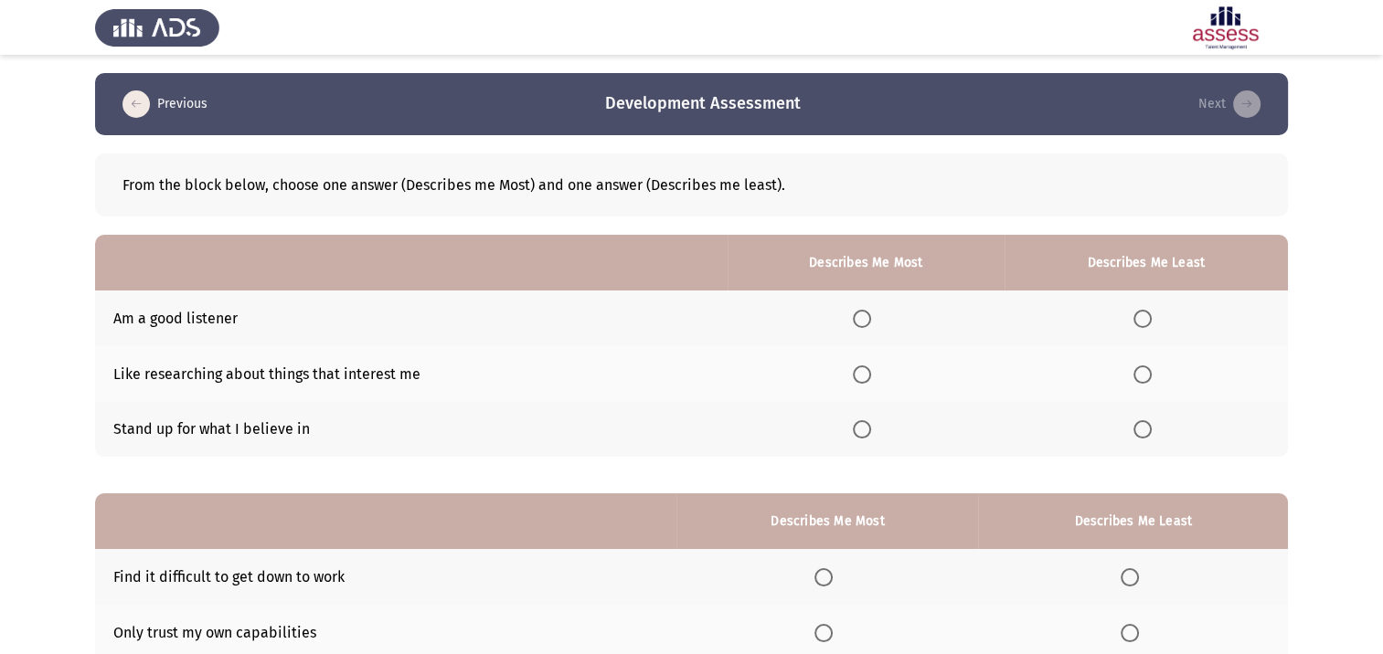
click at [866, 319] on span "Select an option" at bounding box center [862, 319] width 18 height 18
click at [866, 319] on input "Select an option" at bounding box center [862, 319] width 18 height 18
click at [1138, 435] on span "Select an option" at bounding box center [1142, 429] width 18 height 18
click at [1138, 435] on input "Select an option" at bounding box center [1142, 429] width 18 height 18
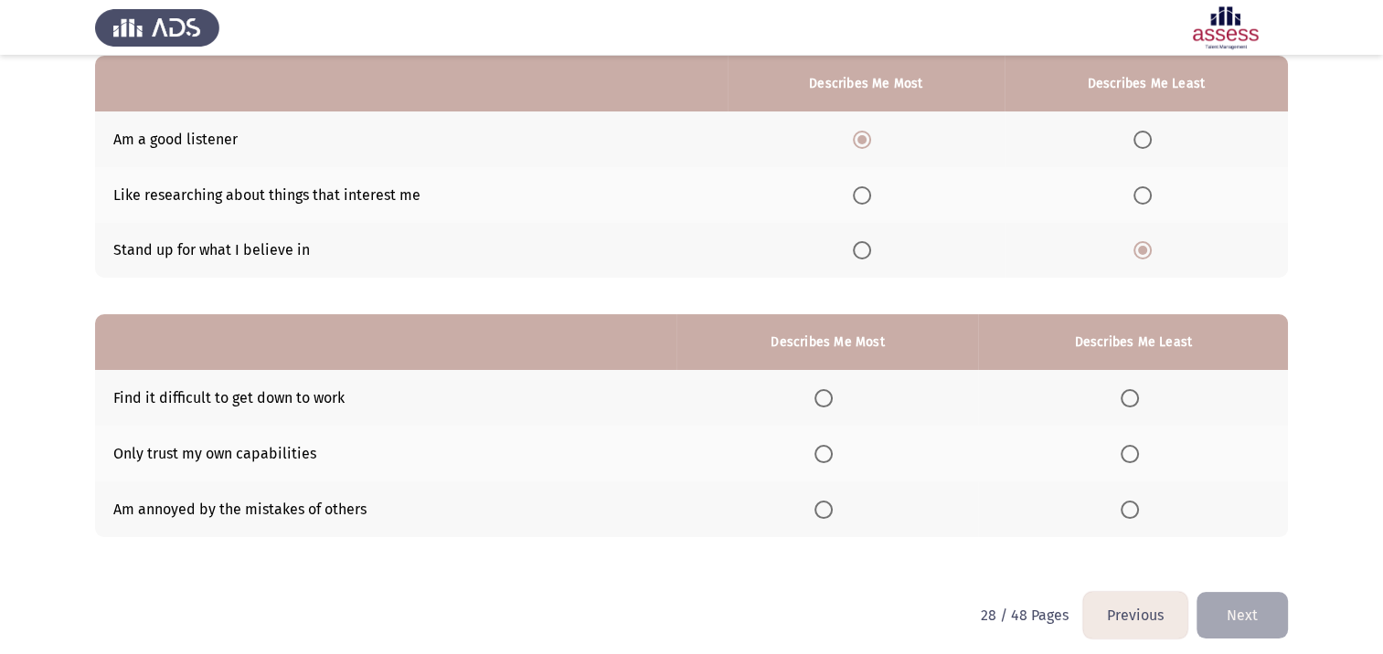
scroll to position [183, 0]
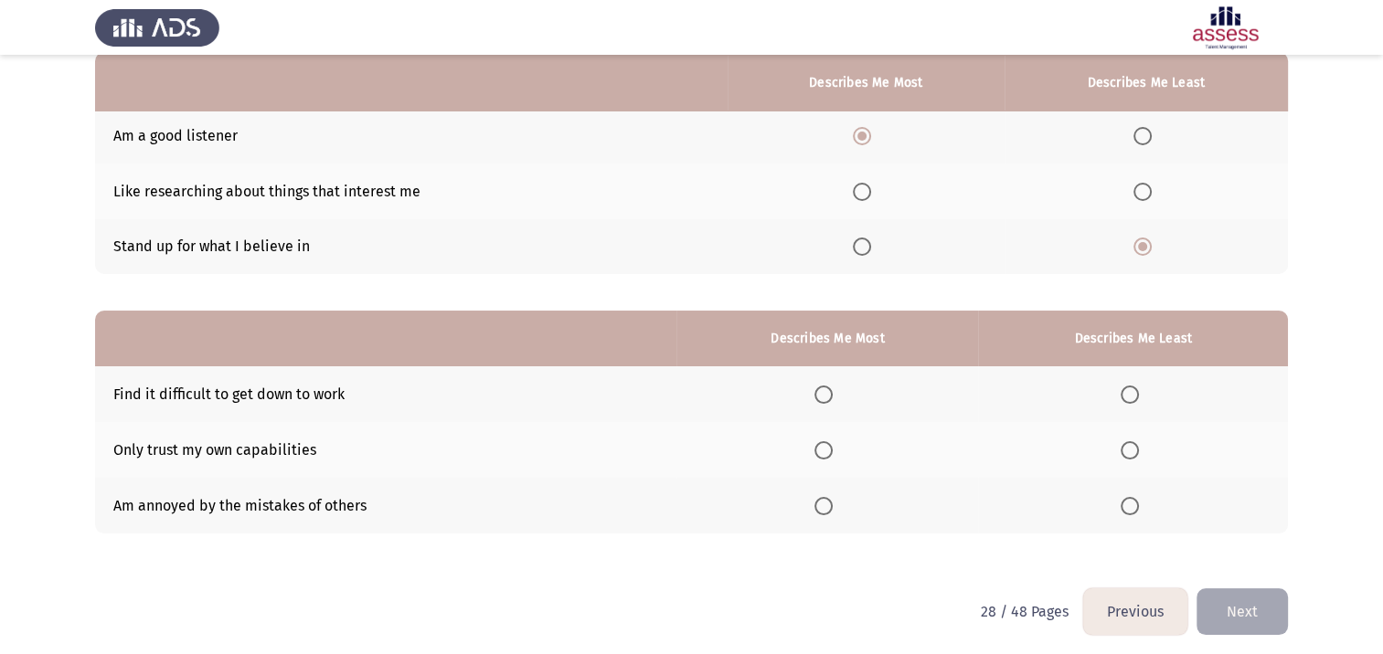
click at [827, 399] on span "Select an option" at bounding box center [823, 395] width 18 height 18
click at [827, 399] on input "Select an option" at bounding box center [823, 395] width 18 height 18
click at [1137, 452] on span "Select an option" at bounding box center [1130, 450] width 18 height 18
click at [1137, 452] on input "Select an option" at bounding box center [1130, 450] width 18 height 18
click at [1239, 615] on button "Next" at bounding box center [1241, 612] width 91 height 47
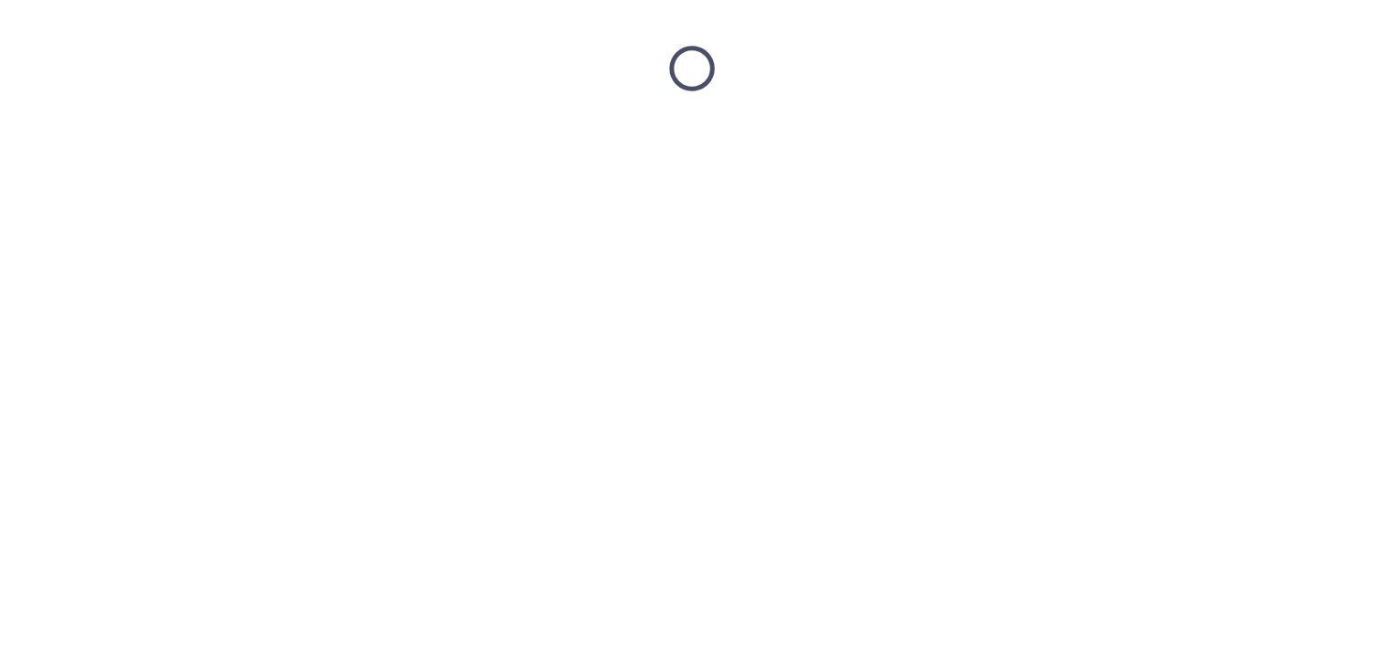
scroll to position [0, 0]
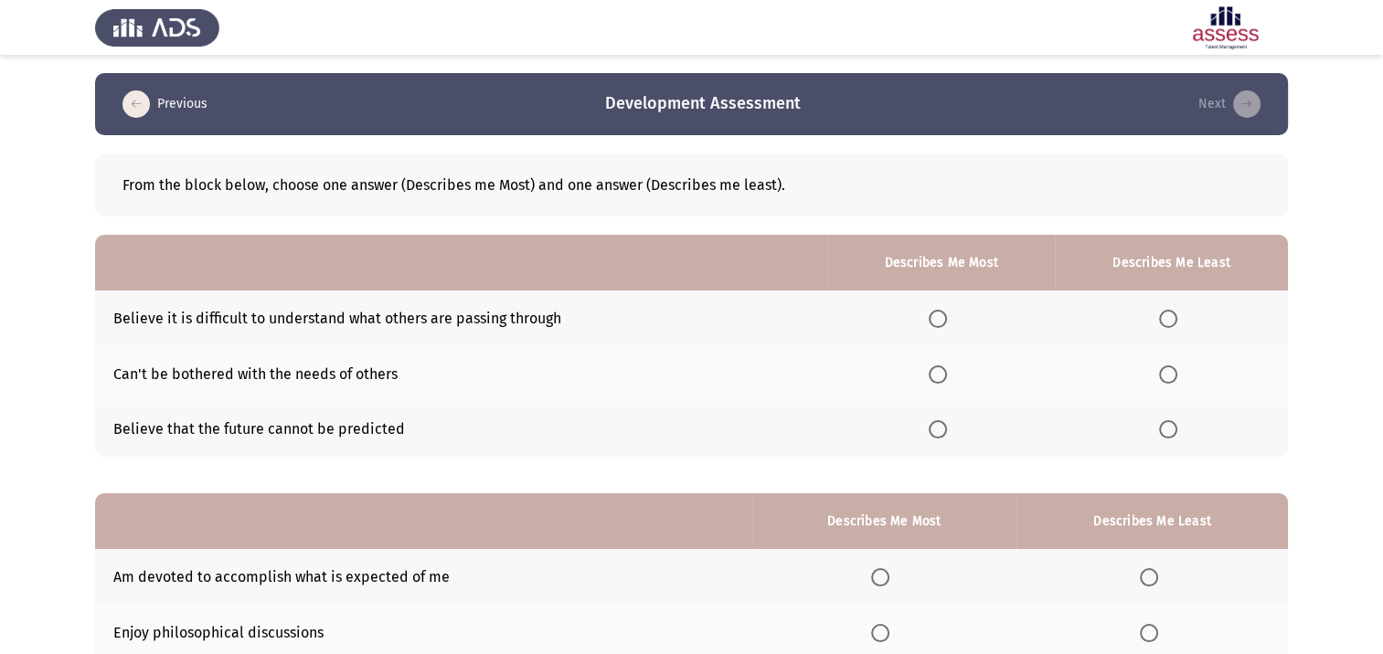
click at [1174, 436] on span "Select an option" at bounding box center [1168, 429] width 18 height 18
click at [1174, 436] on input "Select an option" at bounding box center [1168, 429] width 18 height 18
click at [947, 318] on span "Select an option" at bounding box center [938, 319] width 18 height 18
click at [947, 318] on input "Select an option" at bounding box center [938, 319] width 18 height 18
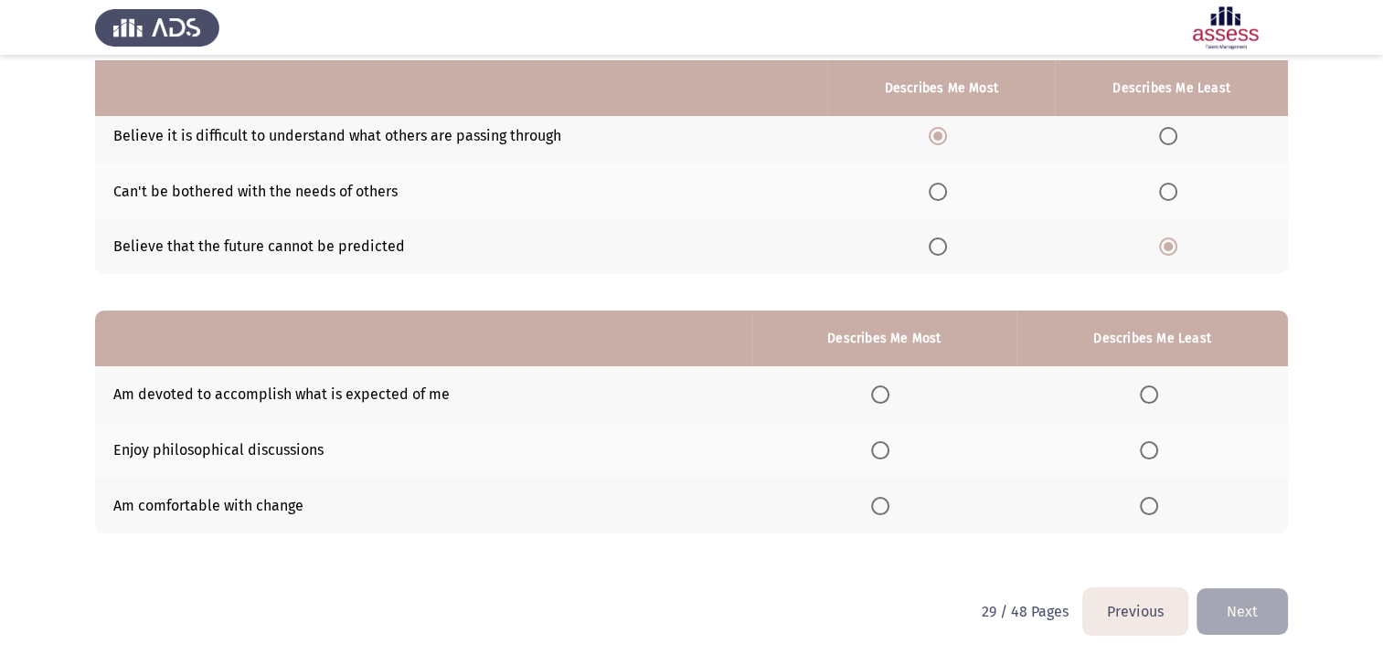
scroll to position [190, 0]
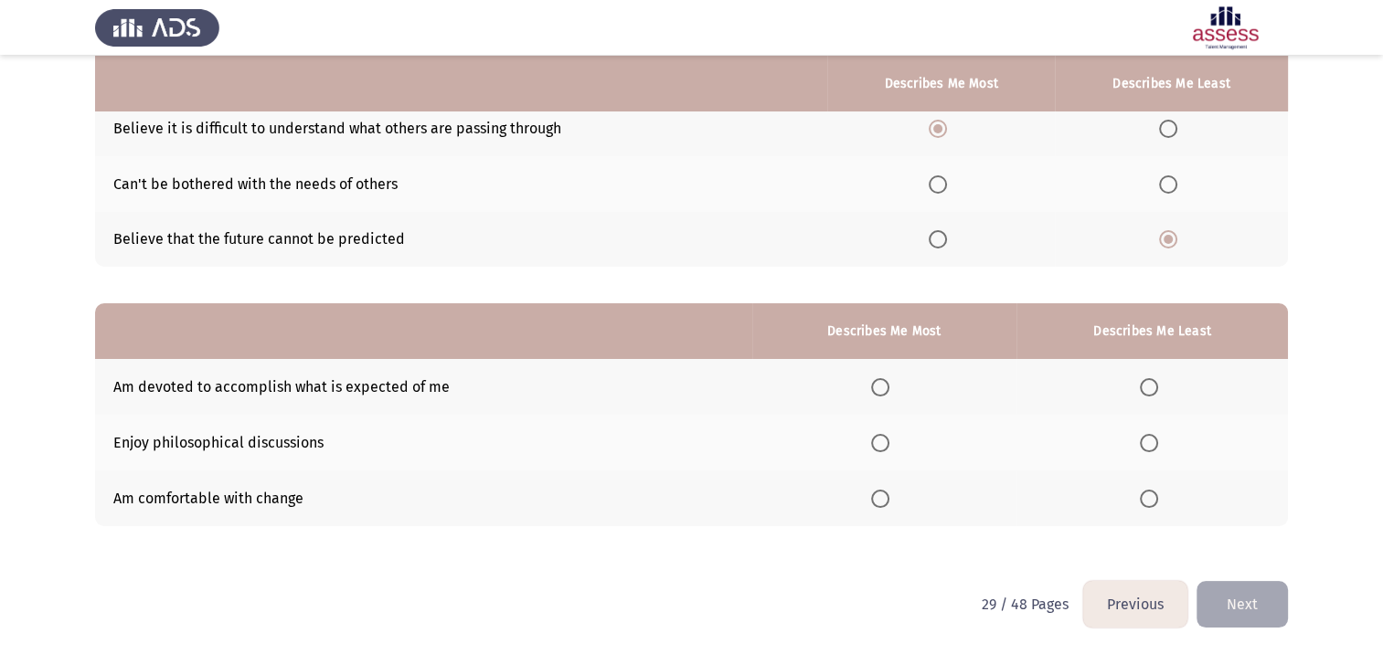
click at [1152, 447] on span "Select an option" at bounding box center [1149, 443] width 18 height 18
click at [1152, 447] on input "Select an option" at bounding box center [1149, 443] width 18 height 18
click at [886, 494] on span "Select an option" at bounding box center [880, 499] width 18 height 18
click at [886, 494] on input "Select an option" at bounding box center [880, 499] width 18 height 18
click at [1254, 603] on button "Next" at bounding box center [1241, 604] width 91 height 47
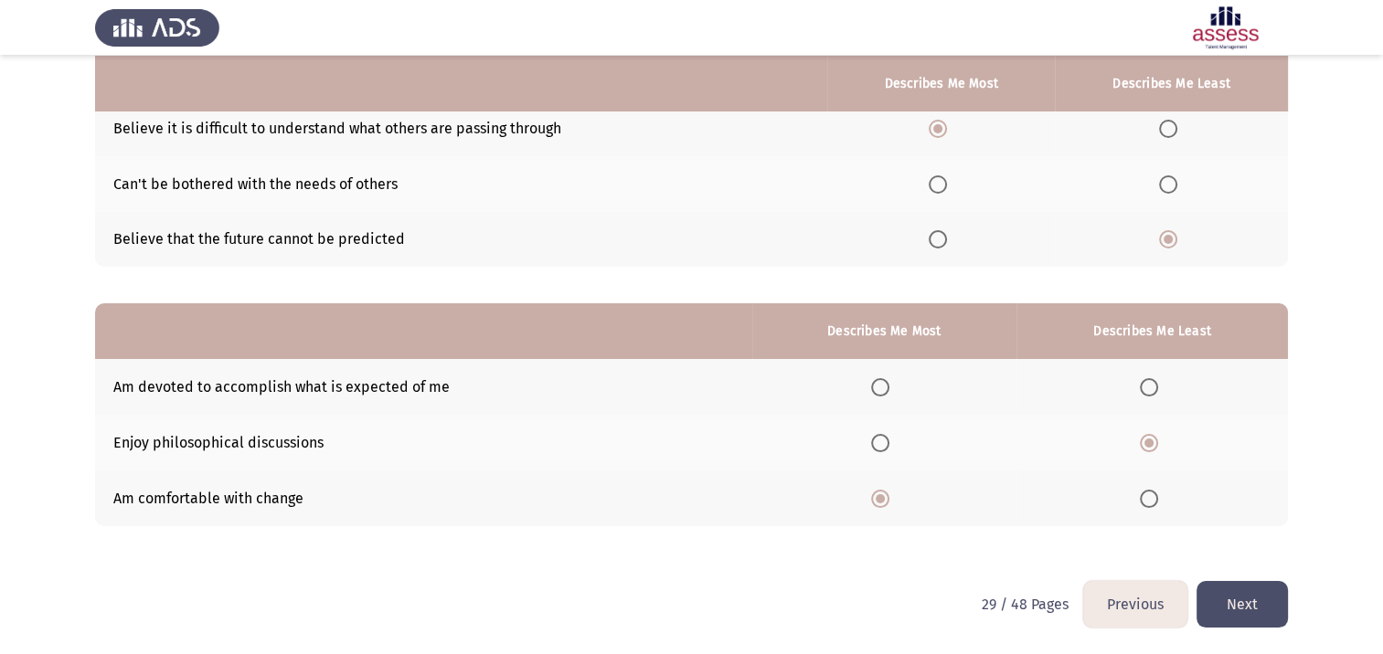
scroll to position [0, 0]
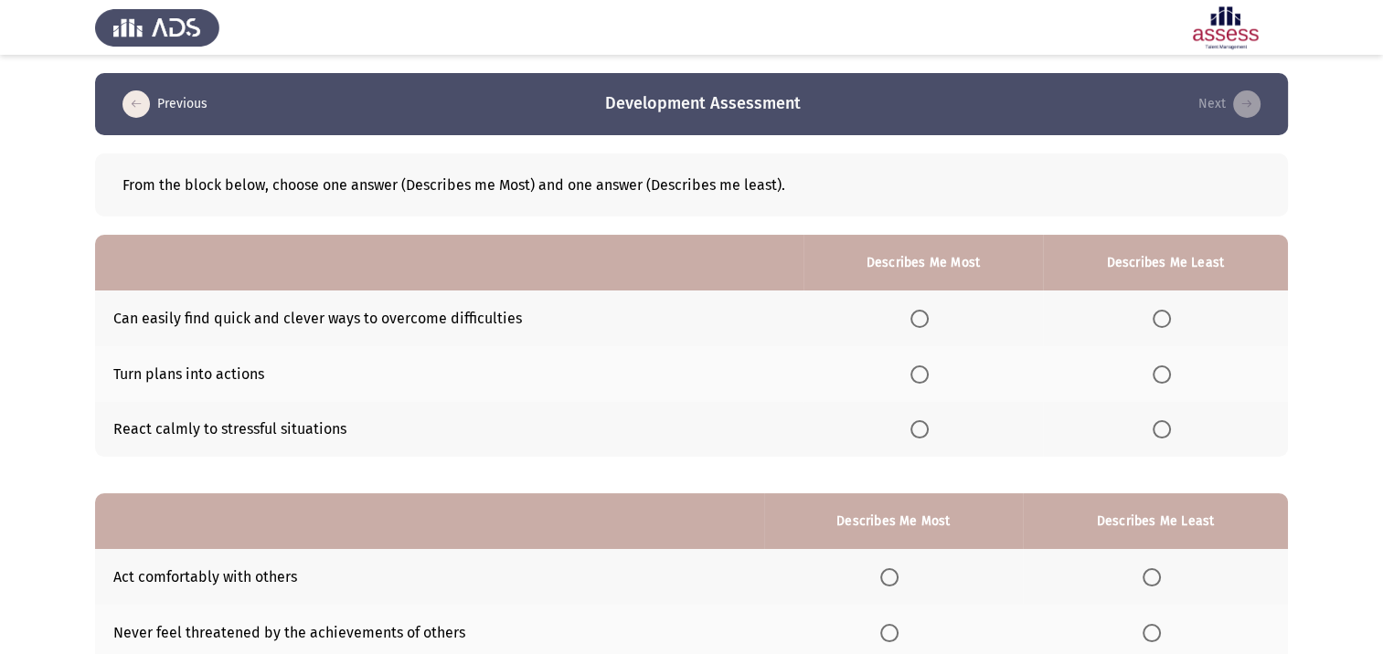
click at [928, 373] on span "Select an option" at bounding box center [919, 375] width 18 height 18
click at [928, 373] on input "Select an option" at bounding box center [919, 375] width 18 height 18
click at [1163, 418] on th at bounding box center [1165, 430] width 245 height 56
click at [1162, 432] on span "Select an option" at bounding box center [1162, 429] width 18 height 18
click at [1162, 432] on input "Select an option" at bounding box center [1162, 429] width 18 height 18
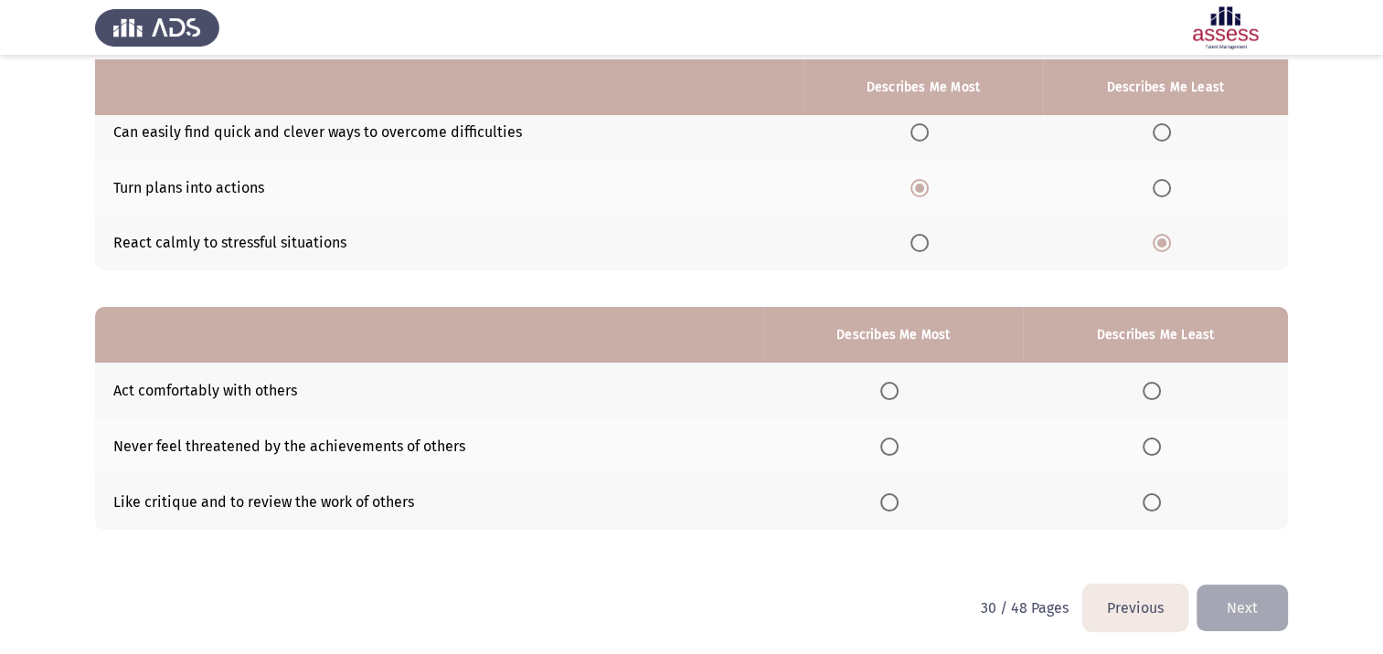
scroll to position [190, 0]
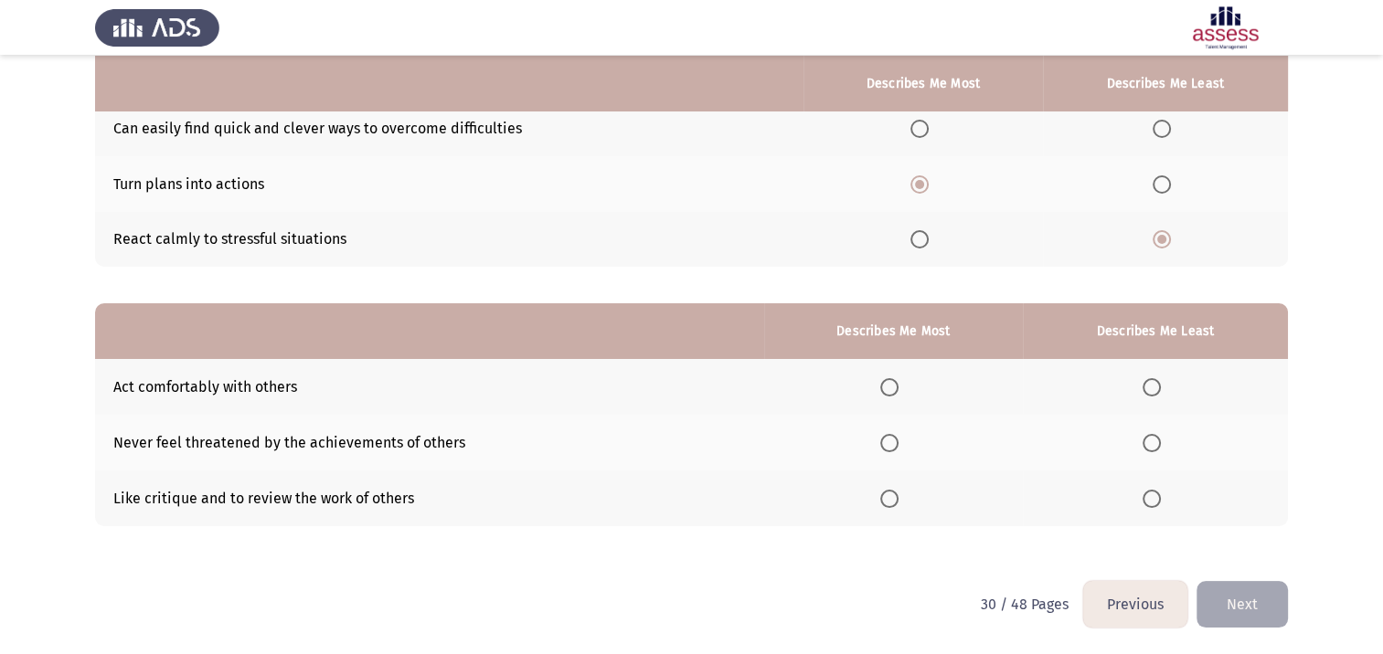
click at [1145, 501] on span "Select an option" at bounding box center [1151, 499] width 18 height 18
click at [1145, 501] on input "Select an option" at bounding box center [1151, 499] width 18 height 18
click at [892, 446] on span "Select an option" at bounding box center [889, 443] width 18 height 18
click at [892, 446] on input "Select an option" at bounding box center [889, 443] width 18 height 18
click at [1251, 605] on button "Next" at bounding box center [1241, 604] width 91 height 47
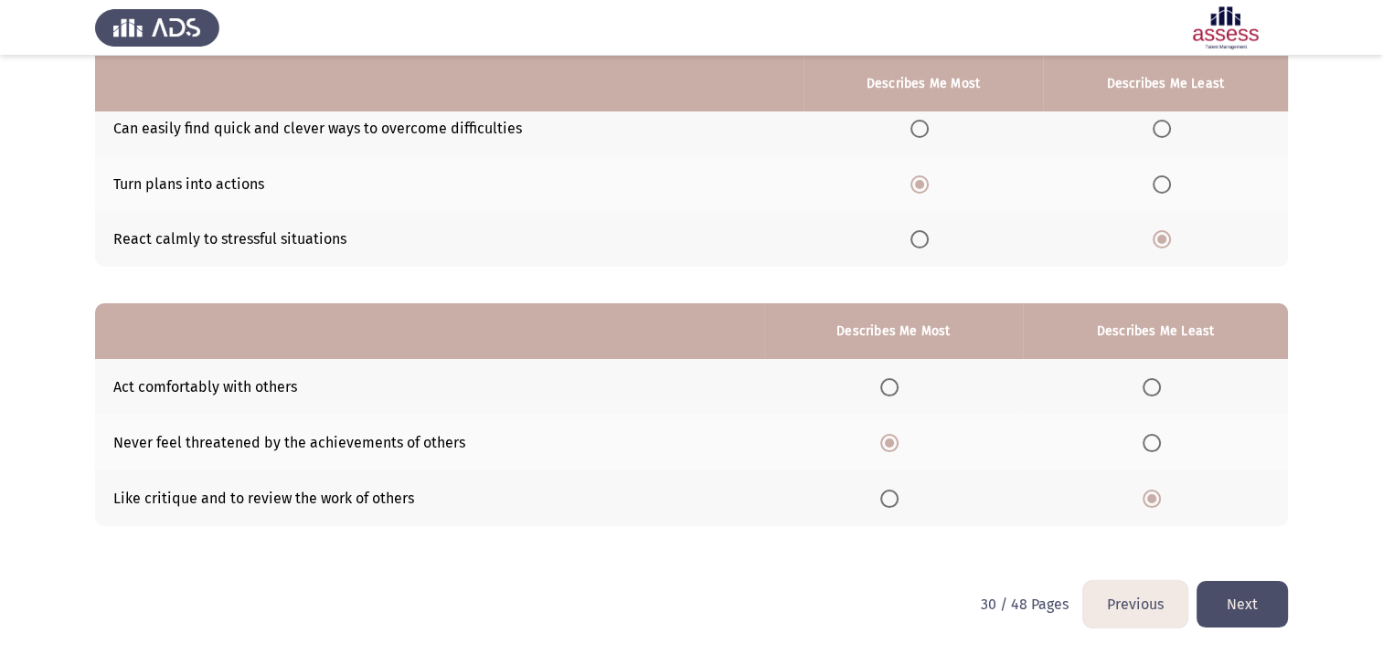
scroll to position [0, 0]
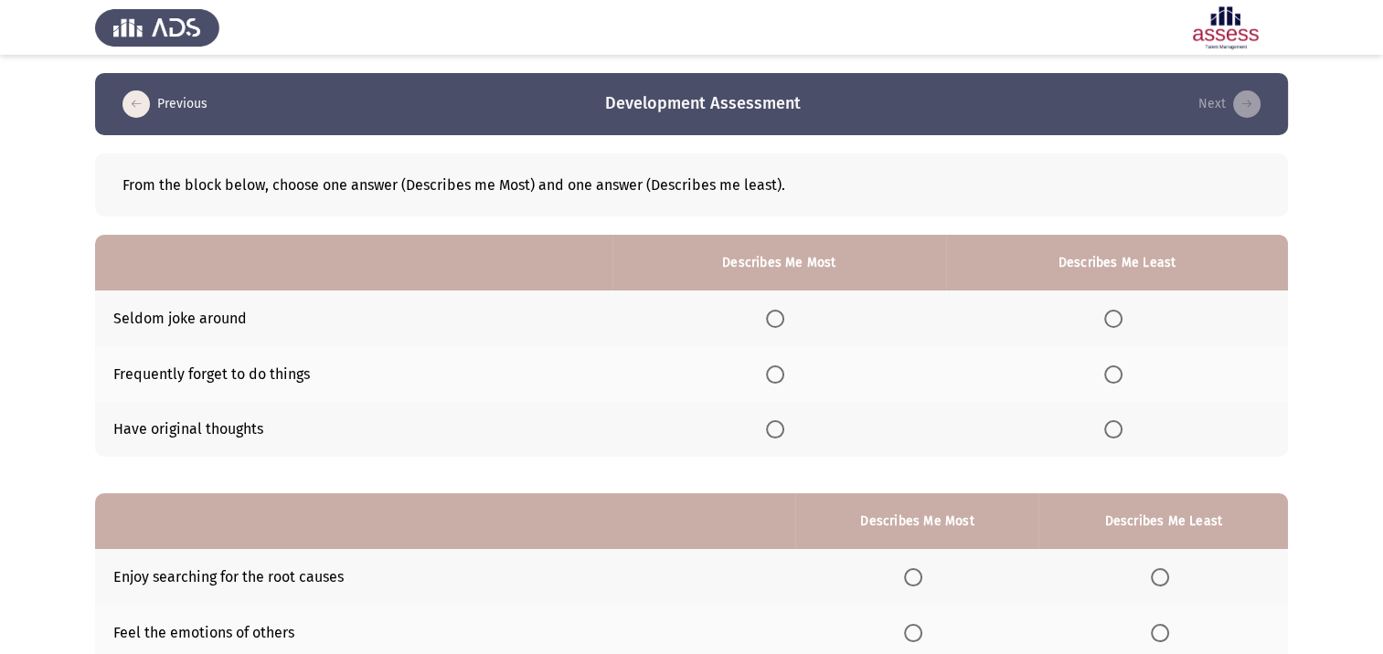
click at [783, 432] on span "Select an option" at bounding box center [775, 429] width 18 height 18
click at [783, 432] on input "Select an option" at bounding box center [775, 429] width 18 height 18
click at [1118, 373] on span "Select an option" at bounding box center [1113, 375] width 18 height 18
click at [1118, 373] on input "Select an option" at bounding box center [1113, 375] width 18 height 18
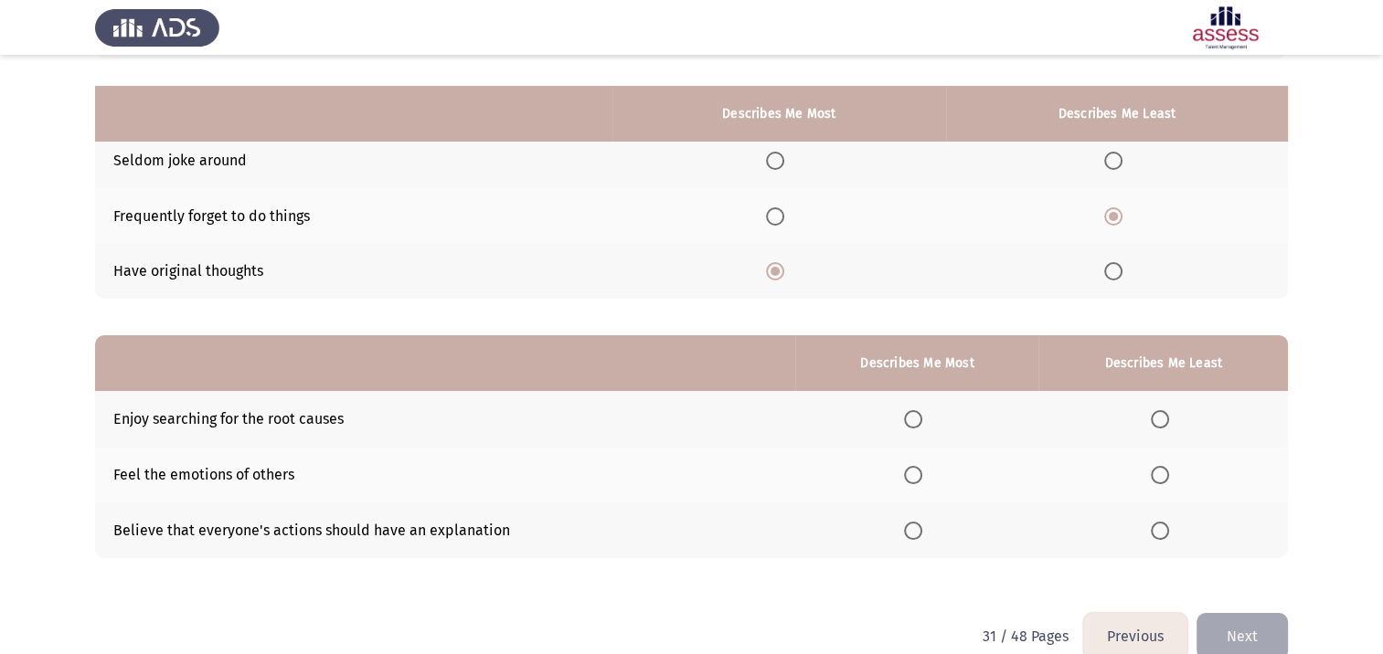
scroll to position [190, 0]
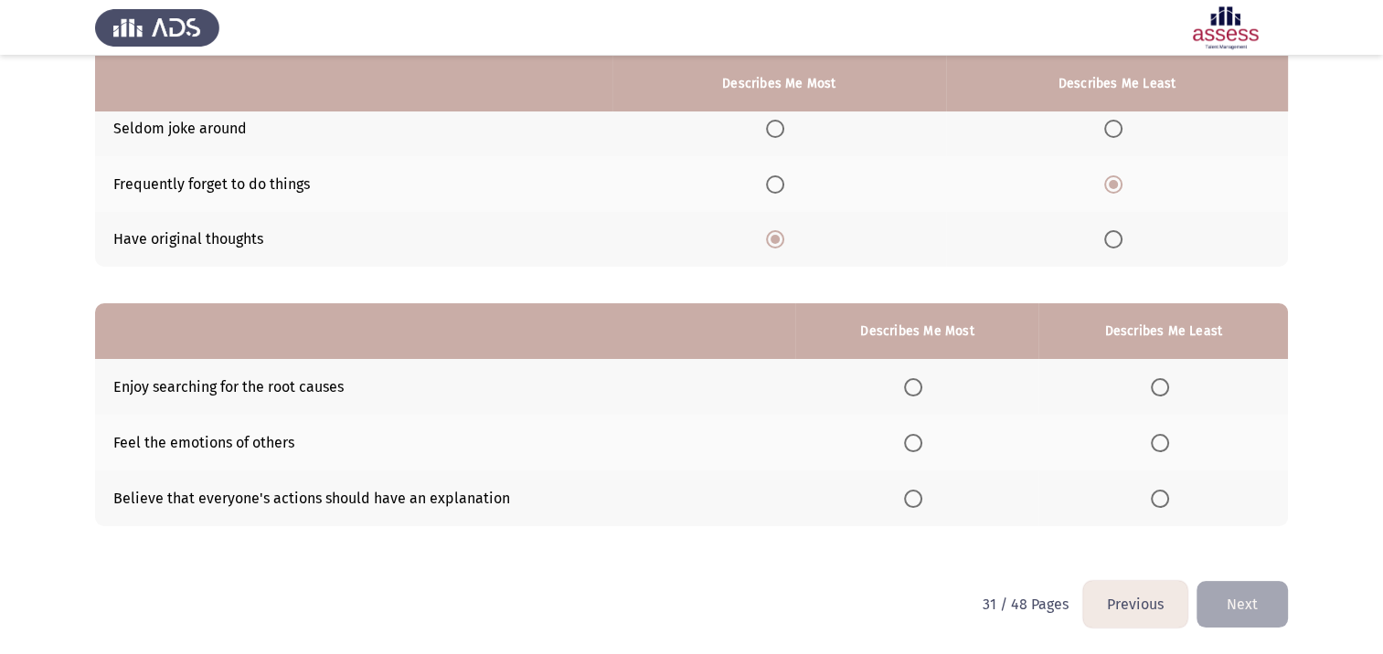
click at [913, 493] on span "Select an option" at bounding box center [913, 499] width 18 height 18
click at [913, 493] on input "Select an option" at bounding box center [913, 499] width 18 height 18
click at [1166, 388] on span "Select an option" at bounding box center [1160, 387] width 18 height 18
click at [1166, 388] on input "Select an option" at bounding box center [1160, 387] width 18 height 18
click at [1236, 611] on button "Next" at bounding box center [1241, 604] width 91 height 47
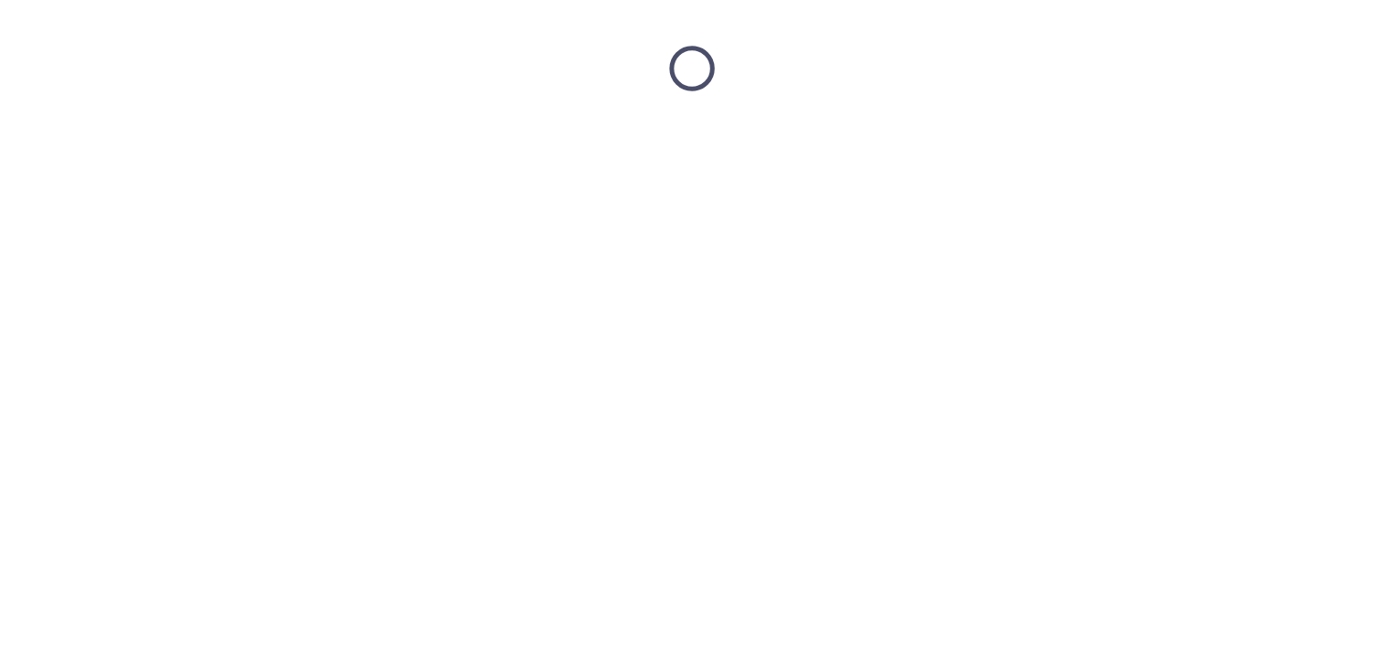
scroll to position [0, 0]
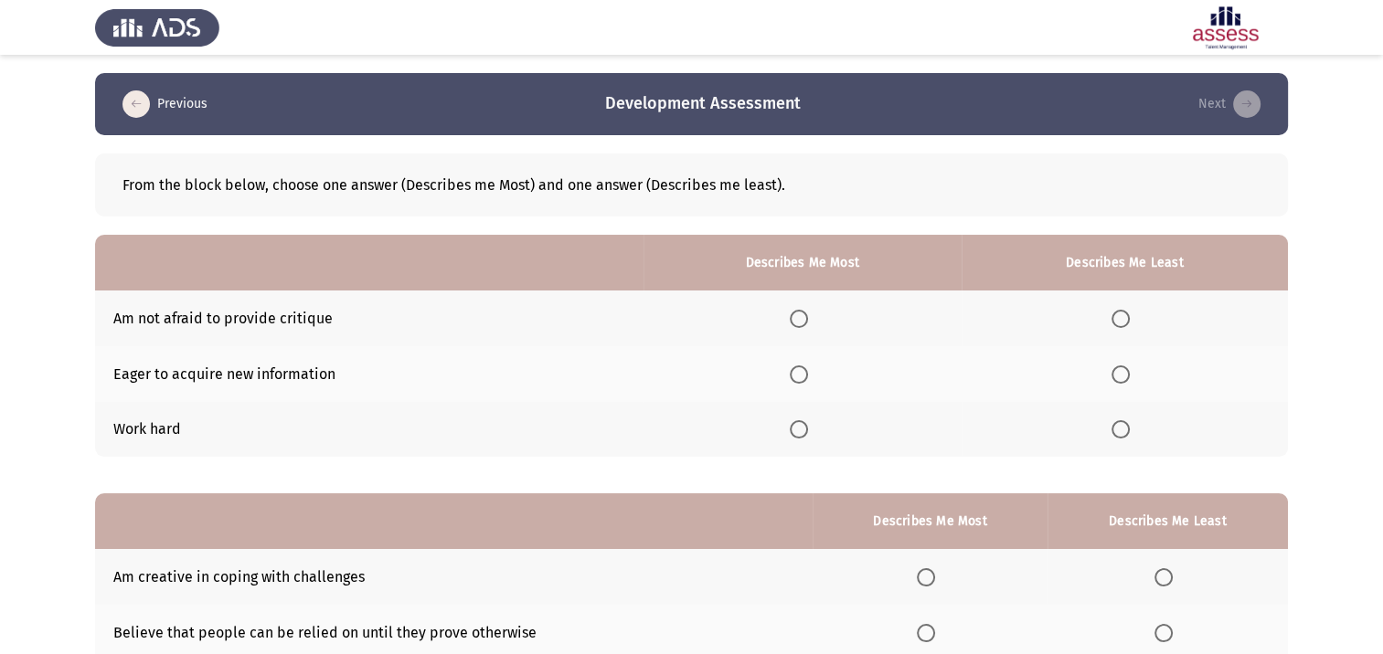
click at [1132, 322] on label "Select an option" at bounding box center [1124, 319] width 26 height 18
click at [1130, 322] on input "Select an option" at bounding box center [1120, 319] width 18 height 18
click at [804, 371] on span "Select an option" at bounding box center [799, 375] width 18 height 18
click at [804, 371] on input "Select an option" at bounding box center [799, 375] width 18 height 18
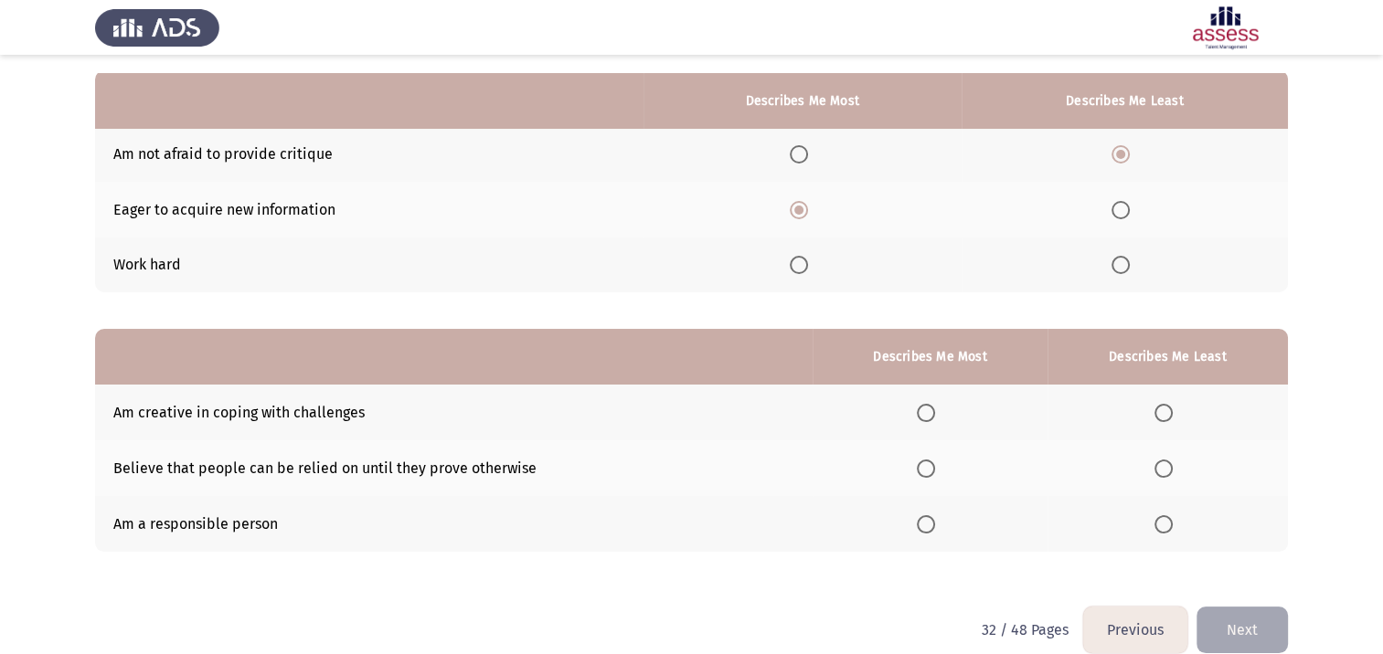
scroll to position [183, 0]
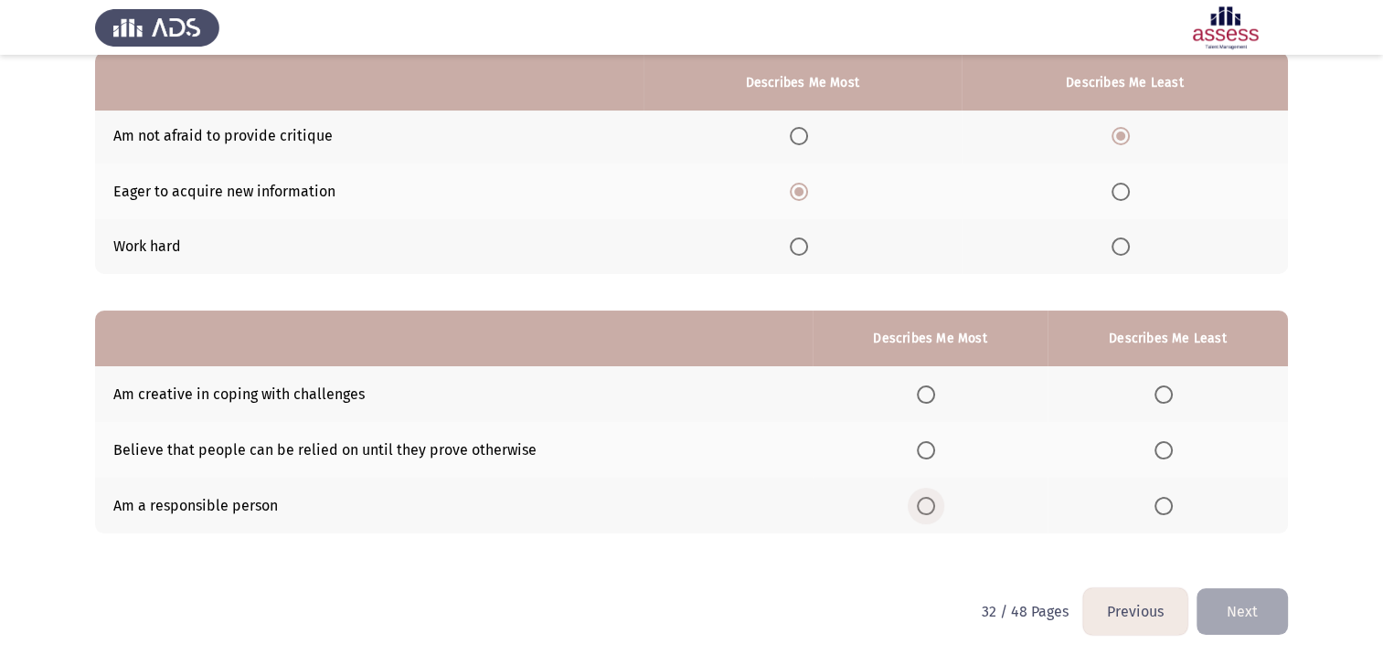
click at [924, 515] on span "Select an option" at bounding box center [926, 506] width 18 height 18
click at [924, 515] on input "Select an option" at bounding box center [926, 506] width 18 height 18
click at [1171, 395] on span "Select an option" at bounding box center [1163, 395] width 18 height 18
click at [1171, 395] on input "Select an option" at bounding box center [1163, 395] width 18 height 18
click at [1232, 604] on button "Next" at bounding box center [1241, 612] width 91 height 47
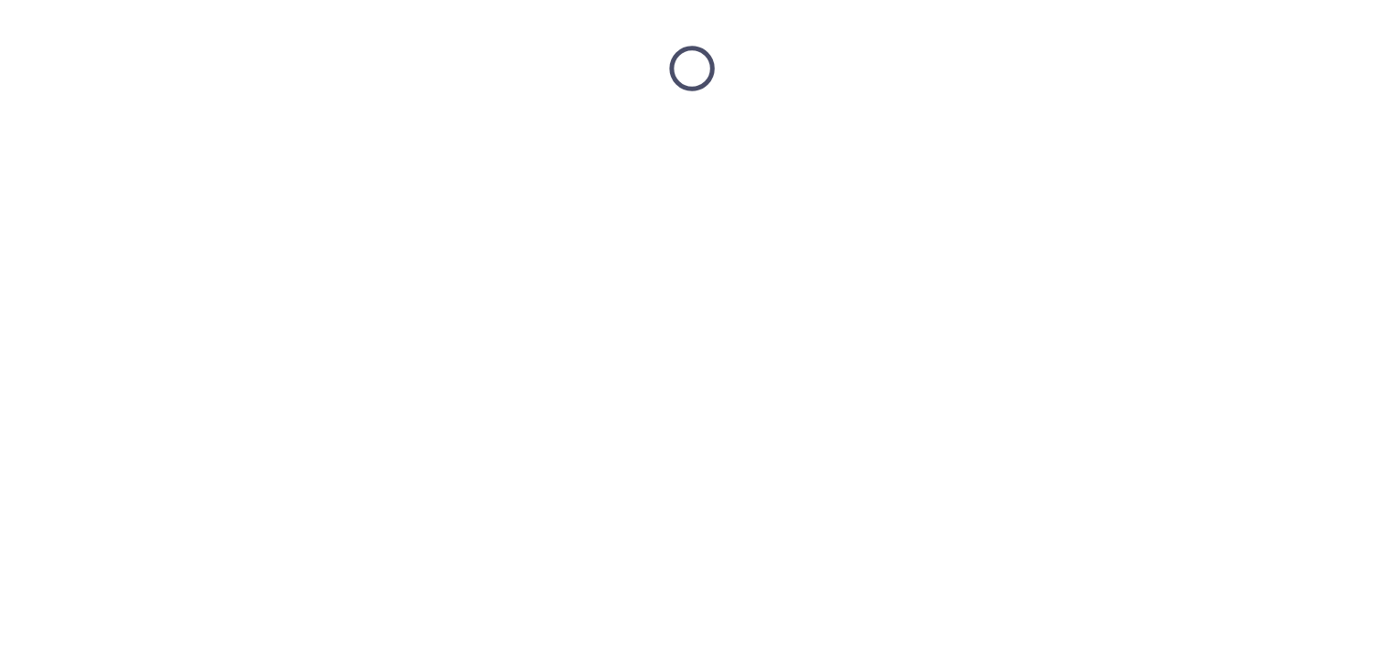
scroll to position [0, 0]
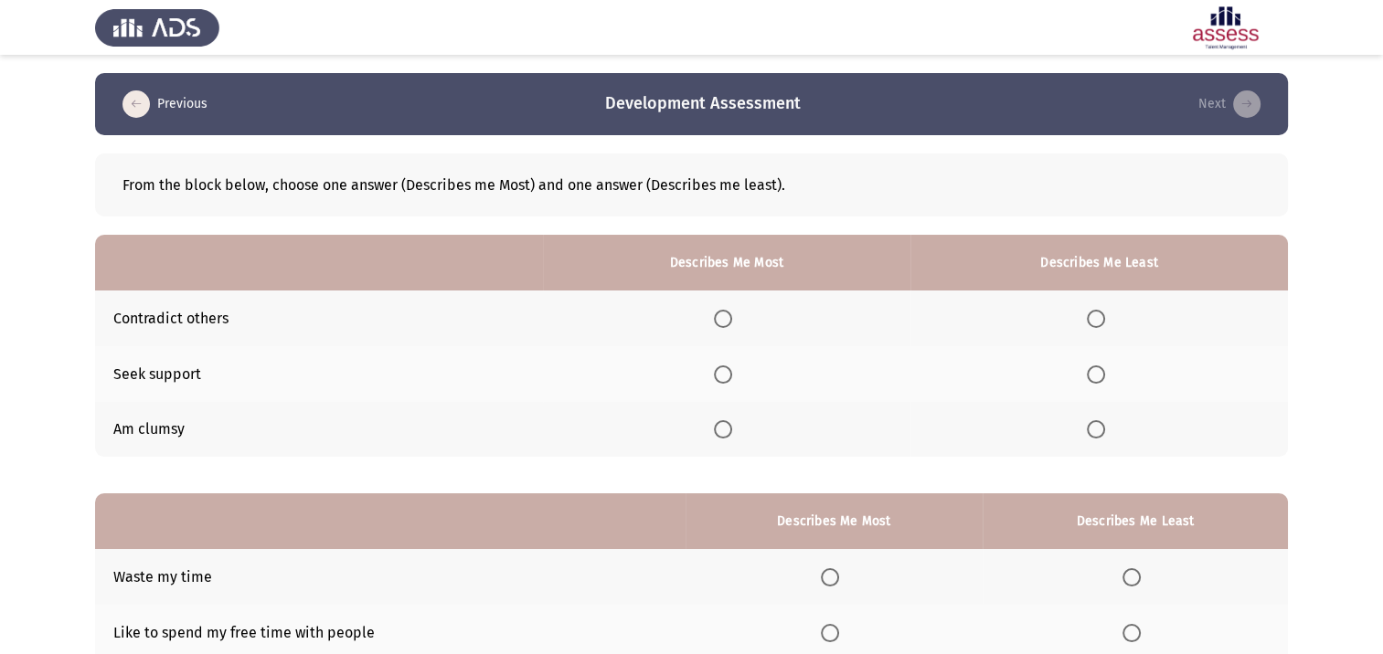
click at [1100, 431] on span "Select an option" at bounding box center [1096, 429] width 18 height 18
click at [1100, 431] on input "Select an option" at bounding box center [1096, 429] width 18 height 18
click at [722, 322] on span "Select an option" at bounding box center [723, 319] width 18 height 18
click at [722, 322] on input "Select an option" at bounding box center [723, 319] width 18 height 18
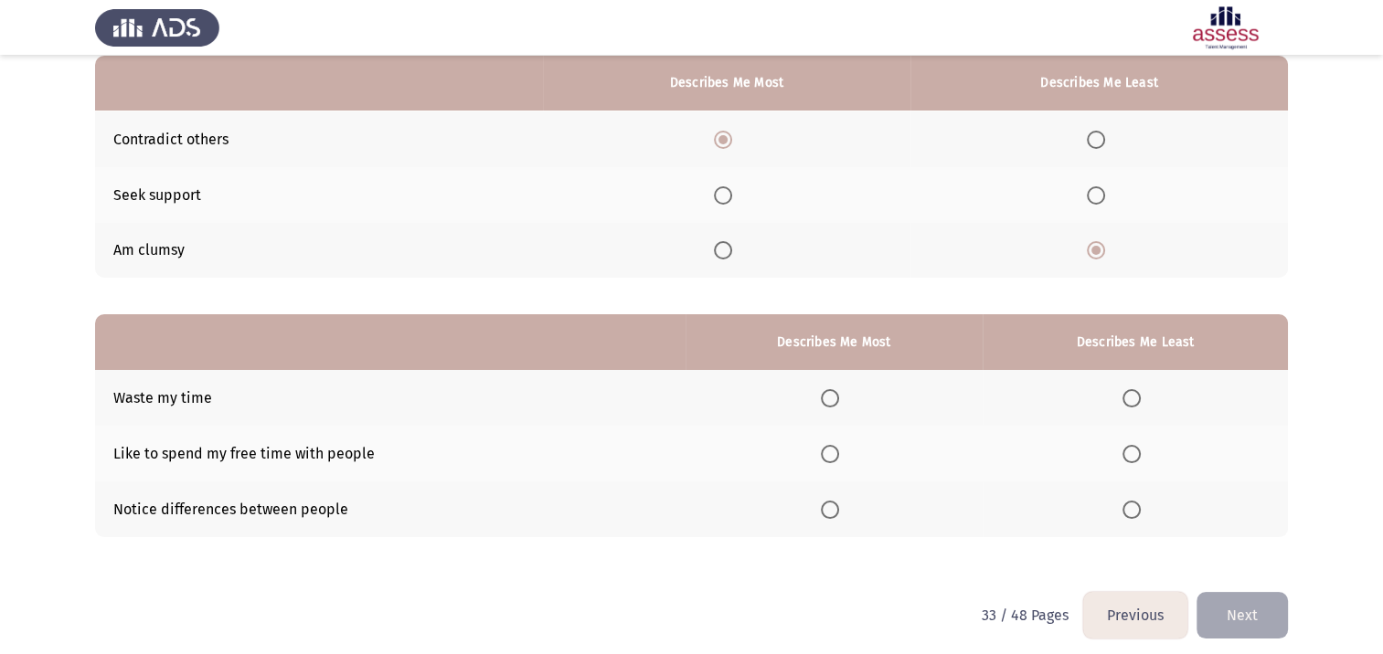
scroll to position [183, 0]
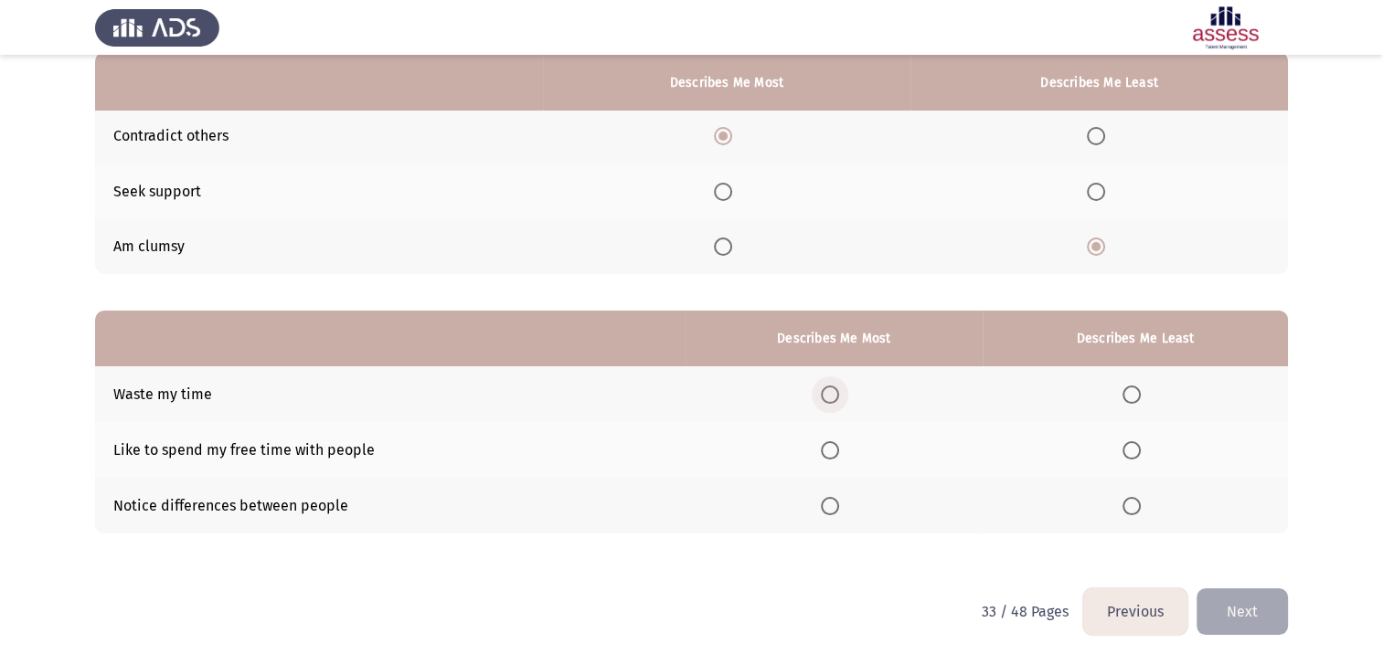
click at [845, 398] on label "Select an option" at bounding box center [834, 395] width 26 height 18
click at [839, 398] on input "Select an option" at bounding box center [830, 395] width 18 height 18
click at [1133, 450] on span "Select an option" at bounding box center [1131, 450] width 18 height 18
click at [1133, 450] on input "Select an option" at bounding box center [1131, 450] width 18 height 18
click at [1214, 613] on button "Next" at bounding box center [1241, 612] width 91 height 47
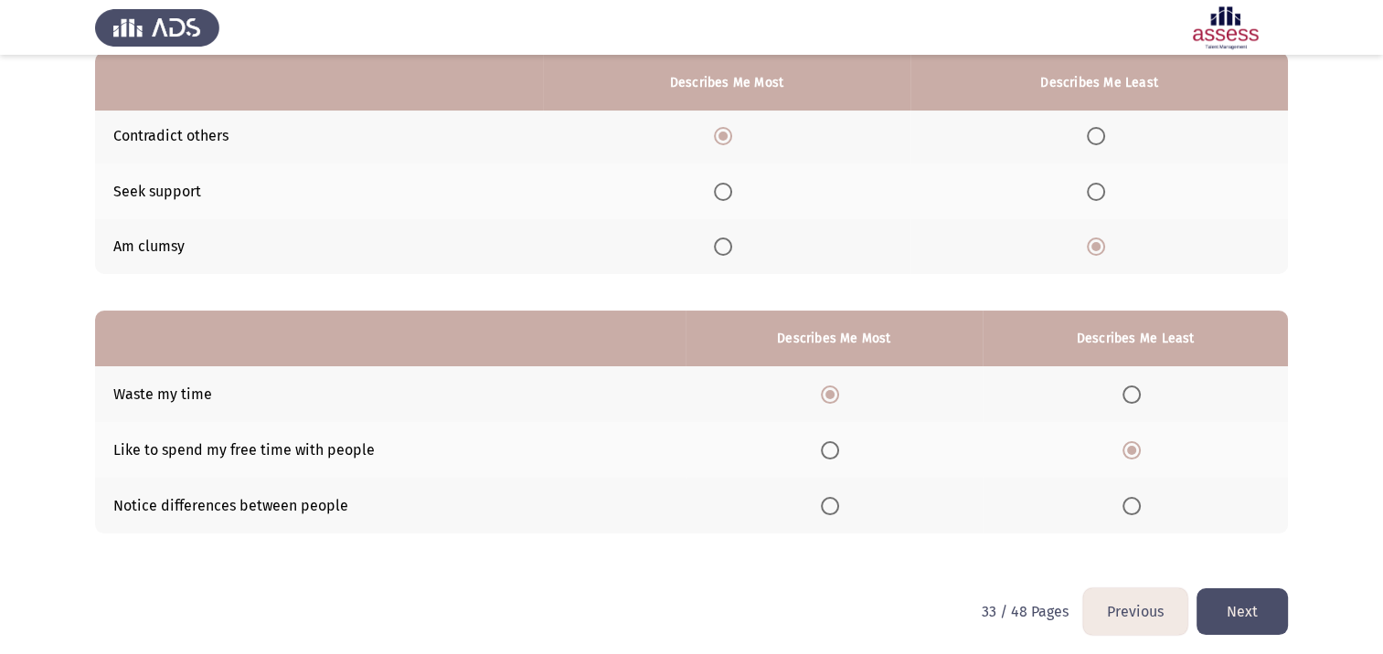
scroll to position [0, 0]
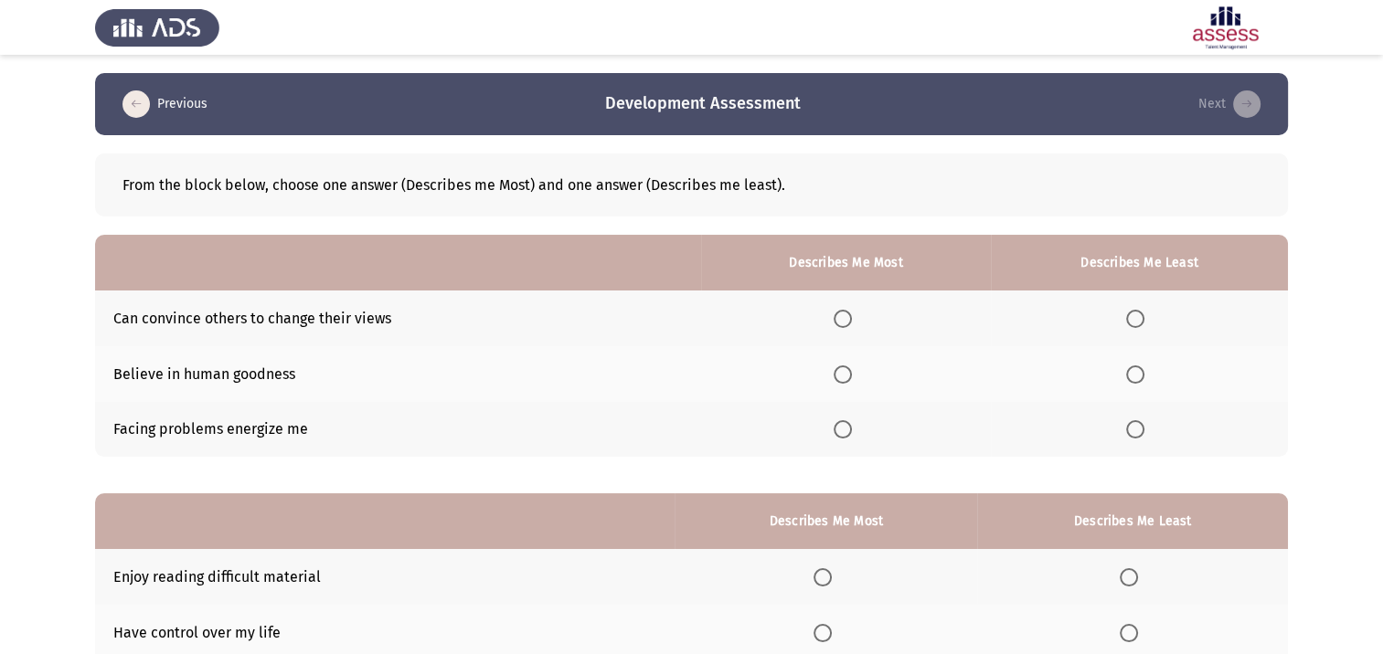
click at [844, 370] on span "Select an option" at bounding box center [843, 375] width 18 height 18
click at [844, 370] on input "Select an option" at bounding box center [843, 375] width 18 height 18
click at [1141, 318] on span "Select an option" at bounding box center [1135, 319] width 18 height 18
click at [1141, 318] on input "Select an option" at bounding box center [1135, 319] width 18 height 18
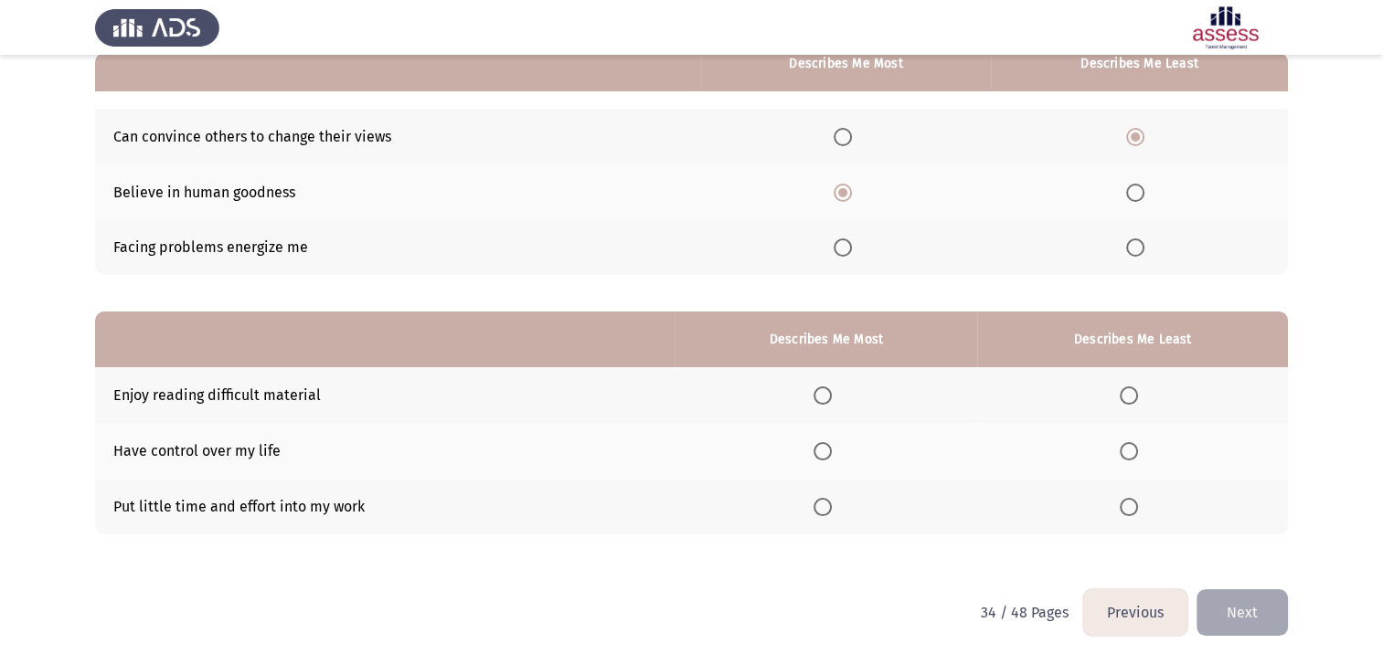
scroll to position [183, 0]
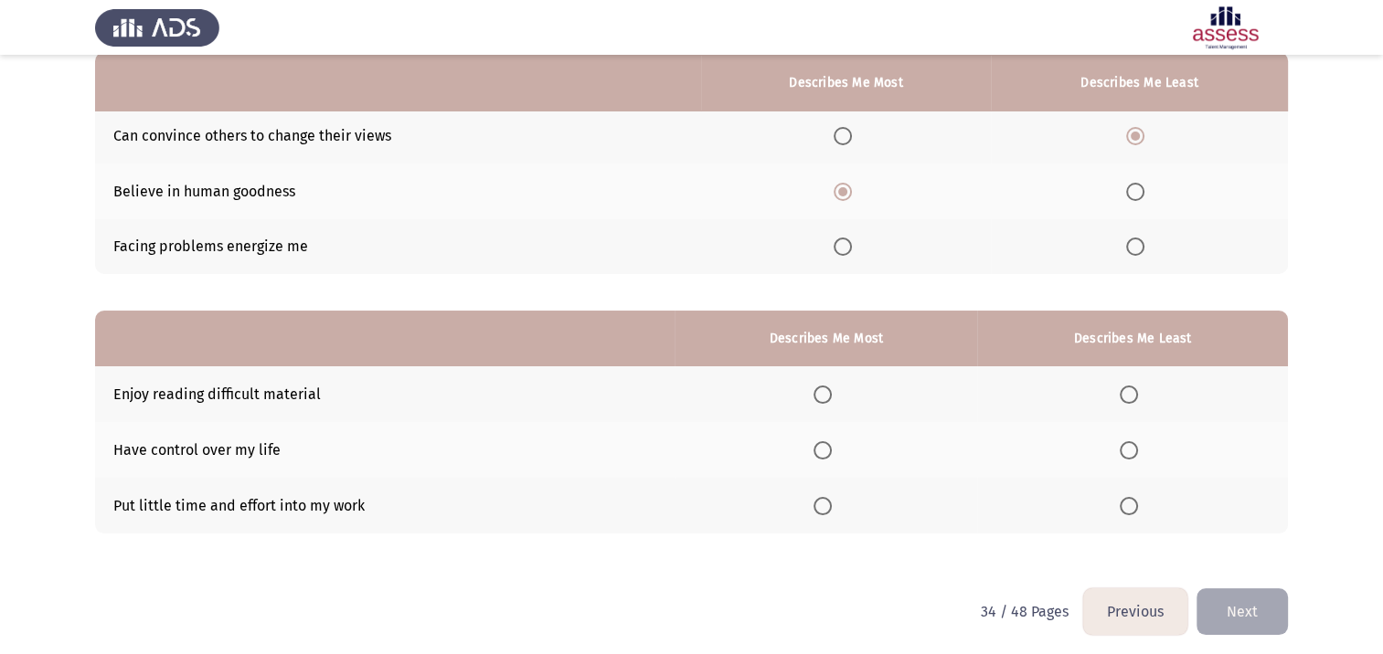
click at [1139, 251] on span "Select an option" at bounding box center [1135, 247] width 18 height 18
click at [1139, 251] on input "Select an option" at bounding box center [1135, 247] width 18 height 18
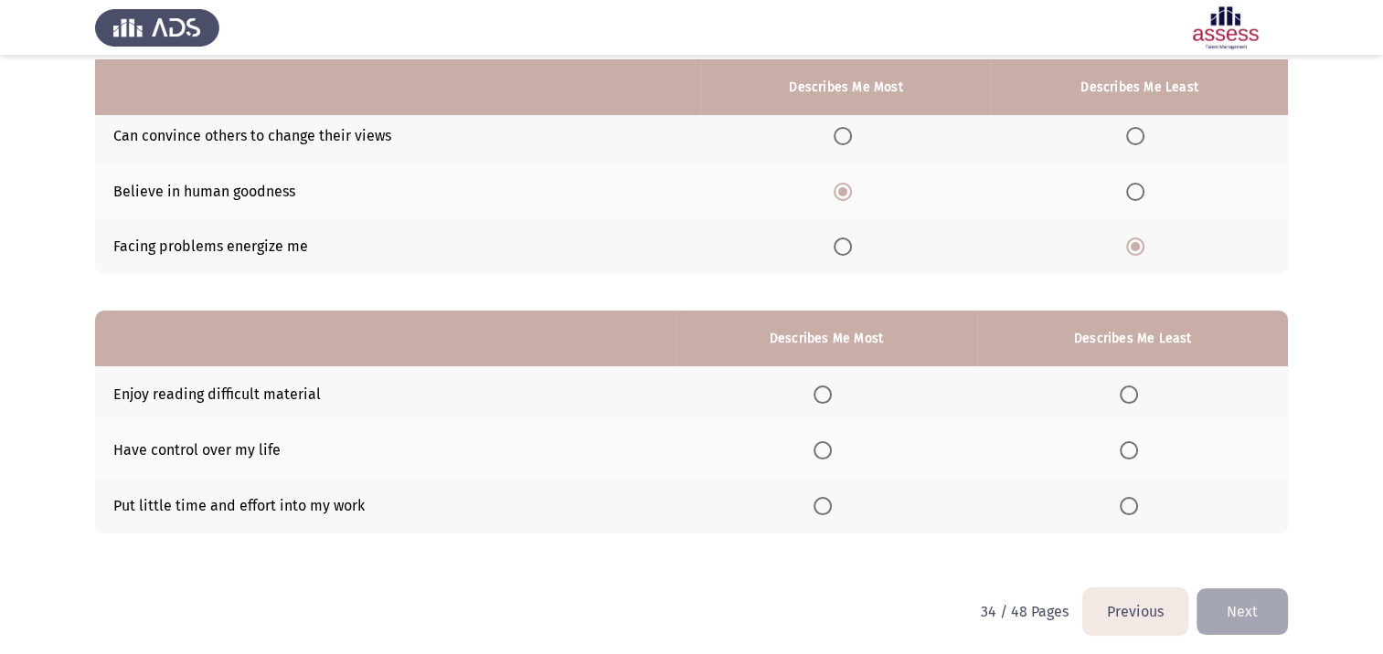
scroll to position [190, 0]
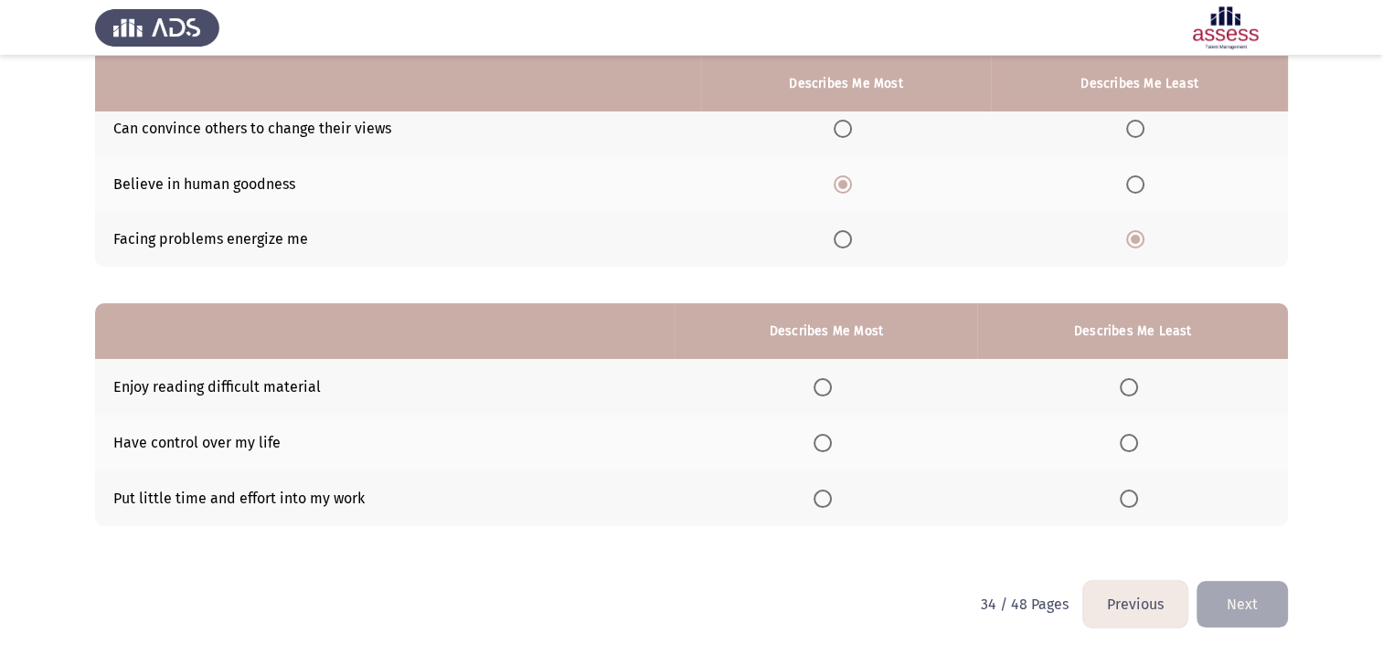
click at [1132, 504] on span "Select an option" at bounding box center [1129, 499] width 18 height 18
click at [1132, 504] on input "Select an option" at bounding box center [1129, 499] width 18 height 18
click at [825, 393] on span "Select an option" at bounding box center [822, 387] width 18 height 18
click at [825, 393] on input "Select an option" at bounding box center [822, 387] width 18 height 18
click at [1225, 599] on button "Next" at bounding box center [1241, 604] width 91 height 47
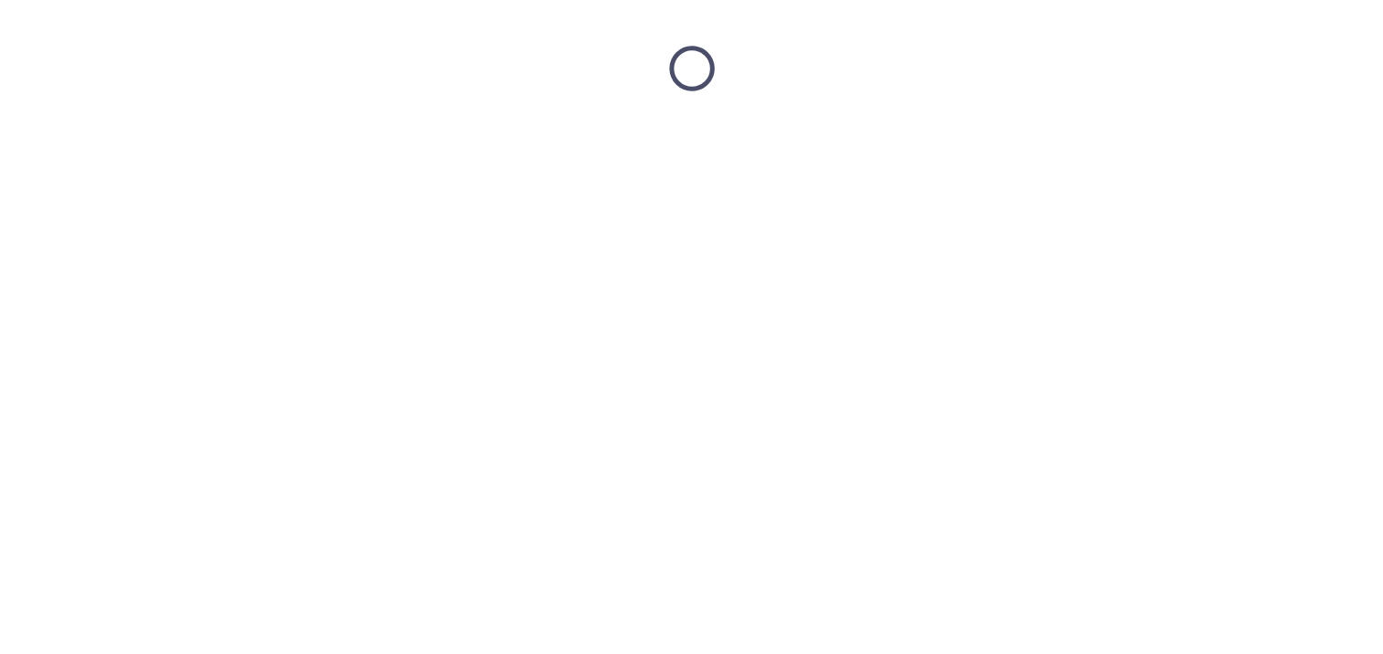
scroll to position [0, 0]
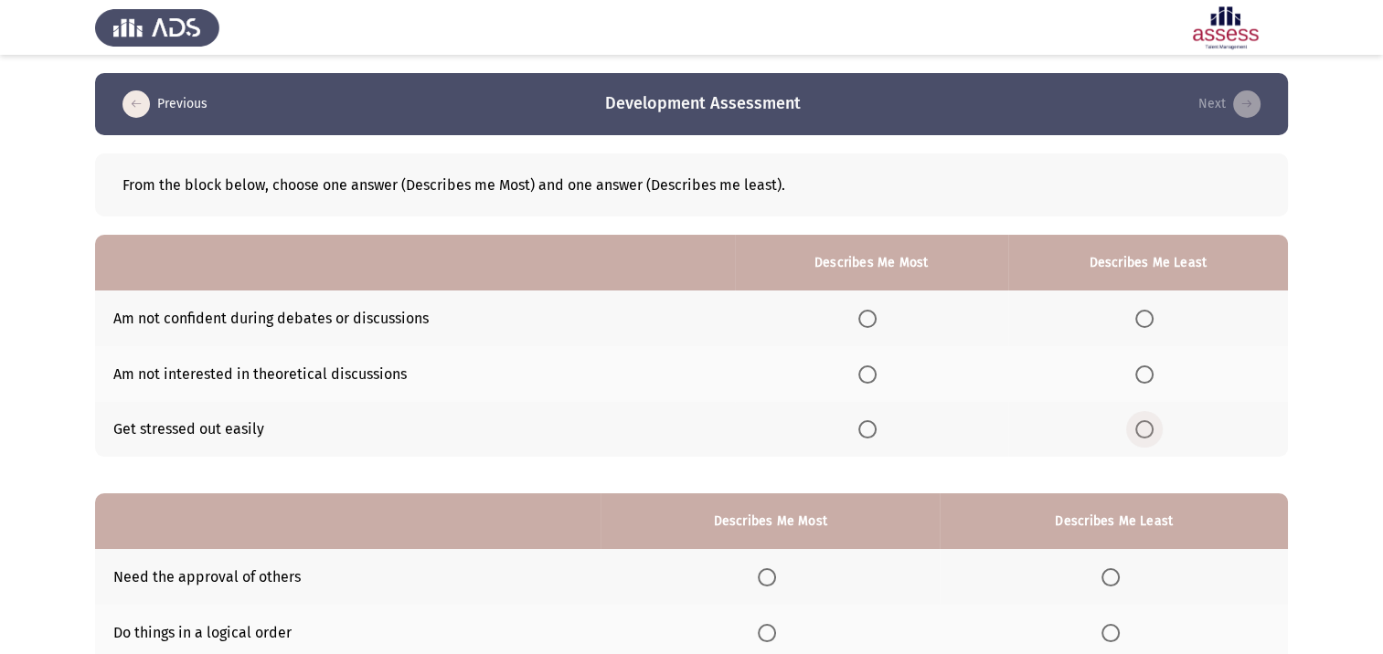
click at [1159, 428] on label "Select an option" at bounding box center [1148, 429] width 26 height 18
click at [1153, 428] on input "Select an option" at bounding box center [1144, 429] width 18 height 18
click at [882, 365] on mat-radio-button "Select an option" at bounding box center [871, 374] width 26 height 19
click at [877, 369] on span "Select an option" at bounding box center [867, 375] width 18 height 18
click at [877, 369] on input "Select an option" at bounding box center [867, 375] width 18 height 18
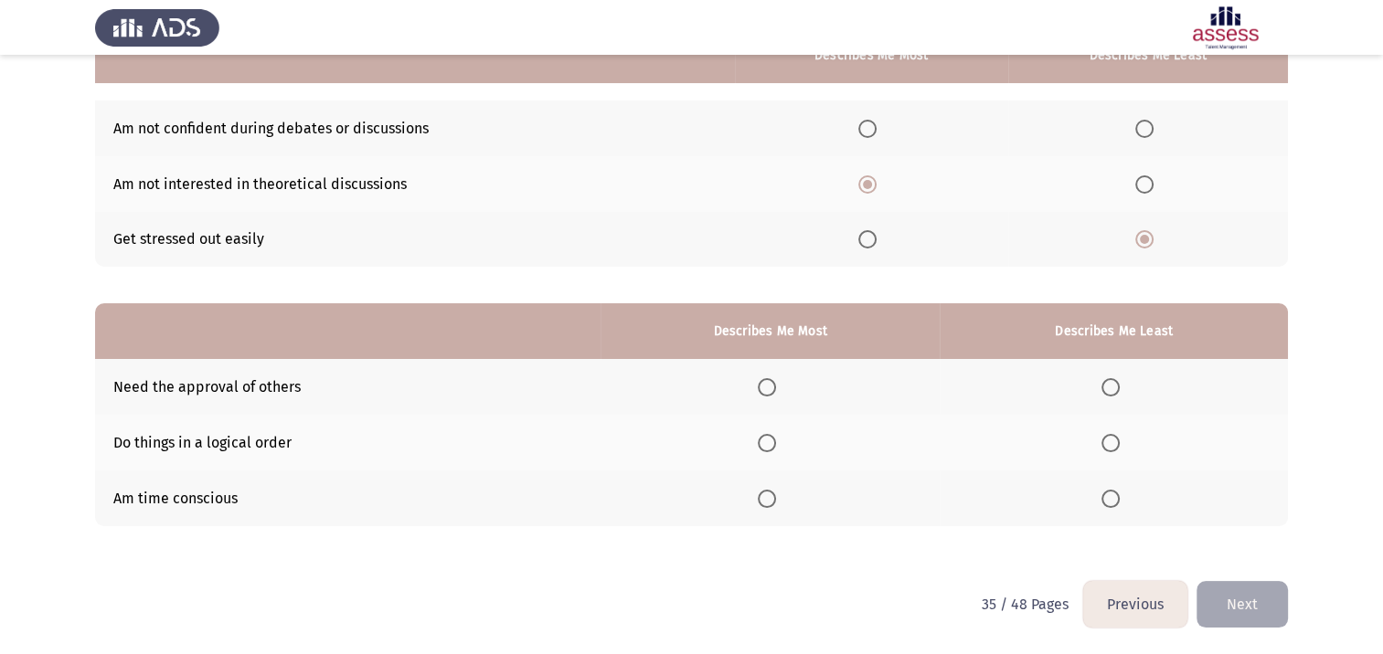
scroll to position [190, 0]
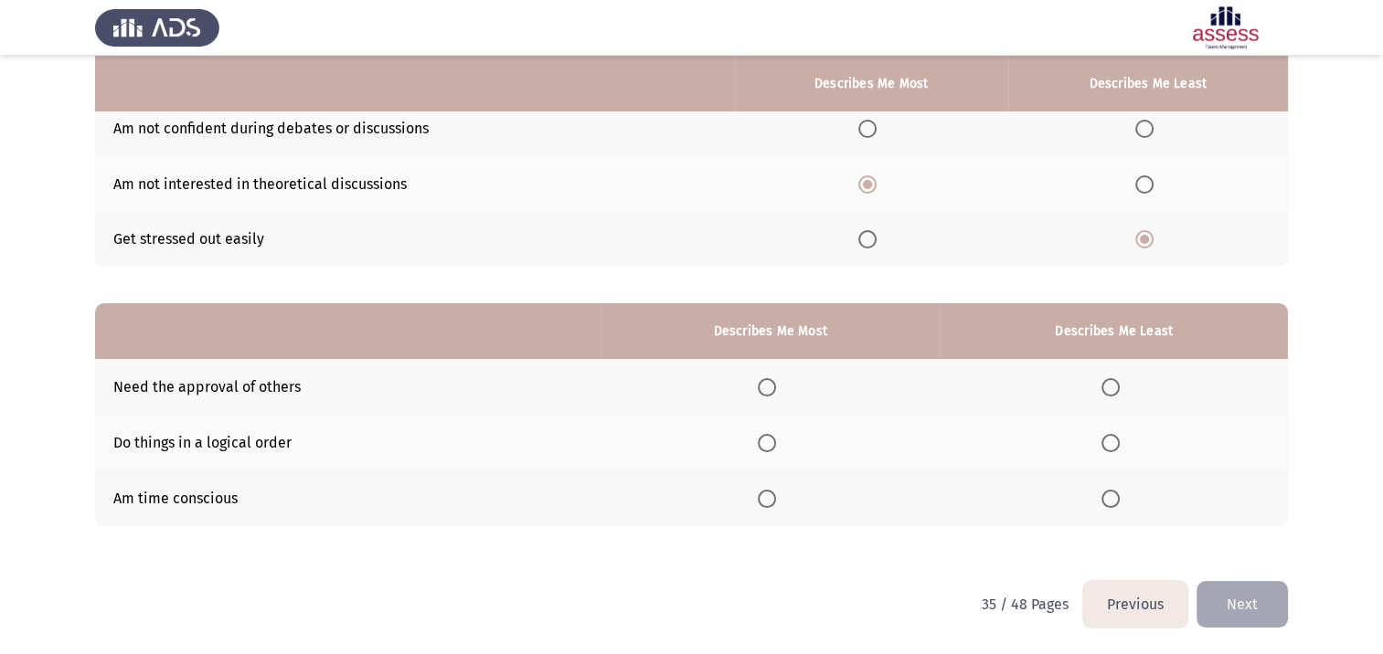
click at [765, 441] on span "Select an option" at bounding box center [767, 443] width 18 height 18
click at [765, 441] on input "Select an option" at bounding box center [767, 443] width 18 height 18
click at [1116, 388] on span "Select an option" at bounding box center [1110, 387] width 18 height 18
click at [1116, 388] on input "Select an option" at bounding box center [1110, 387] width 18 height 18
click at [1235, 610] on button "Next" at bounding box center [1241, 604] width 91 height 47
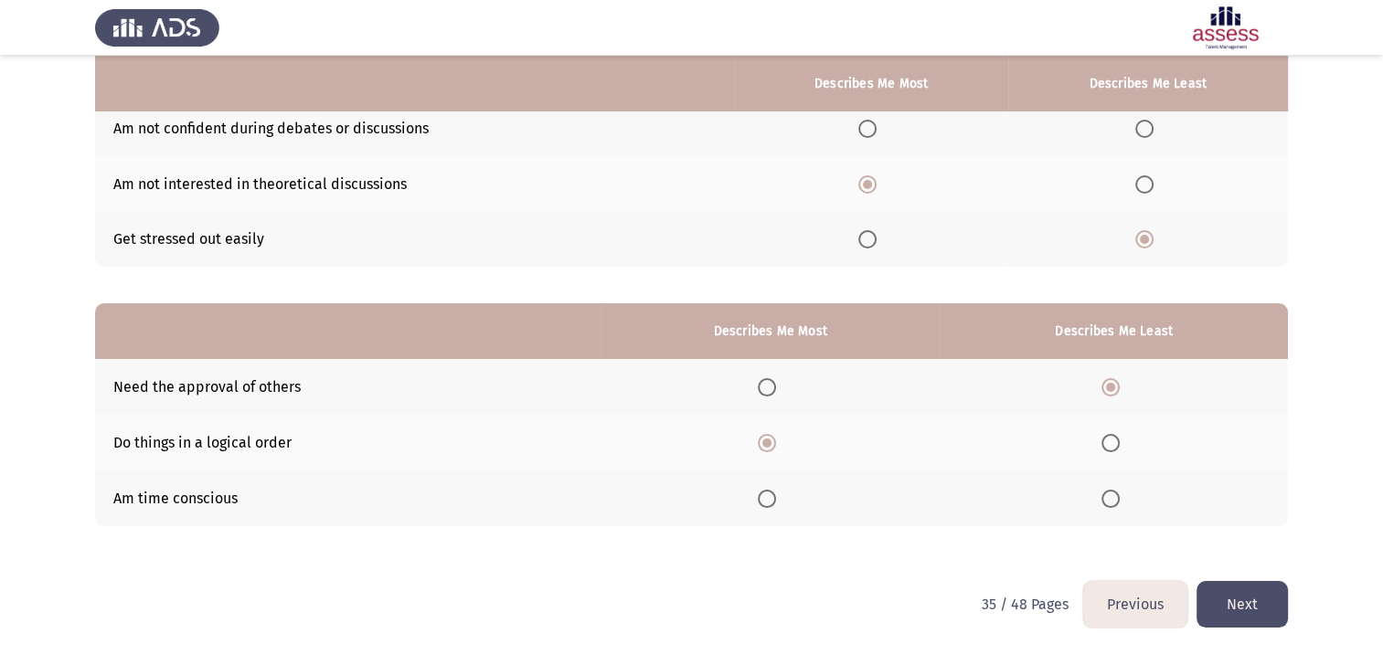
scroll to position [0, 0]
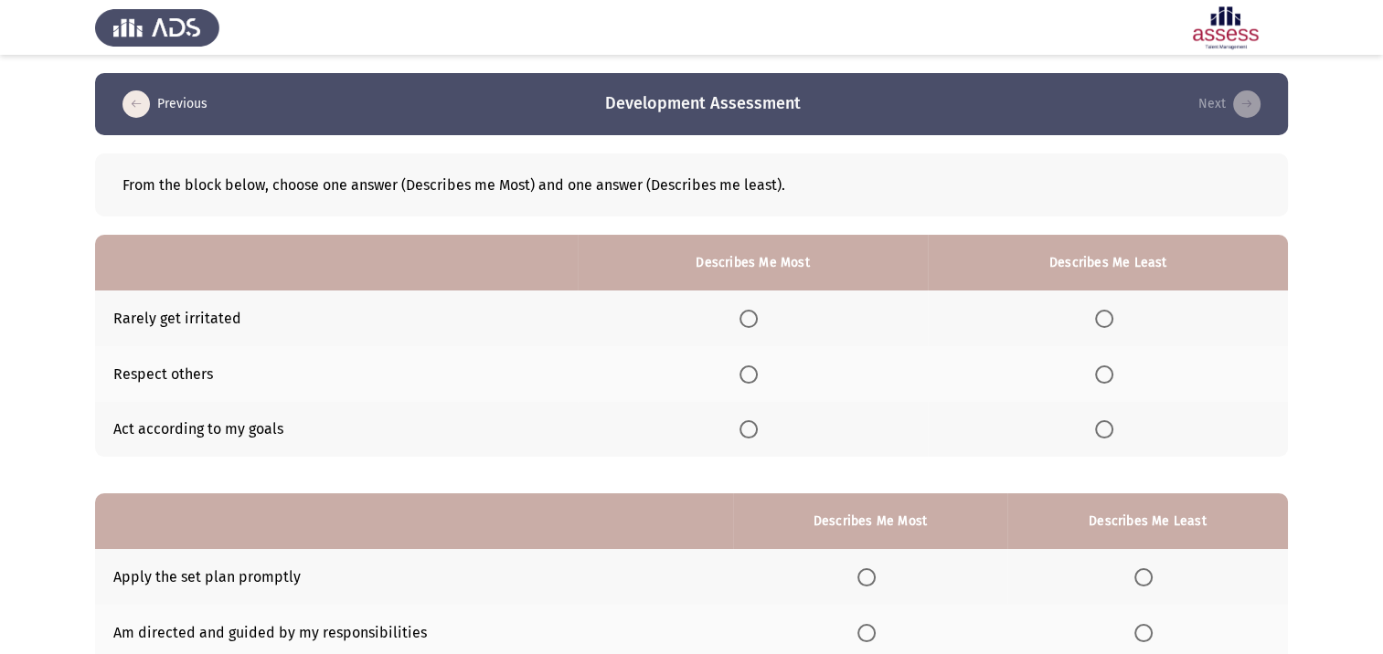
click at [755, 373] on span "Select an option" at bounding box center [748, 375] width 18 height 18
click at [755, 373] on input "Select an option" at bounding box center [748, 375] width 18 height 18
click at [1108, 314] on span "Select an option" at bounding box center [1104, 319] width 18 height 18
click at [1108, 314] on input "Select an option" at bounding box center [1104, 319] width 18 height 18
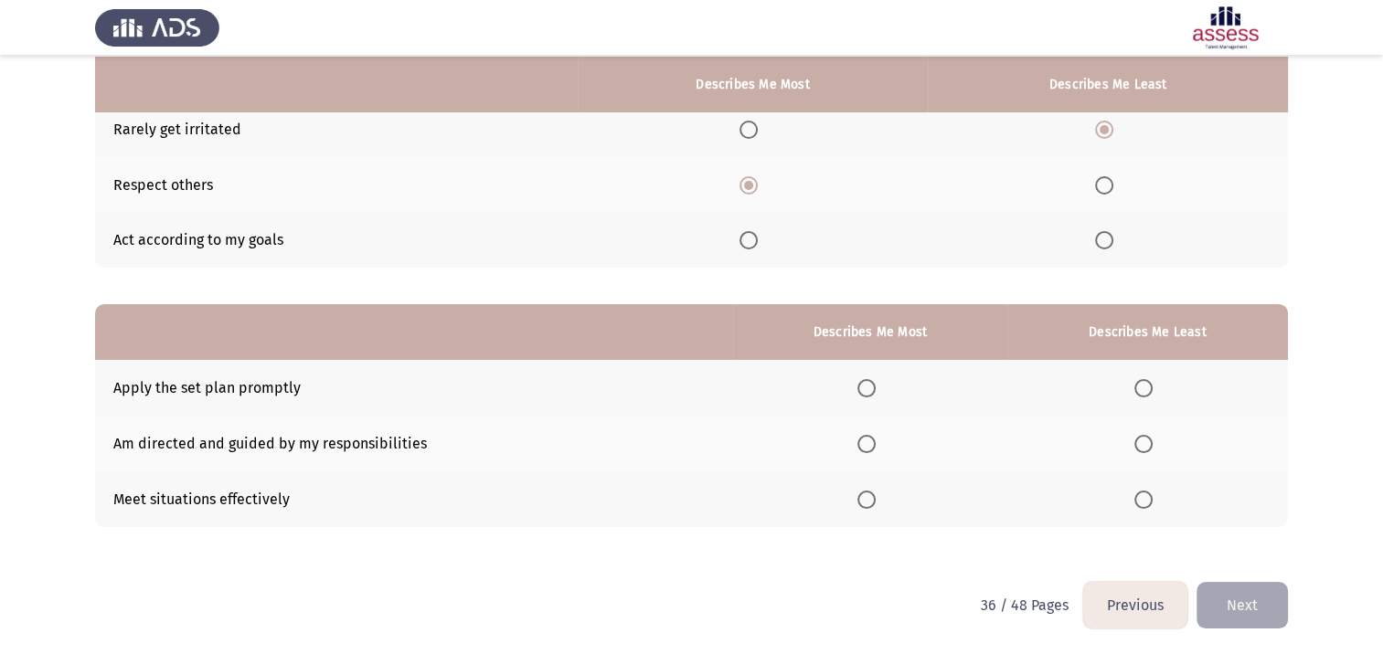
scroll to position [190, 0]
click at [877, 389] on label "Select an option" at bounding box center [870, 387] width 26 height 18
click at [876, 389] on input "Select an option" at bounding box center [866, 387] width 18 height 18
click at [1144, 501] on span "Select an option" at bounding box center [1143, 499] width 18 height 18
click at [1144, 501] on input "Select an option" at bounding box center [1143, 499] width 18 height 18
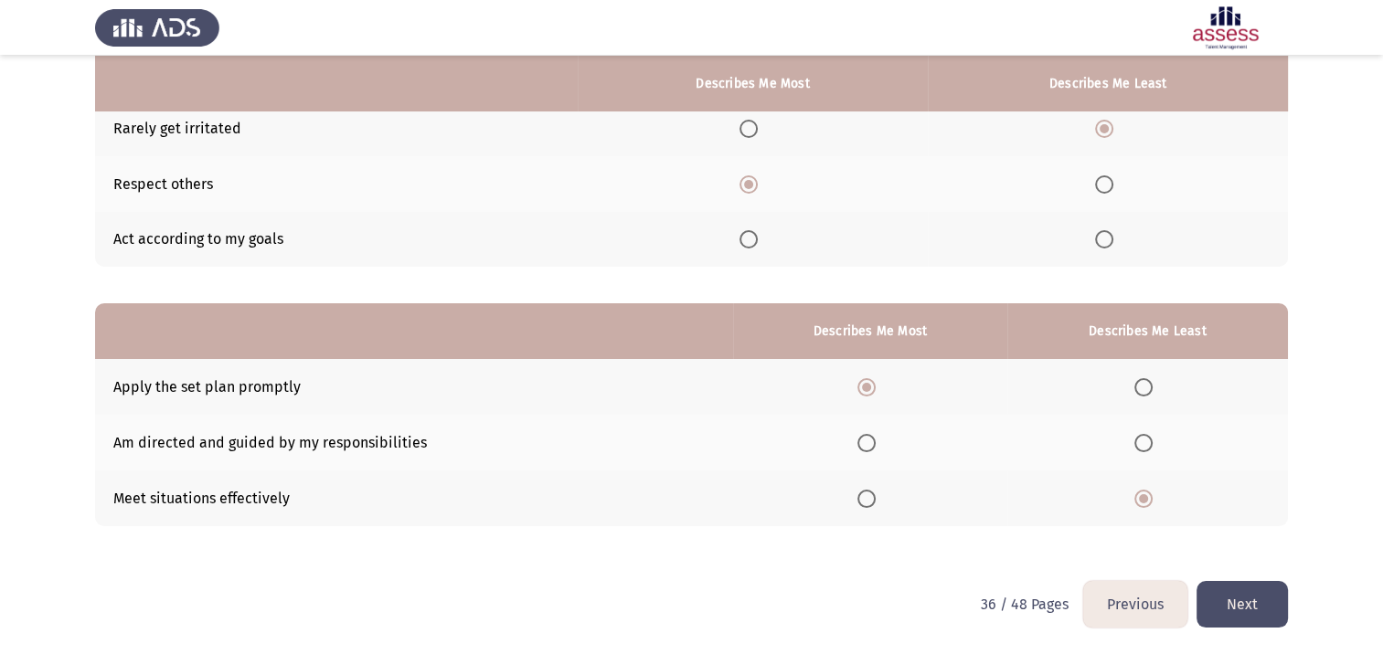
click at [1240, 607] on button "Next" at bounding box center [1241, 604] width 91 height 47
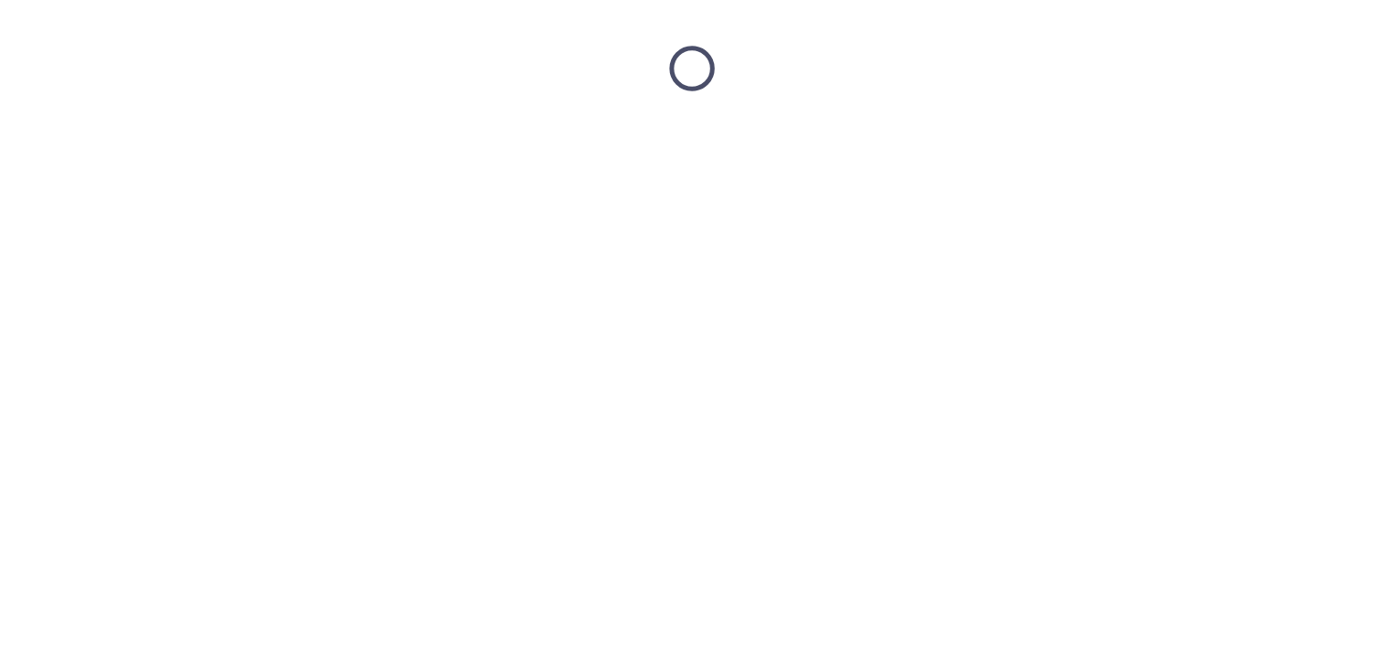
scroll to position [0, 0]
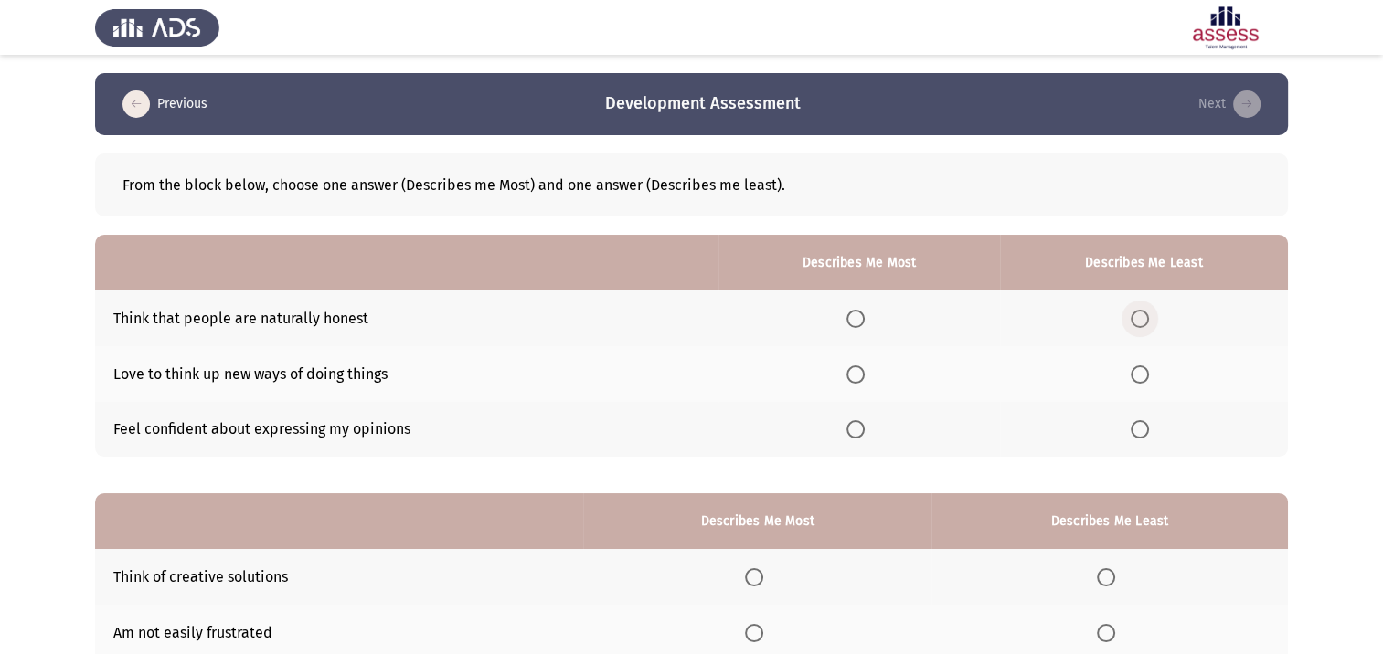
click at [1144, 322] on span "Select an option" at bounding box center [1140, 319] width 18 height 18
click at [1144, 322] on input "Select an option" at bounding box center [1140, 319] width 18 height 18
click at [865, 373] on span "Select an option" at bounding box center [855, 375] width 18 height 18
click at [865, 373] on input "Select an option" at bounding box center [855, 375] width 18 height 18
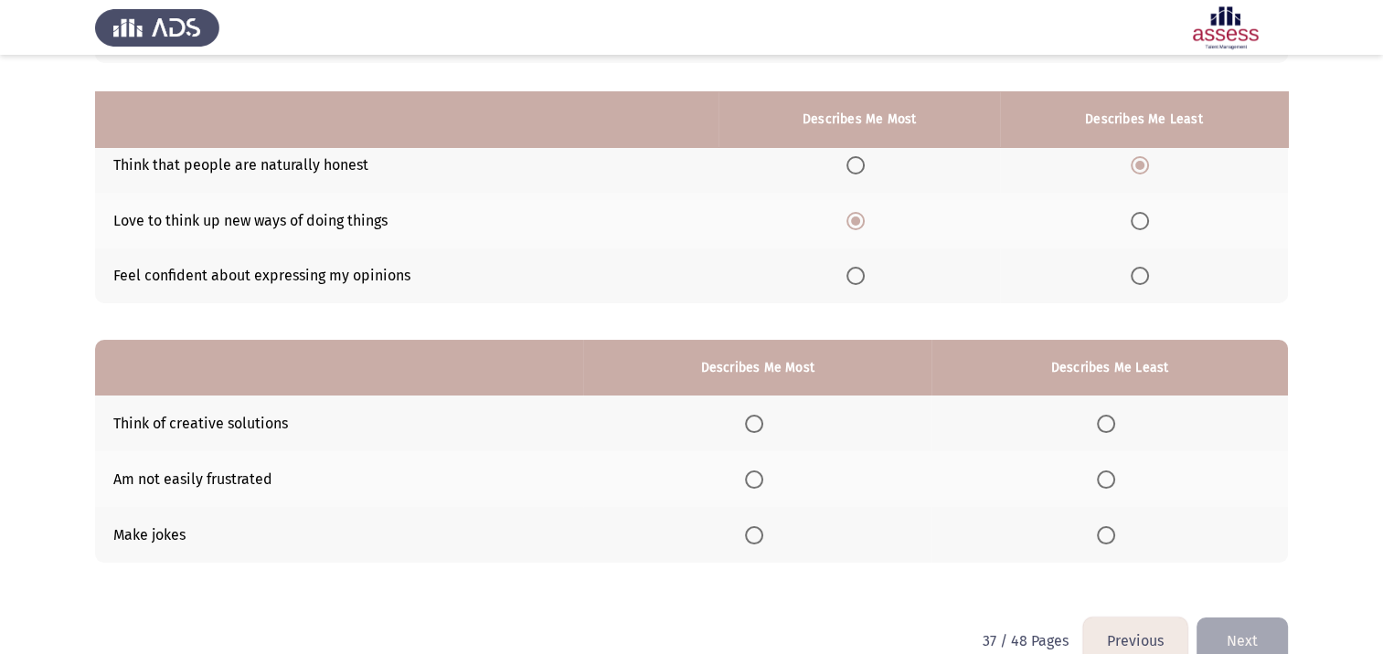
scroll to position [190, 0]
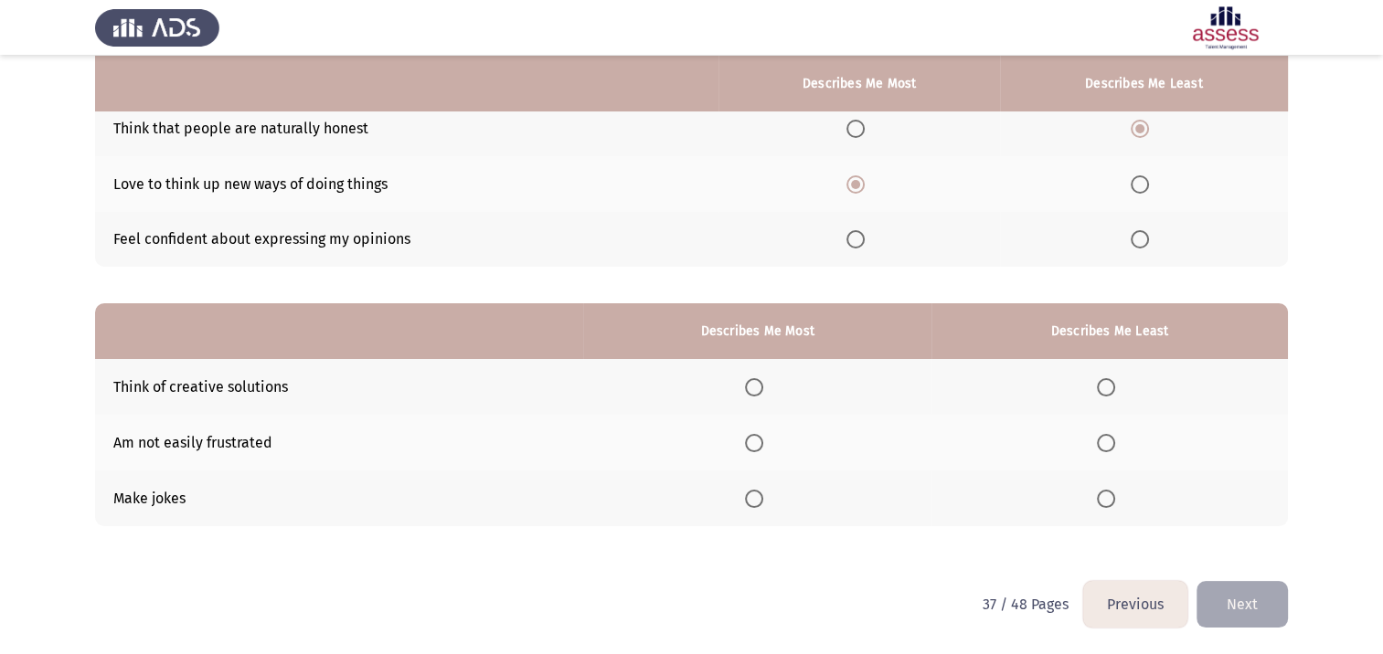
click at [760, 442] on span "Select an option" at bounding box center [754, 443] width 18 height 18
click at [760, 442] on input "Select an option" at bounding box center [754, 443] width 18 height 18
click at [1110, 505] on span "Select an option" at bounding box center [1106, 499] width 18 height 18
click at [1110, 505] on input "Select an option" at bounding box center [1106, 499] width 18 height 18
click at [1243, 611] on button "Next" at bounding box center [1241, 604] width 91 height 47
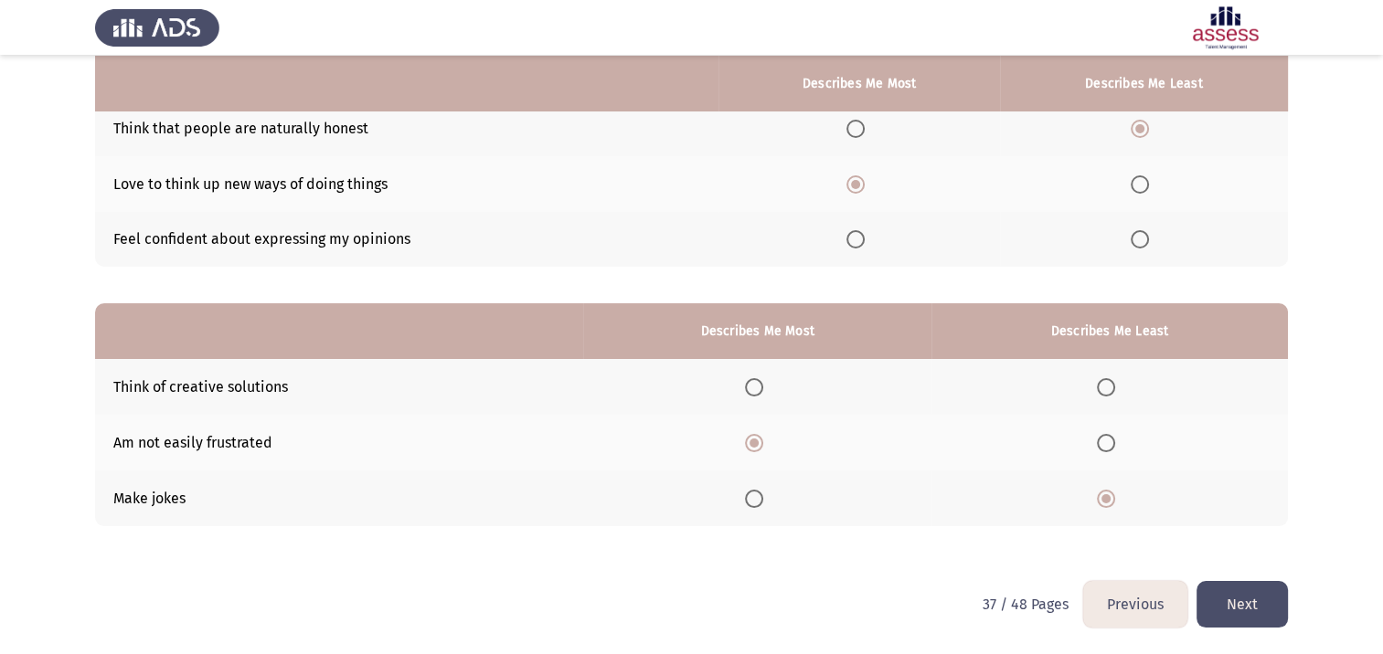
scroll to position [0, 0]
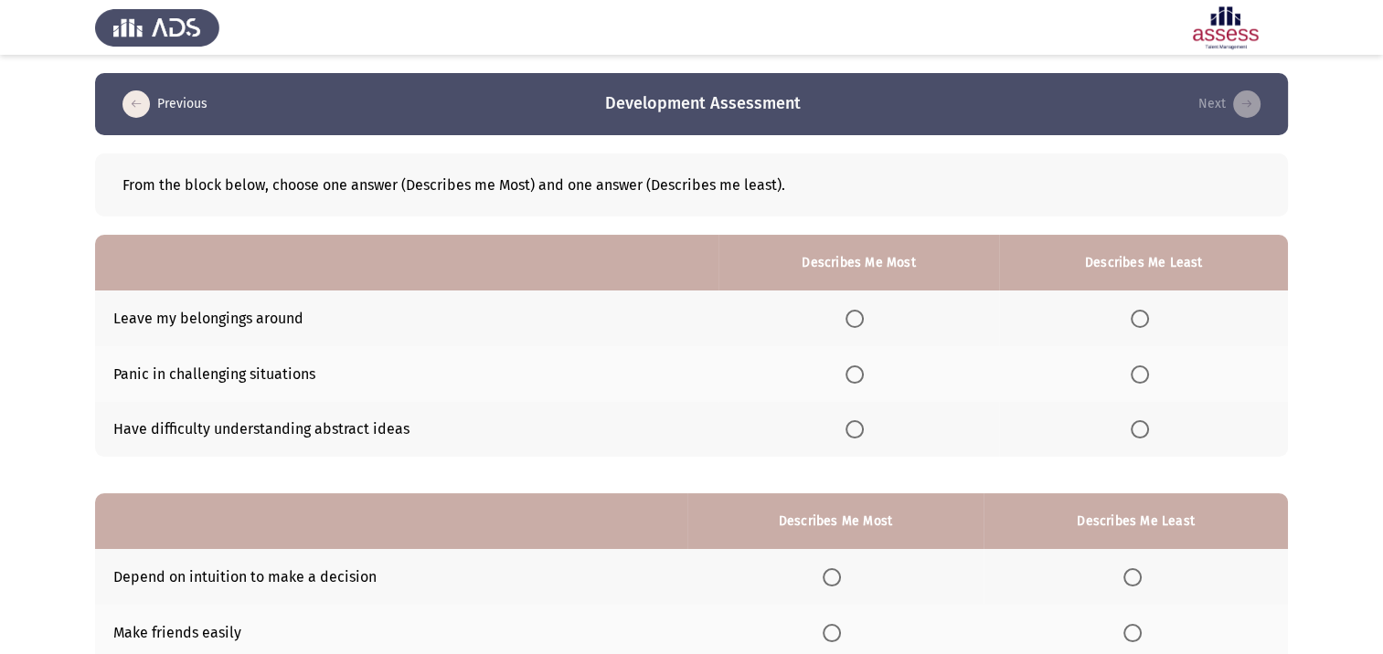
click at [1141, 372] on span "Select an option" at bounding box center [1140, 375] width 18 height 18
click at [1141, 372] on input "Select an option" at bounding box center [1140, 375] width 18 height 18
click at [857, 317] on span "Select an option" at bounding box center [854, 319] width 18 height 18
click at [857, 317] on input "Select an option" at bounding box center [854, 319] width 18 height 18
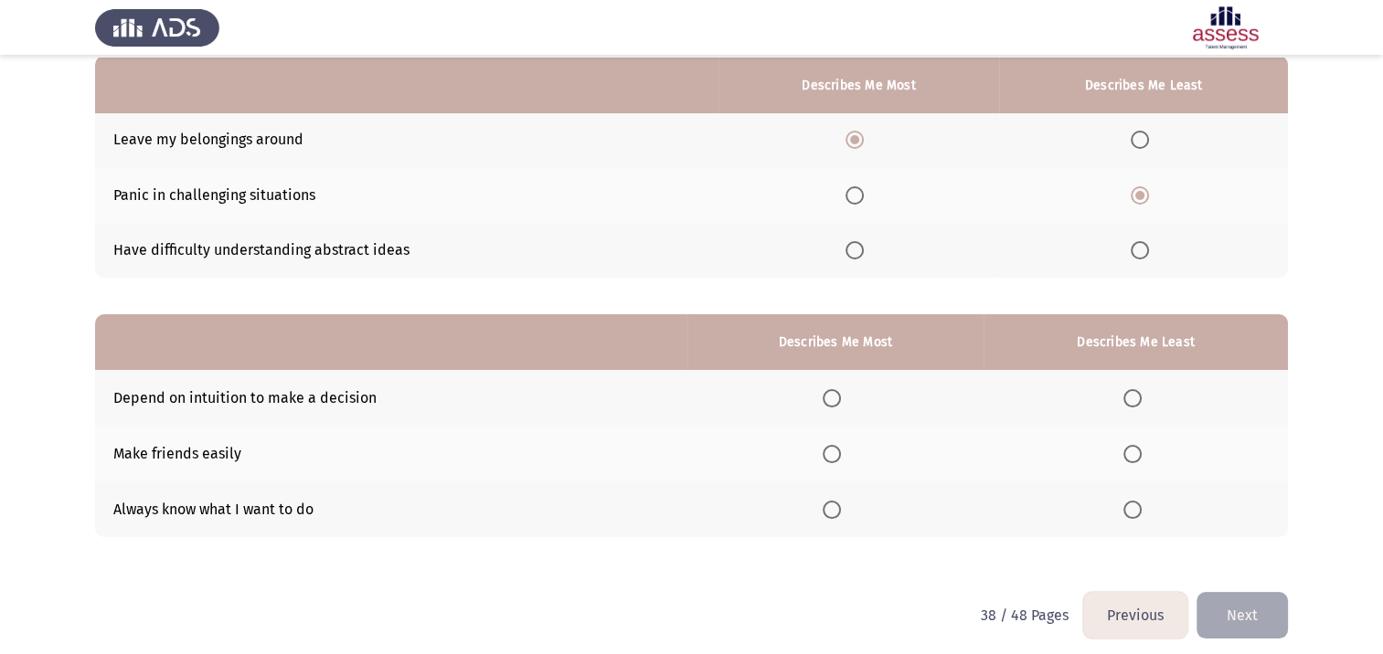
scroll to position [183, 0]
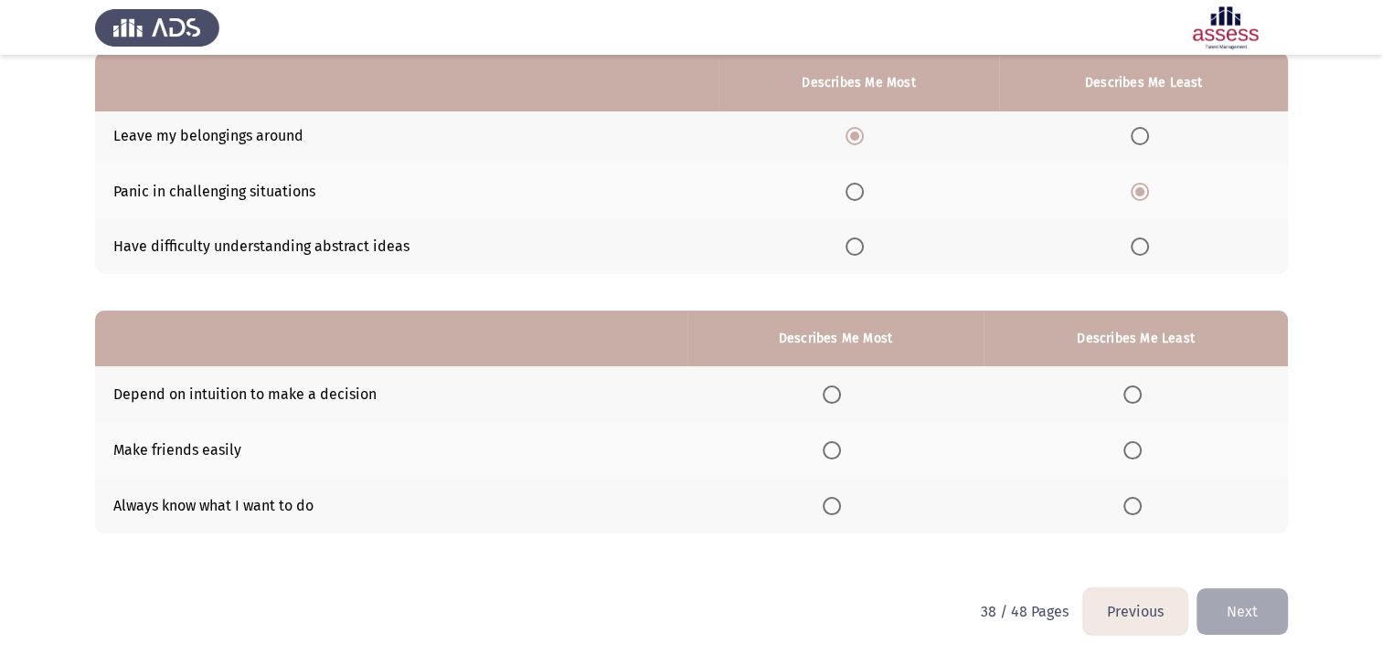
click at [833, 508] on span "Select an option" at bounding box center [832, 506] width 18 height 18
click at [833, 508] on input "Select an option" at bounding box center [832, 506] width 18 height 18
click at [1141, 392] on span "Select an option" at bounding box center [1132, 395] width 18 height 18
click at [1141, 392] on input "Select an option" at bounding box center [1132, 395] width 18 height 18
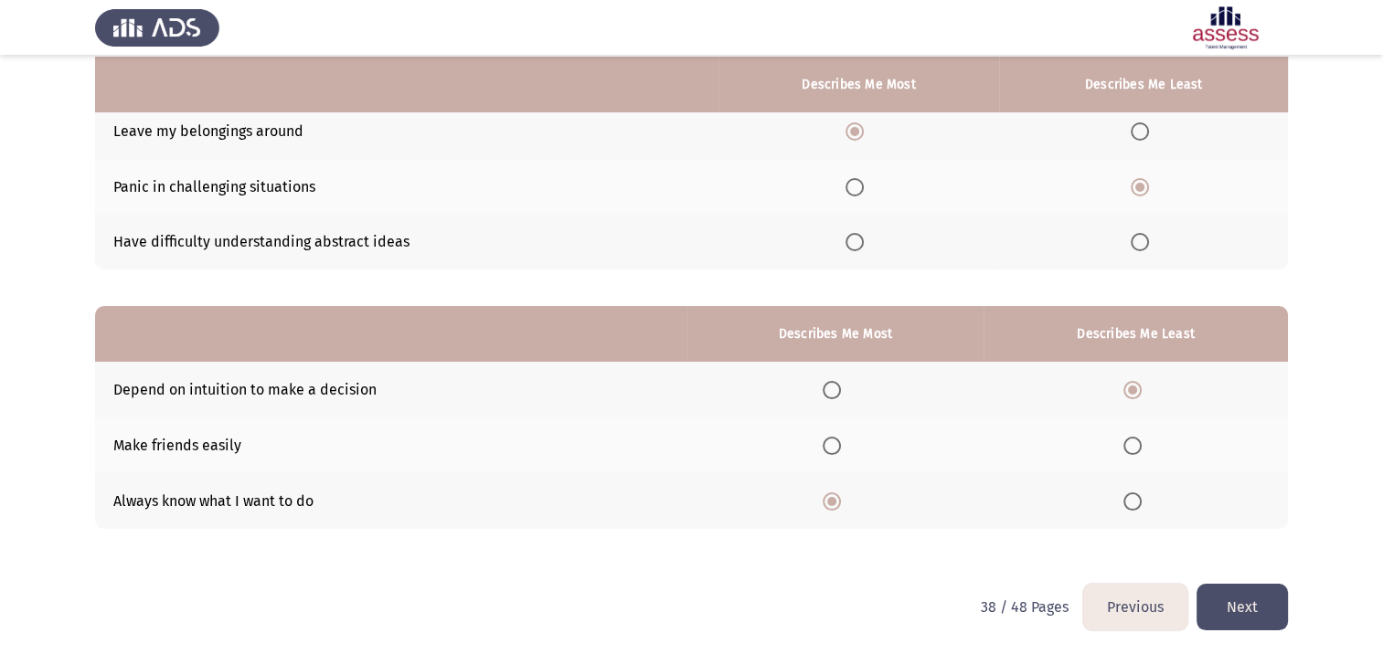
scroll to position [190, 0]
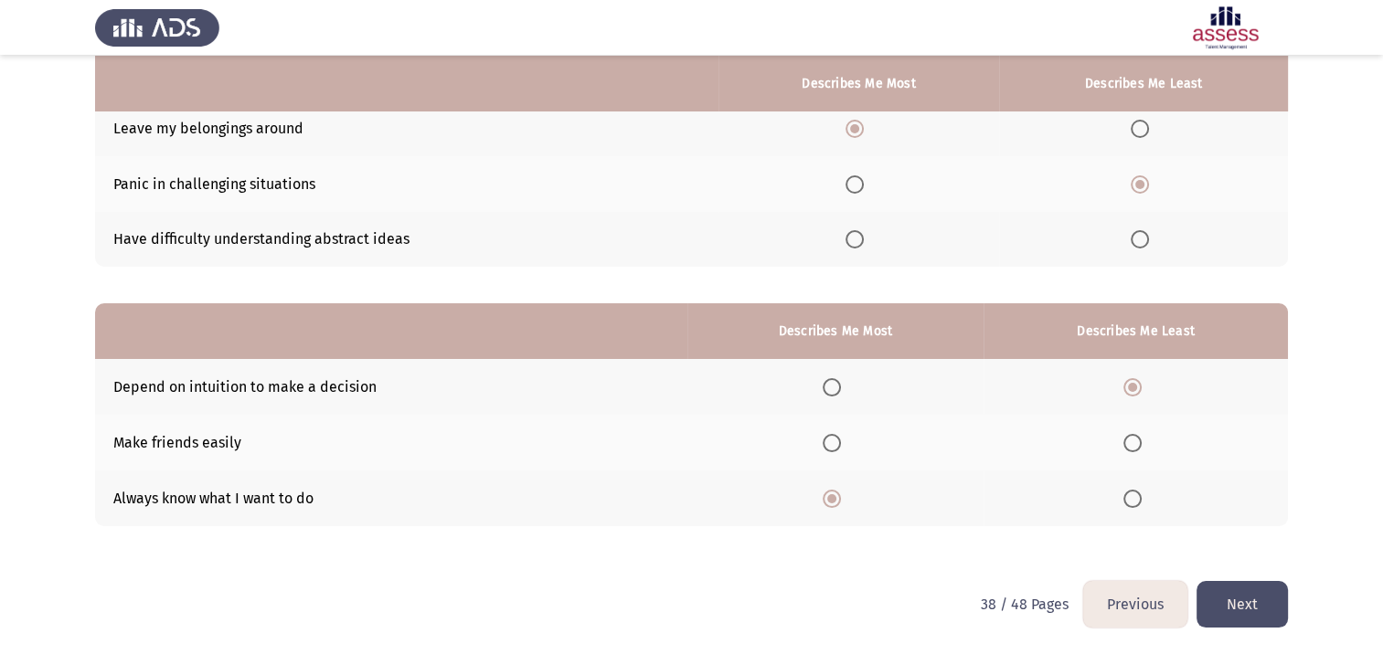
click at [1234, 606] on button "Next" at bounding box center [1241, 604] width 91 height 47
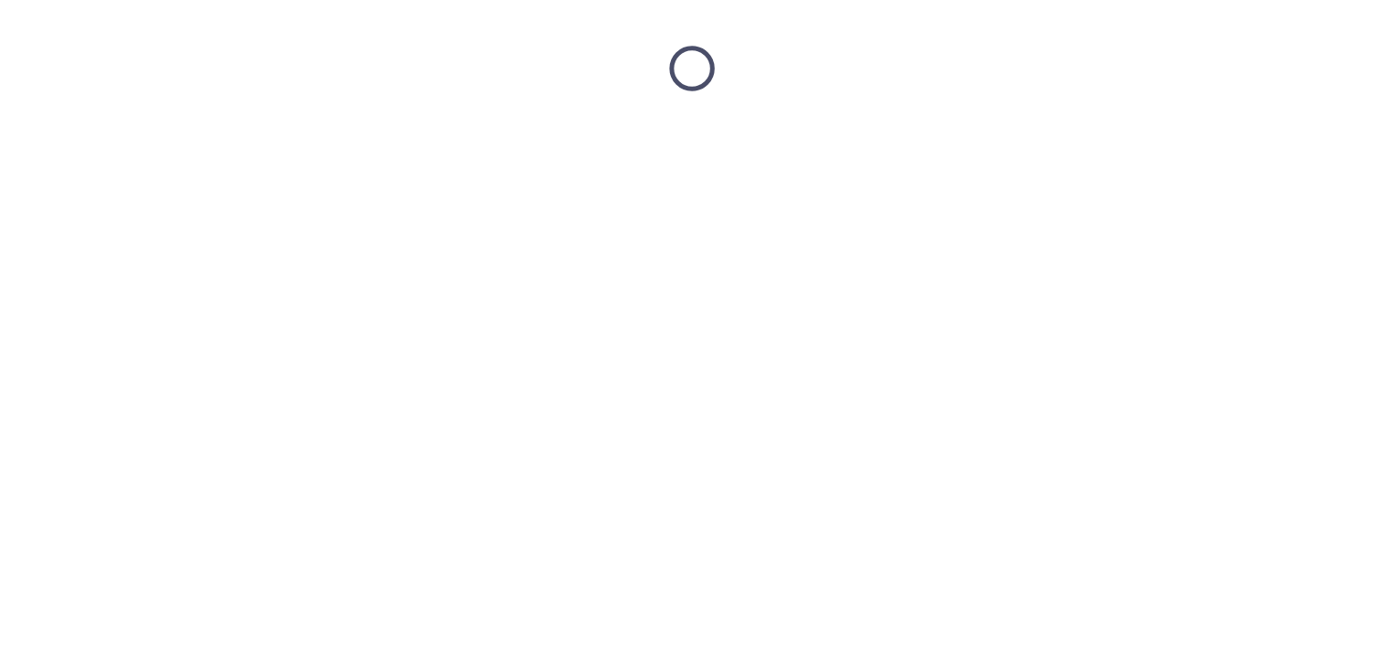
scroll to position [0, 0]
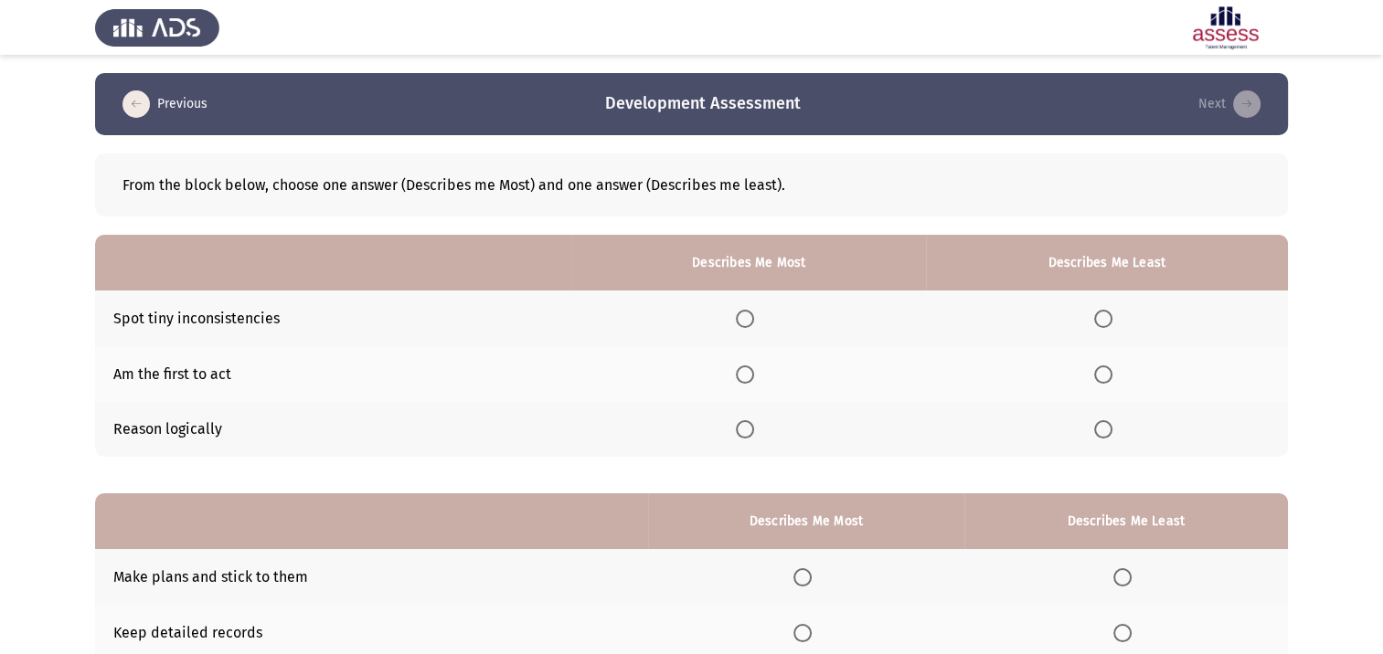
click at [749, 432] on span "Select an option" at bounding box center [745, 429] width 18 height 18
click at [749, 432] on input "Select an option" at bounding box center [745, 429] width 18 height 18
click at [1105, 314] on span "Select an option" at bounding box center [1103, 319] width 18 height 18
click at [1105, 314] on input "Select an option" at bounding box center [1103, 319] width 18 height 18
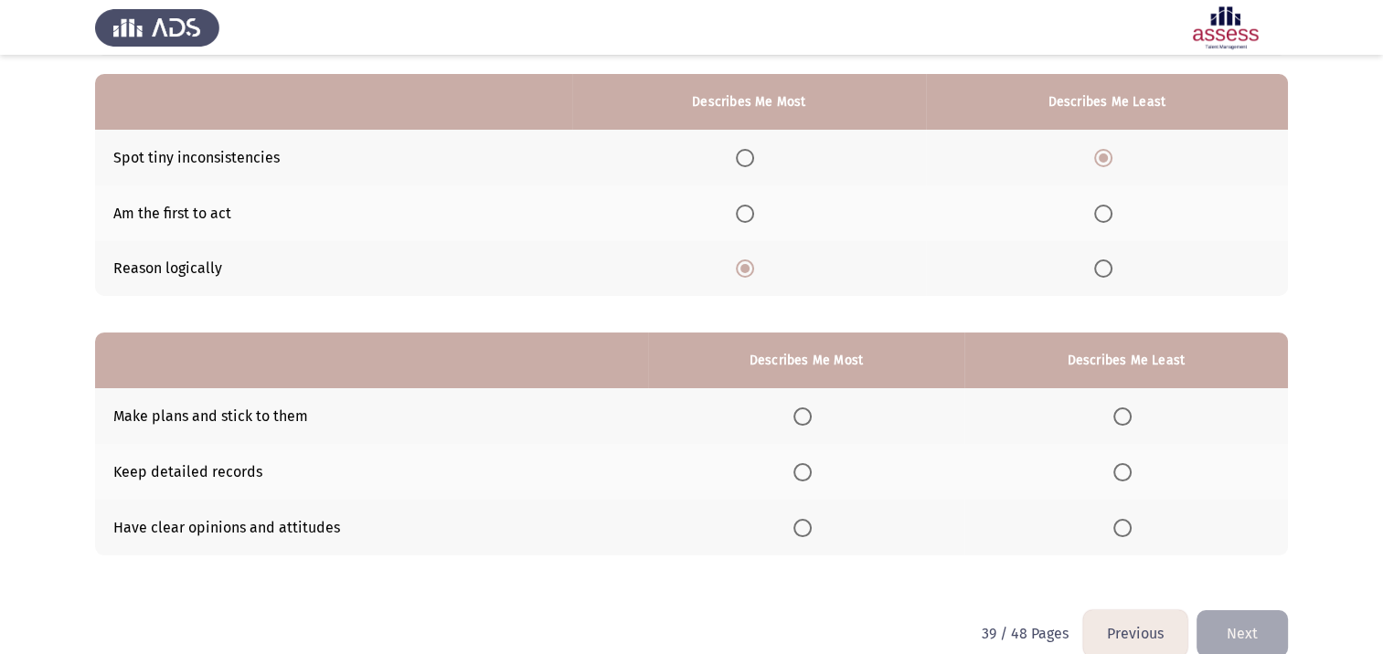
scroll to position [183, 0]
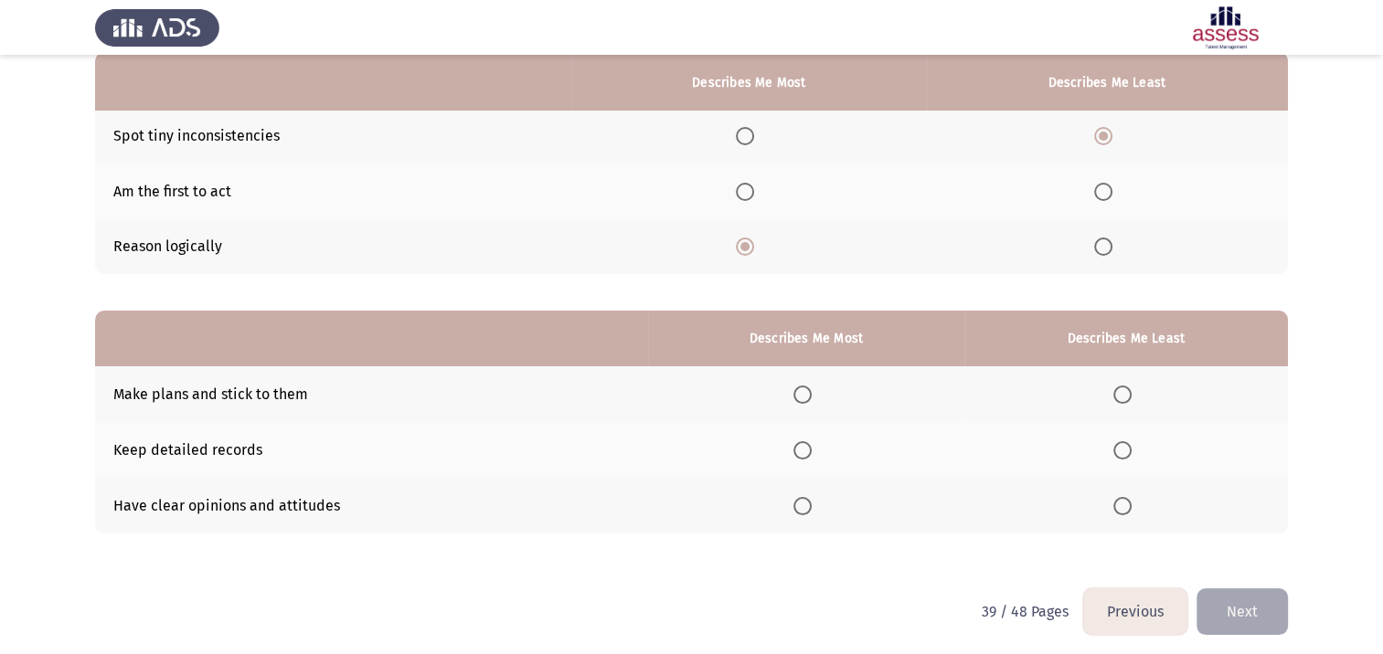
click at [803, 508] on span "Select an option" at bounding box center [802, 506] width 18 height 18
click at [803, 508] on input "Select an option" at bounding box center [802, 506] width 18 height 18
click at [1129, 451] on span "Select an option" at bounding box center [1122, 450] width 18 height 18
click at [1129, 451] on input "Select an option" at bounding box center [1122, 450] width 18 height 18
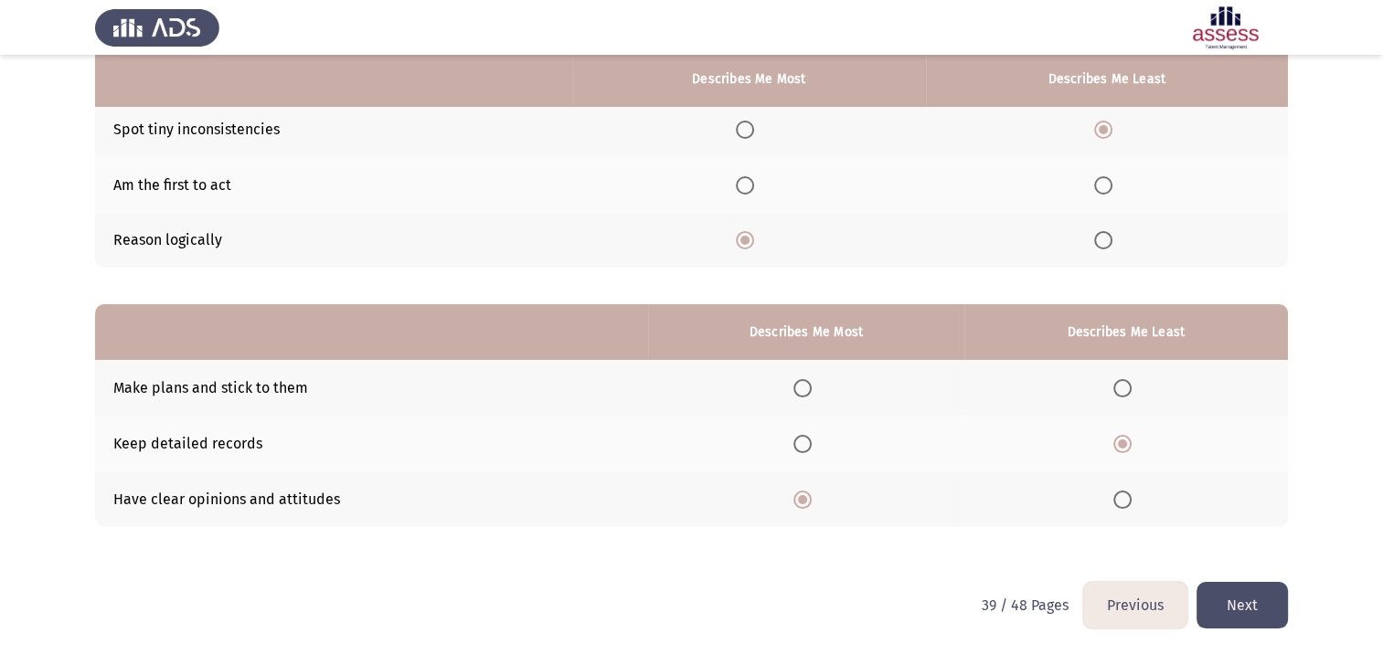
scroll to position [190, 0]
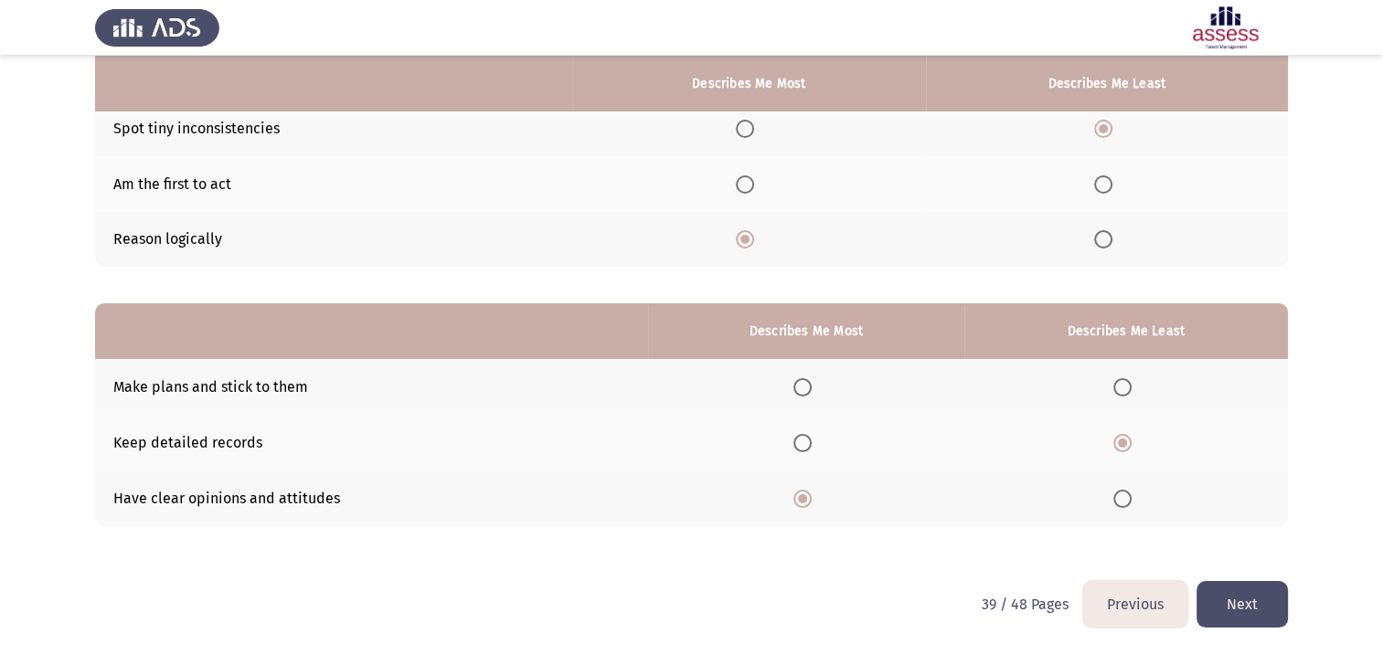
click at [1225, 605] on button "Next" at bounding box center [1241, 604] width 91 height 47
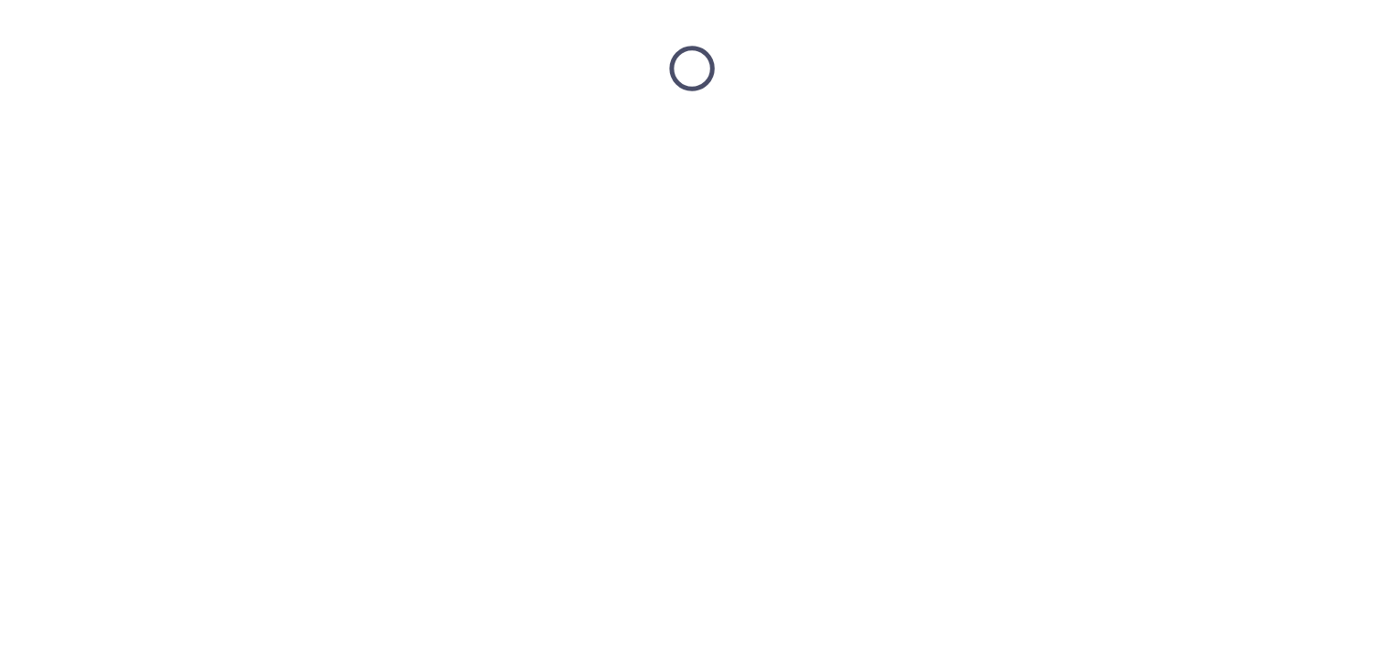
scroll to position [0, 0]
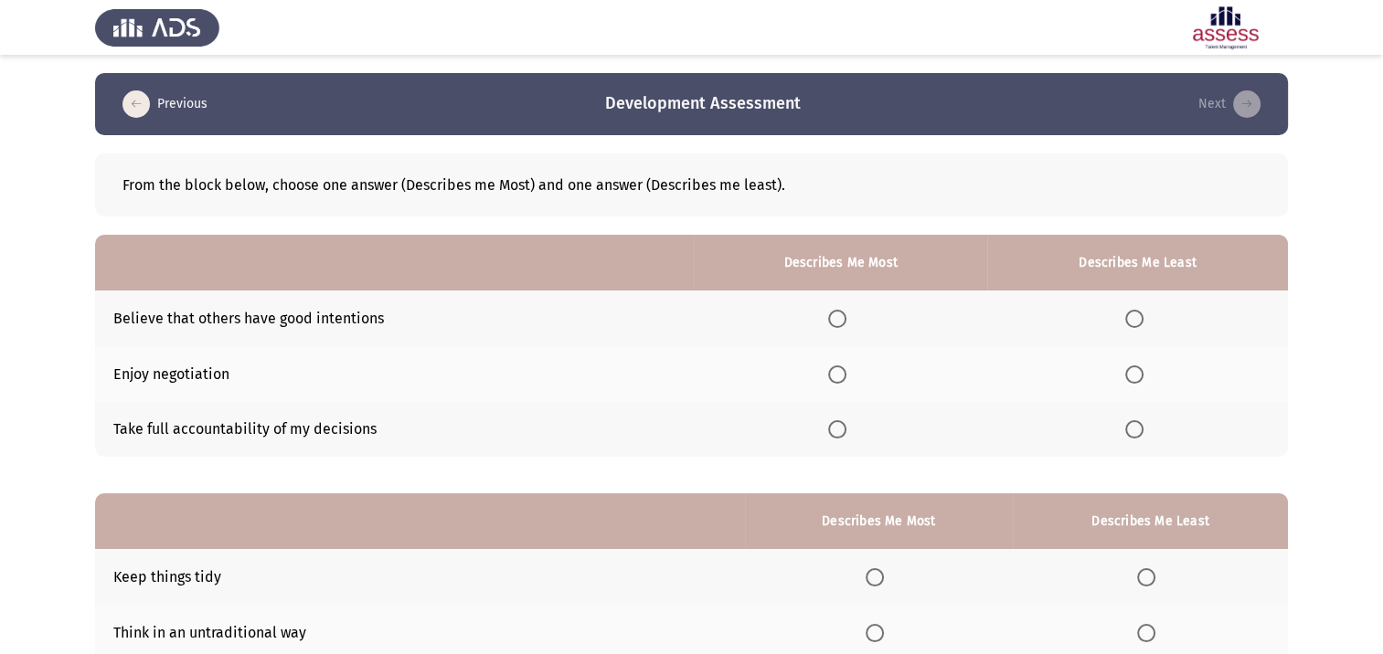
click at [837, 431] on span "Select an option" at bounding box center [837, 429] width 18 height 18
click at [837, 431] on input "Select an option" at bounding box center [837, 429] width 18 height 18
click at [1131, 318] on span "Select an option" at bounding box center [1134, 319] width 18 height 18
click at [1131, 318] on input "Select an option" at bounding box center [1134, 319] width 18 height 18
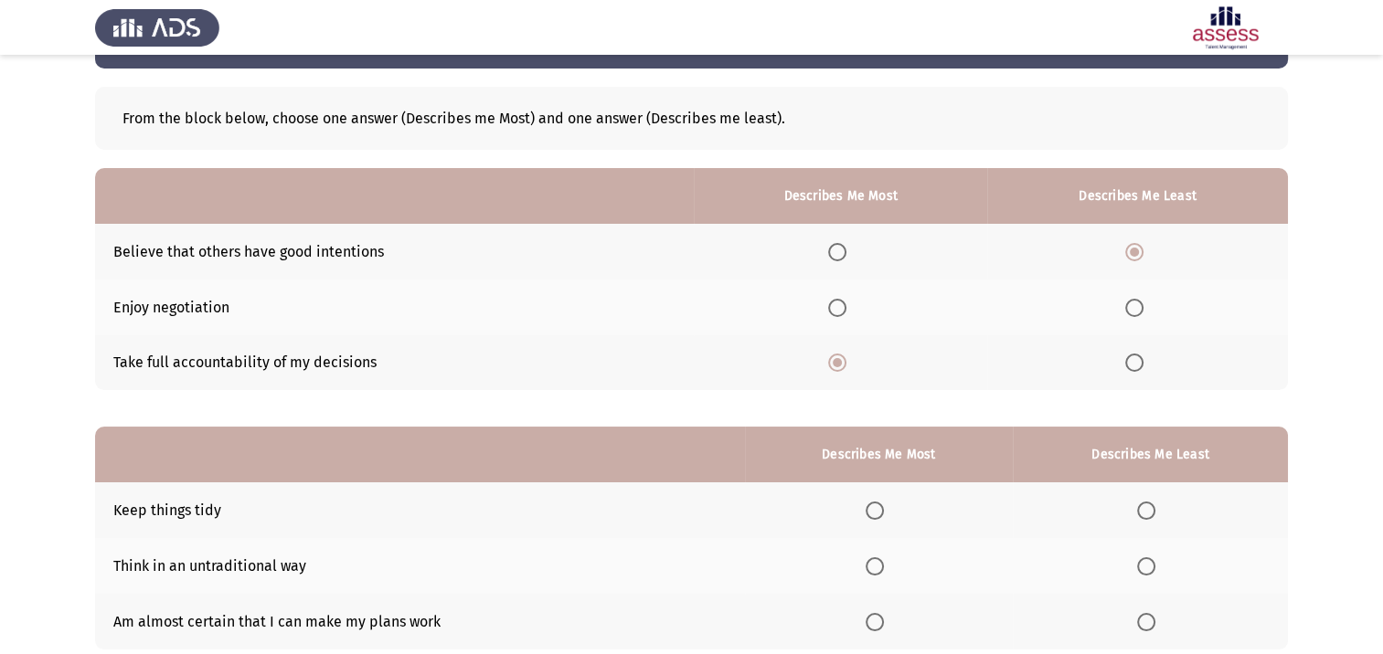
scroll to position [190, 0]
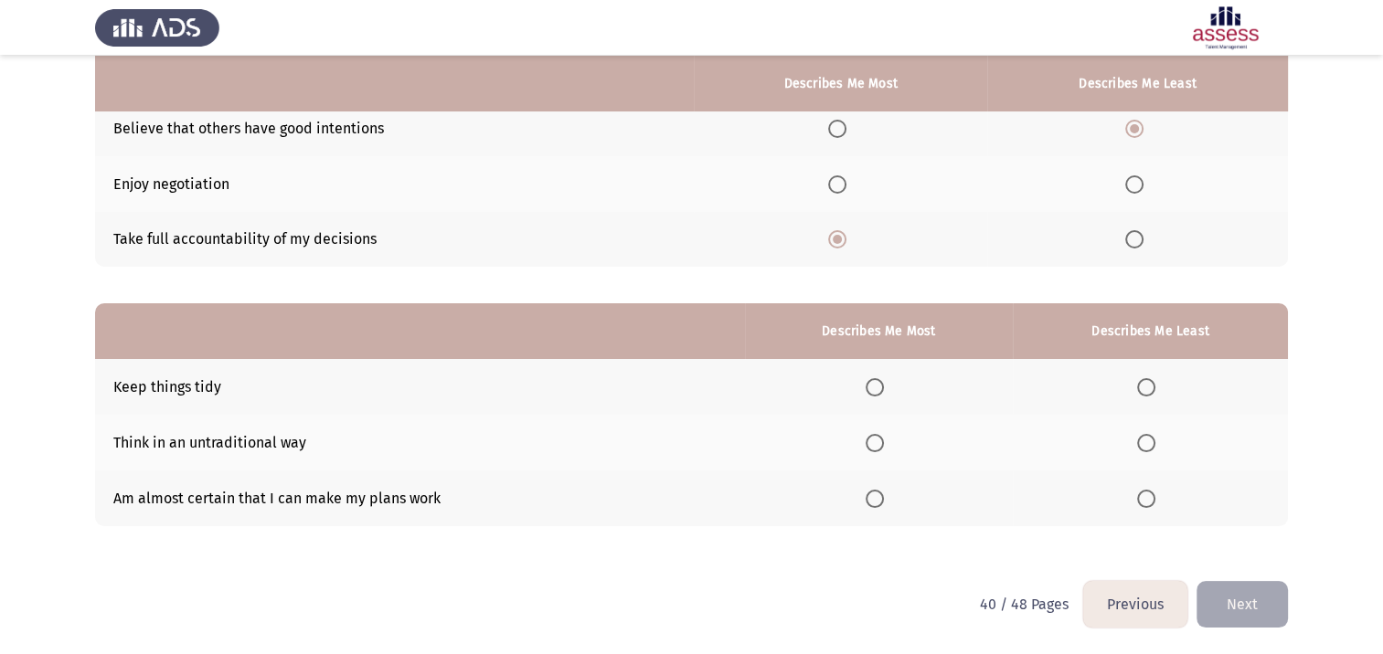
click at [877, 500] on span "Select an option" at bounding box center [875, 499] width 18 height 18
click at [877, 500] on input "Select an option" at bounding box center [875, 499] width 18 height 18
click at [1151, 388] on span "Select an option" at bounding box center [1146, 387] width 18 height 18
click at [1151, 388] on input "Select an option" at bounding box center [1146, 387] width 18 height 18
click at [1231, 610] on button "Next" at bounding box center [1241, 604] width 91 height 47
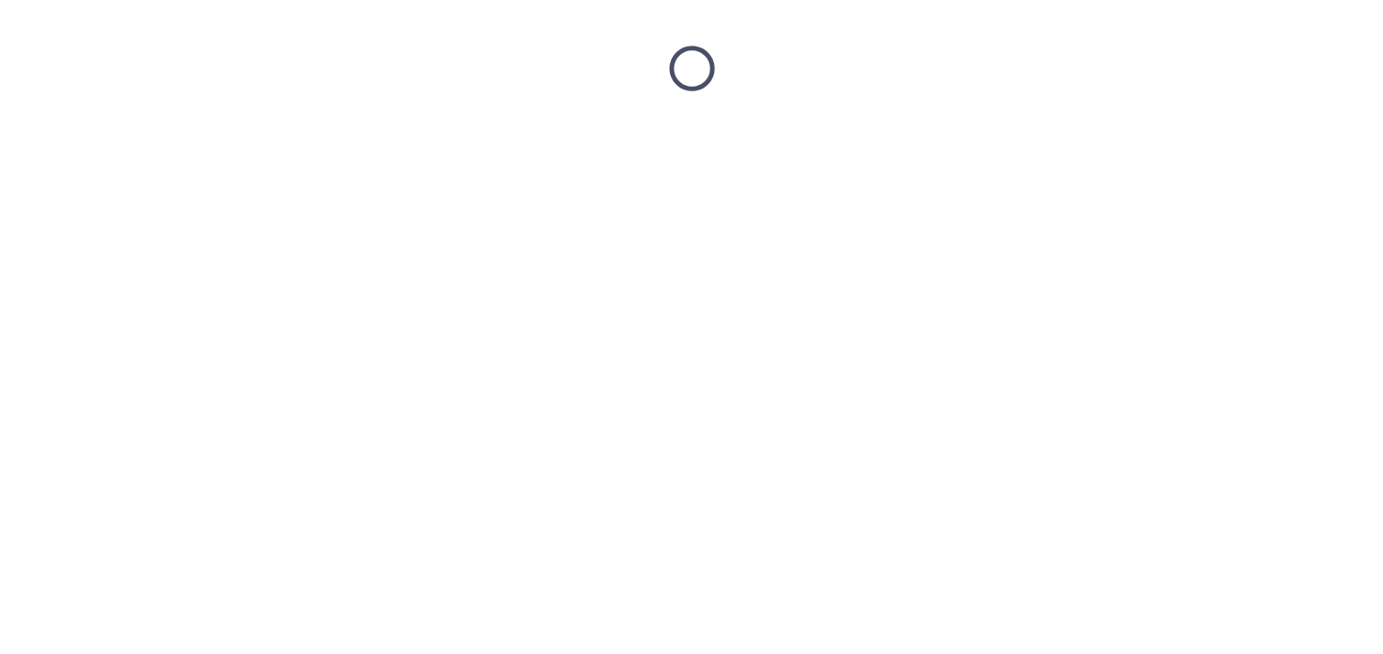
scroll to position [0, 0]
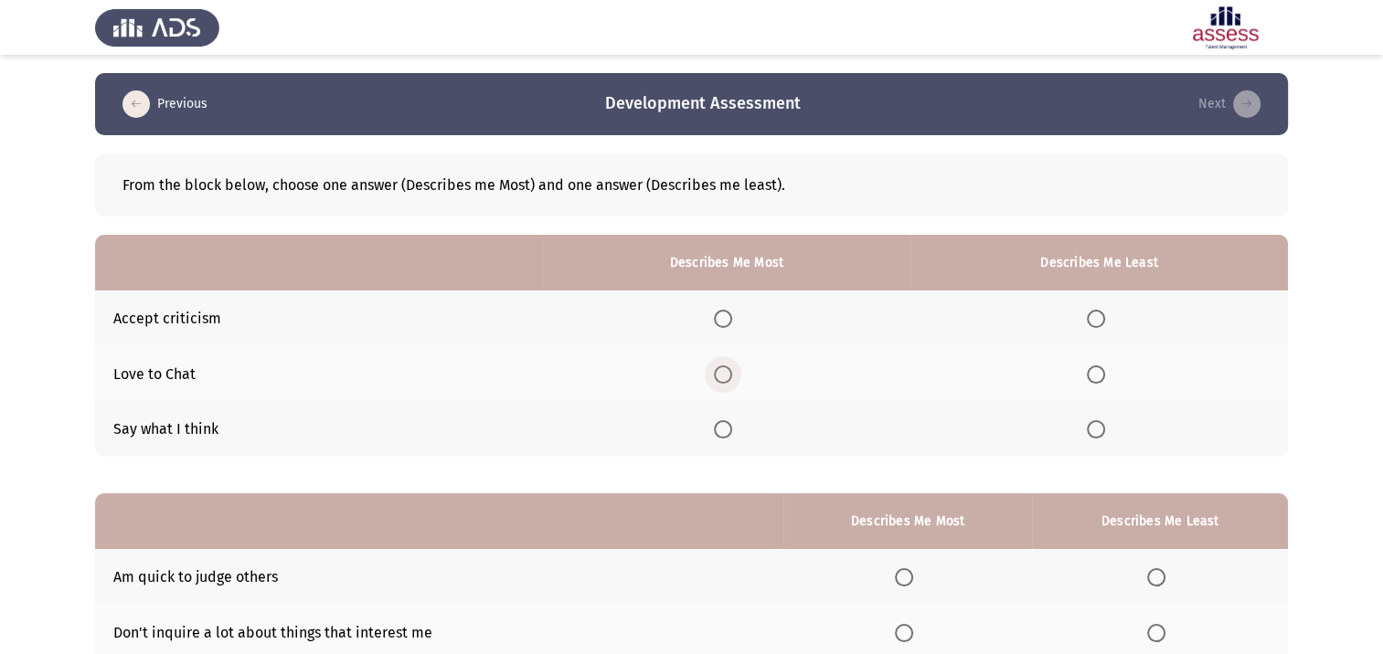
click at [731, 377] on span "Select an option" at bounding box center [723, 375] width 18 height 18
click at [731, 377] on input "Select an option" at bounding box center [723, 375] width 18 height 18
click at [1104, 314] on span "Select an option" at bounding box center [1096, 319] width 18 height 18
click at [1104, 314] on input "Select an option" at bounding box center [1096, 319] width 18 height 18
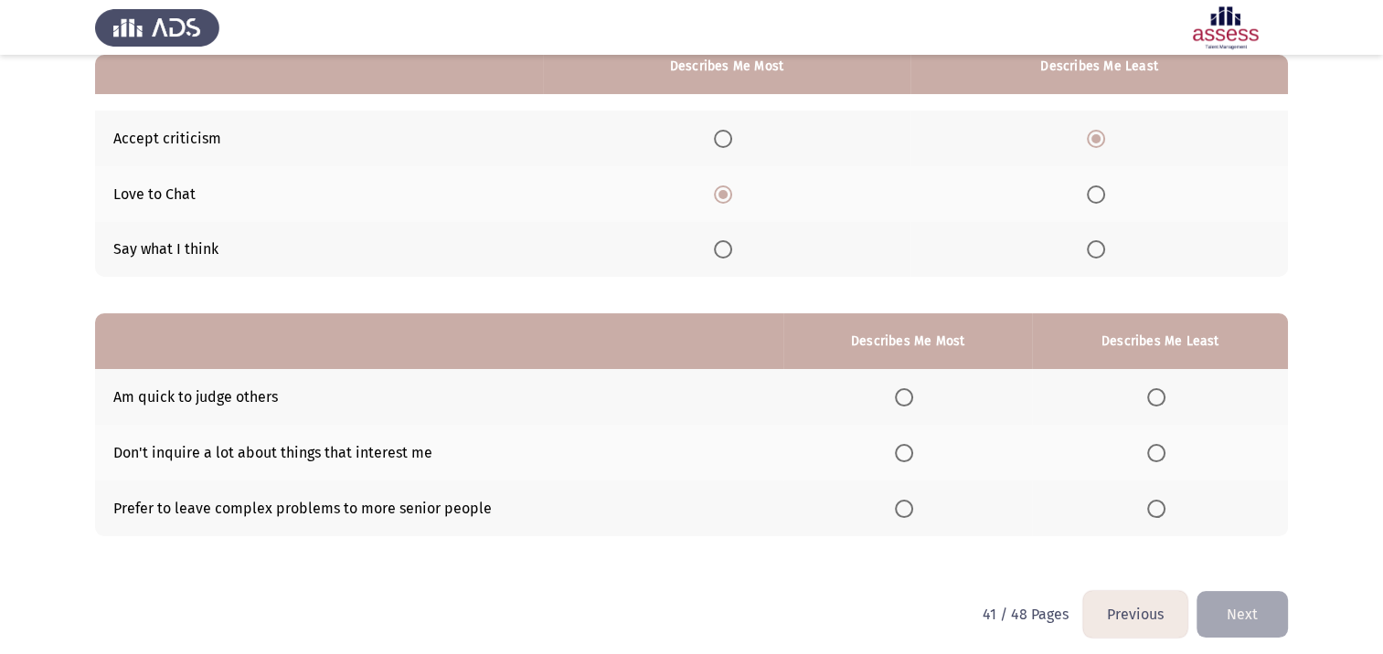
scroll to position [183, 0]
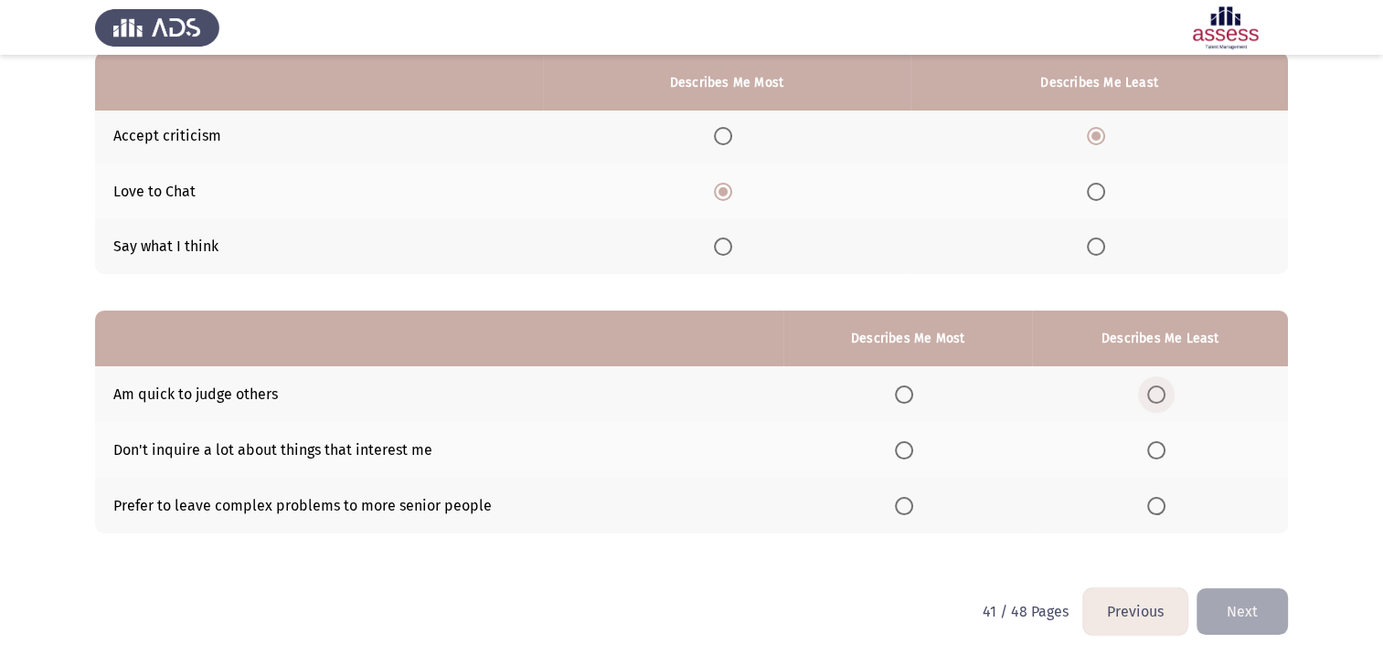
click at [1162, 390] on span "Select an option" at bounding box center [1156, 395] width 18 height 18
click at [1162, 390] on input "Select an option" at bounding box center [1156, 395] width 18 height 18
click at [898, 449] on span "Select an option" at bounding box center [904, 450] width 18 height 18
click at [898, 449] on input "Select an option" at bounding box center [904, 450] width 18 height 18
click at [1243, 617] on button "Next" at bounding box center [1241, 612] width 91 height 47
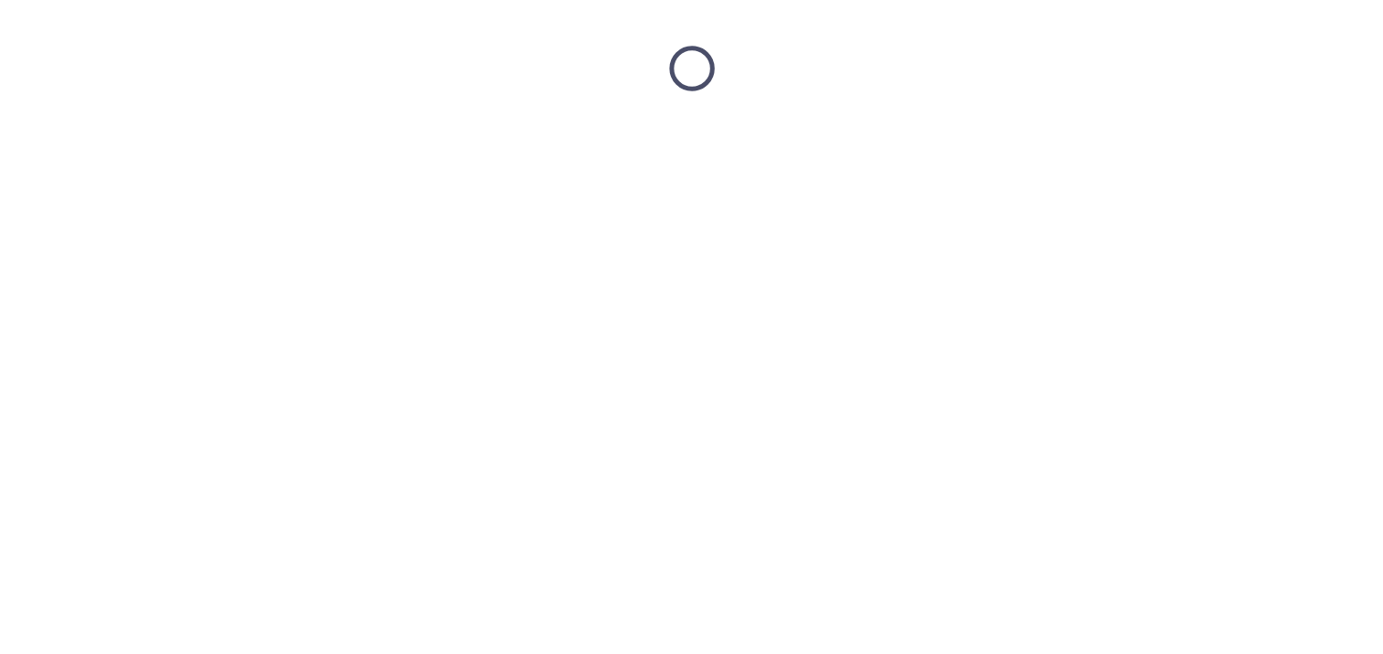
scroll to position [0, 0]
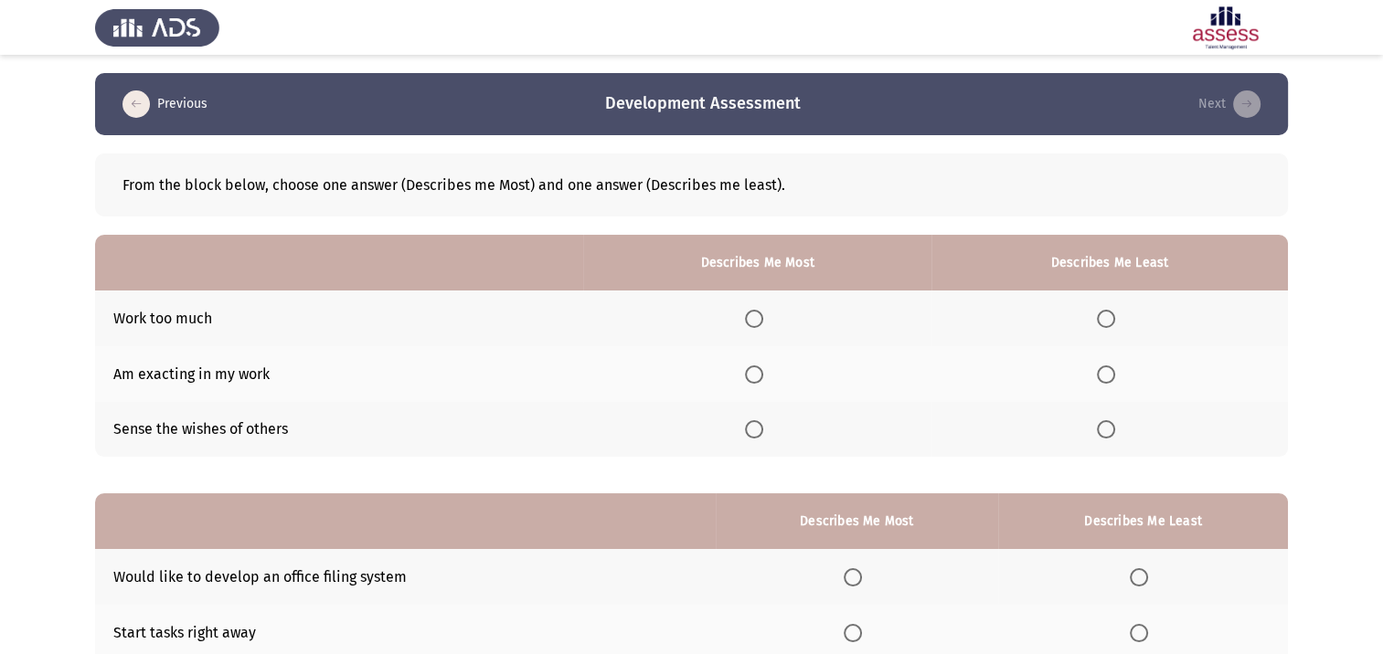
click at [763, 380] on span "Select an option" at bounding box center [754, 375] width 18 height 18
click at [763, 380] on input "Select an option" at bounding box center [754, 375] width 18 height 18
click at [1115, 322] on span "Select an option" at bounding box center [1106, 319] width 18 height 18
click at [1115, 322] on input "Select an option" at bounding box center [1106, 319] width 18 height 18
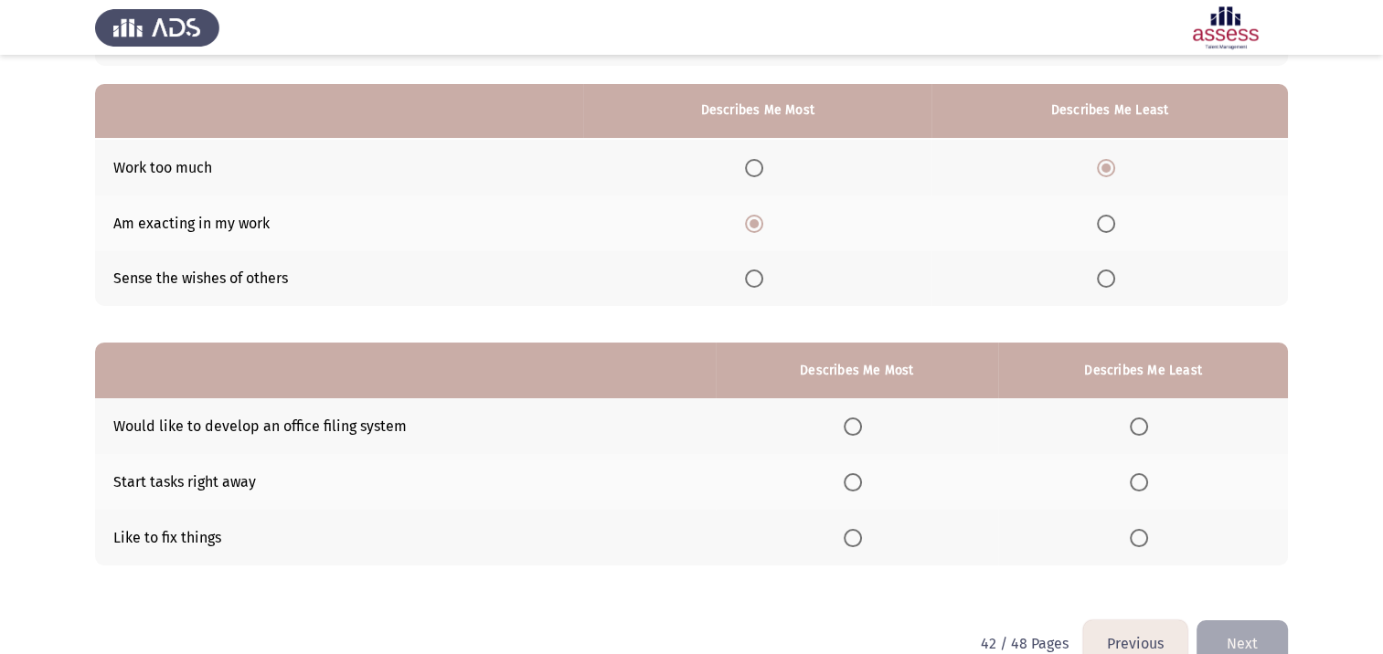
scroll to position [183, 0]
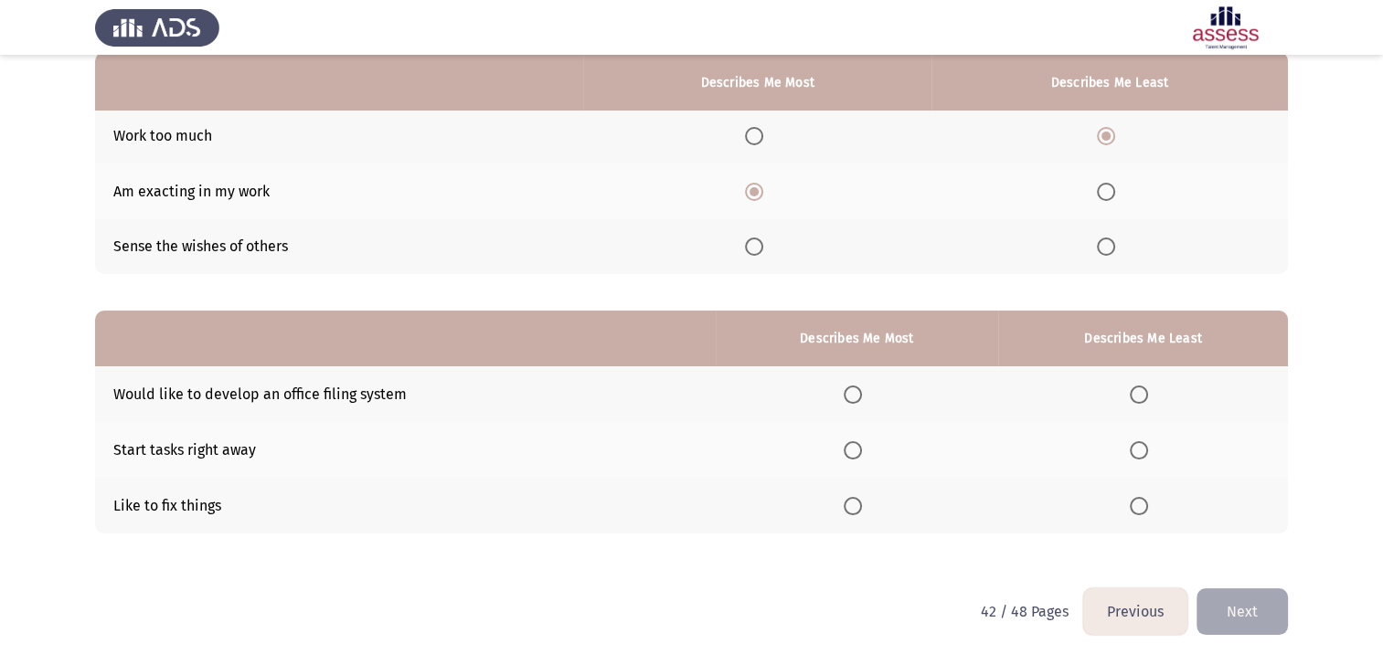
click at [858, 396] on span "Select an option" at bounding box center [853, 395] width 18 height 18
click at [858, 396] on input "Select an option" at bounding box center [853, 395] width 18 height 18
click at [1141, 510] on span "Select an option" at bounding box center [1139, 506] width 18 height 18
click at [1141, 510] on input "Select an option" at bounding box center [1139, 506] width 18 height 18
click at [859, 460] on span "Select an option" at bounding box center [853, 450] width 18 height 18
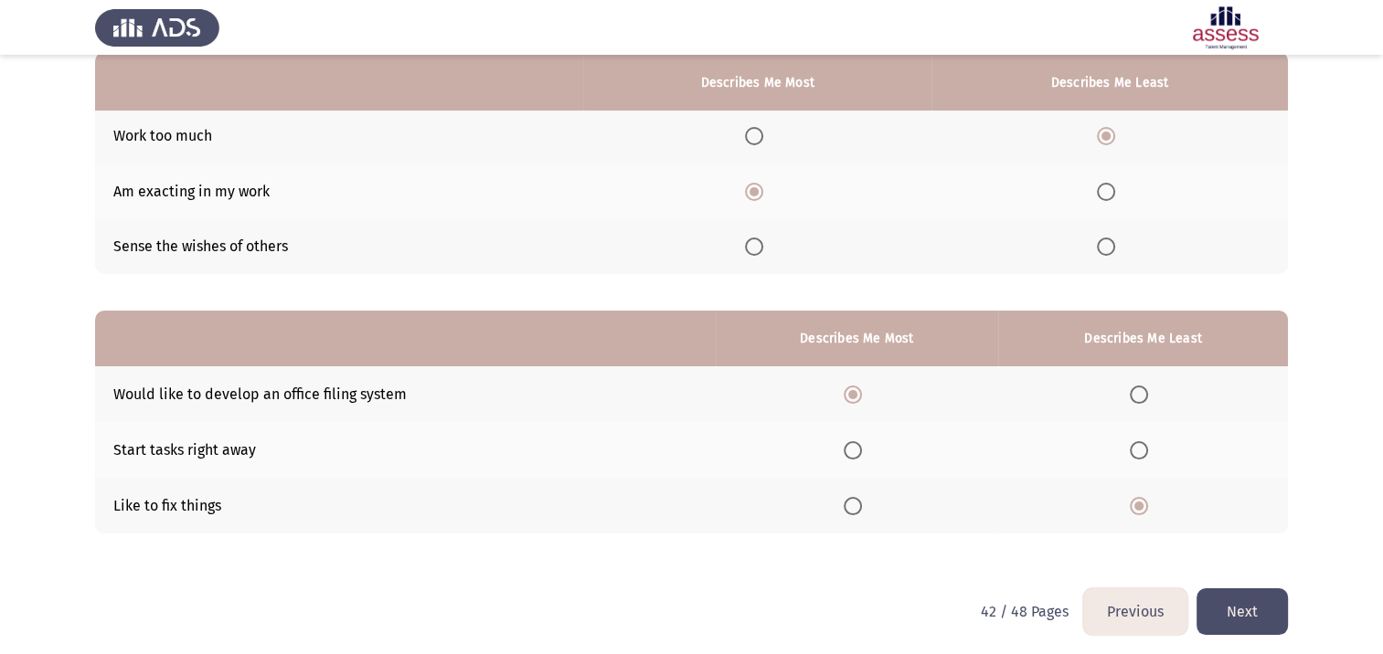
click at [859, 460] on input "Select an option" at bounding box center [853, 450] width 18 height 18
click at [1144, 397] on span "Select an option" at bounding box center [1139, 395] width 18 height 18
click at [1144, 397] on input "Select an option" at bounding box center [1139, 395] width 18 height 18
click at [1256, 604] on button "Next" at bounding box center [1241, 612] width 91 height 47
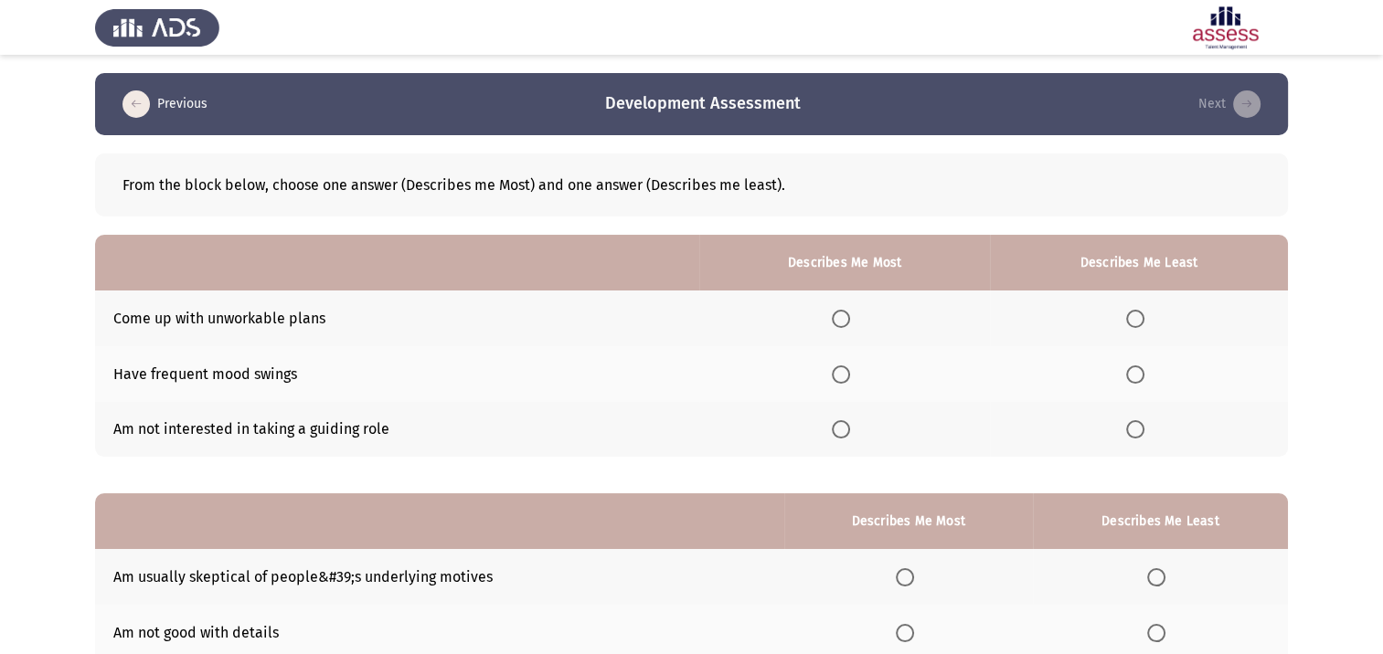
click at [1141, 376] on span "Select an option" at bounding box center [1135, 375] width 18 height 18
click at [1141, 376] on input "Select an option" at bounding box center [1135, 375] width 18 height 18
click at [841, 311] on span "Select an option" at bounding box center [841, 319] width 18 height 18
click at [841, 311] on input "Select an option" at bounding box center [841, 319] width 18 height 18
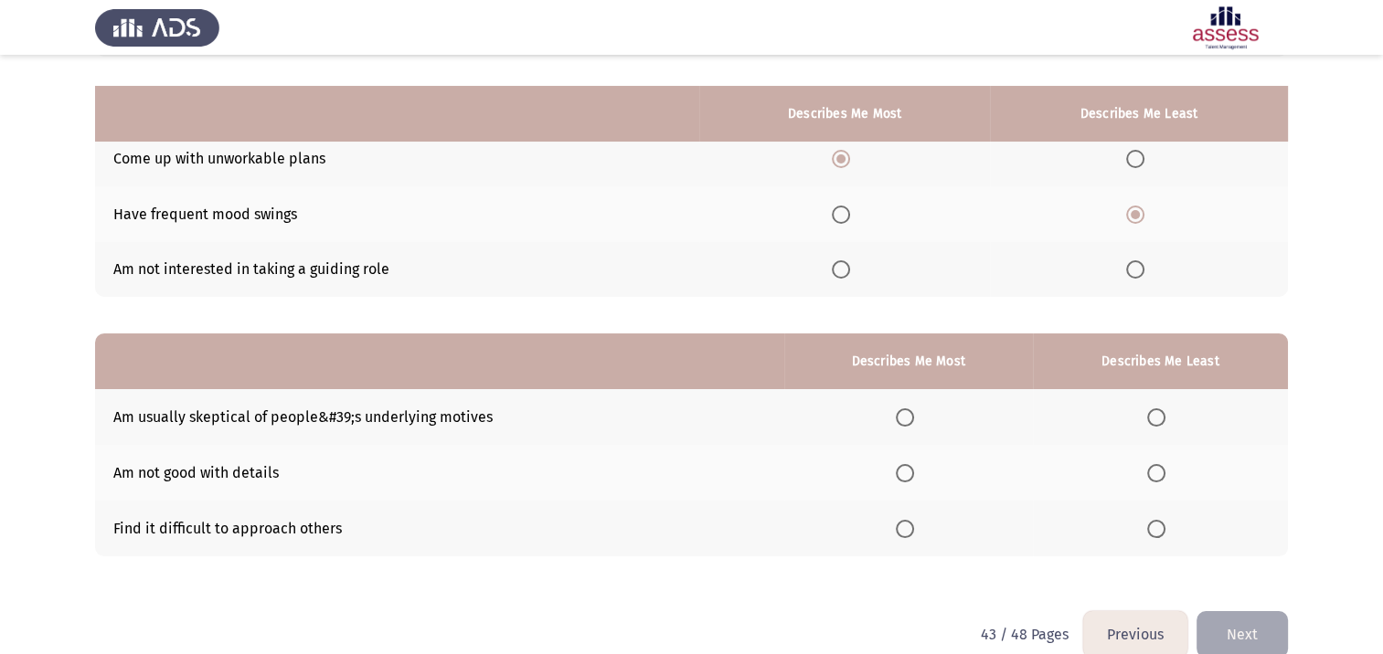
scroll to position [190, 0]
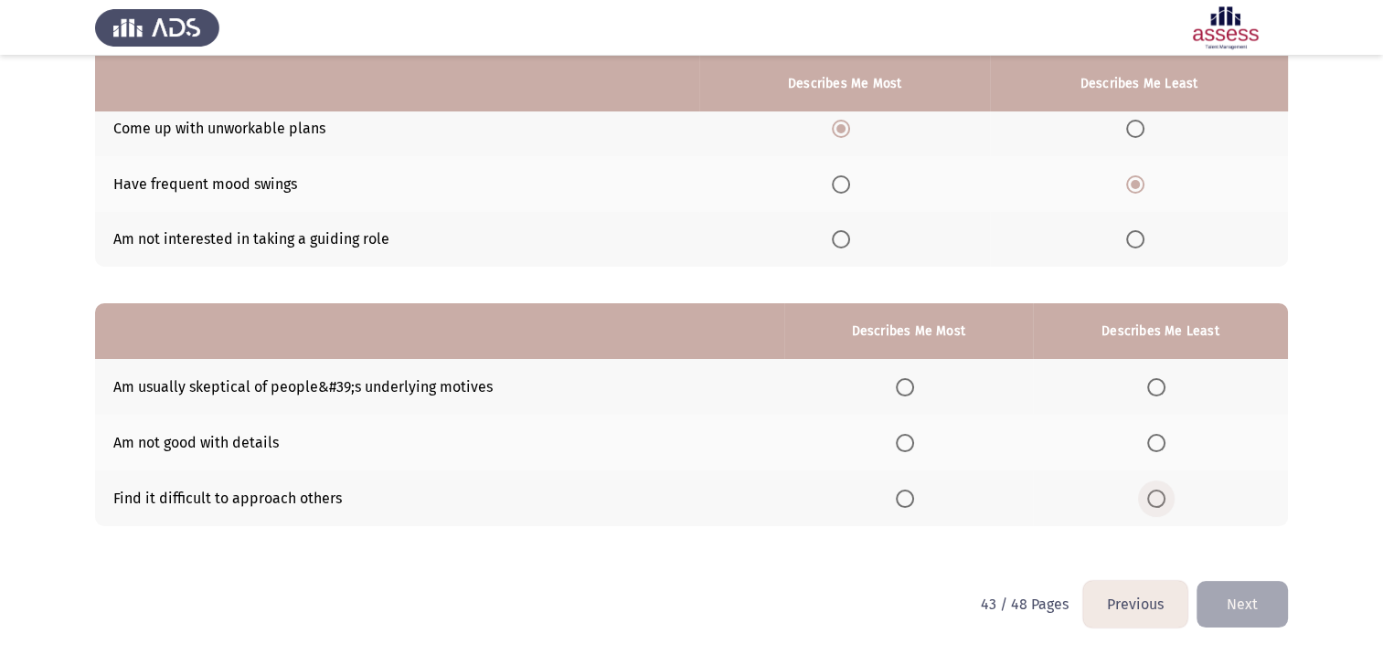
click at [1157, 505] on span "Select an option" at bounding box center [1156, 499] width 18 height 18
click at [1157, 505] on input "Select an option" at bounding box center [1156, 499] width 18 height 18
click at [918, 385] on label "Select an option" at bounding box center [909, 387] width 26 height 18
click at [914, 385] on input "Select an option" at bounding box center [905, 387] width 18 height 18
click at [908, 445] on span "Select an option" at bounding box center [905, 443] width 18 height 18
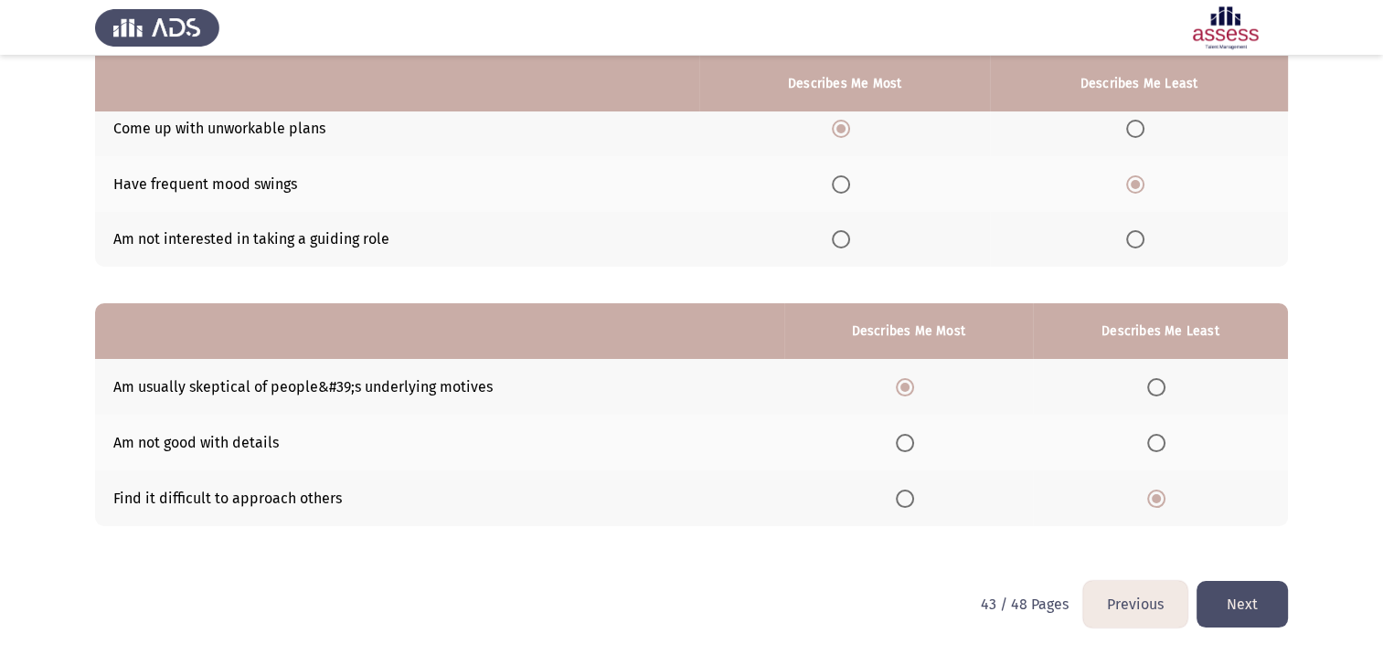
click at [908, 445] on input "Select an option" at bounding box center [905, 443] width 18 height 18
click at [1255, 618] on button "Next" at bounding box center [1241, 604] width 91 height 47
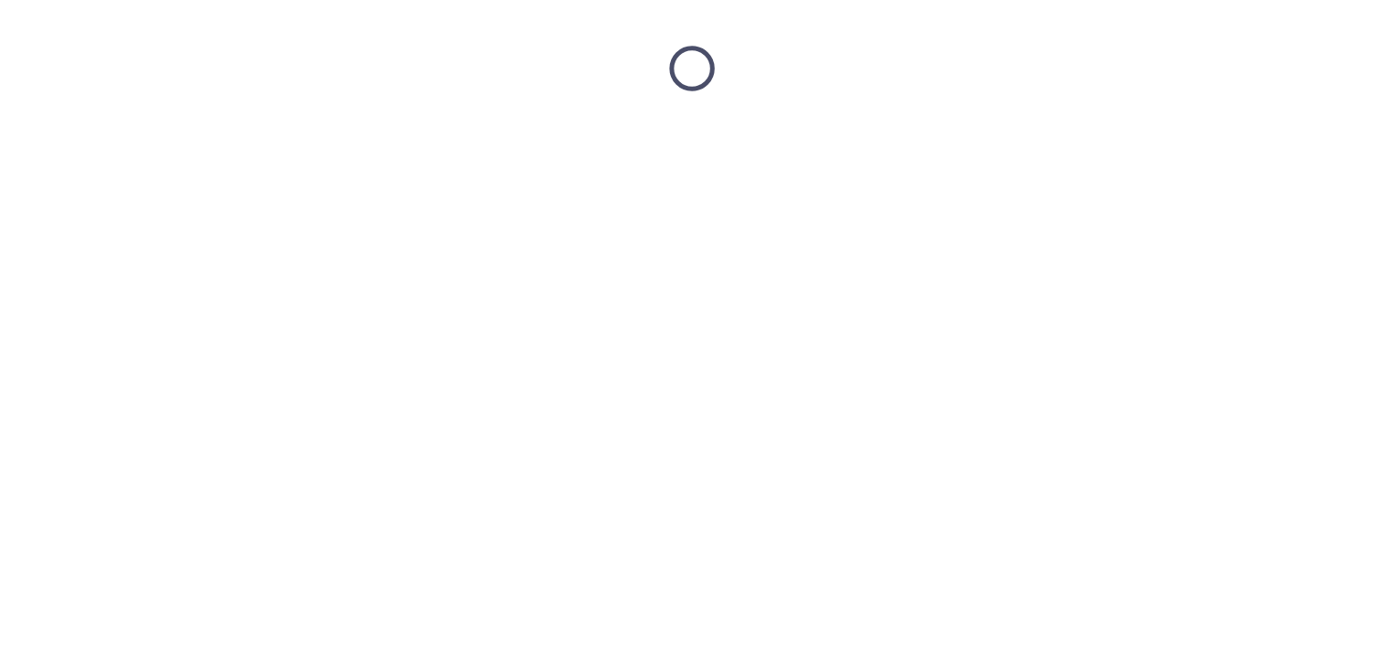
scroll to position [0, 0]
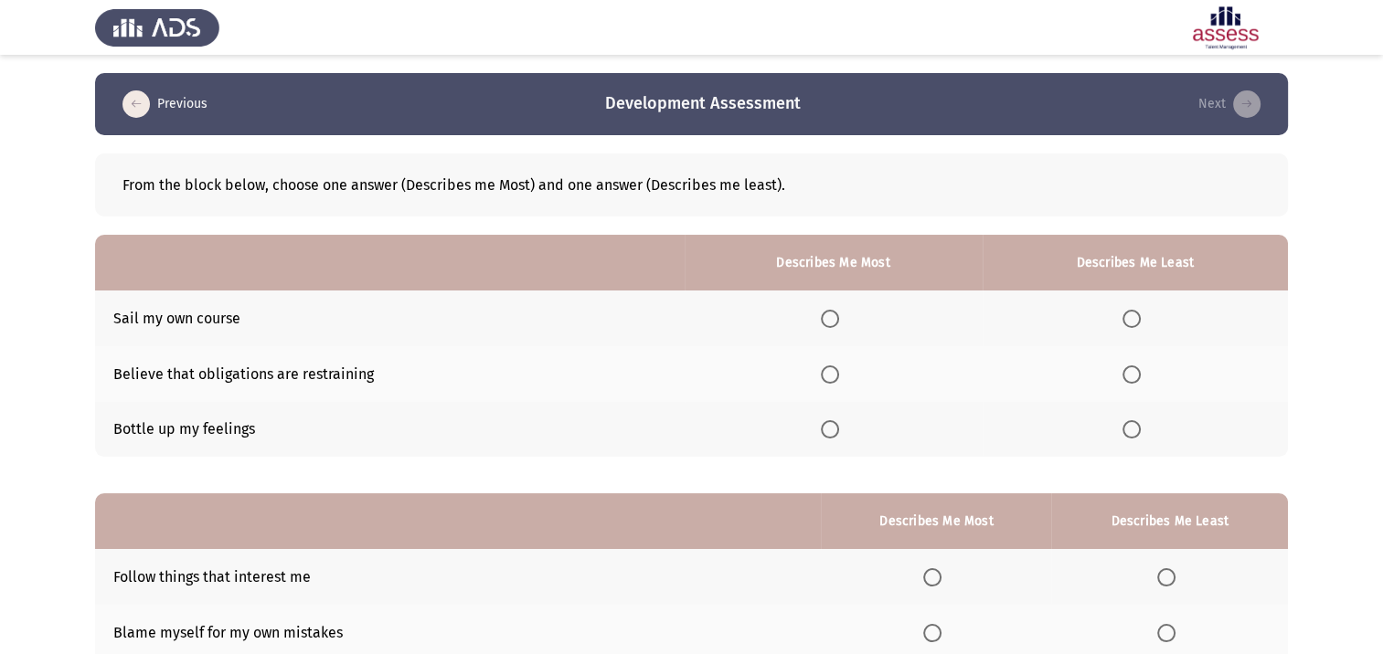
click at [830, 377] on span "Select an option" at bounding box center [830, 375] width 18 height 18
click at [830, 377] on input "Select an option" at bounding box center [830, 375] width 18 height 18
click at [1137, 310] on span "Select an option" at bounding box center [1131, 319] width 18 height 18
click at [1137, 310] on input "Select an option" at bounding box center [1131, 319] width 18 height 18
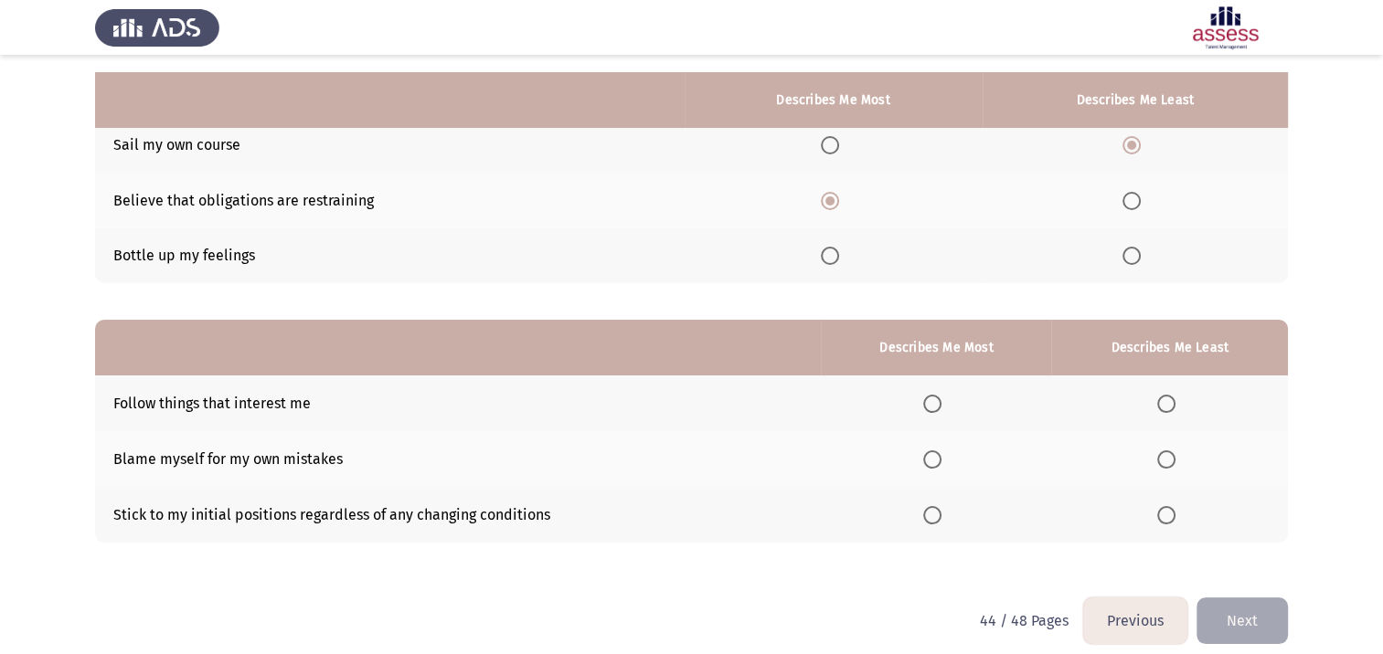
scroll to position [190, 0]
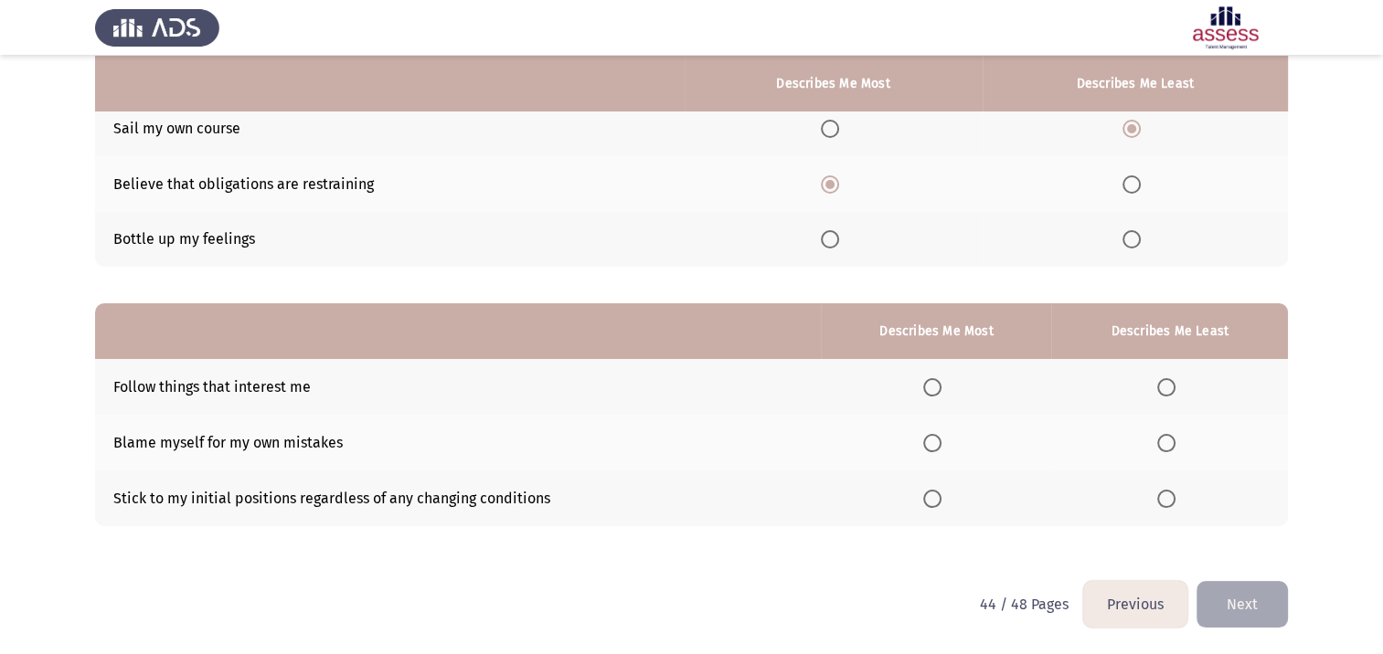
click at [1174, 444] on span "Select an option" at bounding box center [1166, 443] width 18 height 18
click at [1174, 444] on input "Select an option" at bounding box center [1166, 443] width 18 height 18
click at [940, 388] on span "Select an option" at bounding box center [932, 387] width 18 height 18
click at [940, 388] on input "Select an option" at bounding box center [932, 387] width 18 height 18
click at [1237, 609] on button "Next" at bounding box center [1241, 604] width 91 height 47
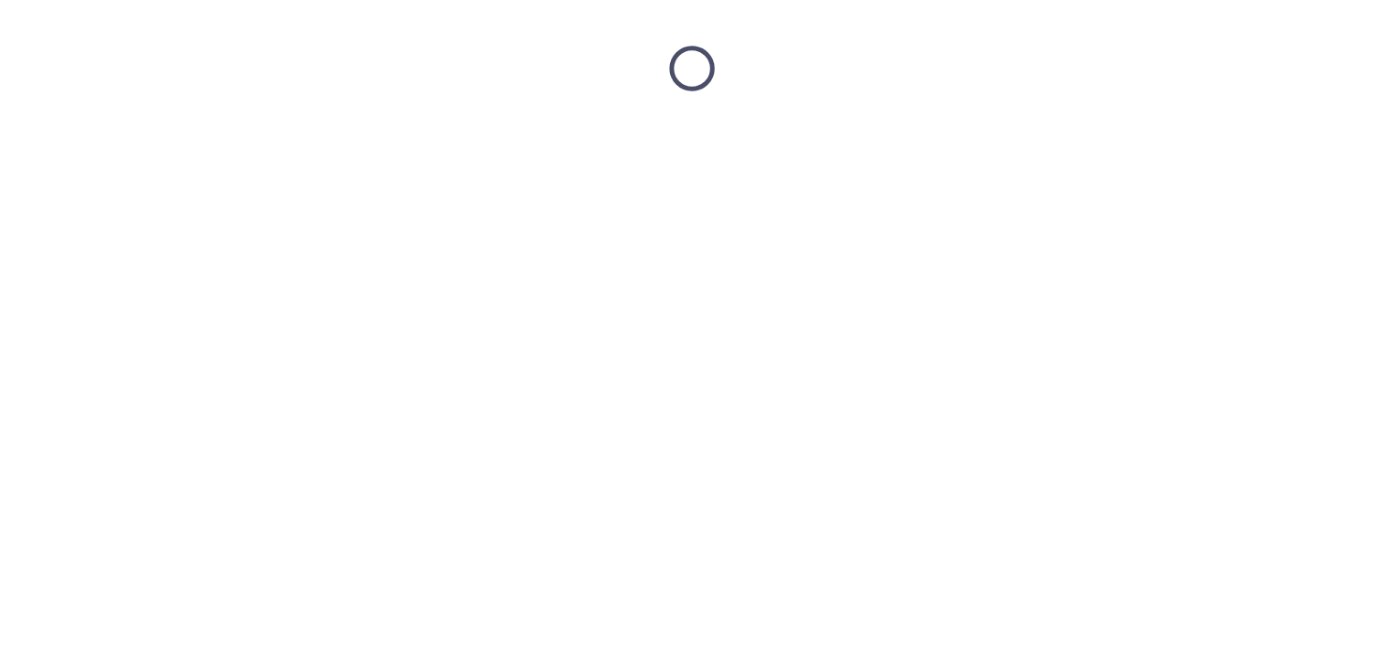
scroll to position [0, 0]
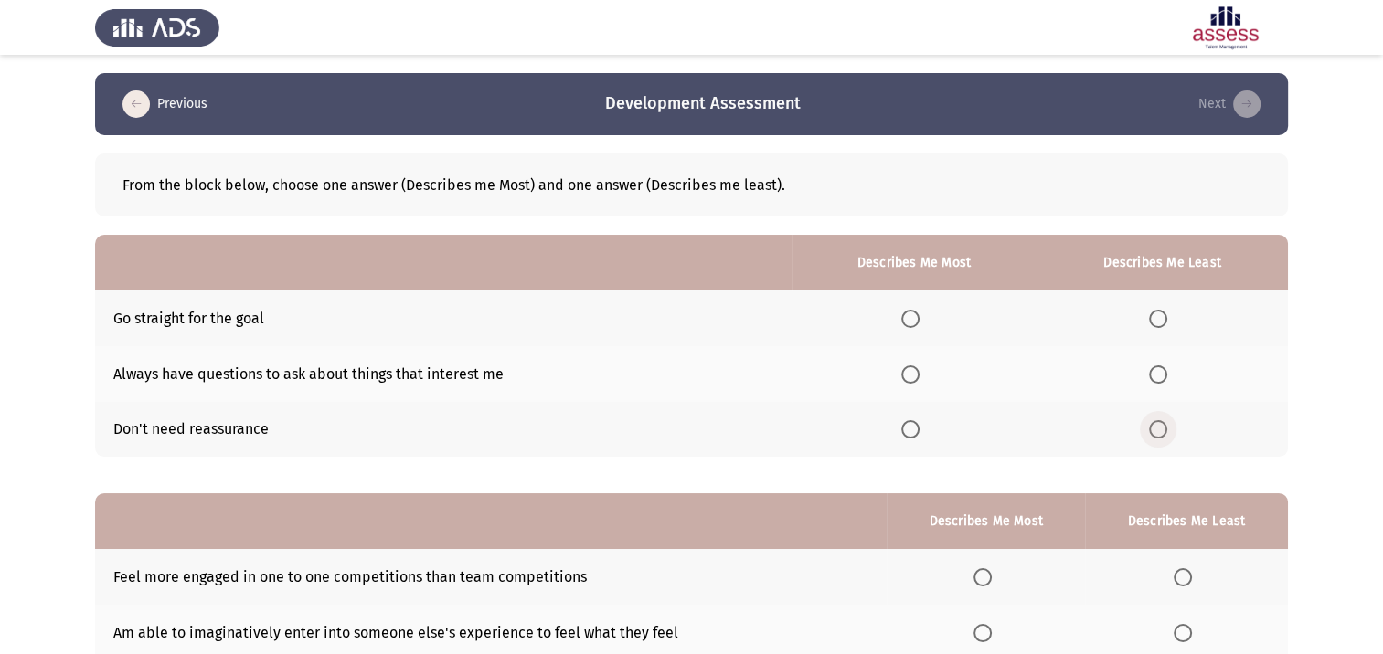
click at [1164, 431] on span "Select an option" at bounding box center [1158, 429] width 18 height 18
click at [1164, 431] on input "Select an option" at bounding box center [1158, 429] width 18 height 18
click at [1164, 373] on span "Select an option" at bounding box center [1158, 375] width 18 height 18
click at [1164, 373] on input "Select an option" at bounding box center [1158, 375] width 18 height 18
click at [917, 319] on span "Select an option" at bounding box center [910, 319] width 18 height 18
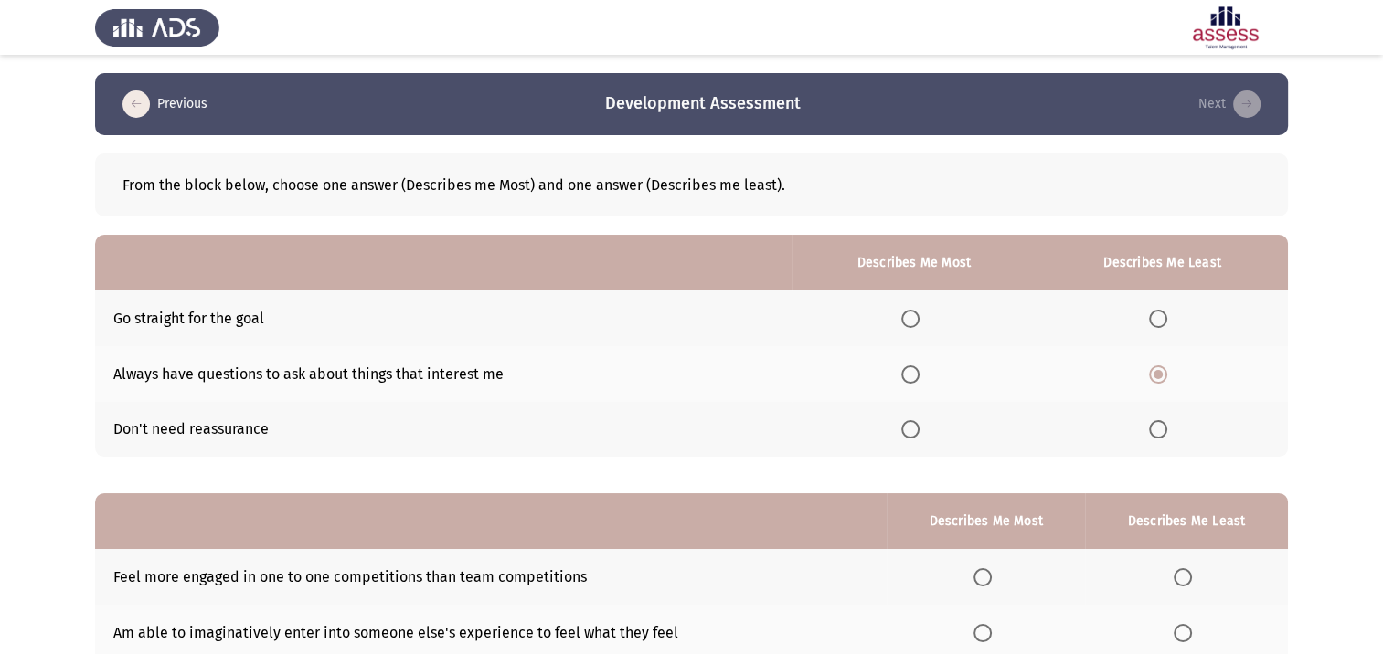
click at [917, 319] on input "Select an option" at bounding box center [910, 319] width 18 height 18
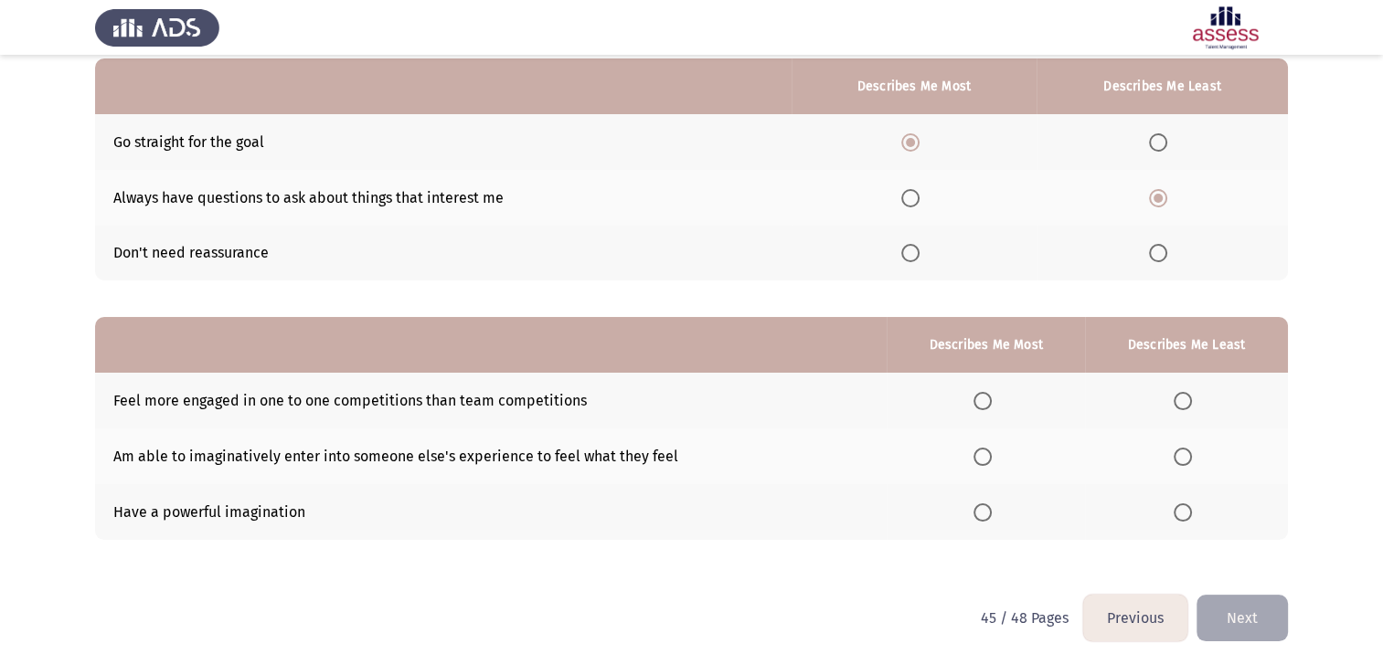
scroll to position [190, 0]
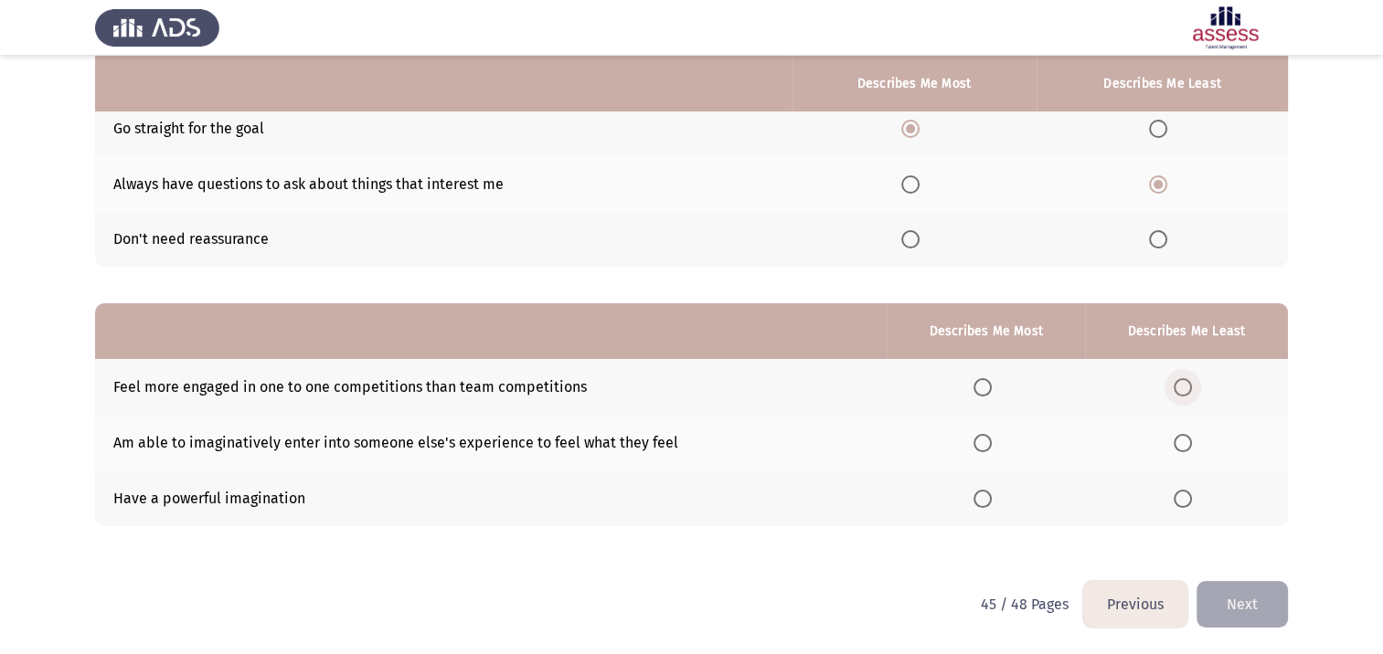
click at [1187, 388] on span "Select an option" at bounding box center [1183, 387] width 18 height 18
click at [1187, 388] on input "Select an option" at bounding box center [1183, 387] width 18 height 18
click at [982, 504] on span "Select an option" at bounding box center [982, 499] width 18 height 18
click at [982, 504] on input "Select an option" at bounding box center [982, 499] width 18 height 18
click at [1235, 594] on button "Next" at bounding box center [1241, 604] width 91 height 47
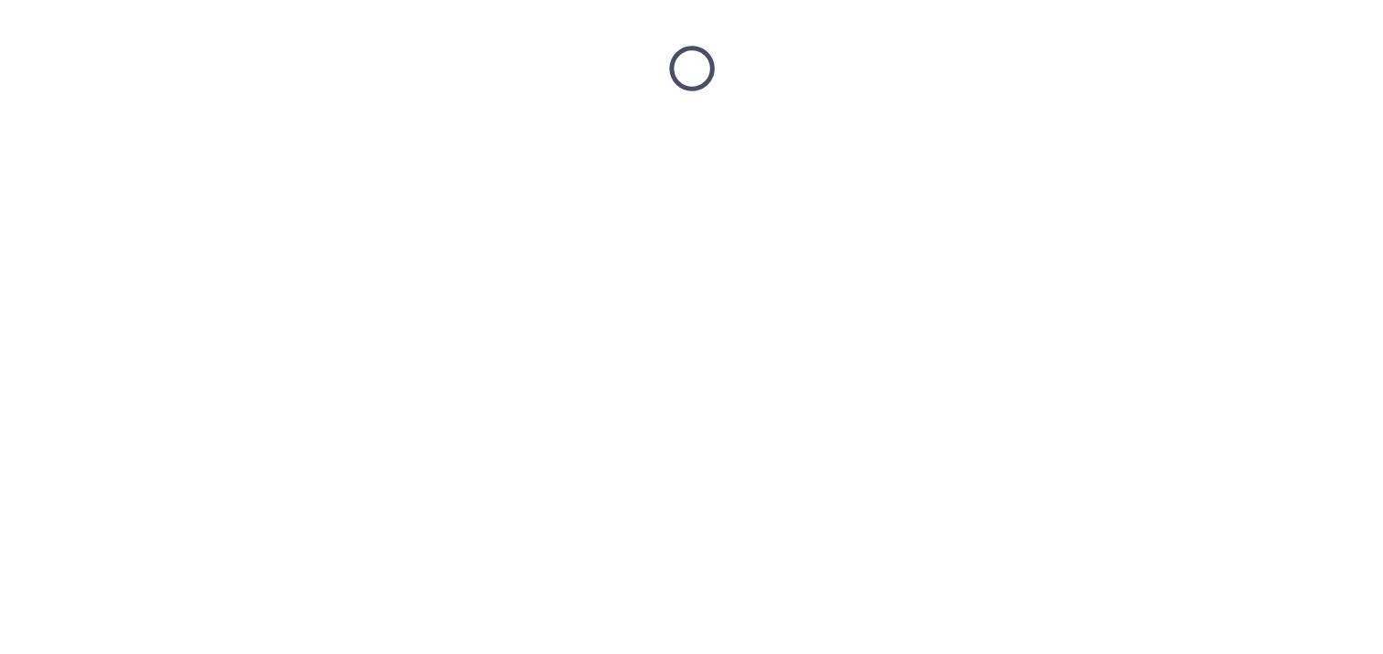
scroll to position [0, 0]
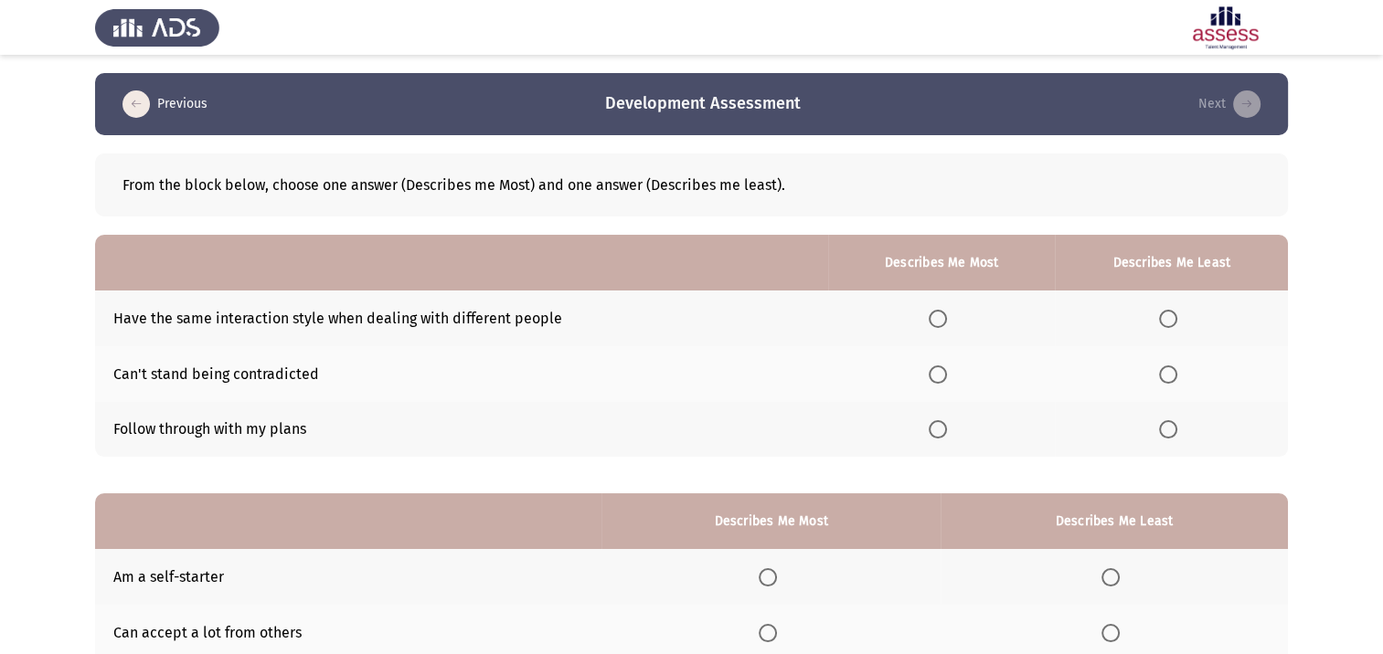
click at [938, 323] on span "Select an option" at bounding box center [938, 319] width 18 height 18
click at [938, 323] on input "Select an option" at bounding box center [938, 319] width 18 height 18
click at [1171, 373] on span "Select an option" at bounding box center [1168, 375] width 18 height 18
click at [1171, 373] on input "Select an option" at bounding box center [1168, 375] width 18 height 18
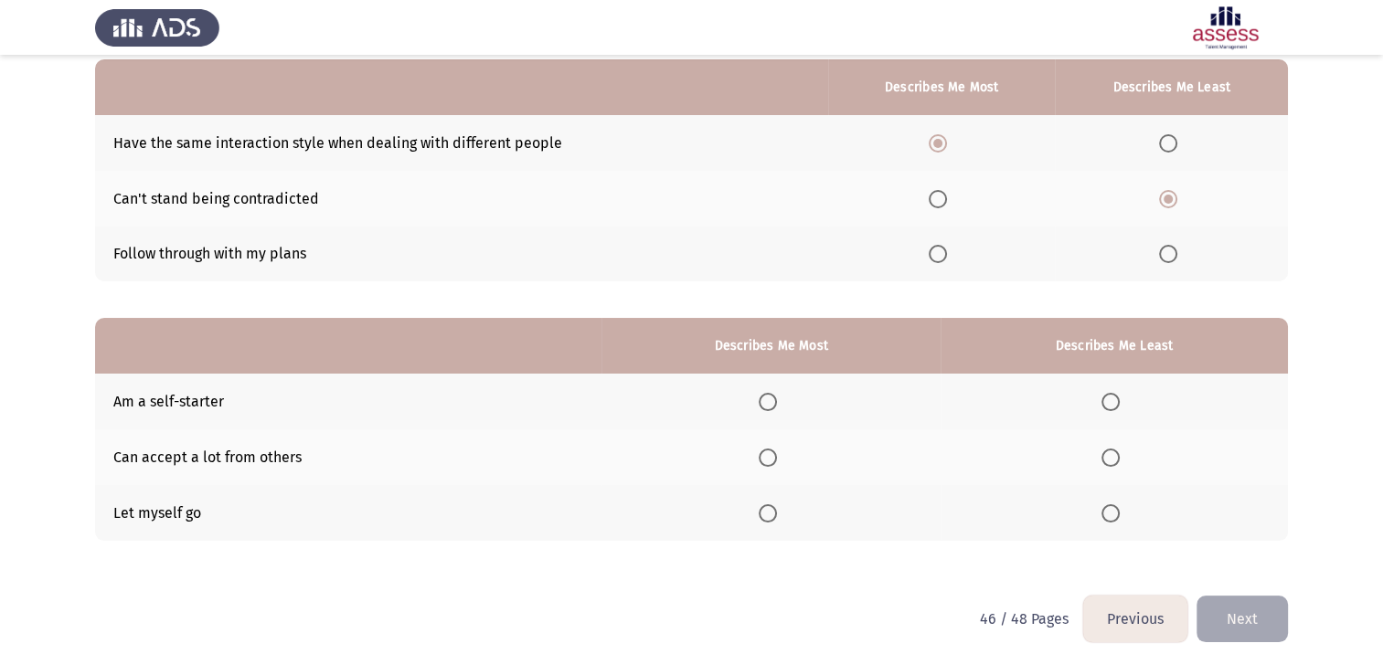
scroll to position [190, 0]
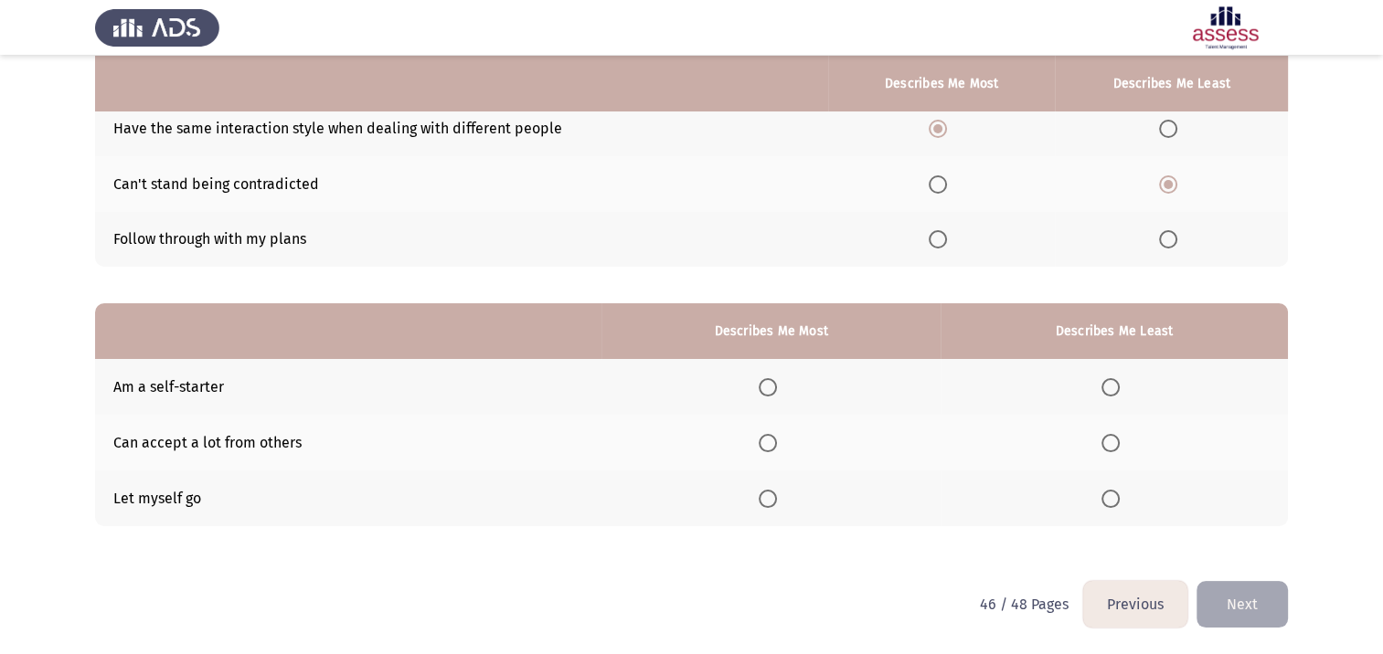
click at [767, 388] on span "Select an option" at bounding box center [768, 387] width 18 height 18
click at [767, 388] on input "Select an option" at bounding box center [768, 387] width 18 height 18
click at [1117, 500] on span "Select an option" at bounding box center [1110, 499] width 18 height 18
click at [1117, 500] on input "Select an option" at bounding box center [1110, 499] width 18 height 18
click at [1240, 600] on button "Next" at bounding box center [1241, 604] width 91 height 47
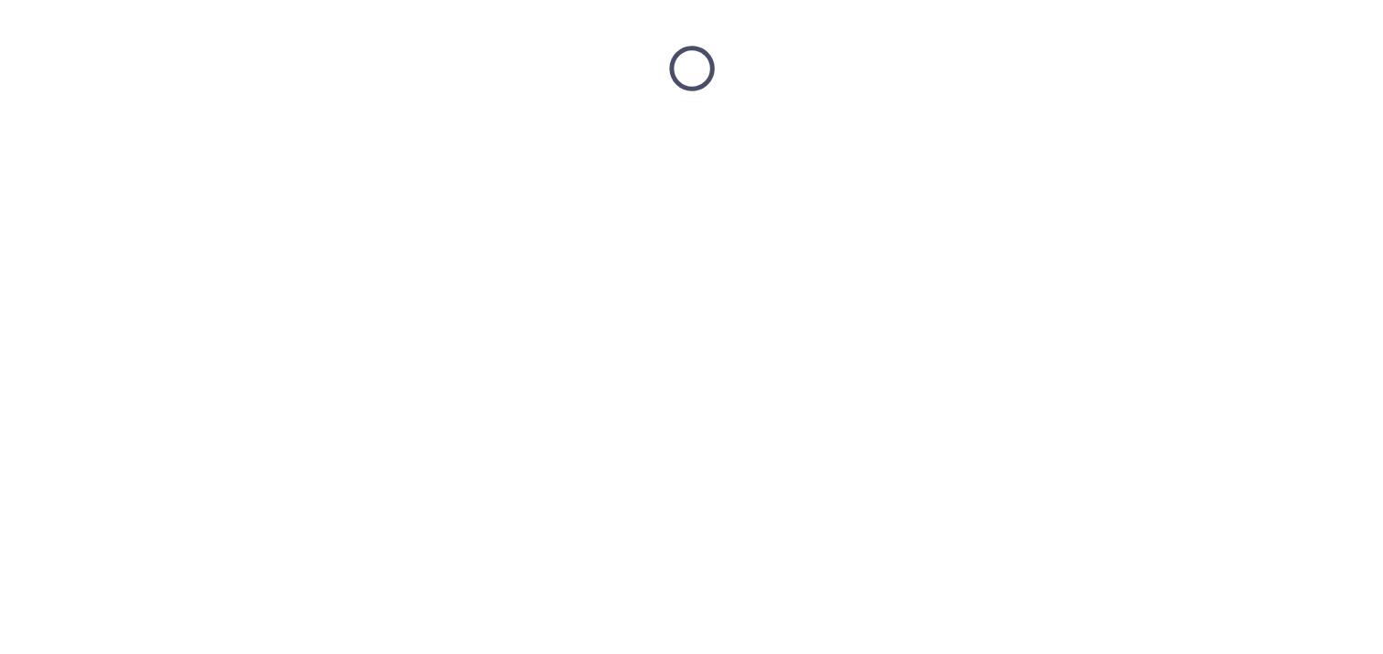
scroll to position [0, 0]
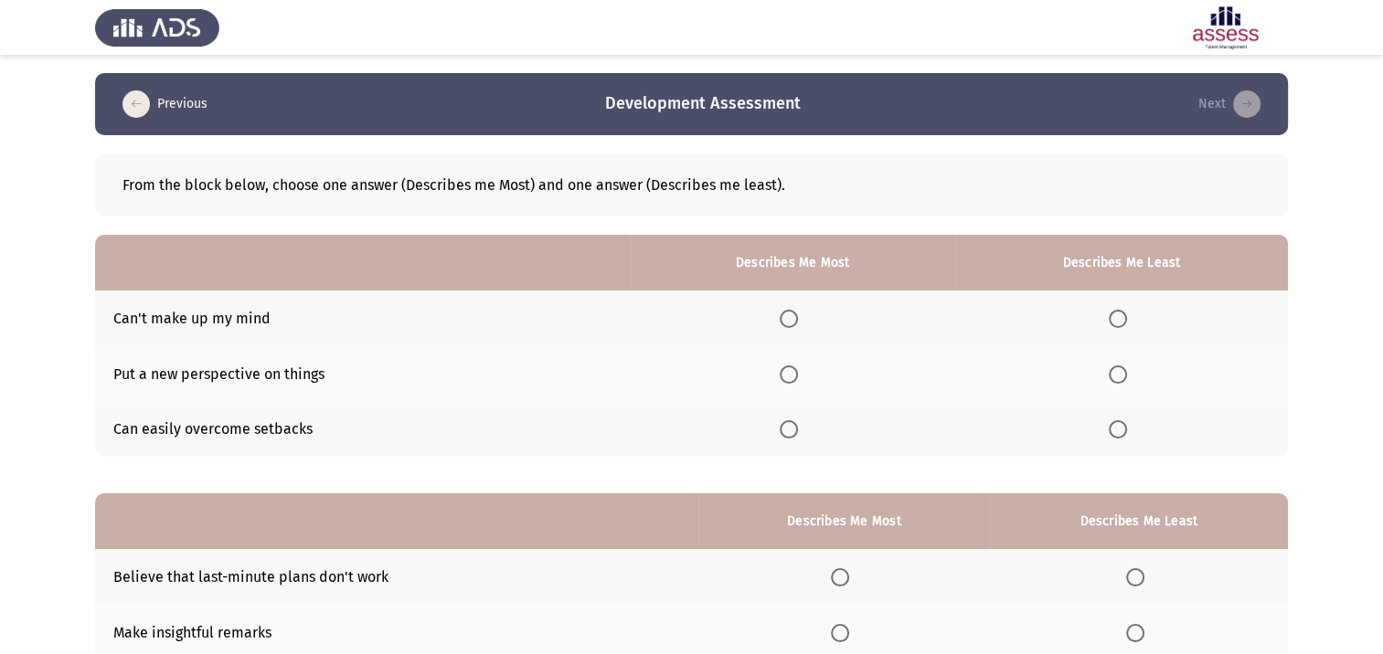
click at [791, 373] on span "Select an option" at bounding box center [789, 375] width 18 height 18
click at [791, 373] on input "Select an option" at bounding box center [789, 375] width 18 height 18
click at [1133, 314] on label "Select an option" at bounding box center [1122, 319] width 26 height 18
click at [1127, 314] on input "Select an option" at bounding box center [1118, 319] width 18 height 18
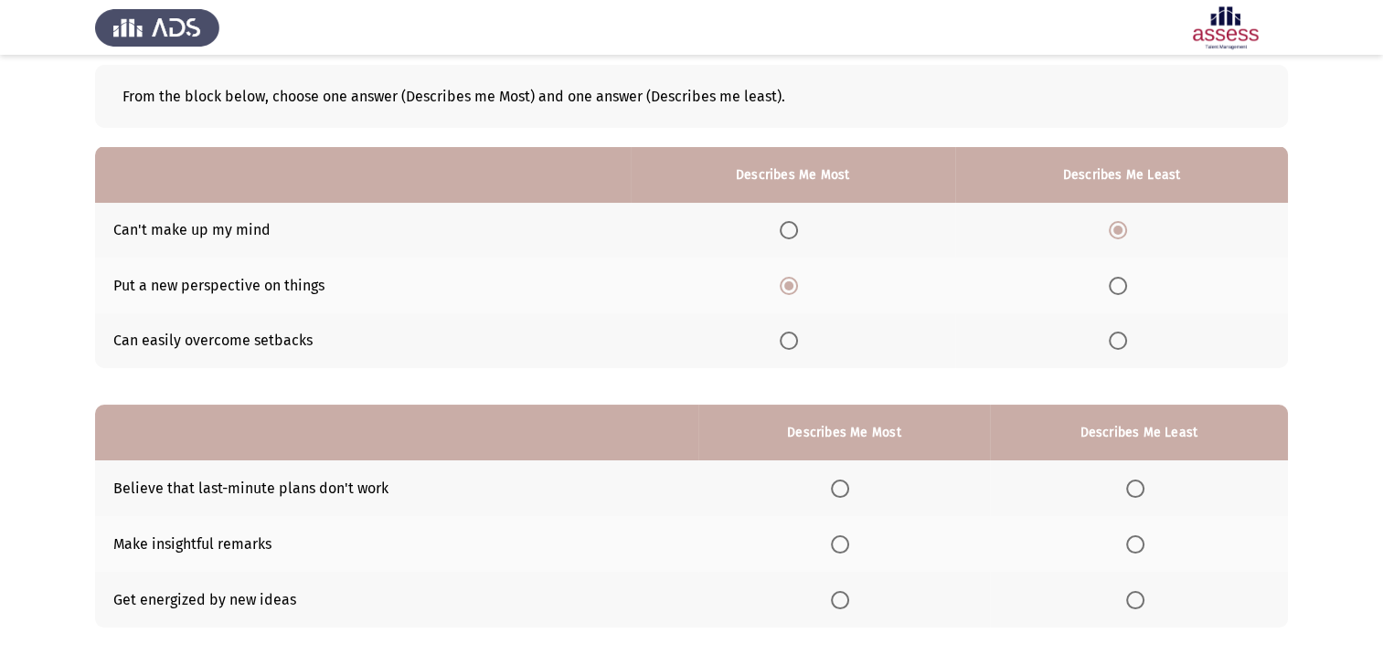
scroll to position [190, 0]
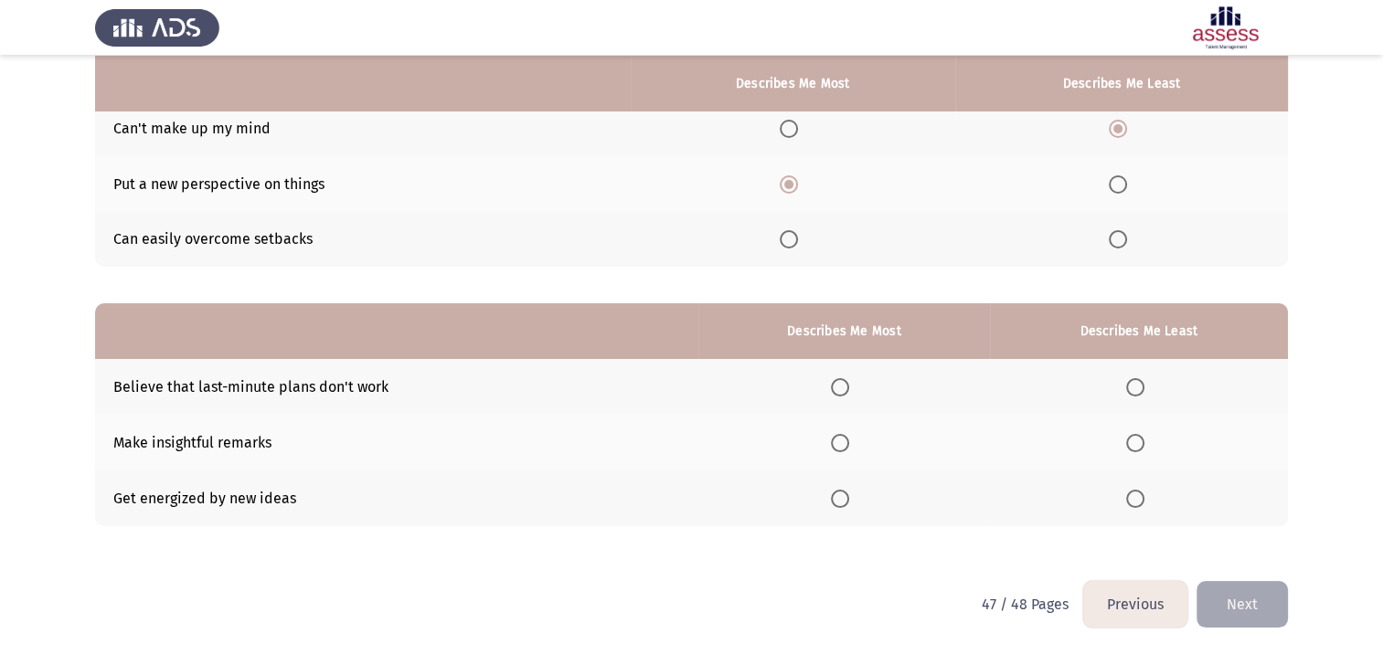
click at [849, 502] on span "Select an option" at bounding box center [840, 499] width 18 height 18
click at [849, 502] on input "Select an option" at bounding box center [840, 499] width 18 height 18
click at [1141, 435] on span "Select an option" at bounding box center [1135, 443] width 18 height 18
click at [1141, 435] on input "Select an option" at bounding box center [1135, 443] width 18 height 18
click at [1225, 607] on button "Next" at bounding box center [1241, 604] width 91 height 47
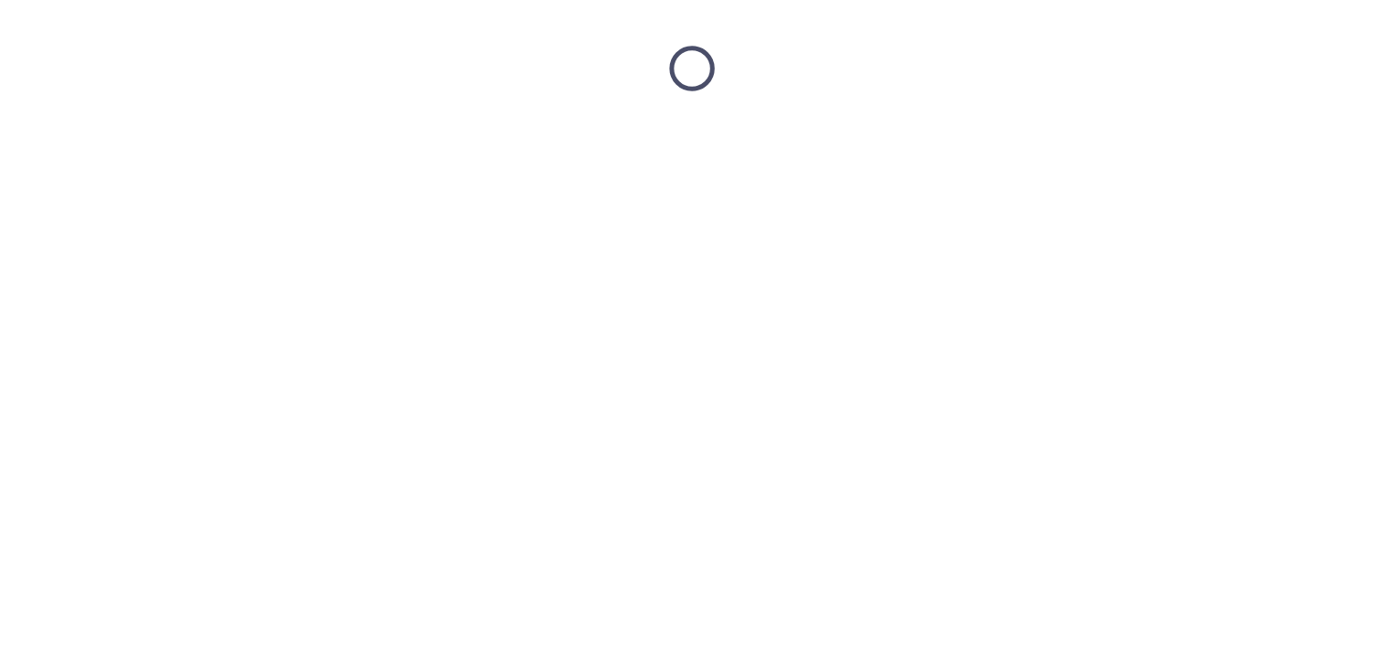
scroll to position [0, 0]
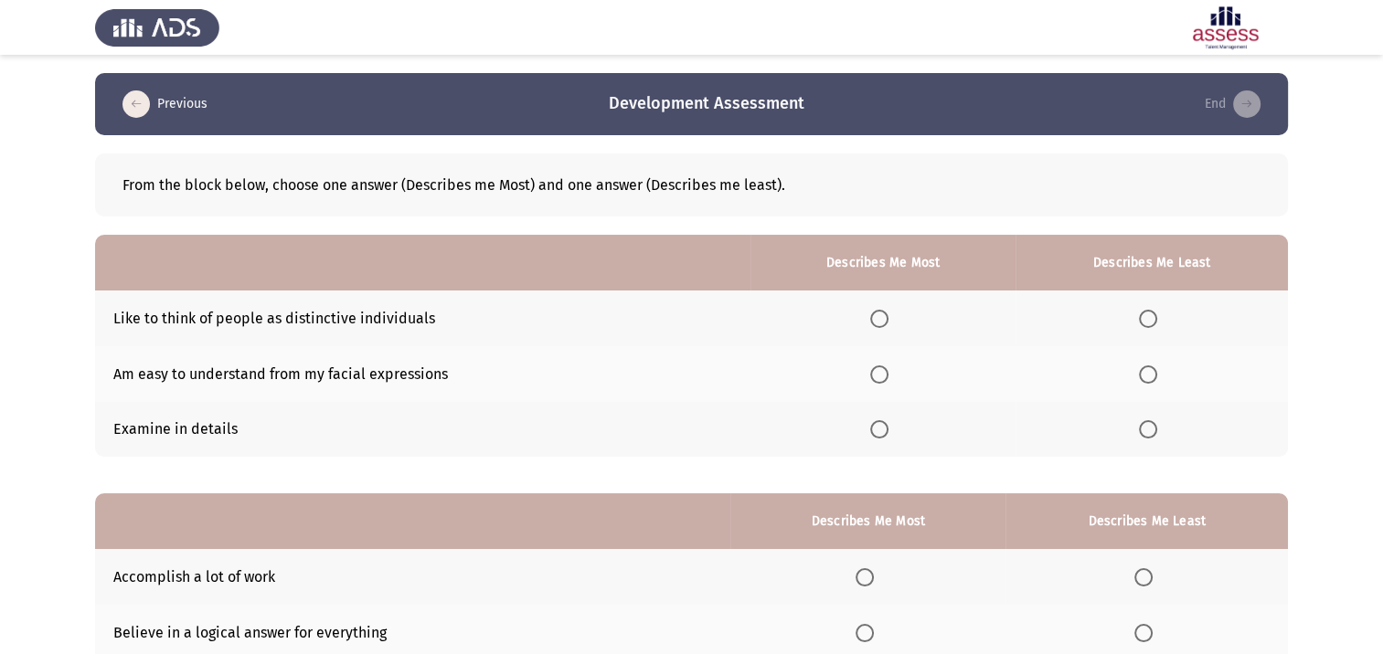
click at [882, 313] on span "Select an option" at bounding box center [879, 319] width 18 height 18
click at [882, 313] on input "Select an option" at bounding box center [879, 319] width 18 height 18
click at [1155, 379] on span "Select an option" at bounding box center [1148, 375] width 18 height 18
click at [1155, 379] on input "Select an option" at bounding box center [1148, 375] width 18 height 18
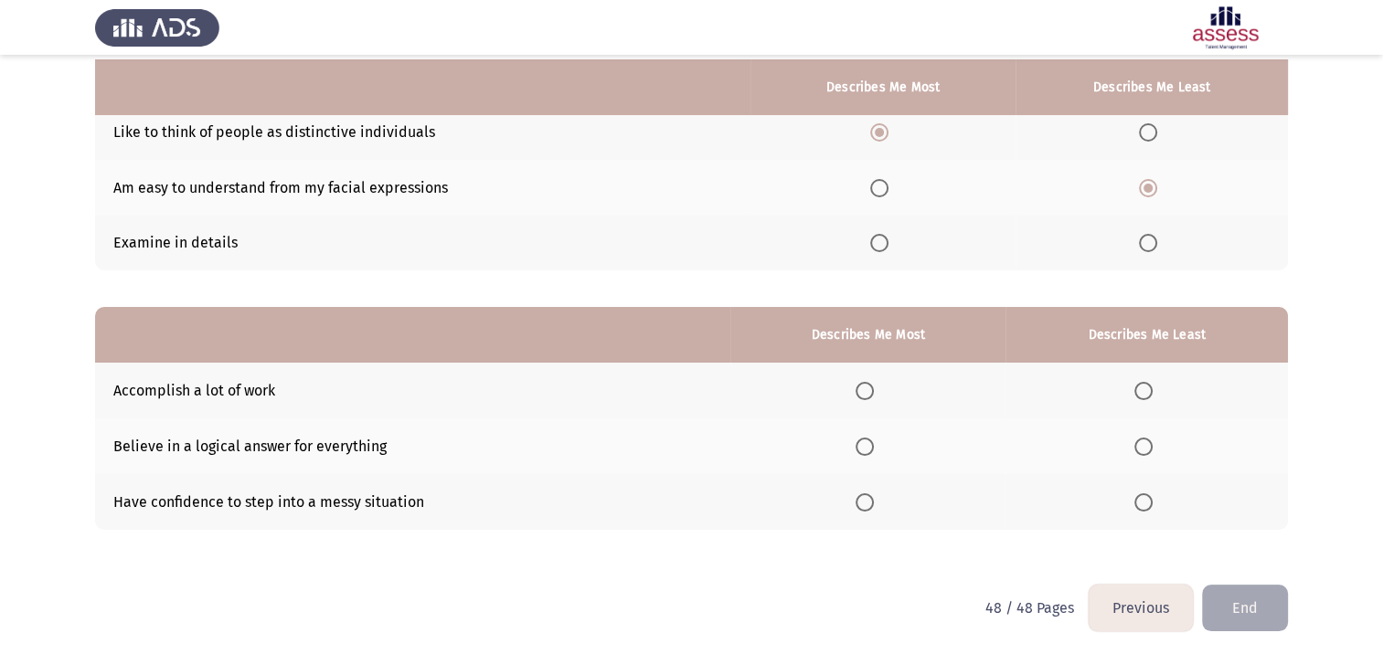
scroll to position [190, 0]
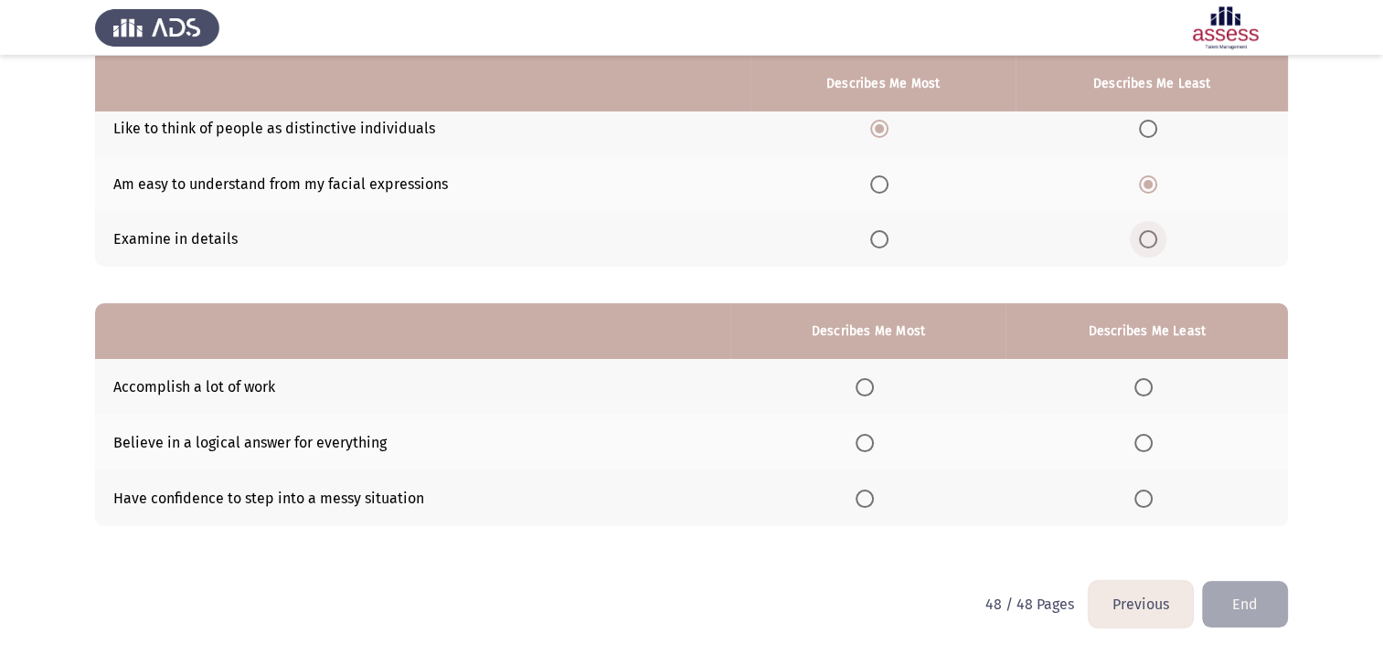
click at [1143, 241] on span "Select an option" at bounding box center [1148, 239] width 18 height 18
click at [1143, 241] on input "Select an option" at bounding box center [1148, 239] width 18 height 18
click at [1151, 188] on span "Select an option" at bounding box center [1148, 184] width 18 height 18
click at [1151, 188] on input "Select an option" at bounding box center [1148, 184] width 18 height 18
click at [866, 497] on span "Select an option" at bounding box center [864, 499] width 18 height 18
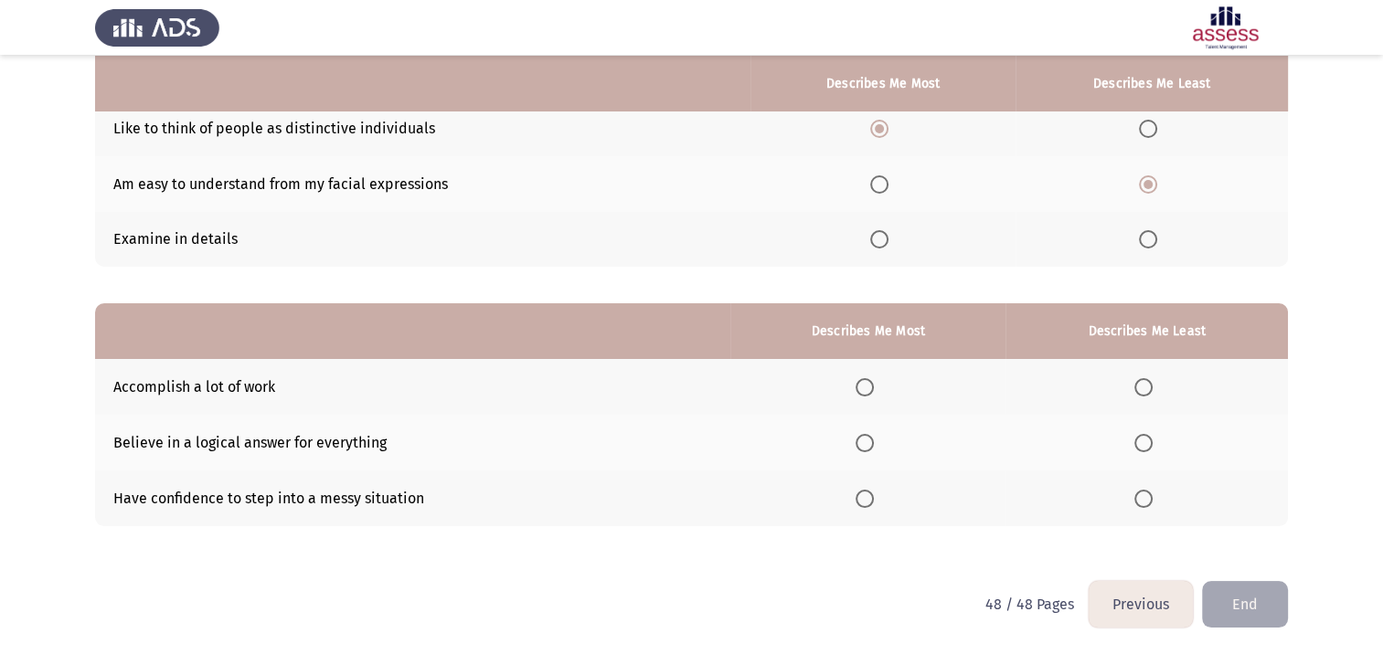
click at [866, 497] on input "Select an option" at bounding box center [864, 499] width 18 height 18
click at [1152, 384] on span "Select an option" at bounding box center [1143, 387] width 18 height 18
click at [1152, 384] on input "Select an option" at bounding box center [1143, 387] width 18 height 18
click at [1141, 443] on span "Select an option" at bounding box center [1143, 443] width 18 height 18
click at [1141, 443] on input "Select an option" at bounding box center [1143, 443] width 18 height 18
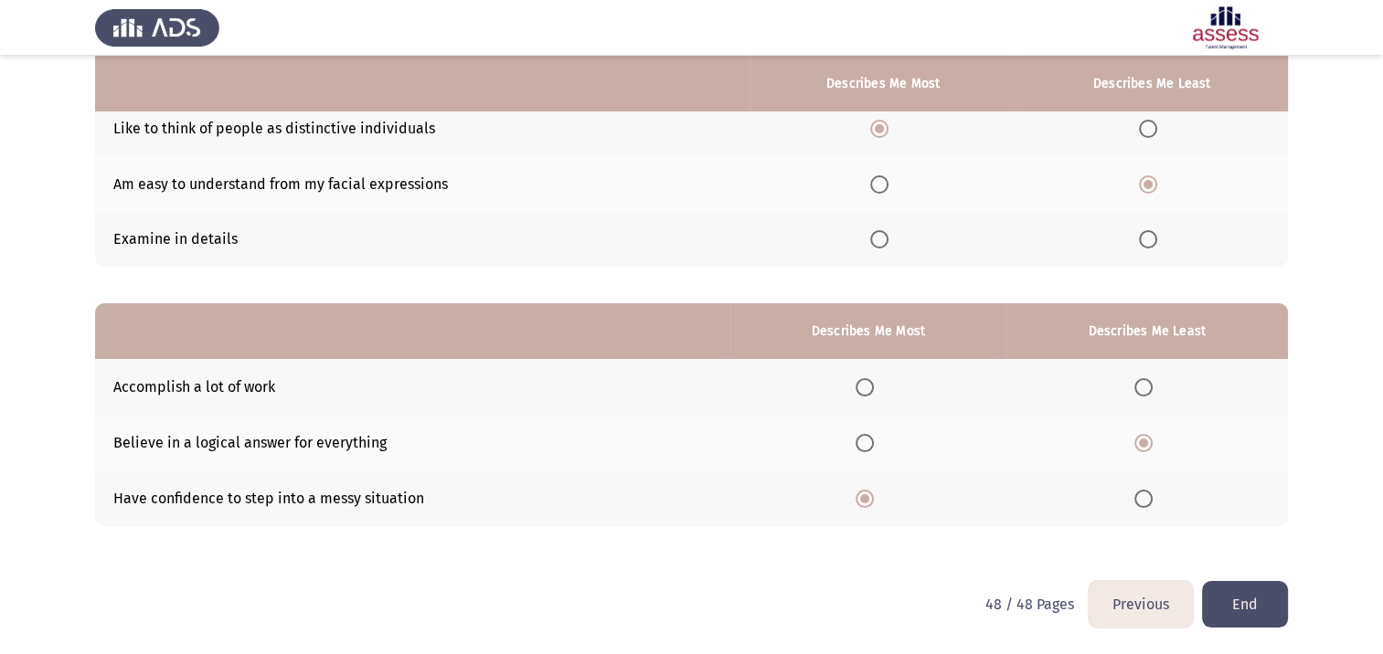
click at [1248, 601] on button "End" at bounding box center [1245, 604] width 86 height 47
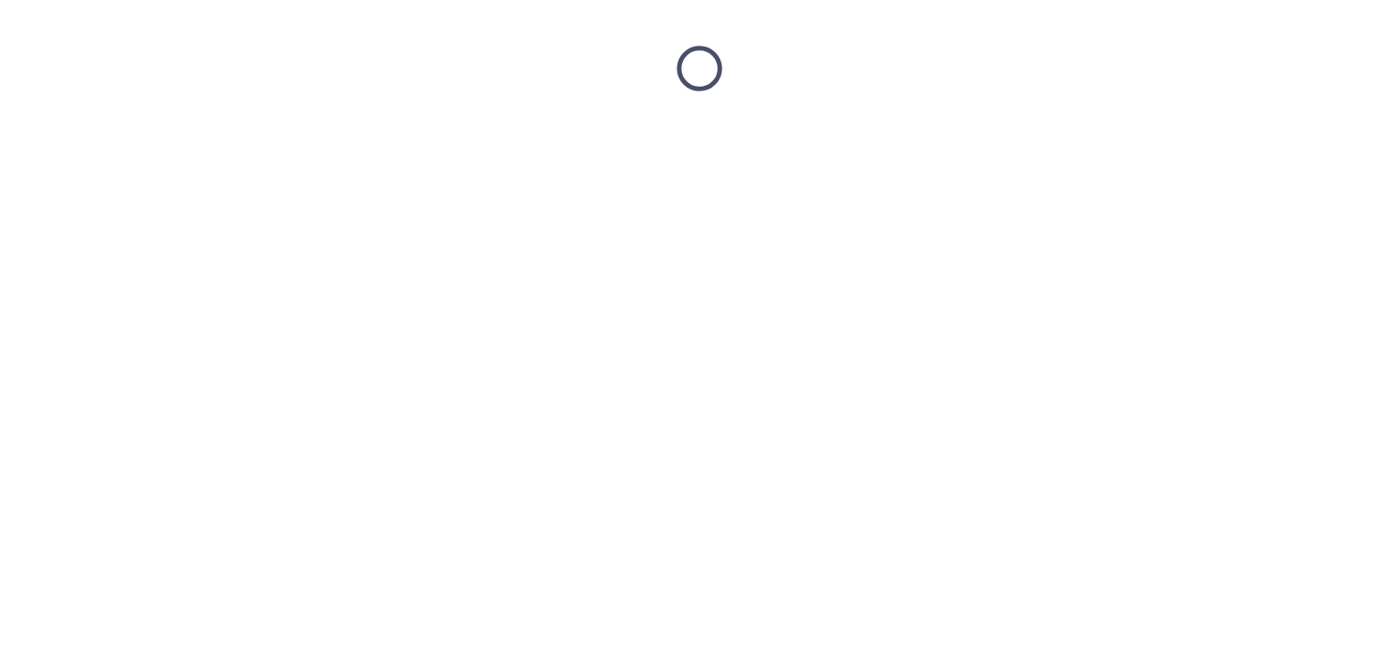
scroll to position [0, 0]
